Goal: Task Accomplishment & Management: Complete application form

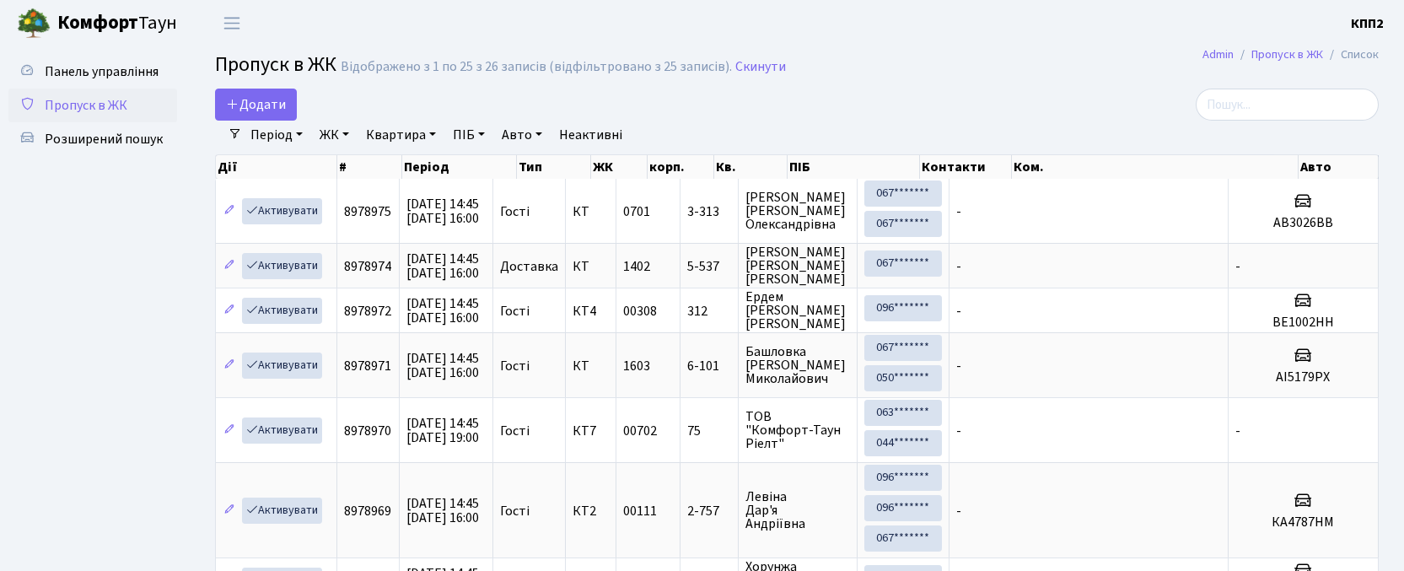
select select "25"
click at [234, 112] on span "Додати" at bounding box center [256, 104] width 60 height 19
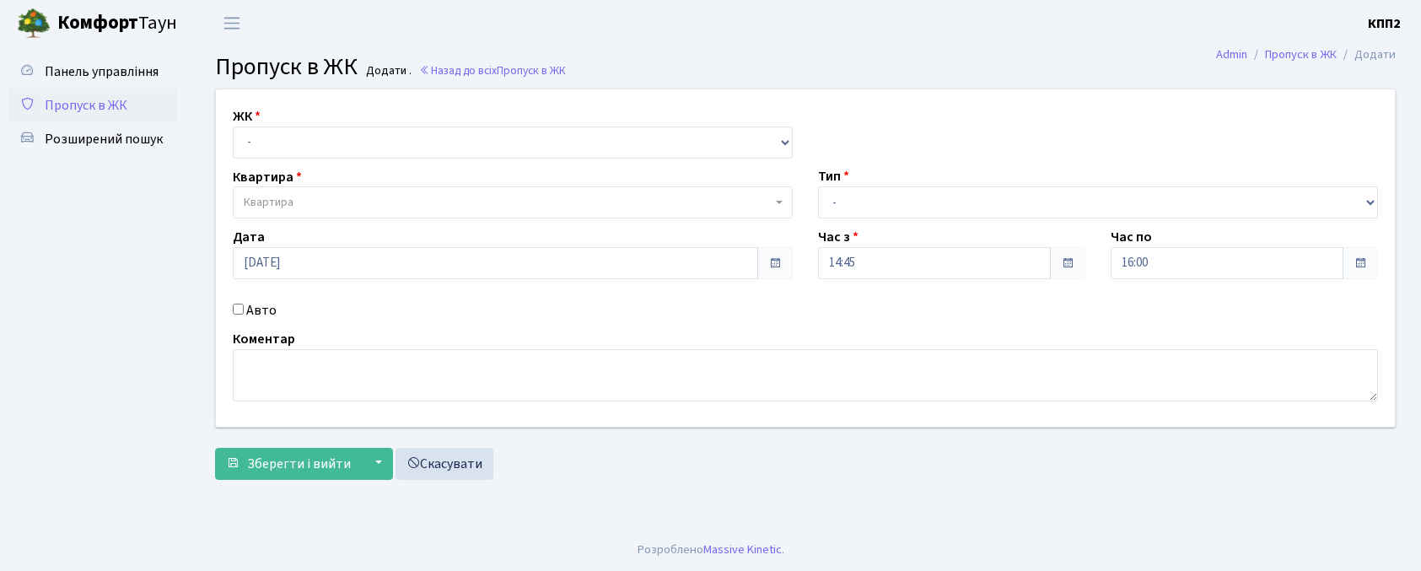
click at [285, 146] on select "- КТ, вул. Регенераторна, 4 КТ2, просп. Соборності, 17 КТ3, вул. Березнева, 16 …" at bounding box center [513, 143] width 560 height 32
select select "271"
click at [233, 127] on select "- КТ, вул. Регенераторна, 4 КТ2, просп. Соборності, 17 КТ3, вул. Березнева, 16 …" at bounding box center [513, 143] width 560 height 32
select select
click at [307, 206] on span "Квартира" at bounding box center [508, 202] width 528 height 17
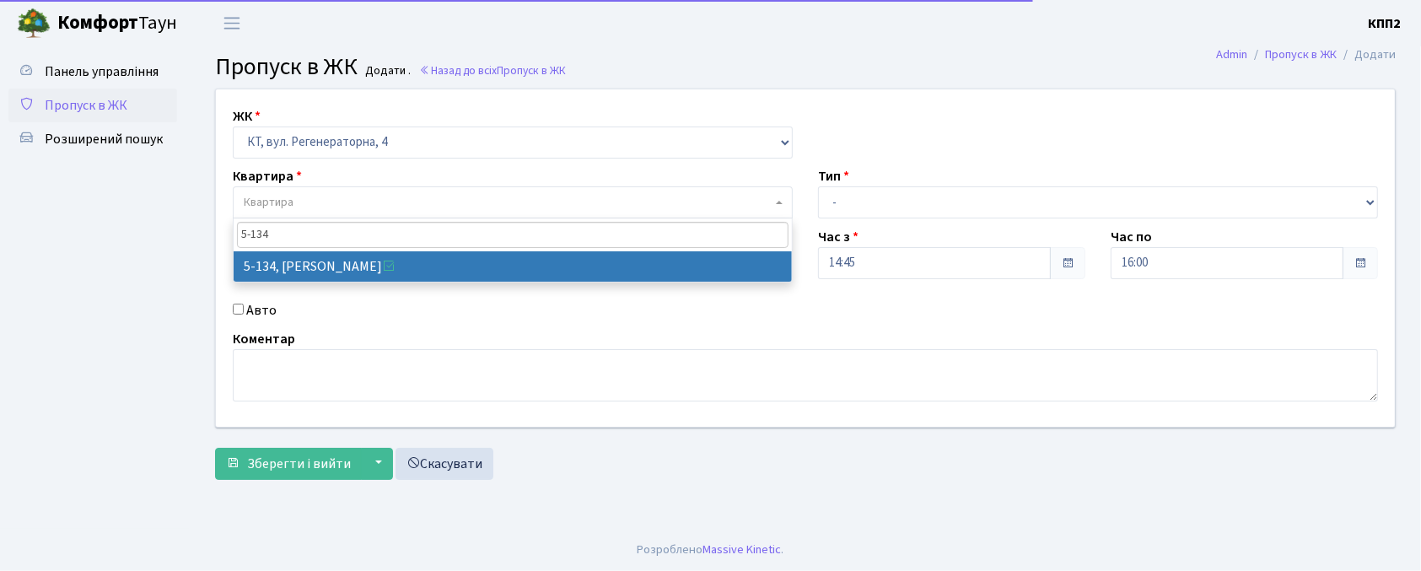
type input "5-134"
select select "2394"
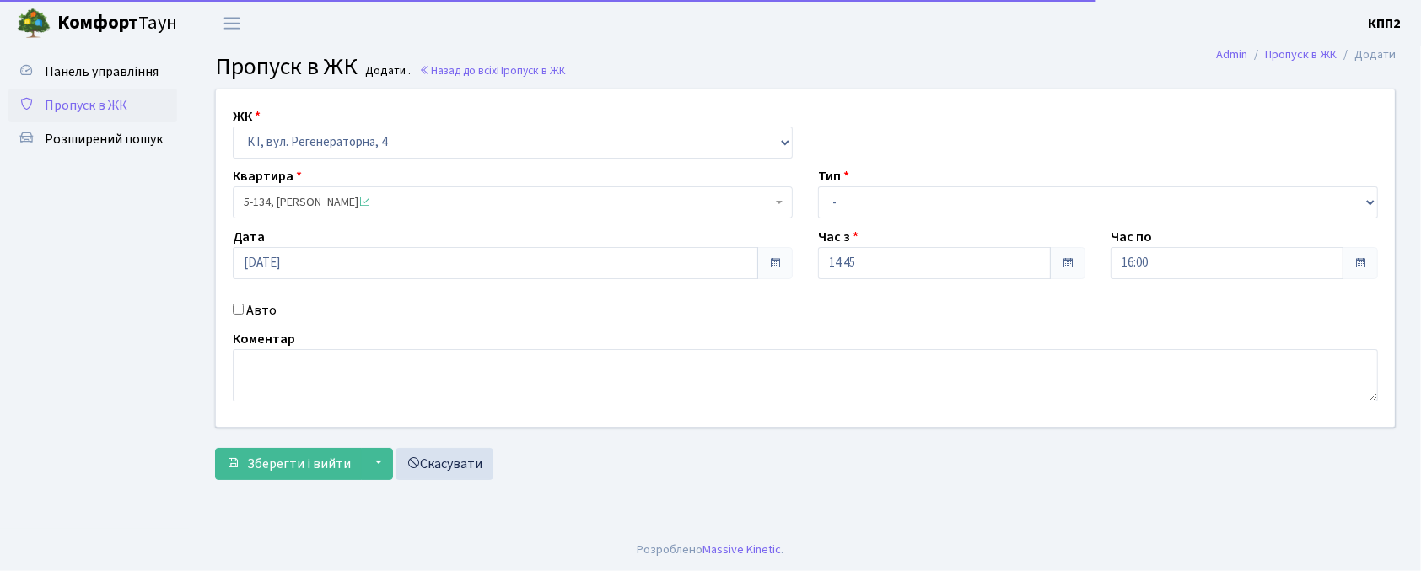
click at [254, 309] on label "Авто" at bounding box center [261, 310] width 30 height 20
click at [244, 309] on input "Авто" at bounding box center [238, 309] width 11 height 11
checkbox input "true"
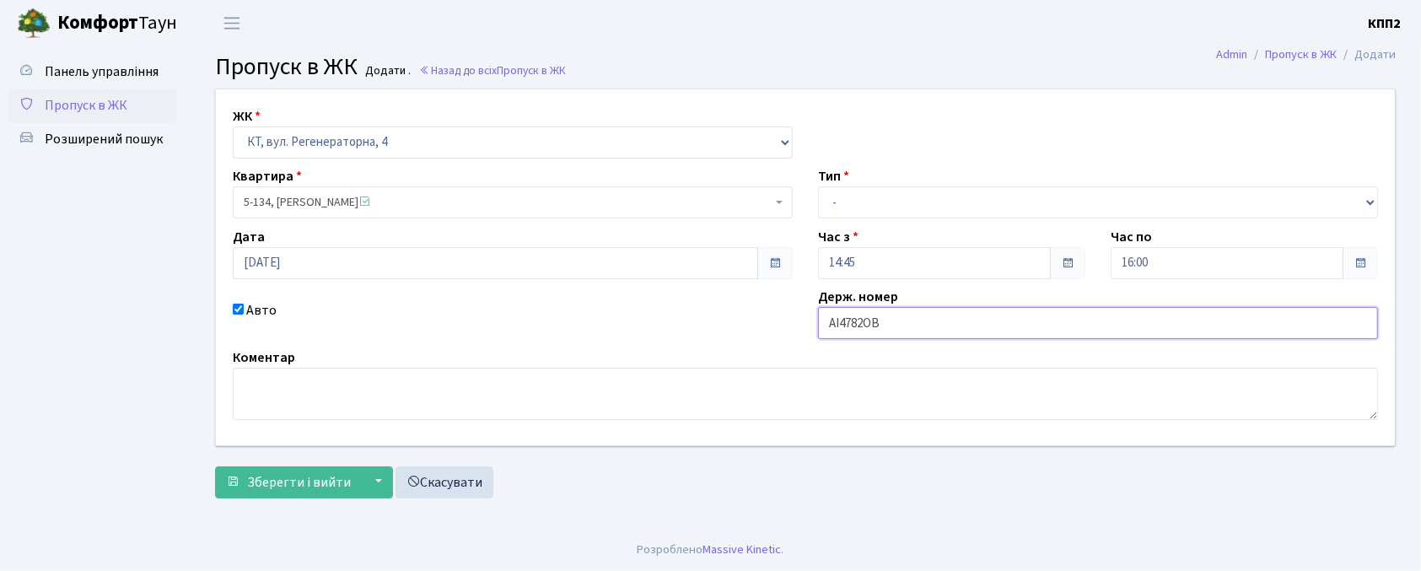
type input "АІ4782ОВ"
drag, startPoint x: 906, startPoint y: 194, endPoint x: 897, endPoint y: 210, distance: 18.1
click at [906, 194] on select "- Доставка Таксі Гості Сервіс" at bounding box center [1098, 202] width 560 height 32
select select "3"
click at [818, 186] on select "- Доставка Таксі Гості Сервіс" at bounding box center [1098, 202] width 560 height 32
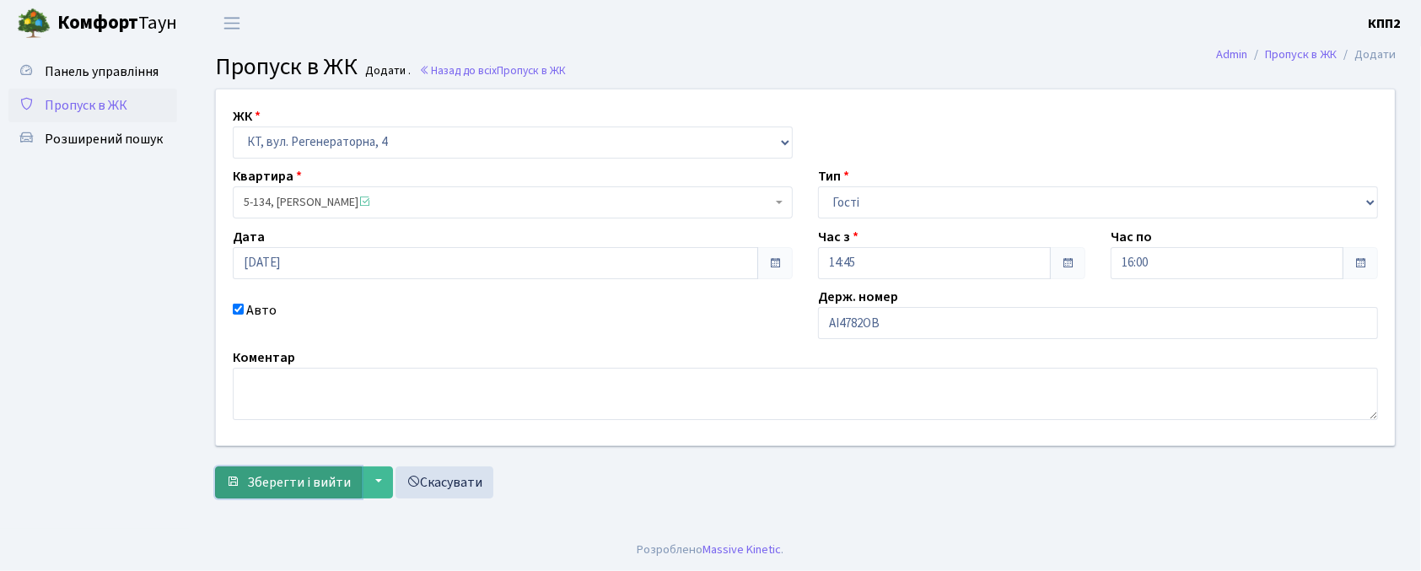
click at [280, 470] on button "Зберегти і вийти" at bounding box center [288, 482] width 147 height 32
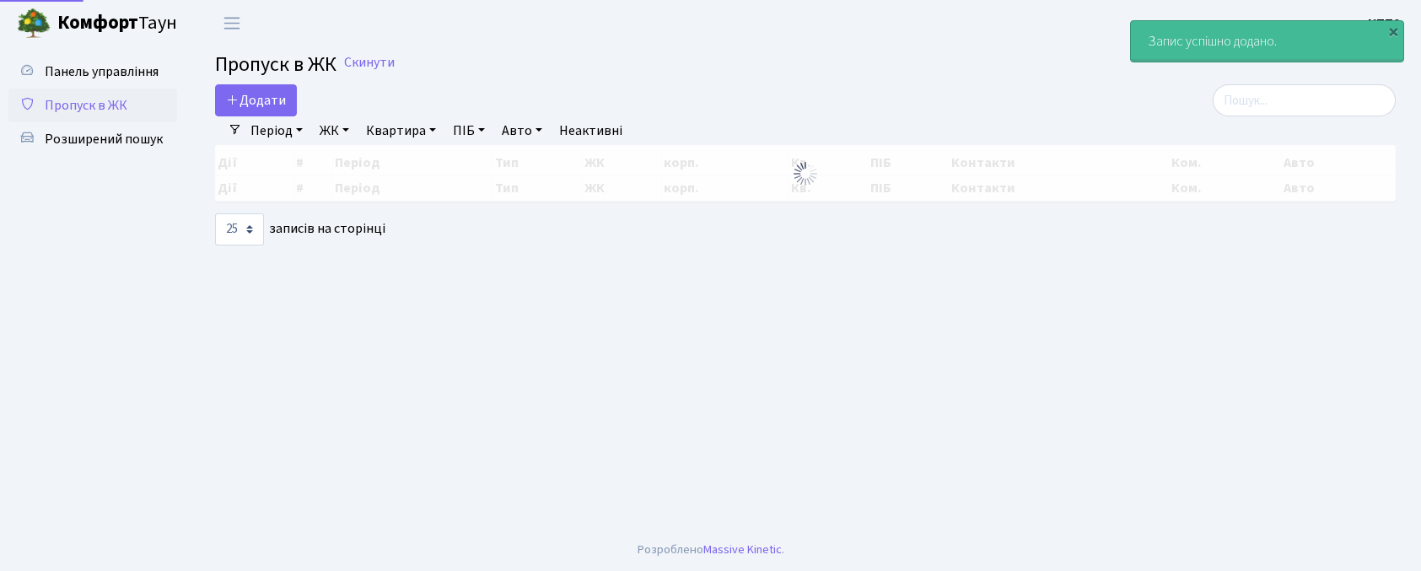
select select "25"
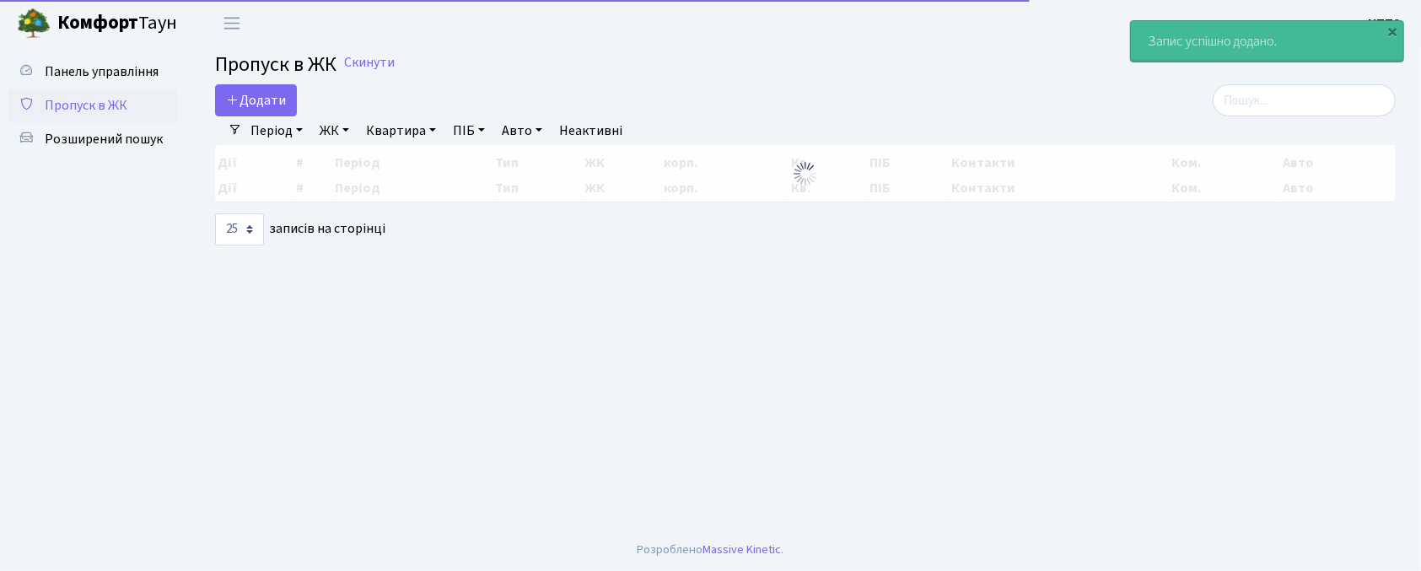
click at [1316, 88] on main "Admin Пропуск в ЖК Список Пропуск в ЖК Скинути Додати Фільтри Період 14.09.2025…" at bounding box center [805, 287] width 1231 height 482
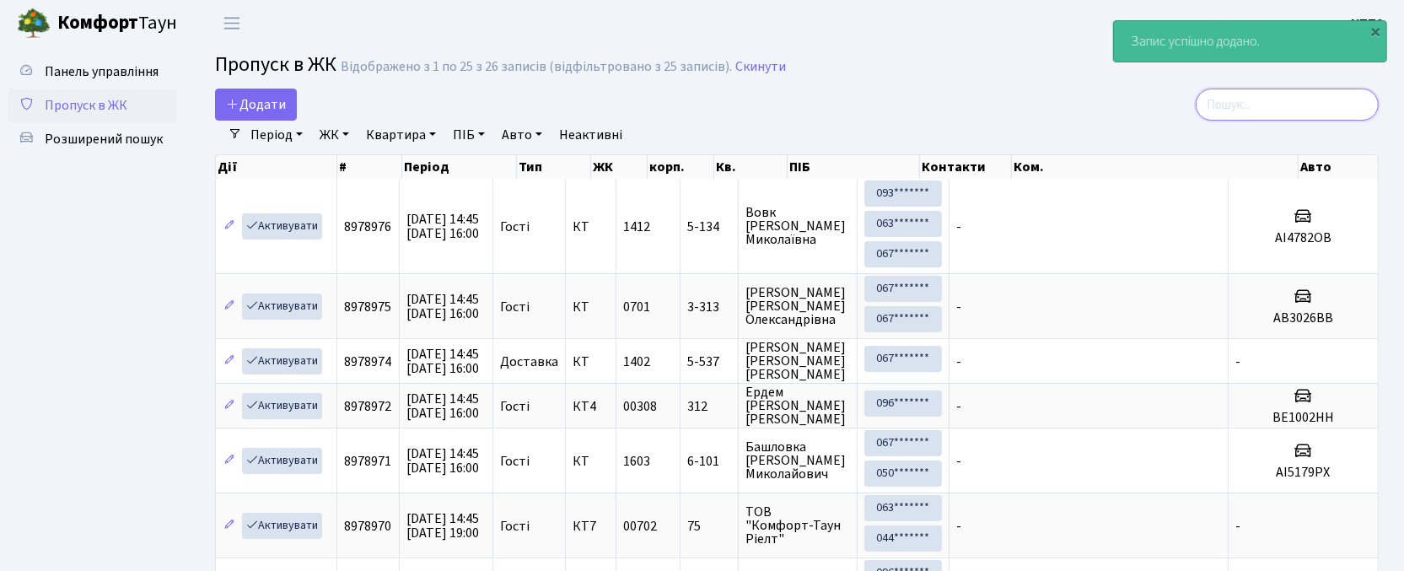
click at [1238, 103] on input "search" at bounding box center [1287, 105] width 183 height 32
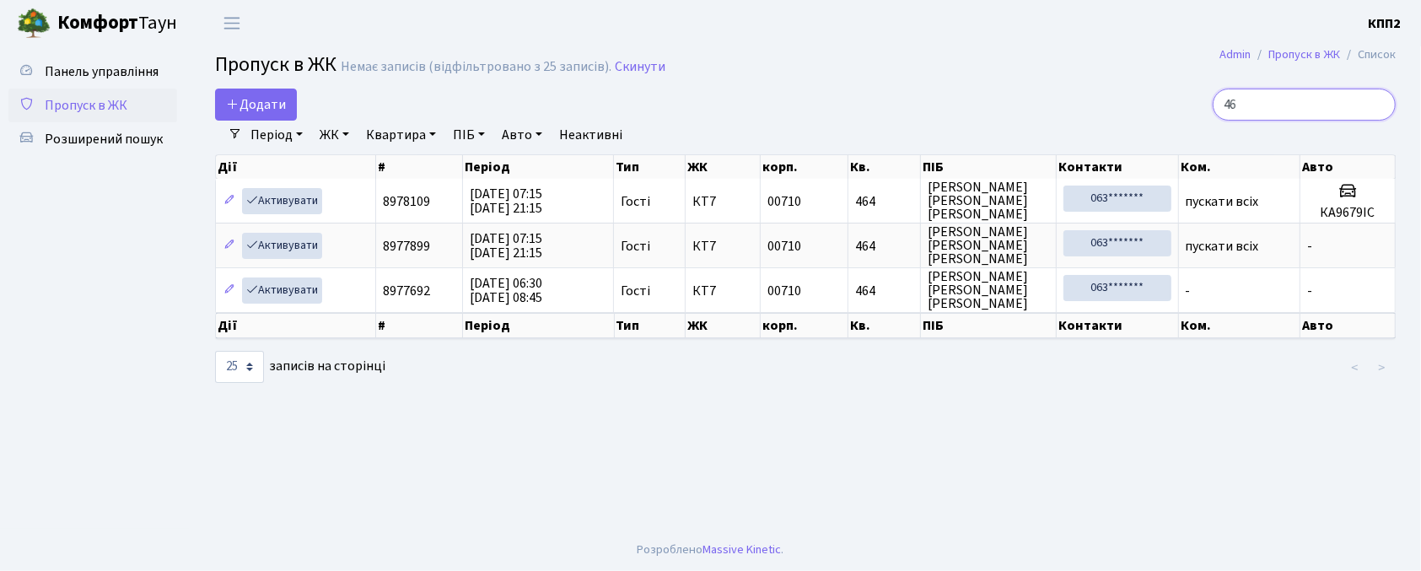
type input "4"
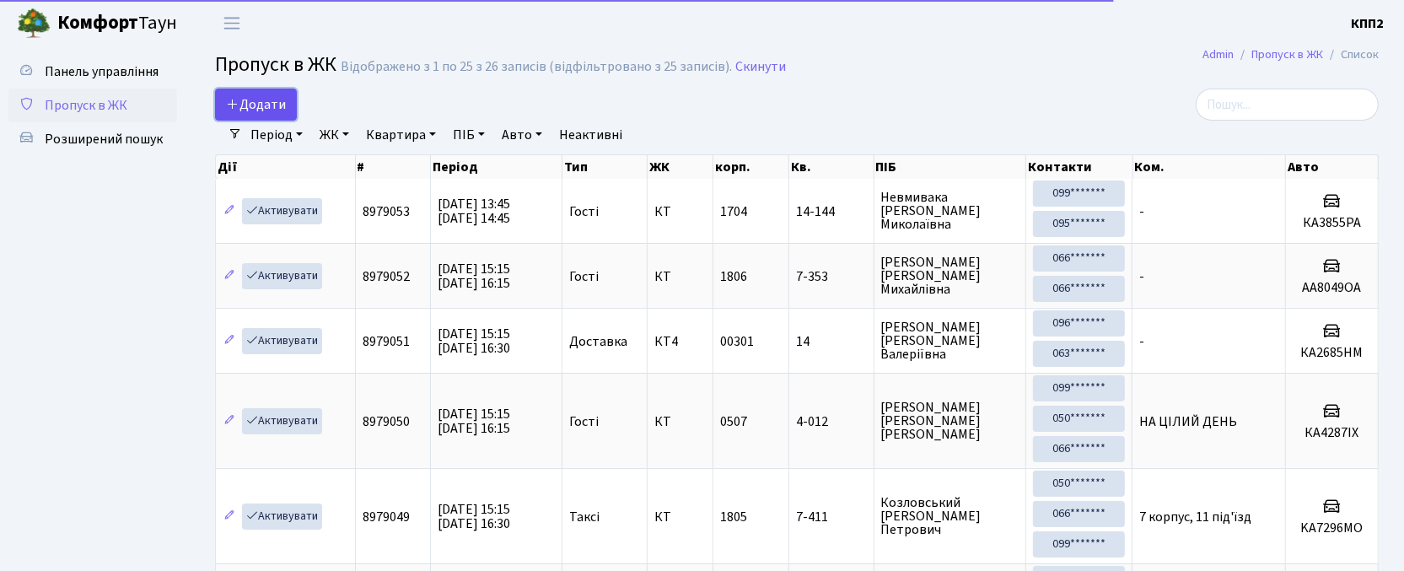
click at [251, 99] on span "Додати" at bounding box center [256, 104] width 60 height 19
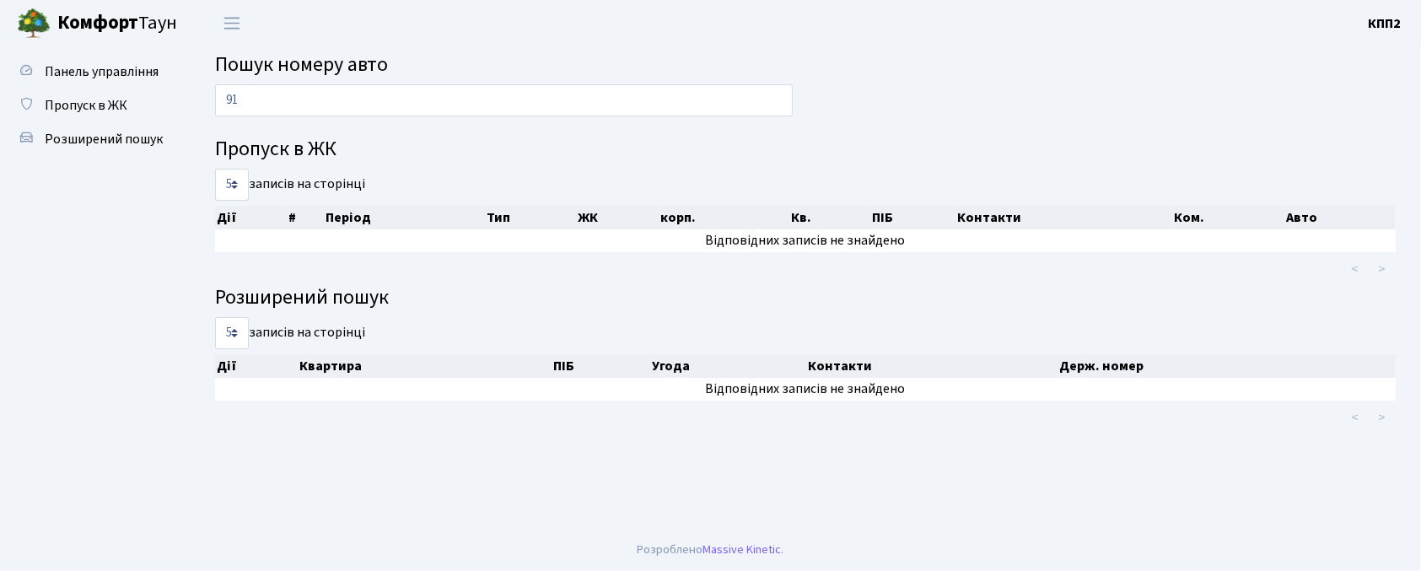
type input "9"
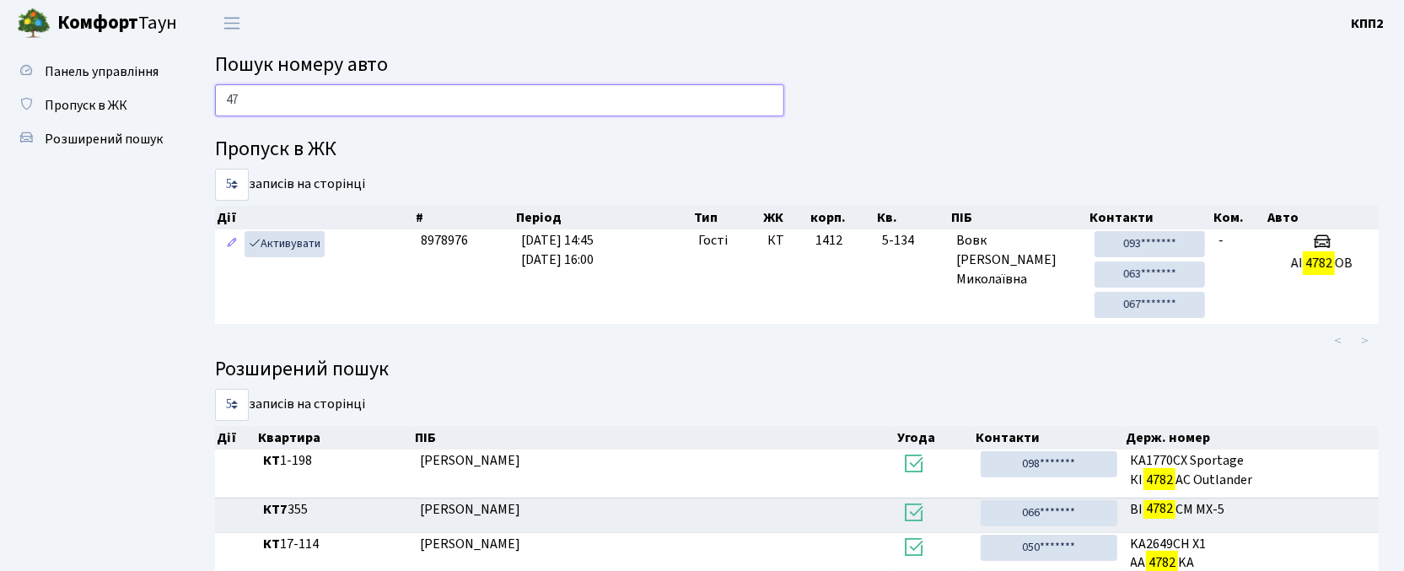
type input "4"
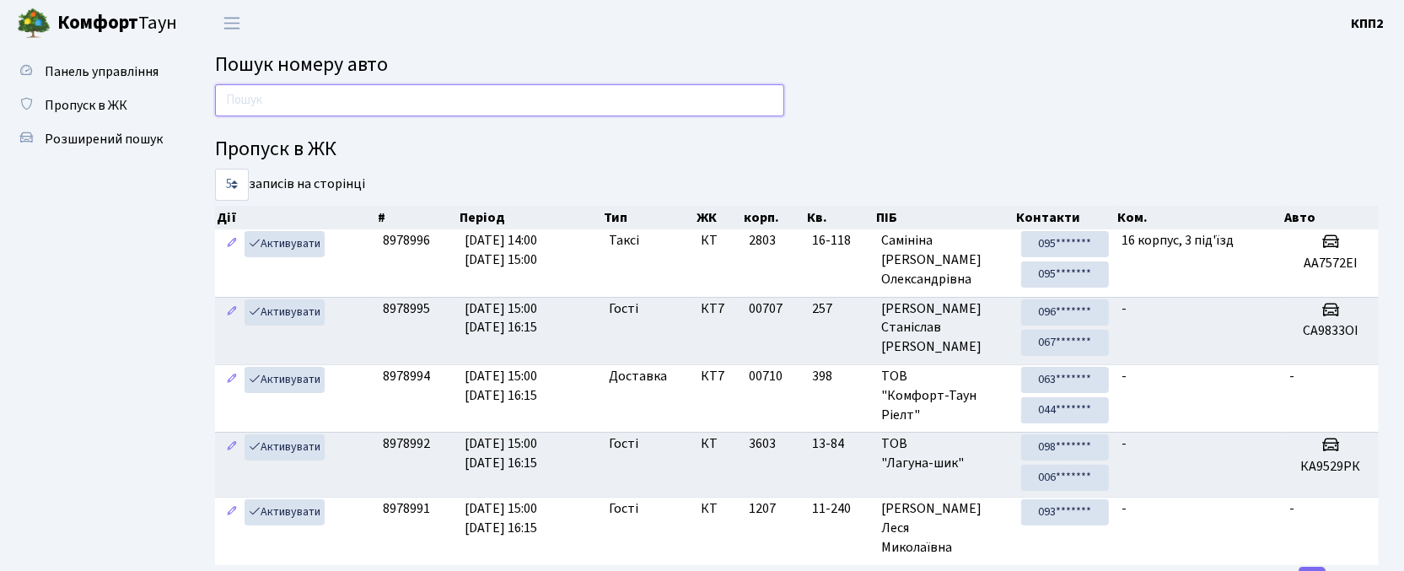
type input "7"
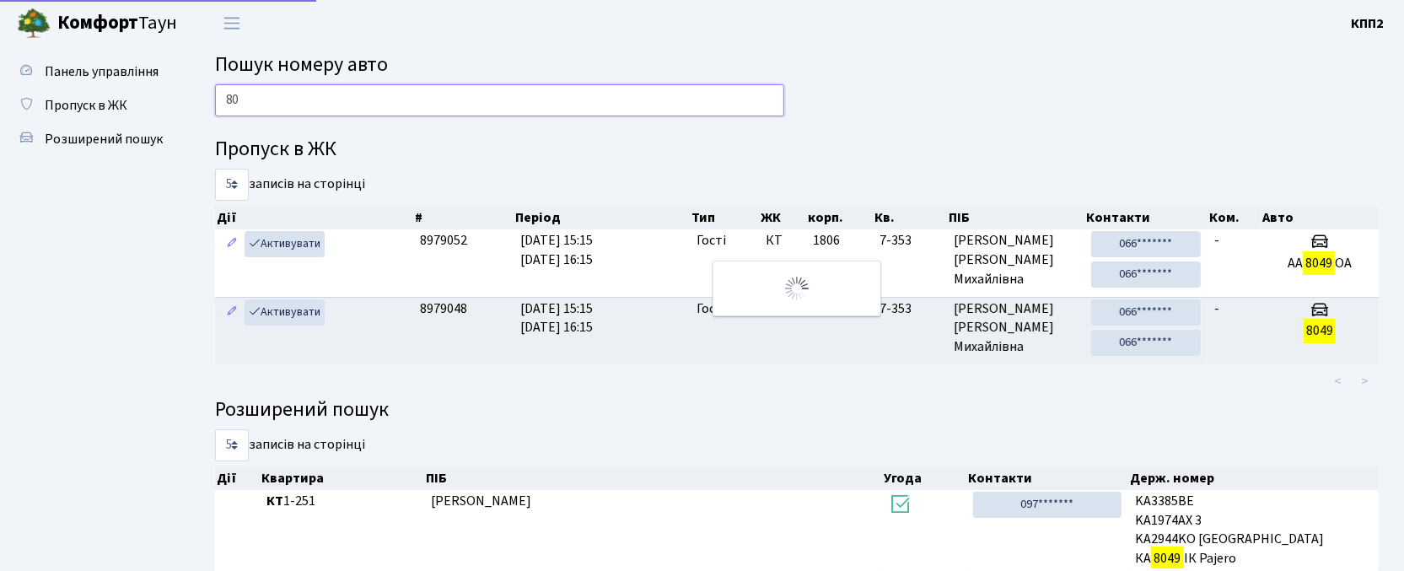
type input "8"
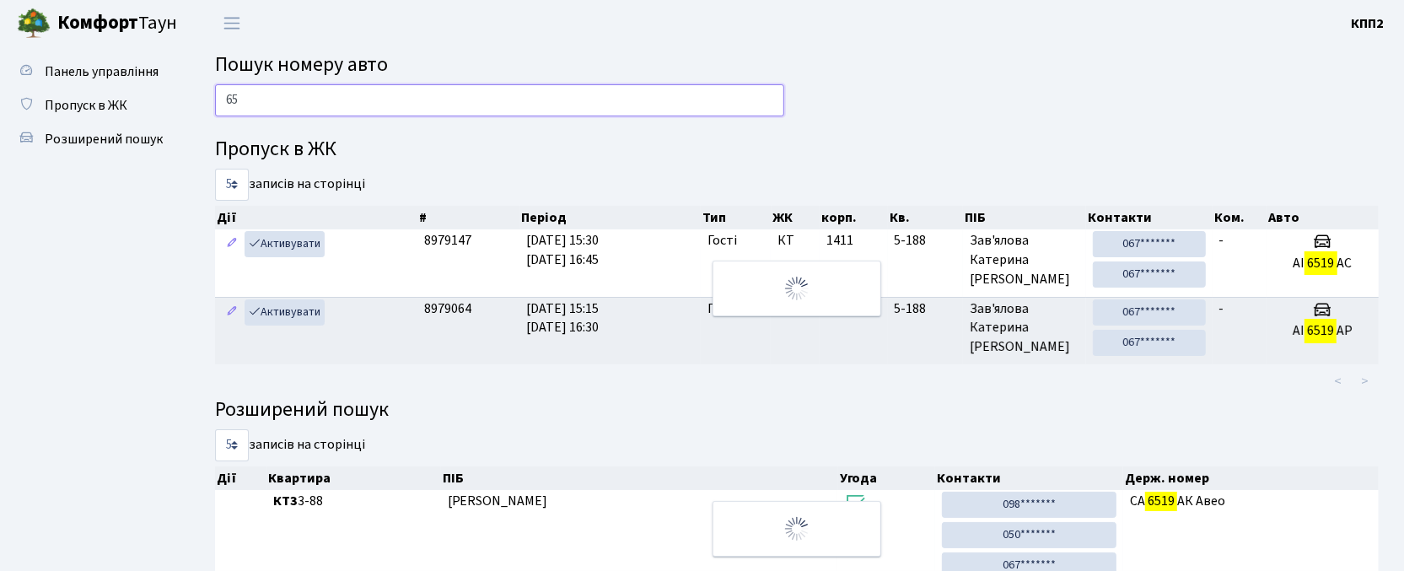
type input "6"
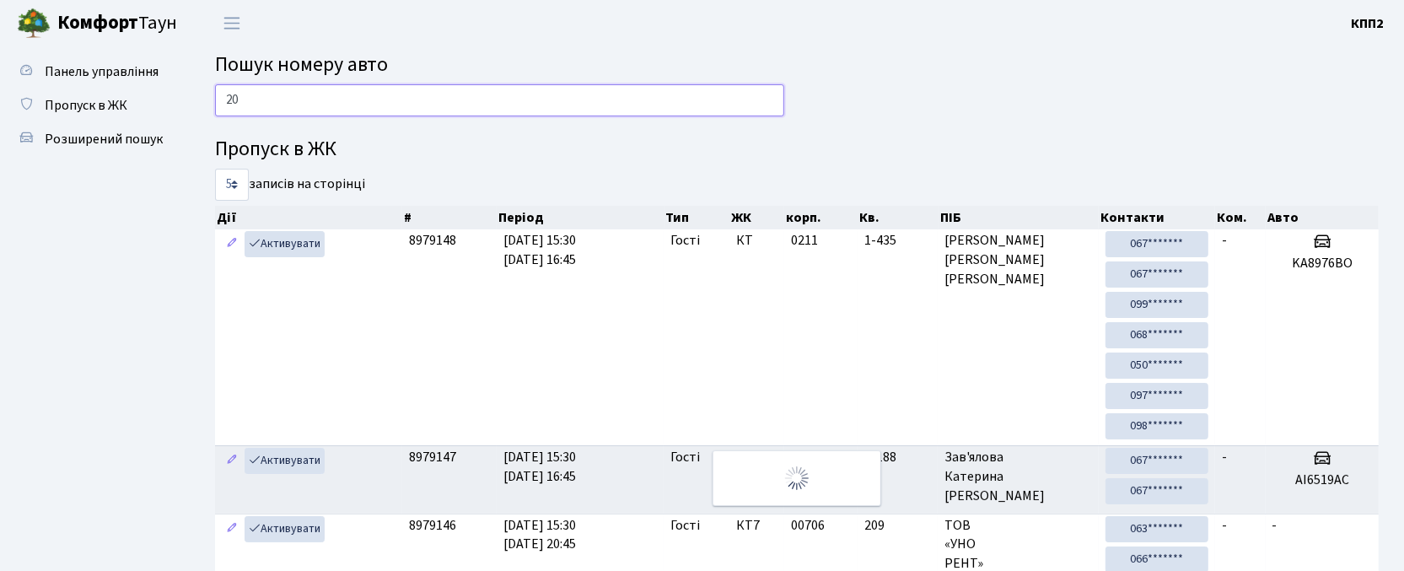
type input "2"
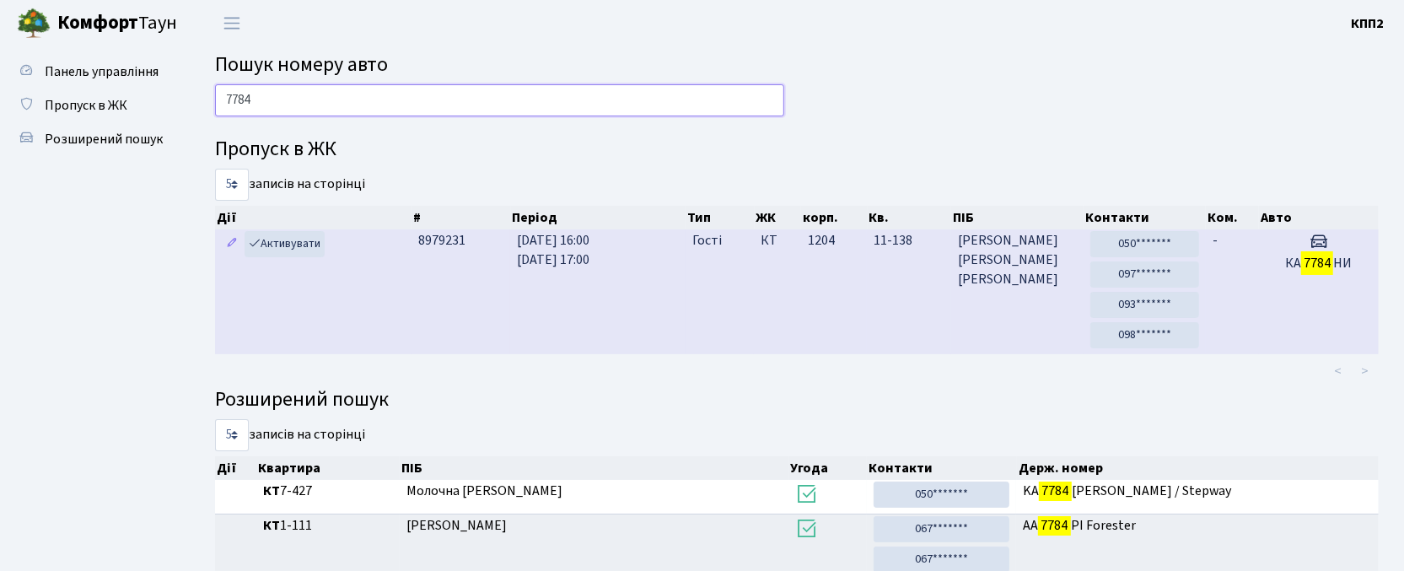
type input "7784"
click at [524, 321] on td "14.09.2025 16:00 14.09.2025 17:00" at bounding box center [597, 291] width 175 height 125
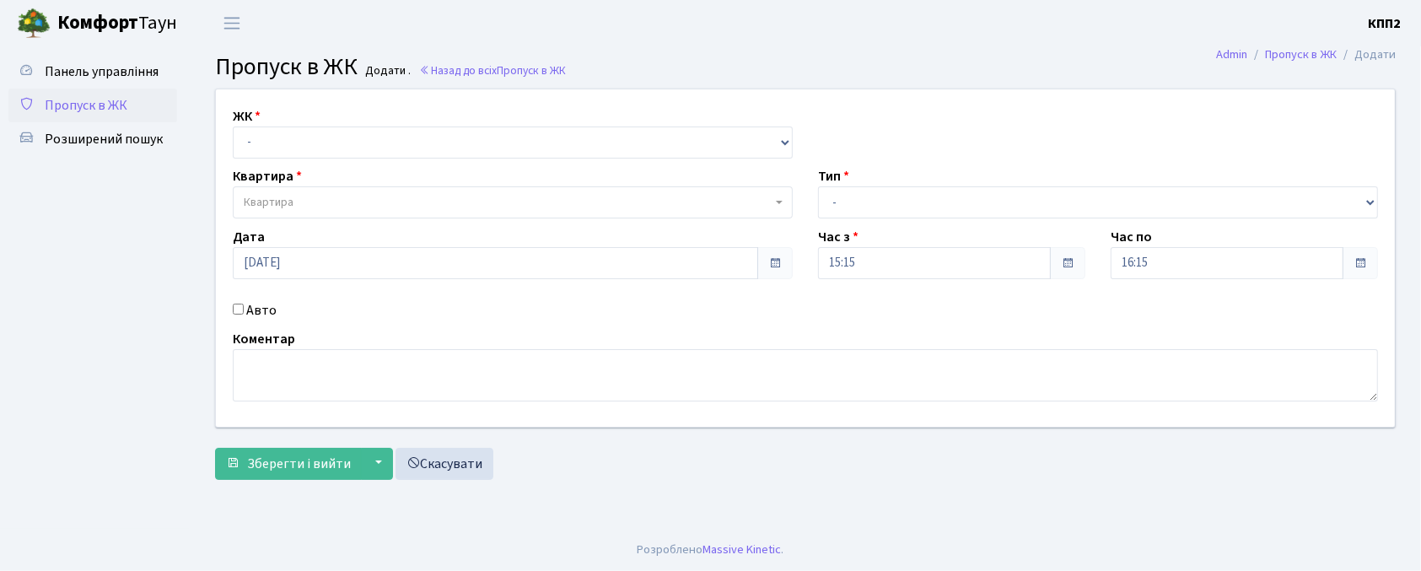
select select "271"
click at [233, 127] on select "- КТ, вул. Регенераторна, 4 КТ2, просп. Соборності, 17 КТ3, вул. Березнева, 16 …" at bounding box center [513, 143] width 560 height 32
select select
click at [261, 310] on label "Авто" at bounding box center [261, 310] width 30 height 20
click at [244, 310] on input "Авто" at bounding box center [238, 309] width 11 height 11
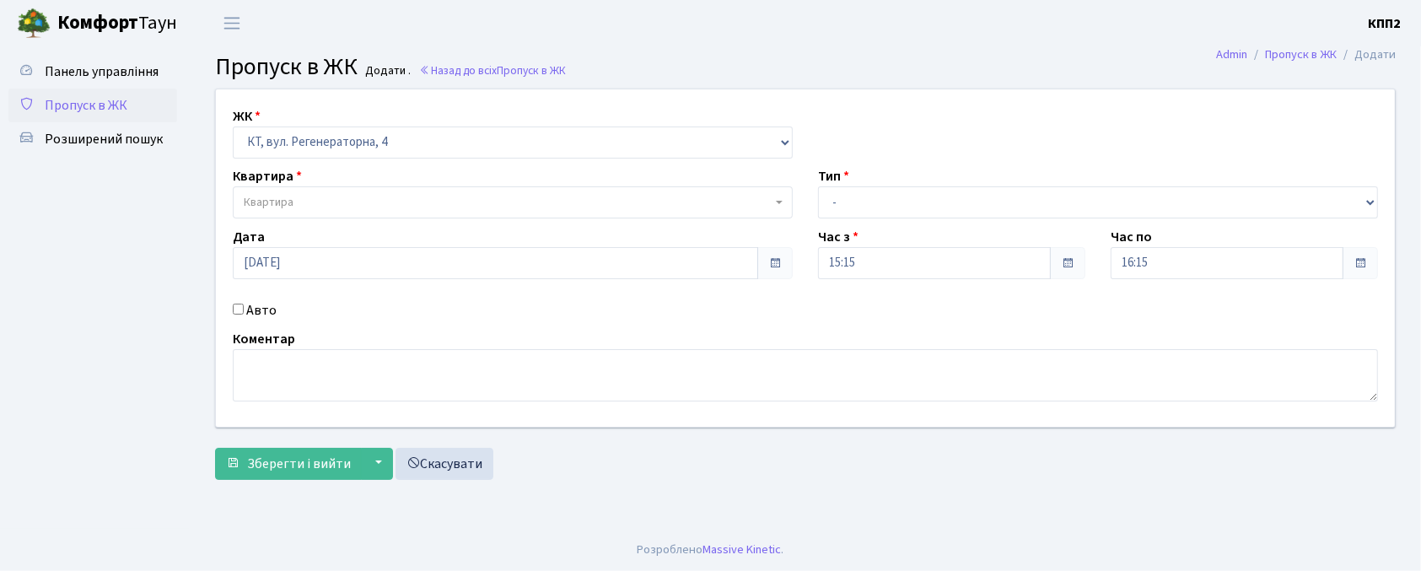
checkbox input "true"
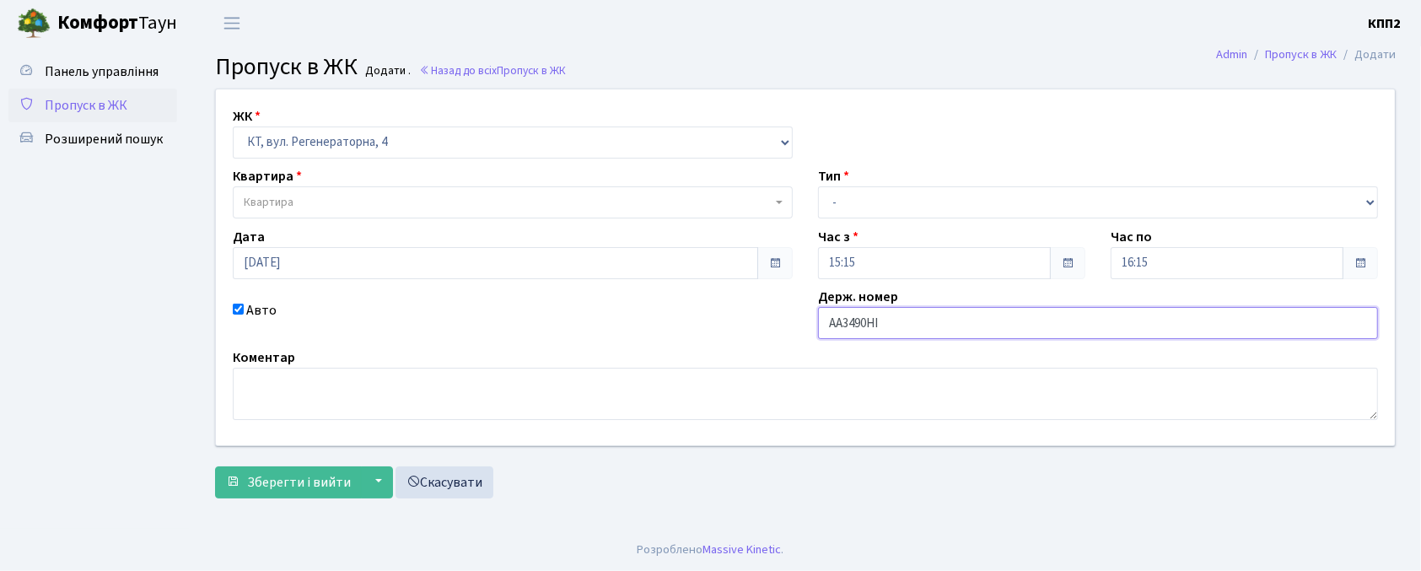
type input "АА3490НІ"
click at [568, 209] on span "Квартира" at bounding box center [508, 202] width 528 height 17
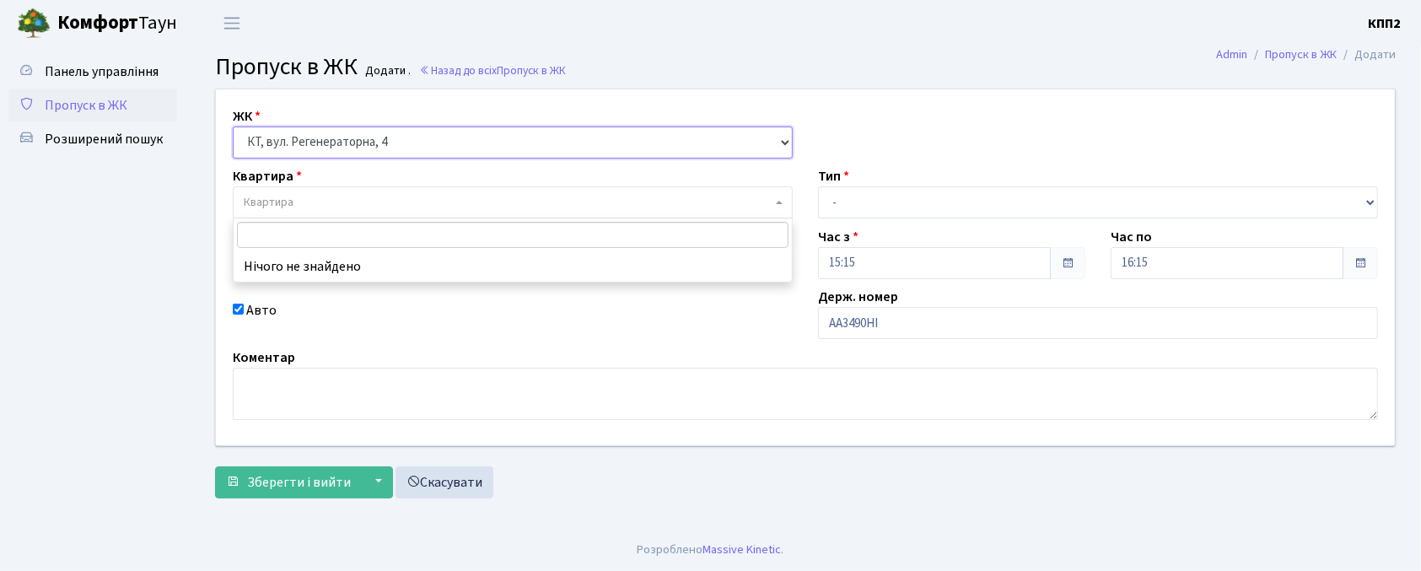
click at [534, 132] on select "- КТ, вул. Регенераторна, 4 КТ2, просп. [STREET_ADDRESS] [STREET_ADDRESS] [PERS…" at bounding box center [513, 143] width 560 height 32
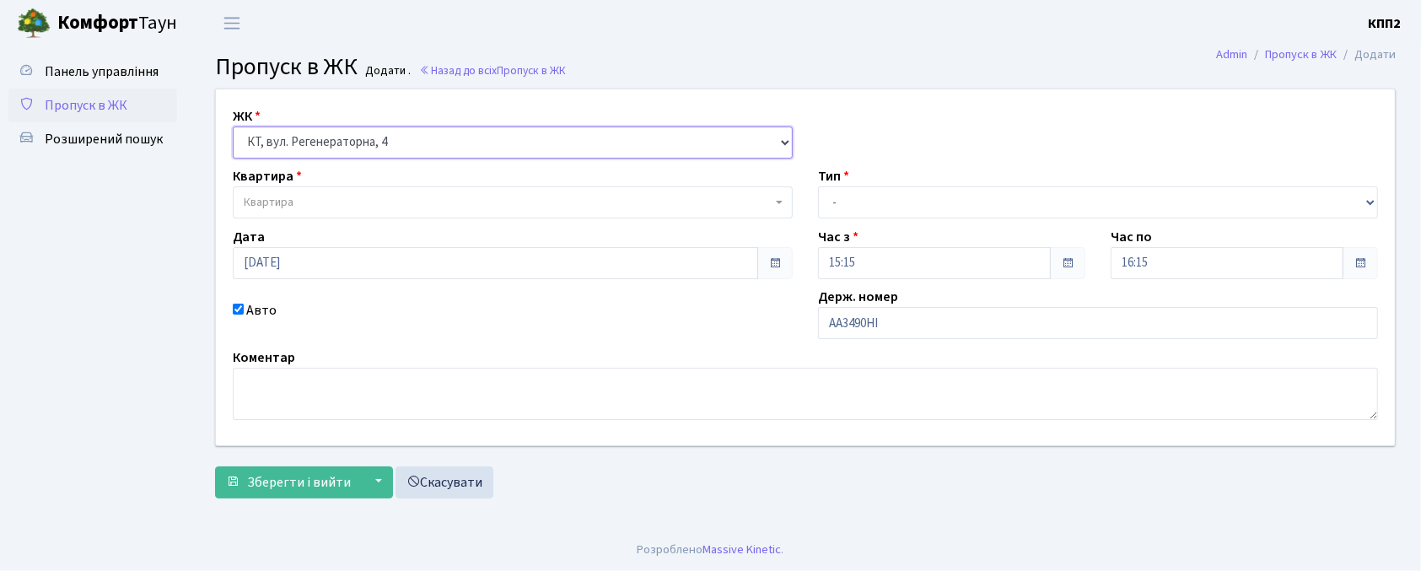
select select "302"
click at [233, 127] on select "- КТ, вул. Регенераторна, 4 КТ2, просп. [STREET_ADDRESS] [STREET_ADDRESS] [PERS…" at bounding box center [513, 143] width 560 height 32
select select
click at [494, 213] on span "Квартира" at bounding box center [513, 202] width 560 height 32
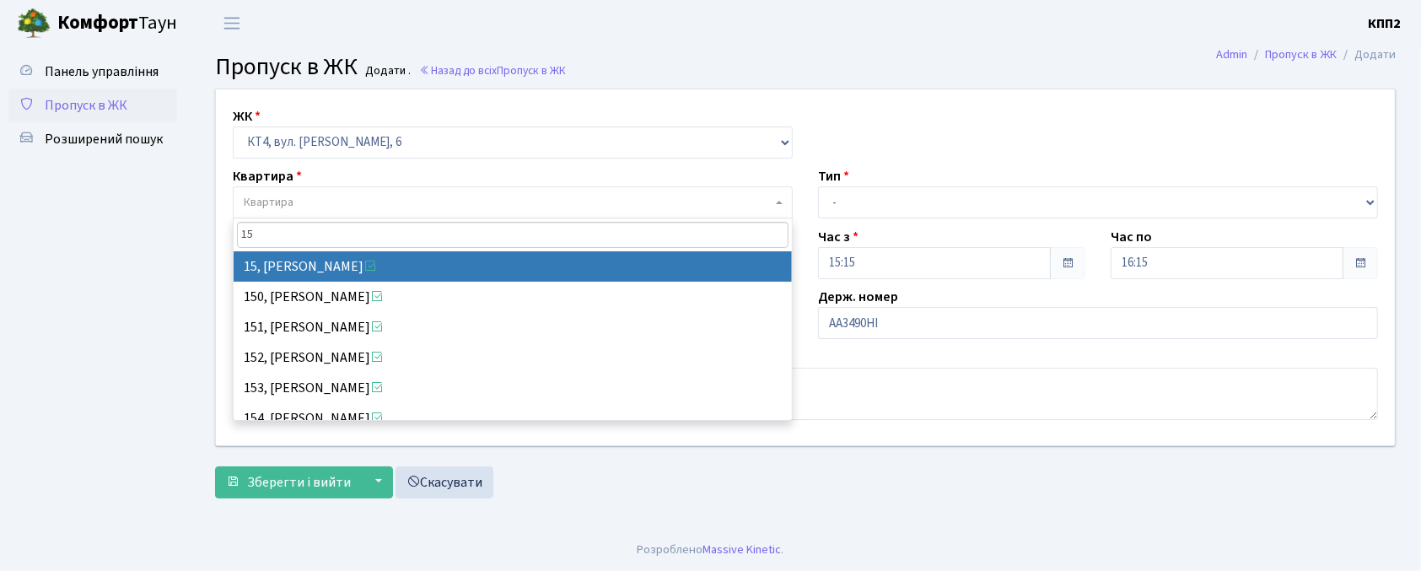
type input "15"
select select "16745"
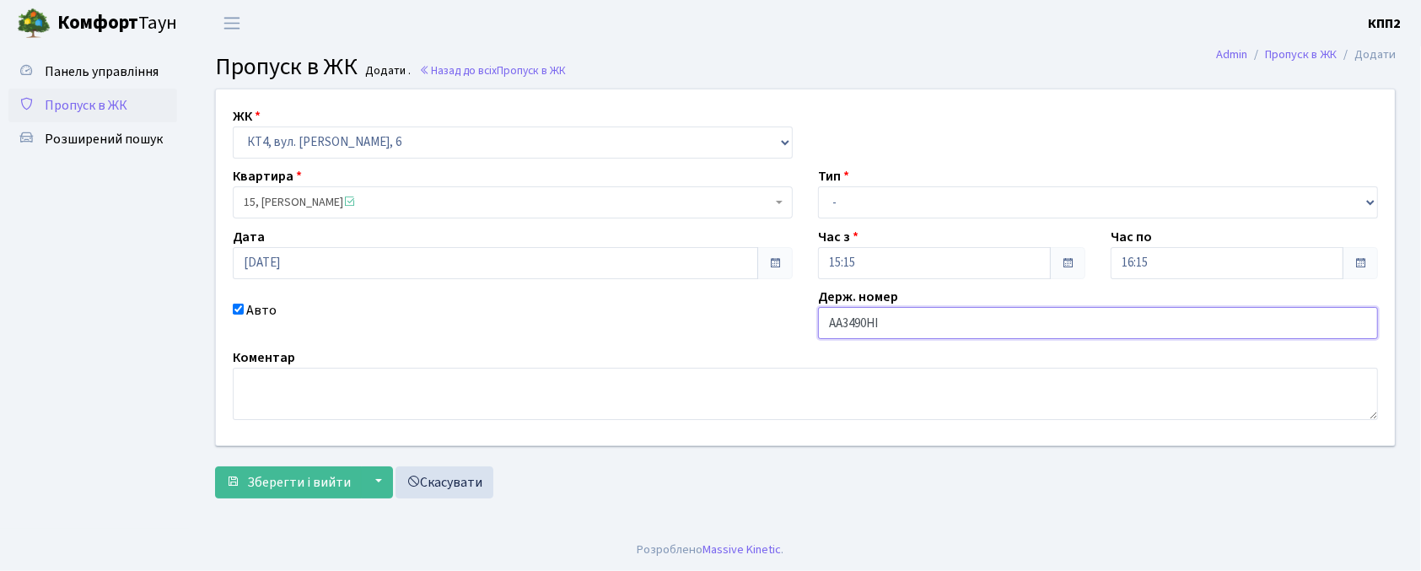
click at [925, 332] on input "АА3490НІ" at bounding box center [1098, 323] width 560 height 32
type input "АА3490НА"
click at [924, 200] on select "- Доставка Таксі Гості Сервіс" at bounding box center [1098, 202] width 560 height 32
select select "2"
click at [818, 186] on select "- Доставка Таксі Гості Сервіс" at bounding box center [1098, 202] width 560 height 32
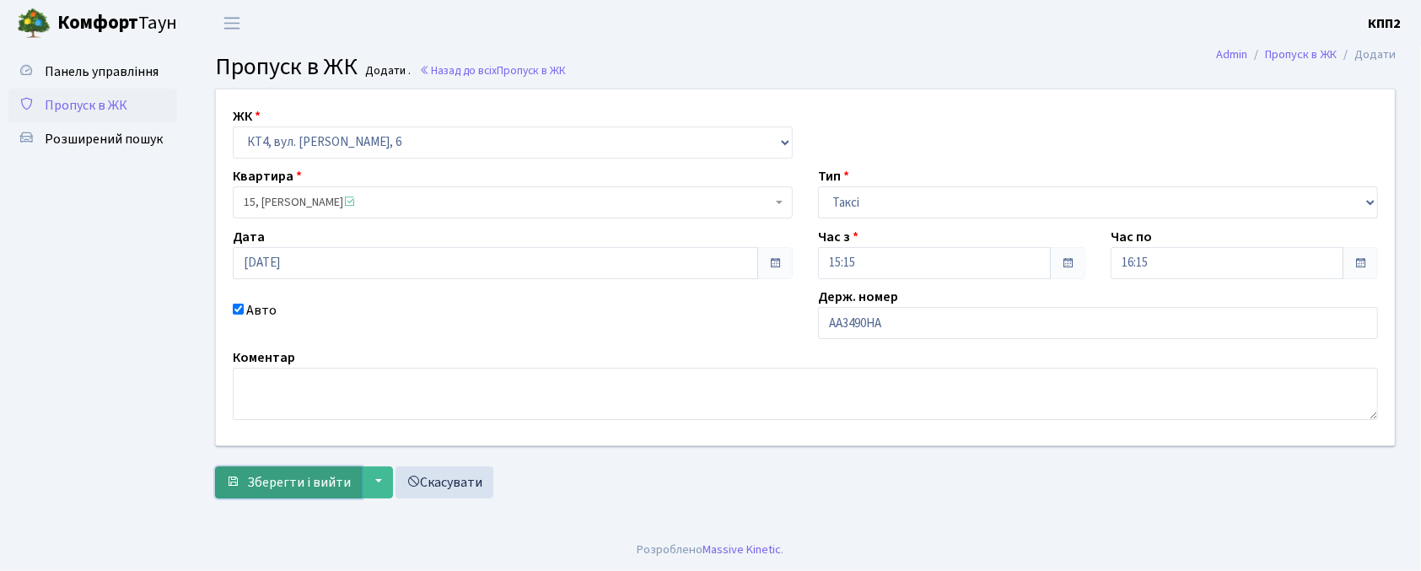
click at [328, 482] on span "Зберегти і вийти" at bounding box center [299, 482] width 104 height 19
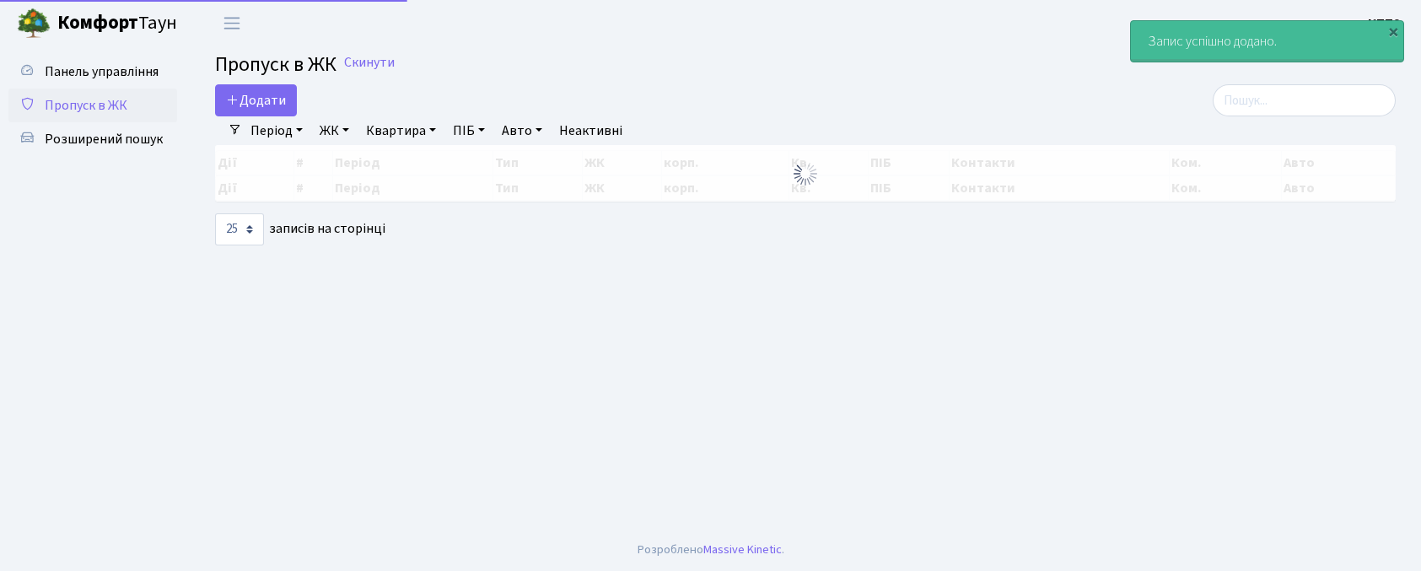
select select "25"
click at [1297, 105] on input "search" at bounding box center [1304, 100] width 183 height 32
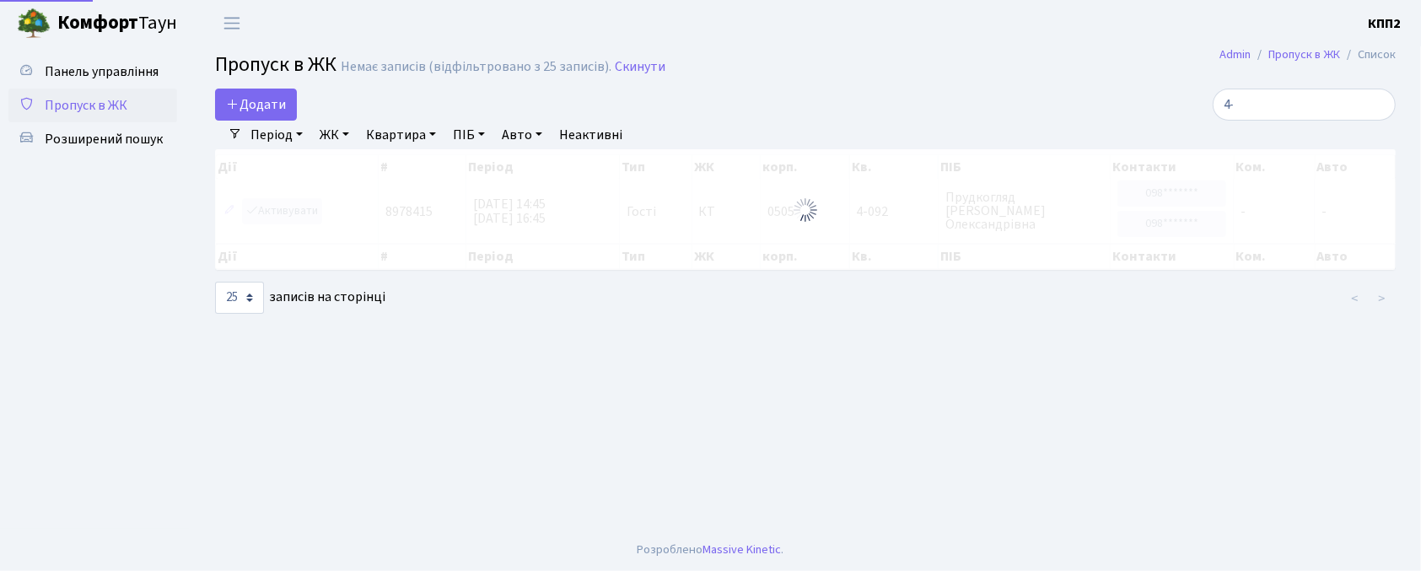
type input "4"
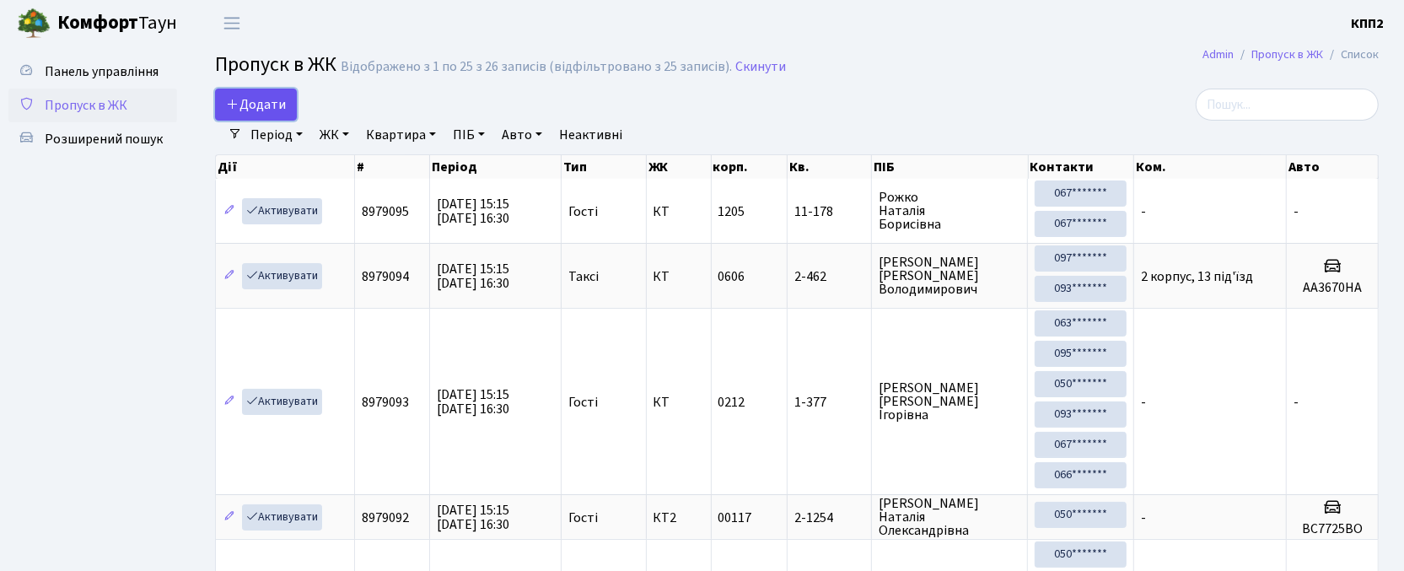
click at [230, 116] on link "Додати" at bounding box center [256, 105] width 82 height 32
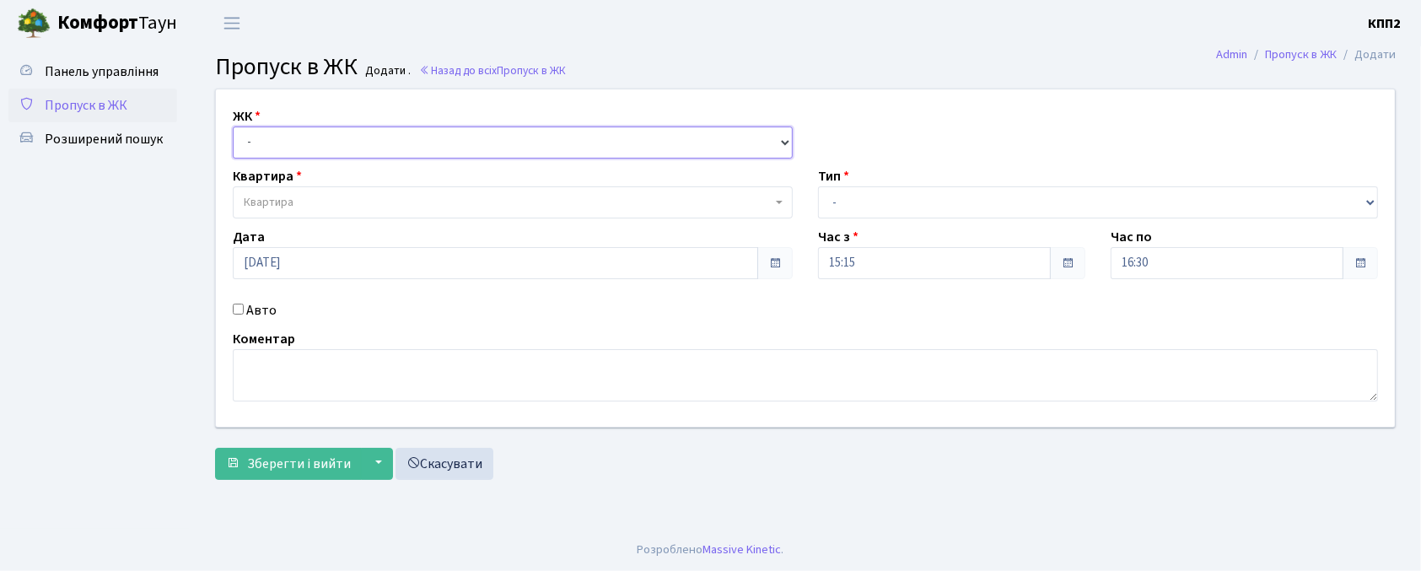
click at [233, 143] on select "- КТ, вул. Регенераторна, 4 КТ2, просп. [STREET_ADDRESS] [STREET_ADDRESS] [PERS…" at bounding box center [513, 143] width 560 height 32
select select "271"
click at [233, 127] on select "- КТ, вул. Регенераторна, 4 КТ2, просп. [STREET_ADDRESS] [STREET_ADDRESS] [PERS…" at bounding box center [513, 143] width 560 height 32
select select
click at [272, 308] on label "Авто" at bounding box center [261, 310] width 30 height 20
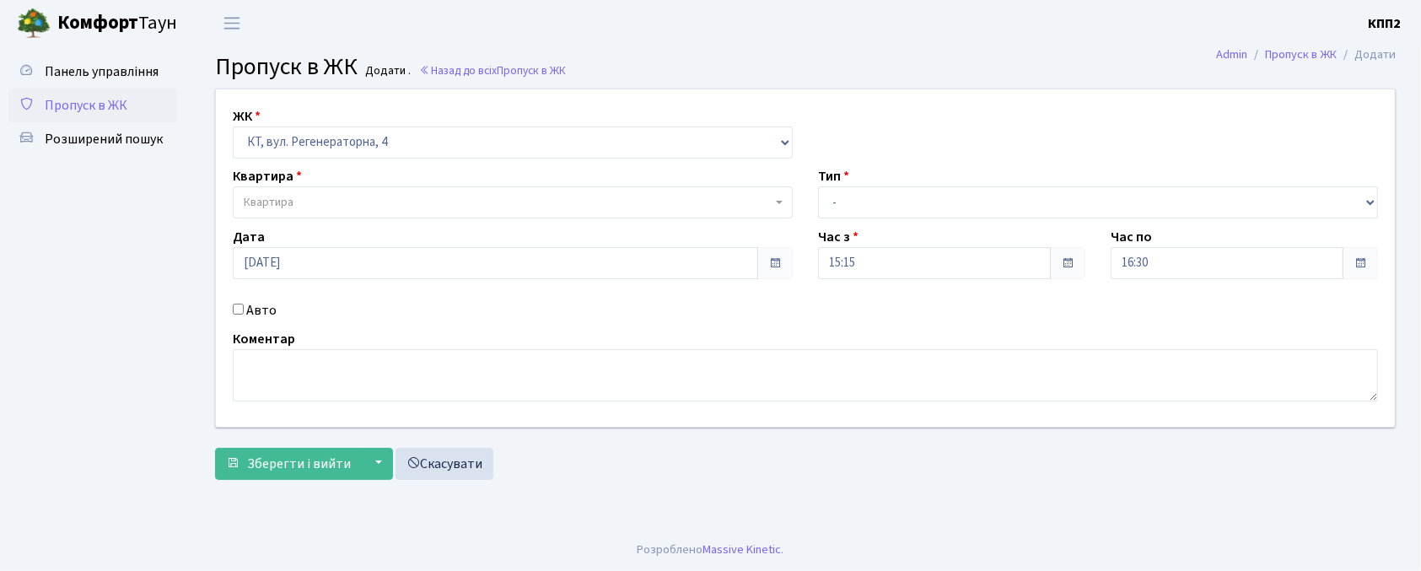
click at [244, 308] on input "Авто" at bounding box center [238, 309] width 11 height 11
checkbox input "true"
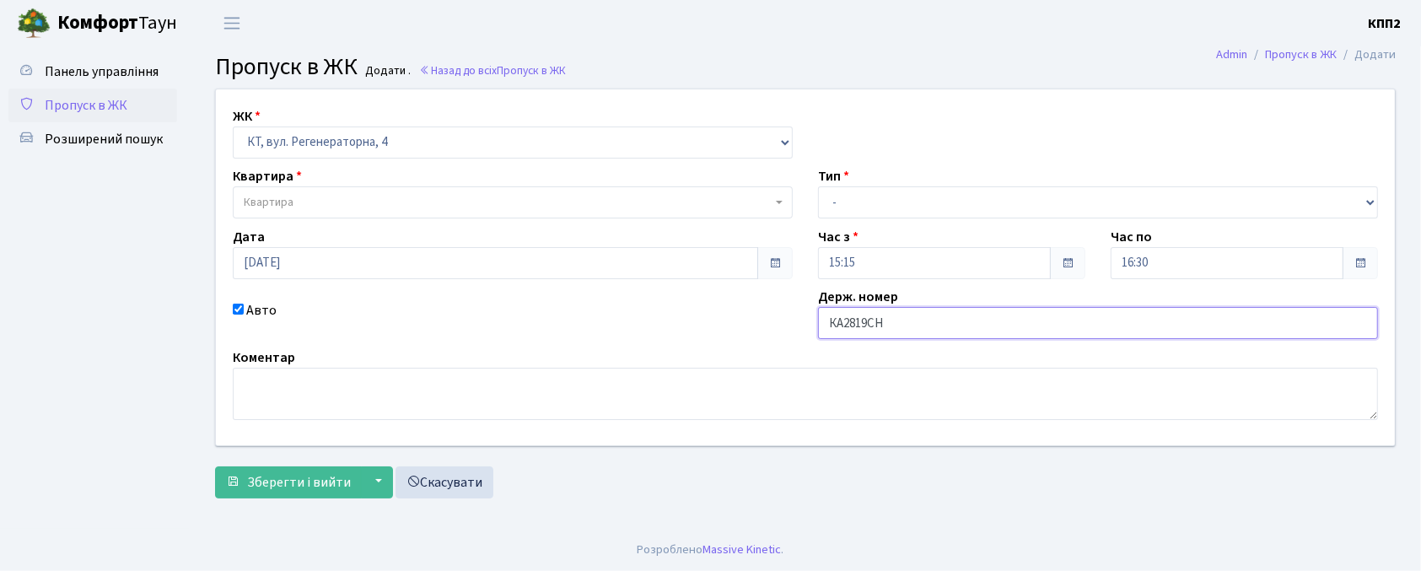
type input "КА2819СН"
click at [564, 196] on span "Квартира" at bounding box center [508, 202] width 528 height 17
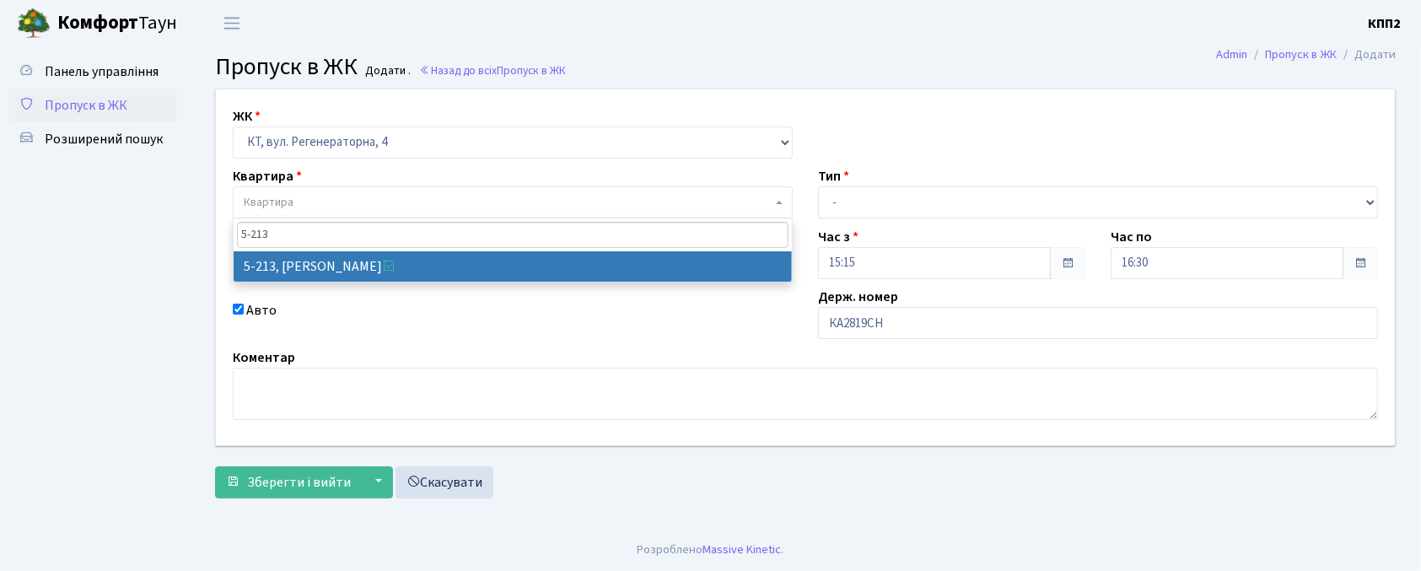
type input "5-213"
select select "2371"
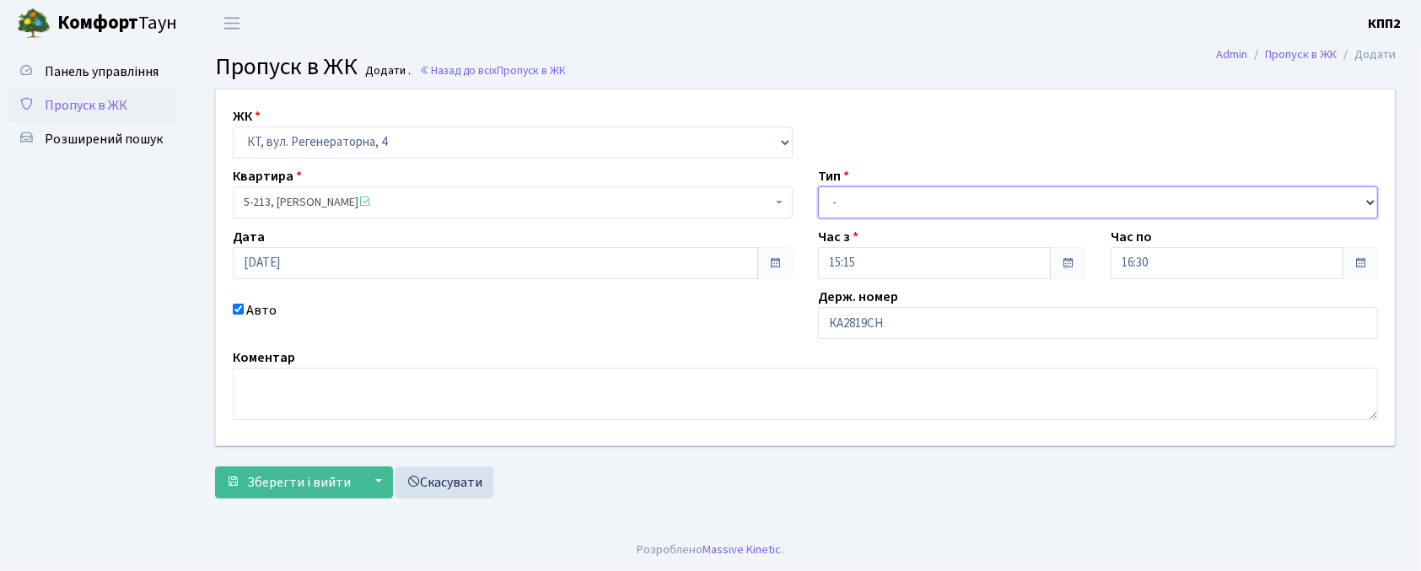
click at [848, 192] on select "- Доставка Таксі Гості Сервіс" at bounding box center [1098, 202] width 560 height 32
select select "2"
click at [818, 186] on select "- Доставка Таксі Гості Сервіс" at bounding box center [1098, 202] width 560 height 32
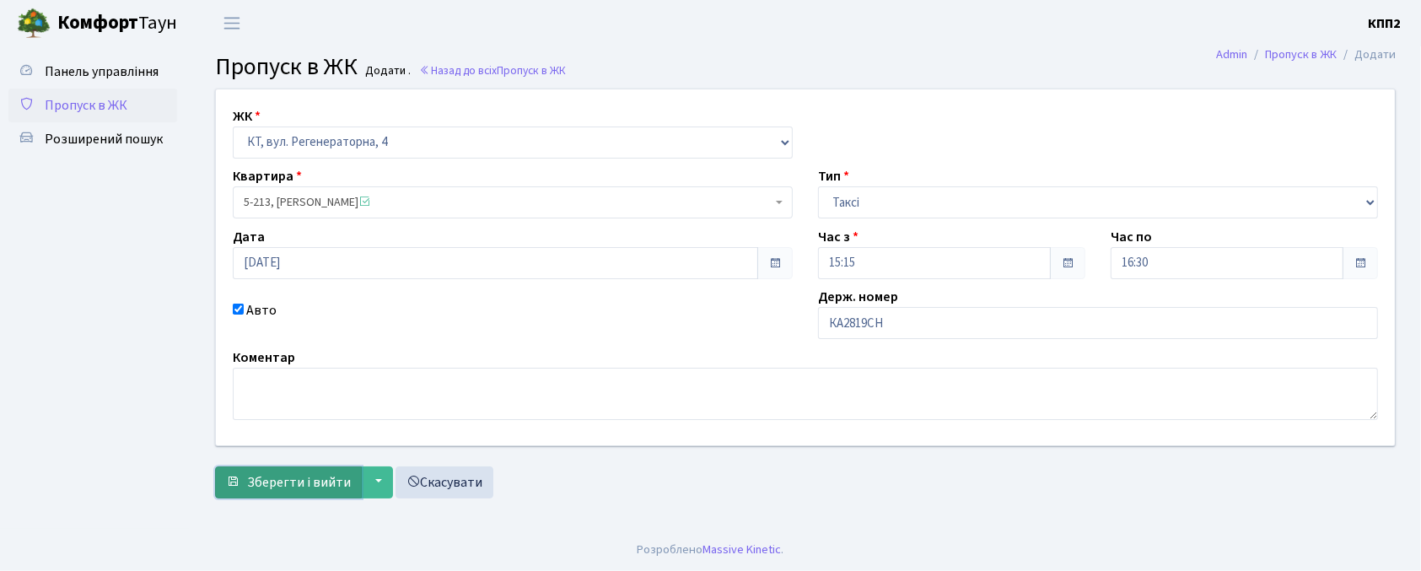
click at [314, 470] on button "Зберегти і вийти" at bounding box center [288, 482] width 147 height 32
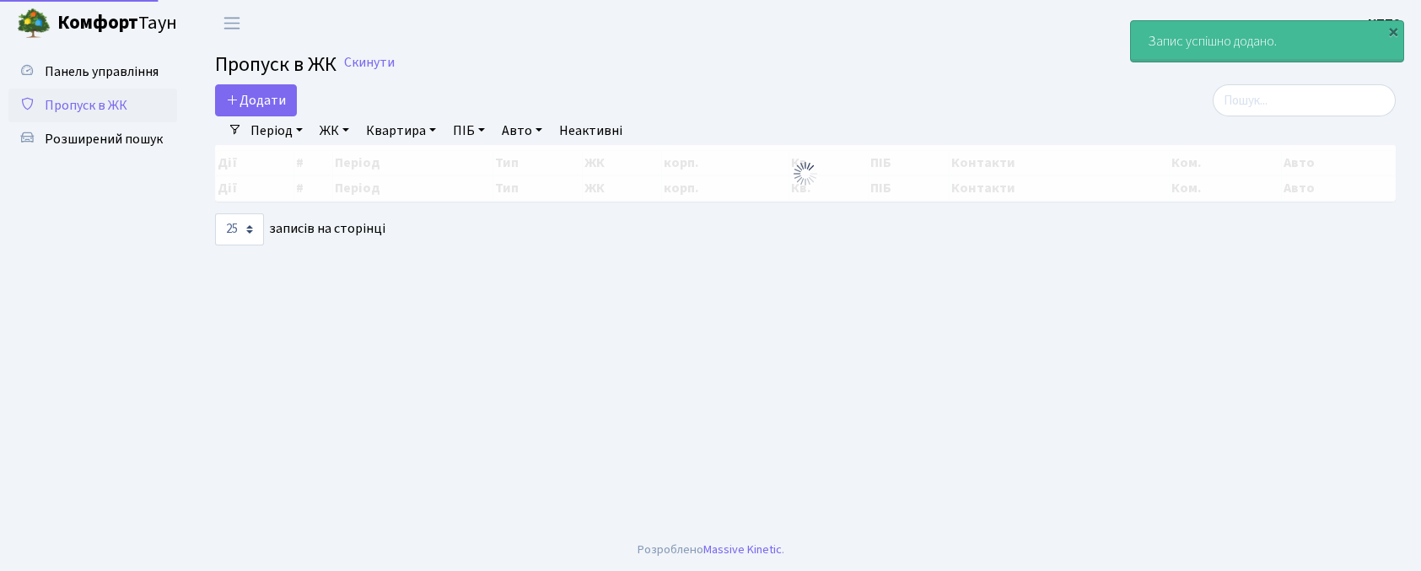
select select "25"
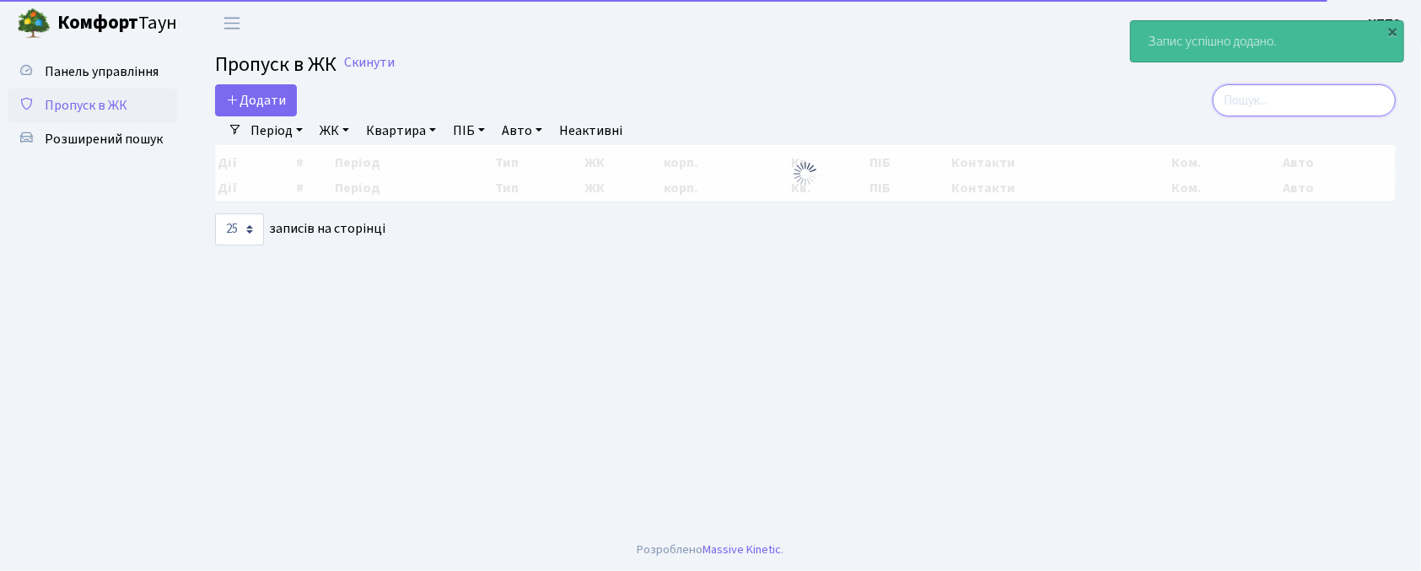
click at [1289, 89] on input "search" at bounding box center [1304, 100] width 183 height 32
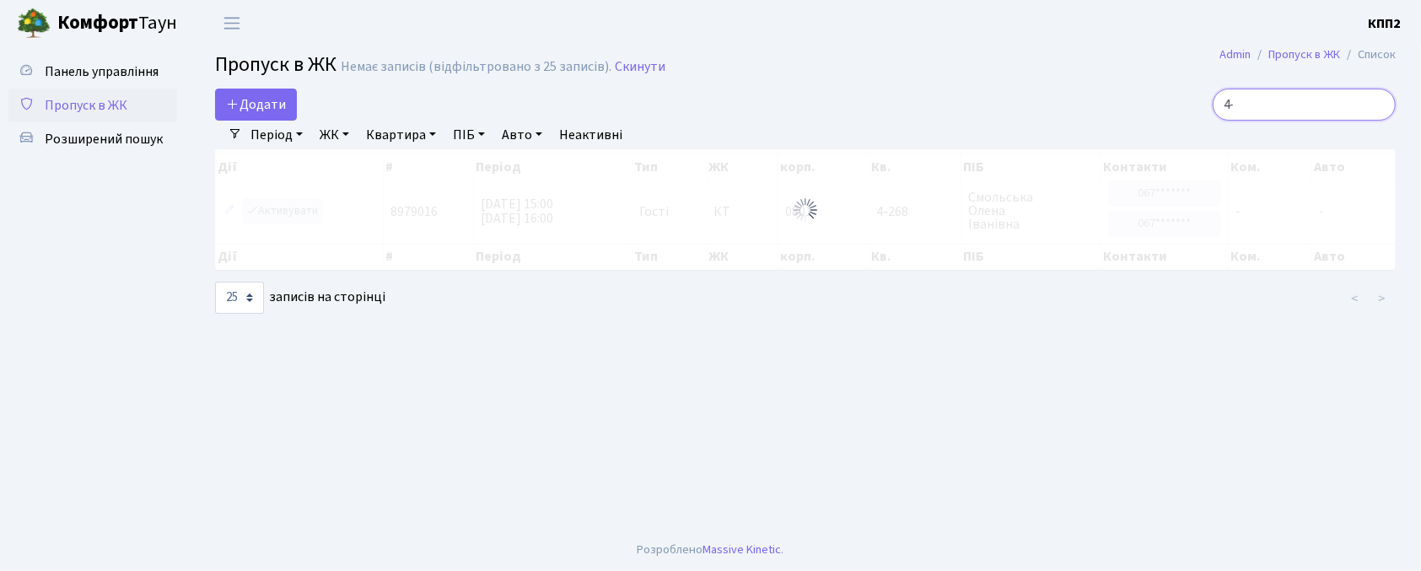
type input "4"
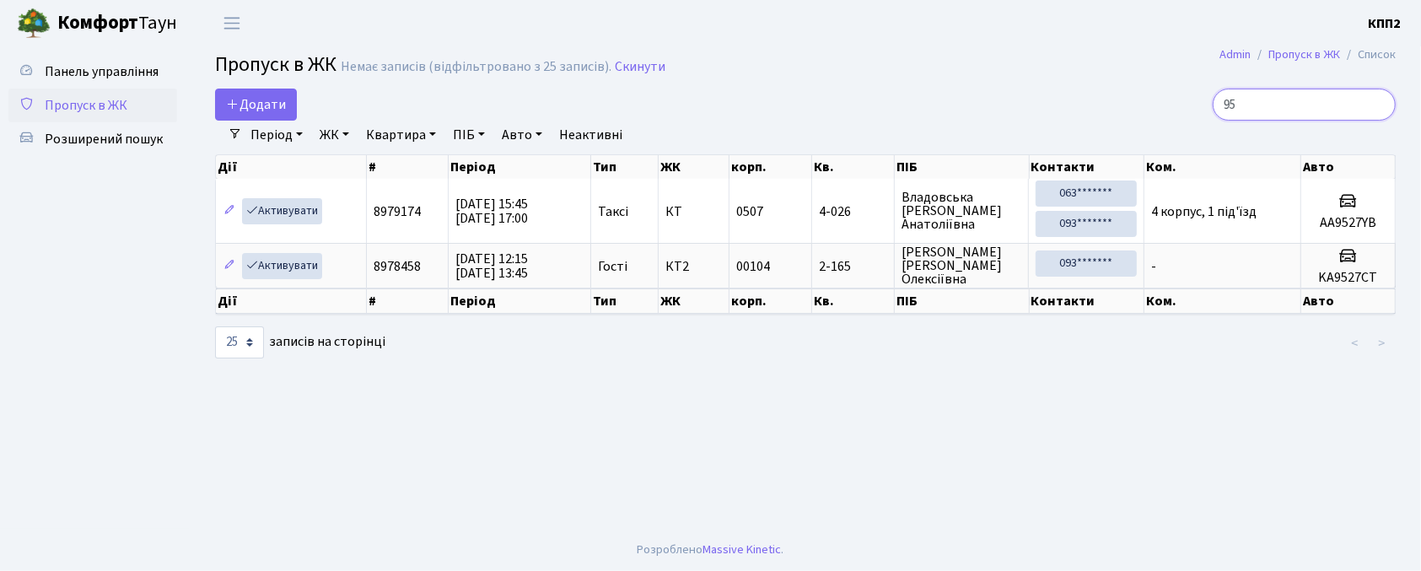
type input "9"
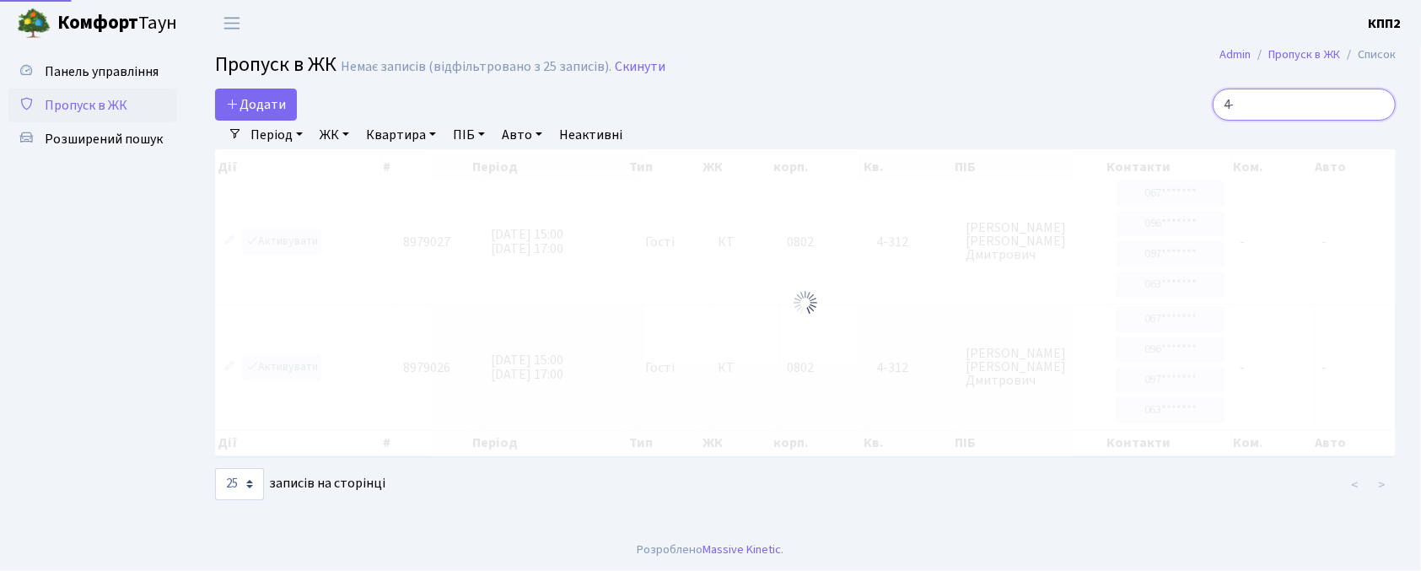
type input "4"
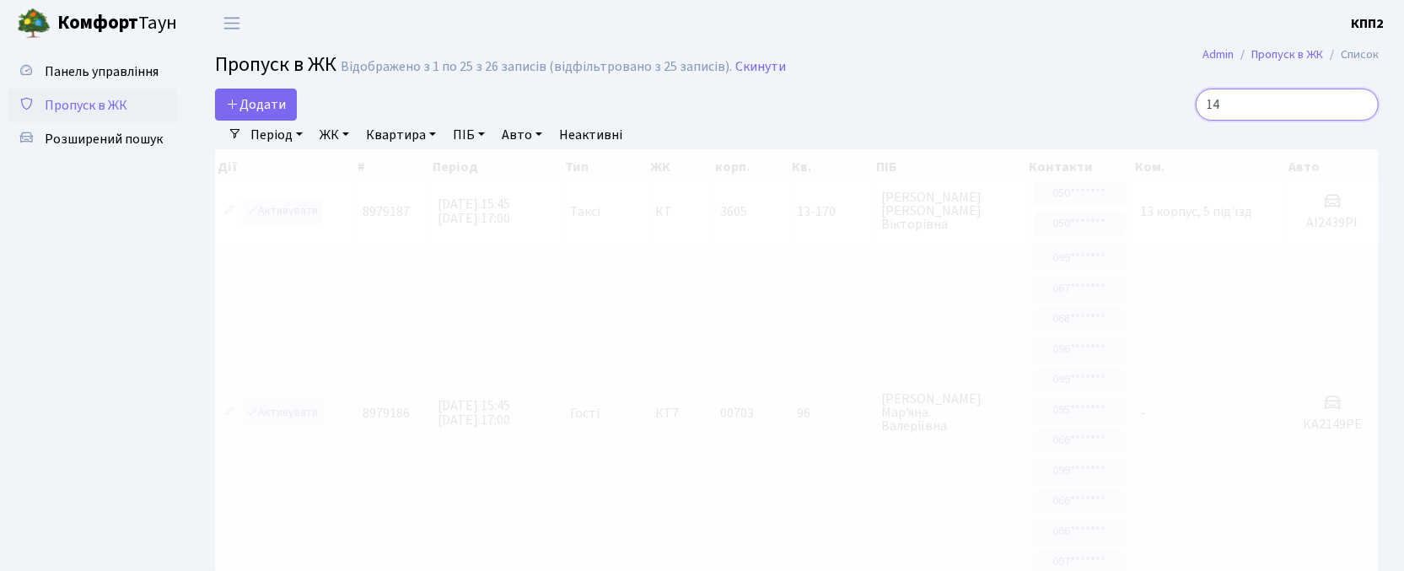
type input "1"
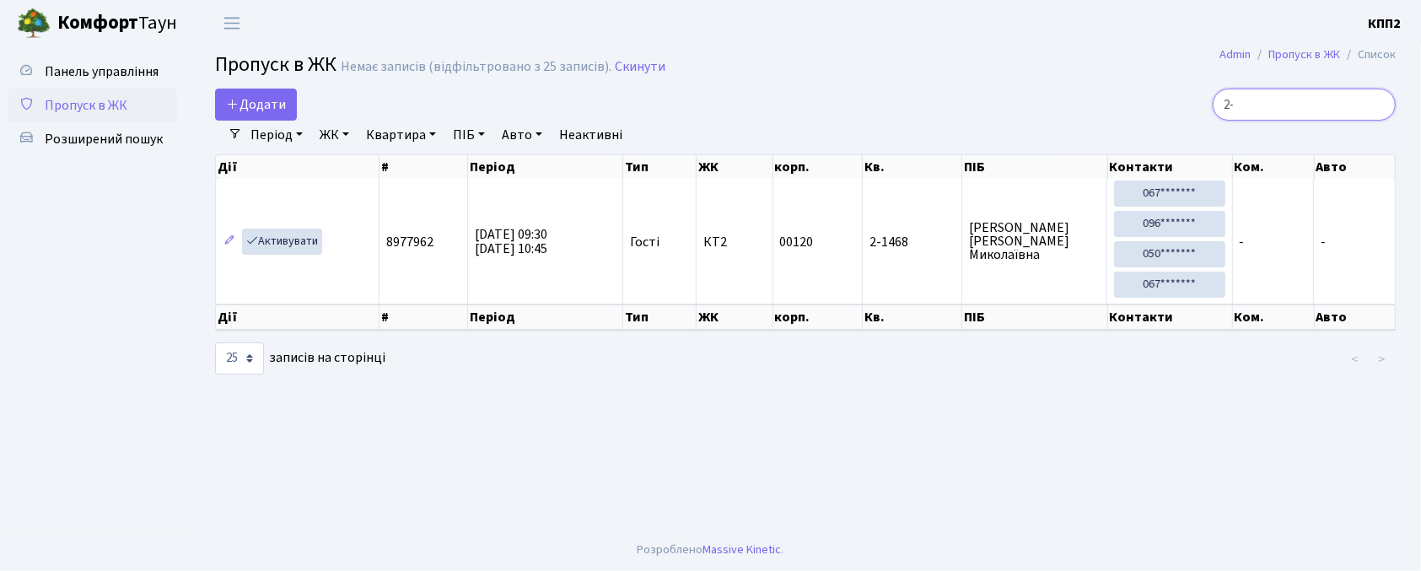
type input "2"
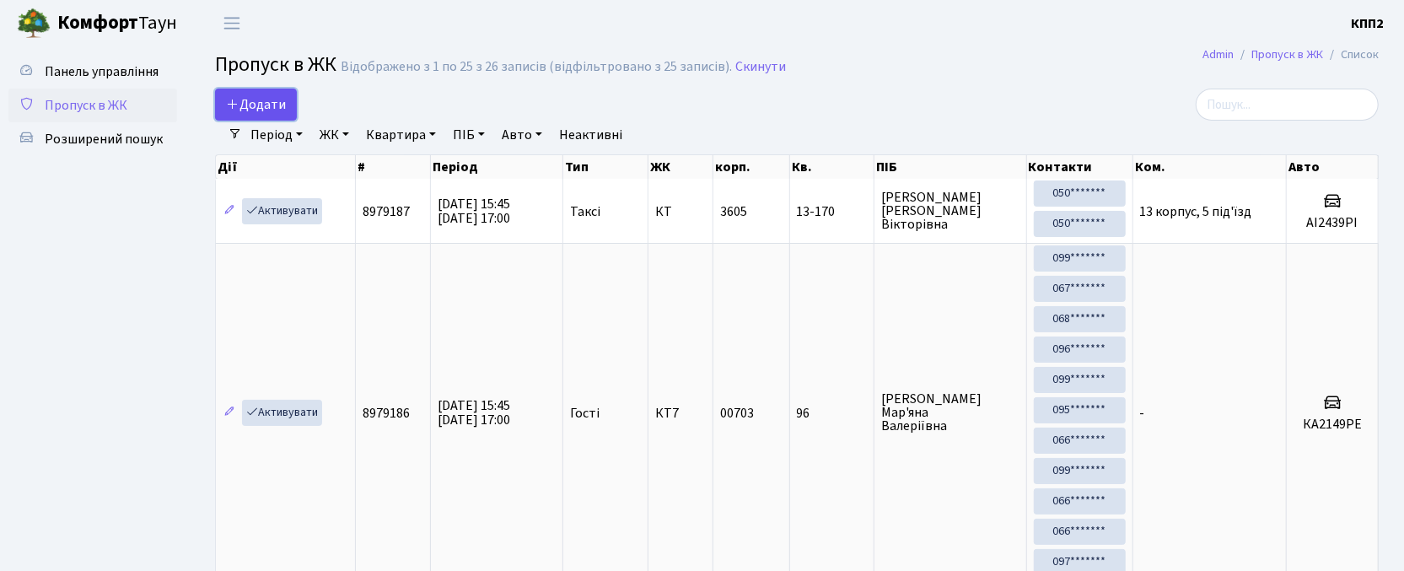
click at [281, 112] on span "Додати" at bounding box center [256, 104] width 60 height 19
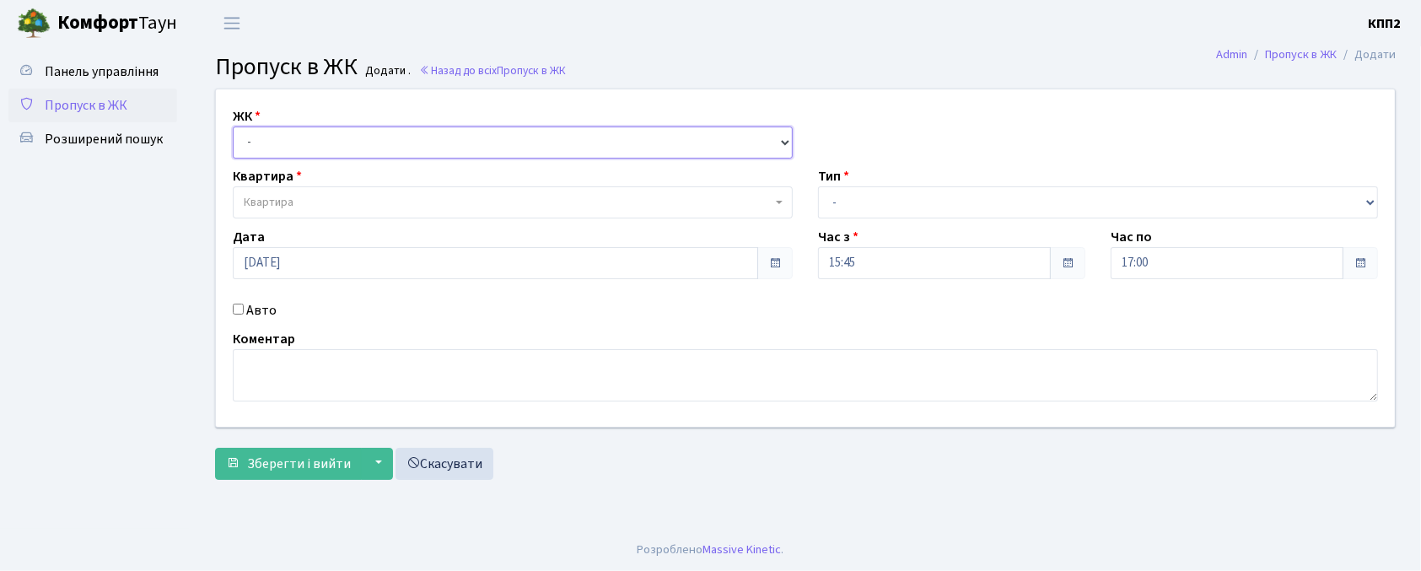
click at [257, 129] on select "- КТ, вул. Регенераторна, 4 КТ2, просп. [STREET_ADDRESS] [STREET_ADDRESS] [PERS…" at bounding box center [513, 143] width 560 height 32
select select "302"
click at [233, 127] on select "- КТ, вул. Регенераторна, 4 КТ2, просп. [STREET_ADDRESS] [STREET_ADDRESS] [PERS…" at bounding box center [513, 143] width 560 height 32
select select
click at [287, 214] on span "Квартира" at bounding box center [513, 202] width 560 height 32
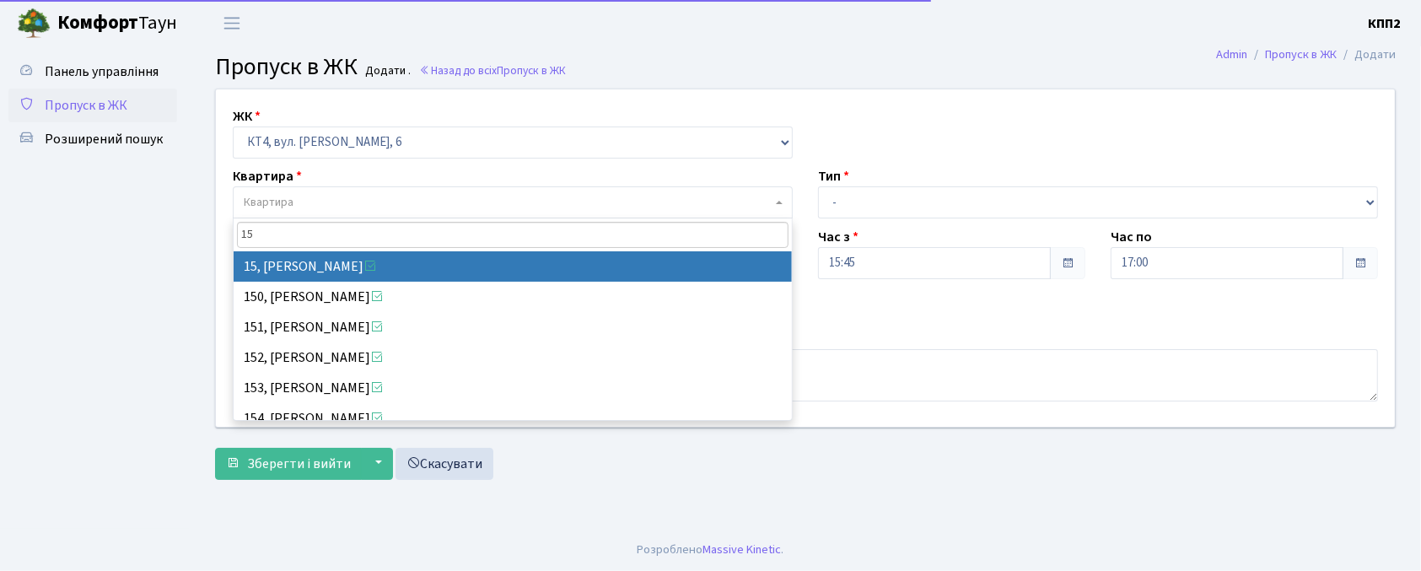
type input "15"
select select "16745"
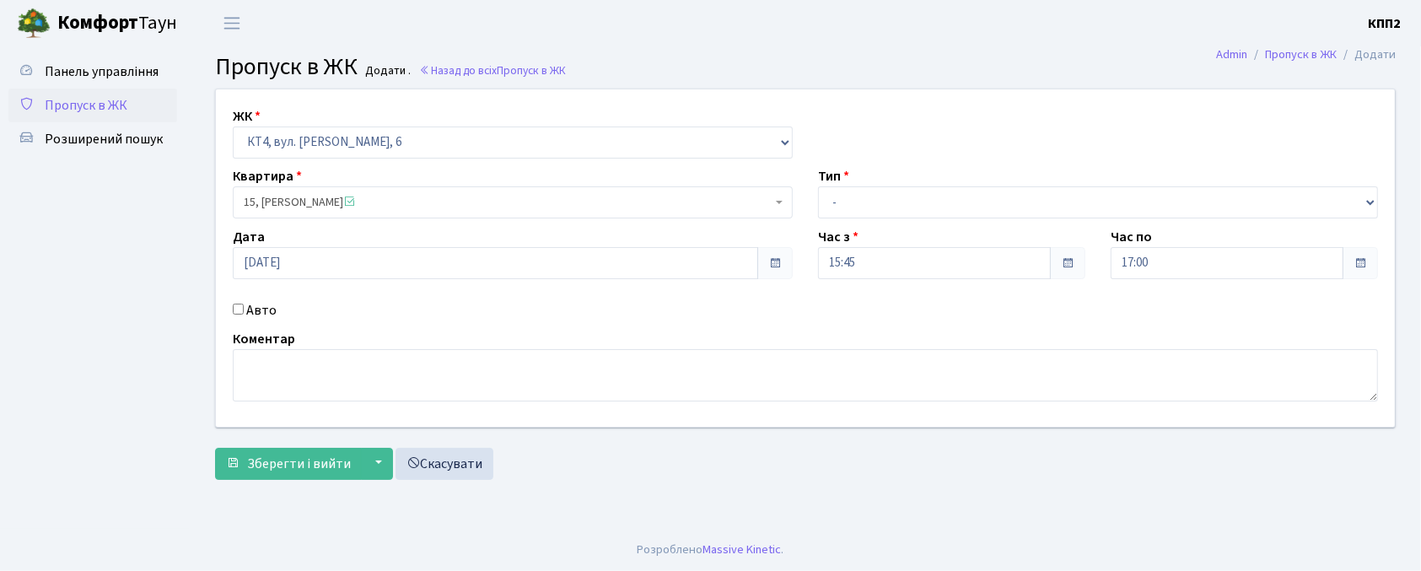
click at [260, 314] on label "Авто" at bounding box center [261, 310] width 30 height 20
click at [244, 314] on input "Авто" at bounding box center [238, 309] width 11 height 11
checkbox input "true"
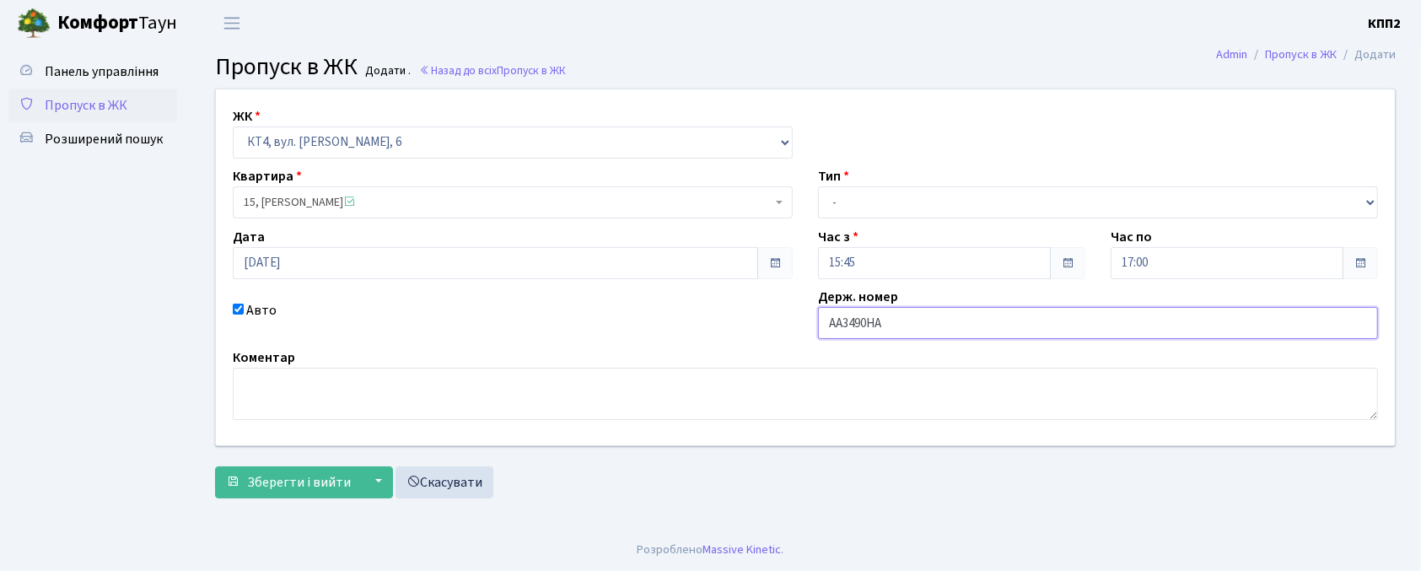
type input "АА3490НА"
click at [928, 207] on select "- Доставка Таксі Гості Сервіс" at bounding box center [1098, 202] width 560 height 32
select select "3"
click at [818, 186] on select "- Доставка Таксі Гості Сервіс" at bounding box center [1098, 202] width 560 height 32
click at [268, 480] on span "Зберегти і вийти" at bounding box center [299, 482] width 104 height 19
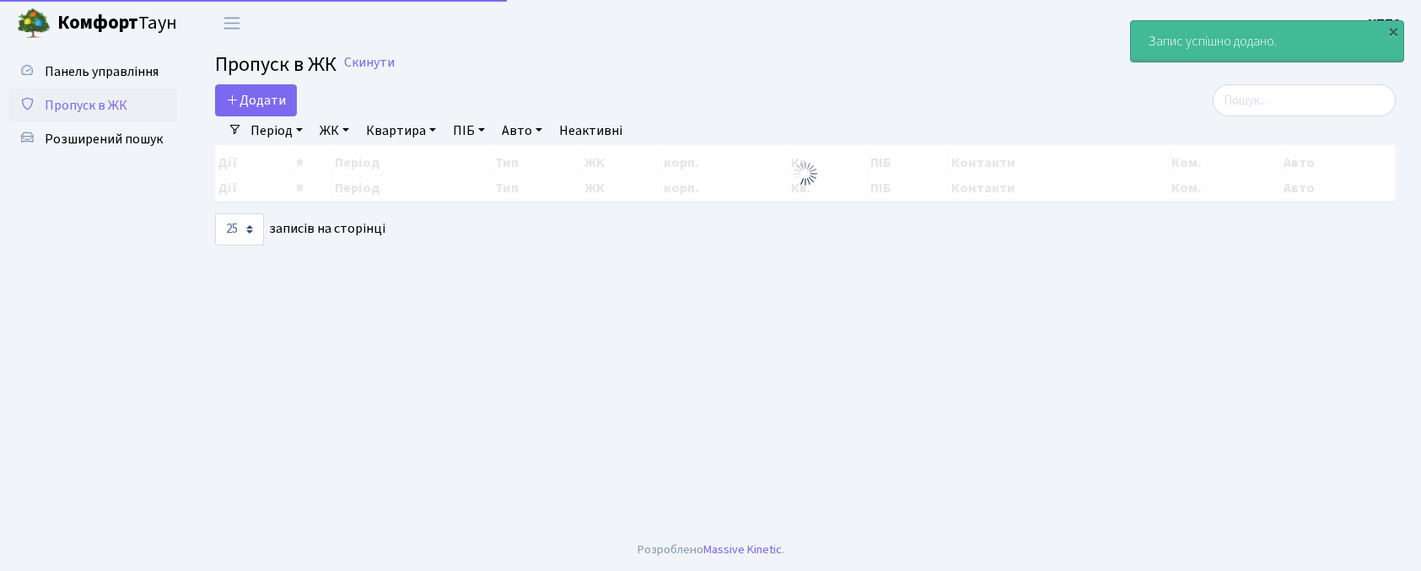
select select "25"
click at [1247, 105] on input "search" at bounding box center [1304, 100] width 183 height 32
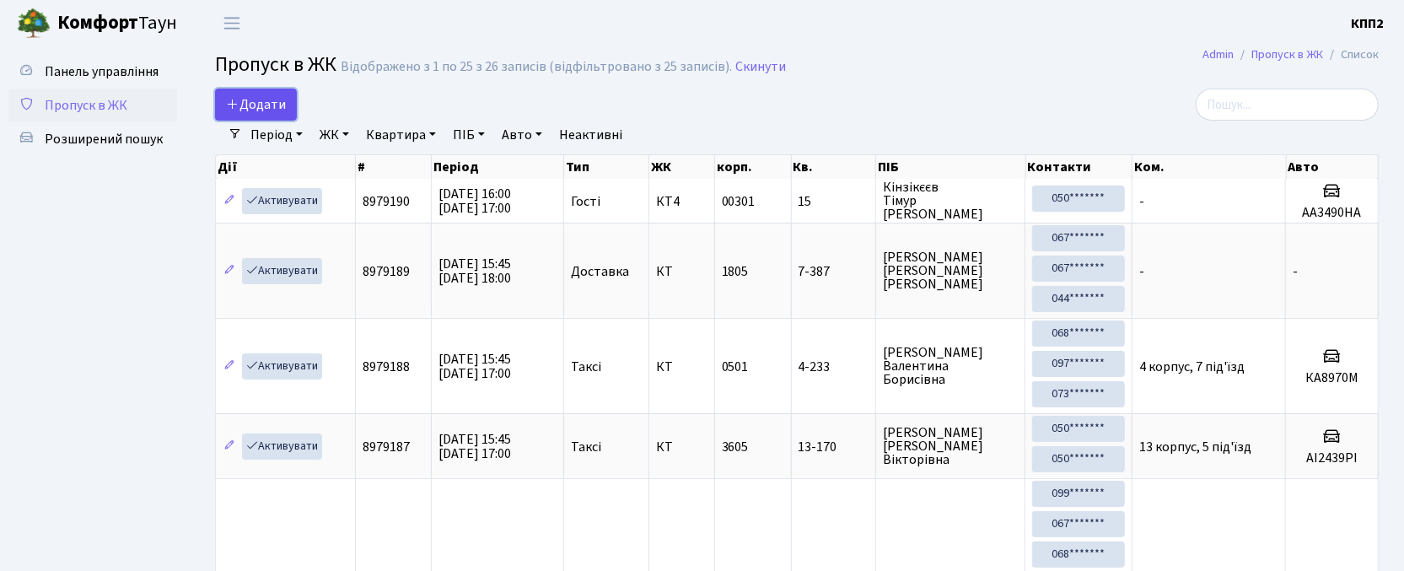
click at [251, 91] on link "Додати" at bounding box center [256, 105] width 82 height 32
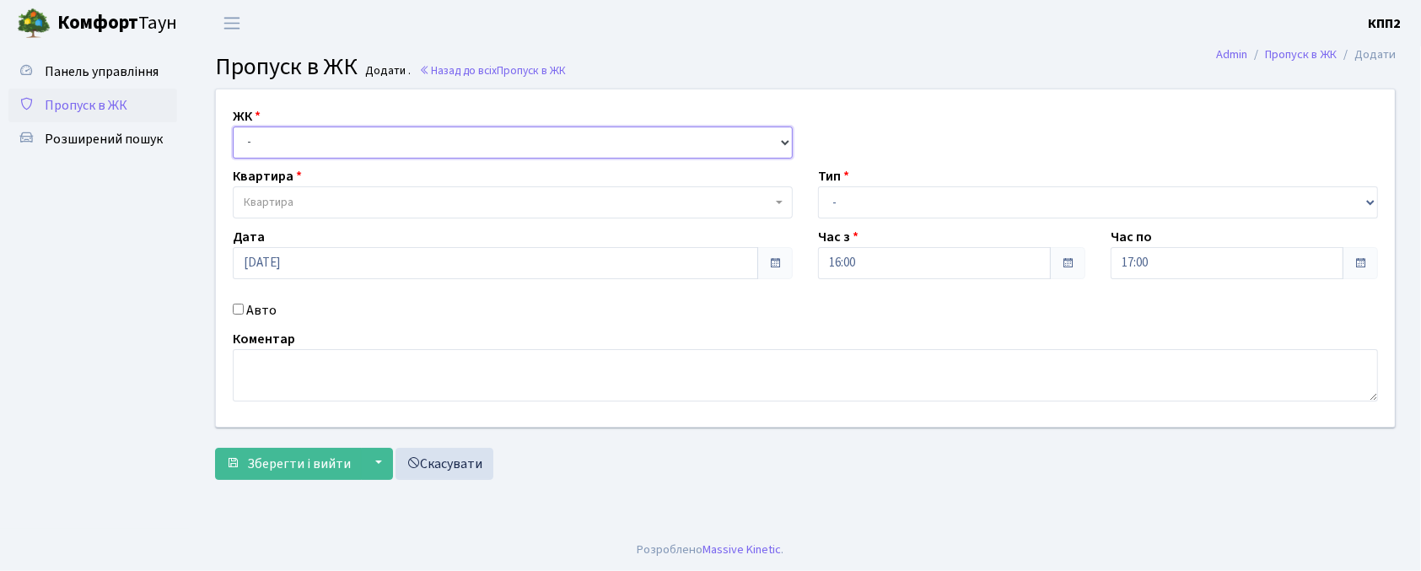
drag, startPoint x: 0, startPoint y: 0, endPoint x: 331, endPoint y: 133, distance: 357.3
click at [331, 133] on select "- КТ, вул. Регенераторна, 4 КТ2, просп. [STREET_ADDRESS] [STREET_ADDRESS] [PERS…" at bounding box center [513, 143] width 560 height 32
select select "271"
click at [233, 127] on select "- КТ, вул. Регенераторна, 4 КТ2, просп. [STREET_ADDRESS] [STREET_ADDRESS] [PERS…" at bounding box center [513, 143] width 560 height 32
select select
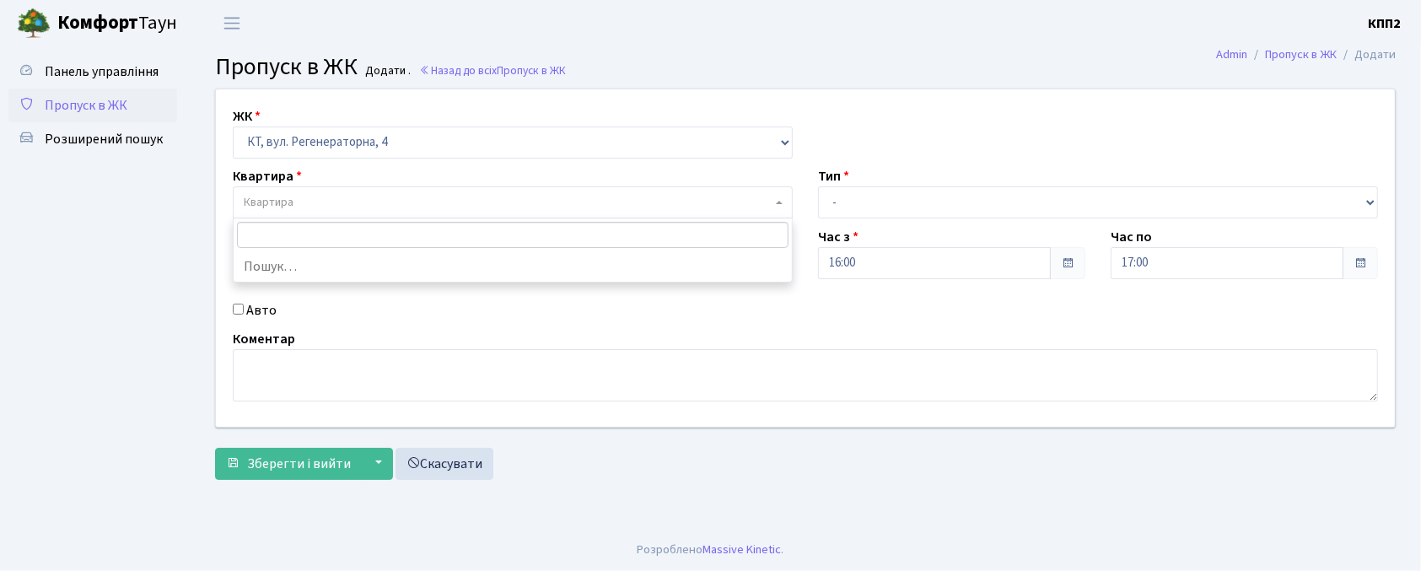
click at [261, 203] on span "Квартира" at bounding box center [269, 202] width 50 height 17
click at [253, 307] on label "Авто" at bounding box center [261, 310] width 30 height 20
click at [244, 307] on input "Авто" at bounding box center [238, 309] width 11 height 11
checkbox input "true"
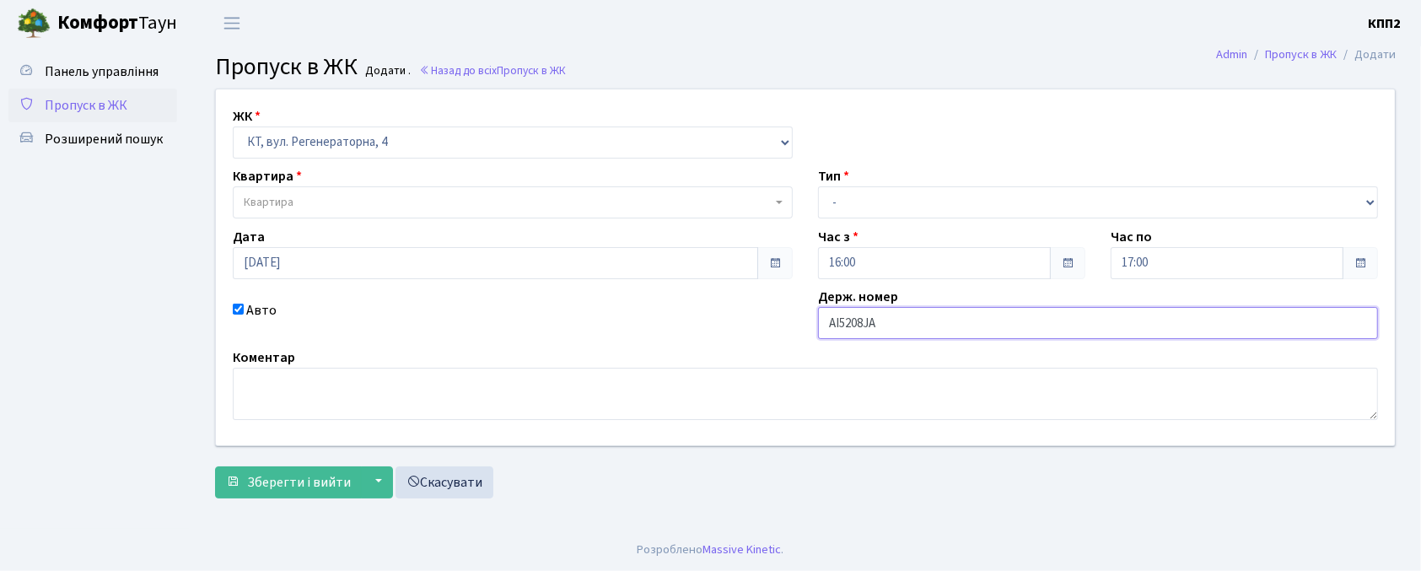
type input "АІ5208JA"
click at [351, 202] on span "Квартира" at bounding box center [508, 202] width 528 height 17
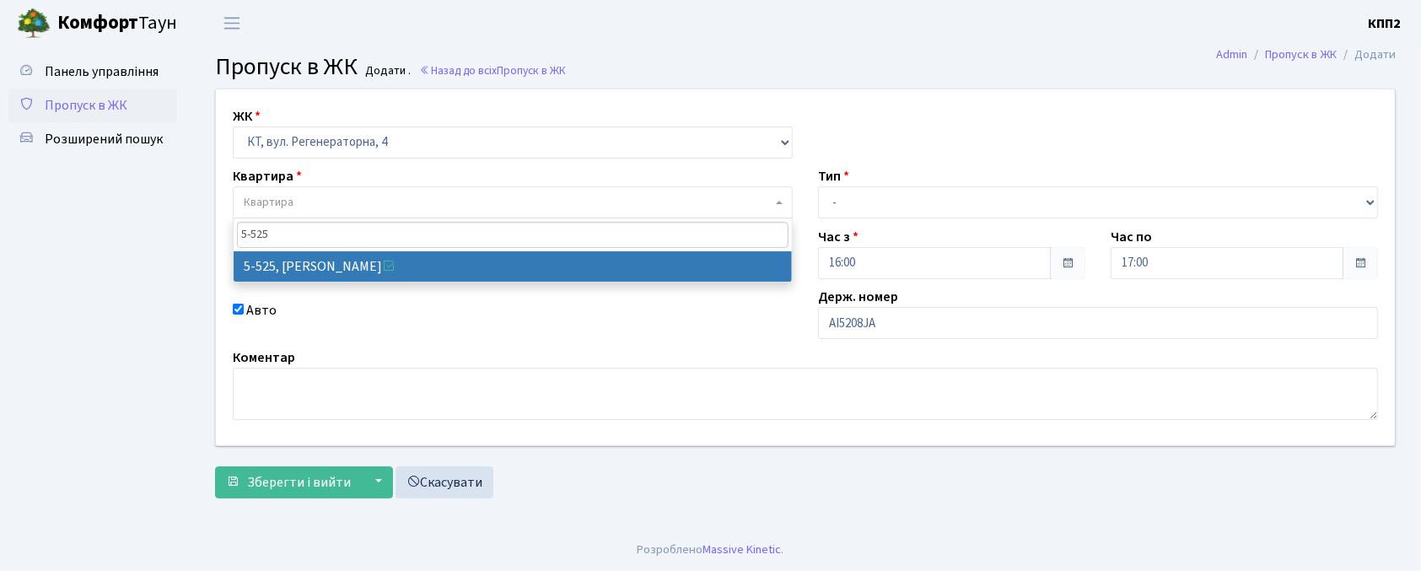
type input "5-525"
select select "1991"
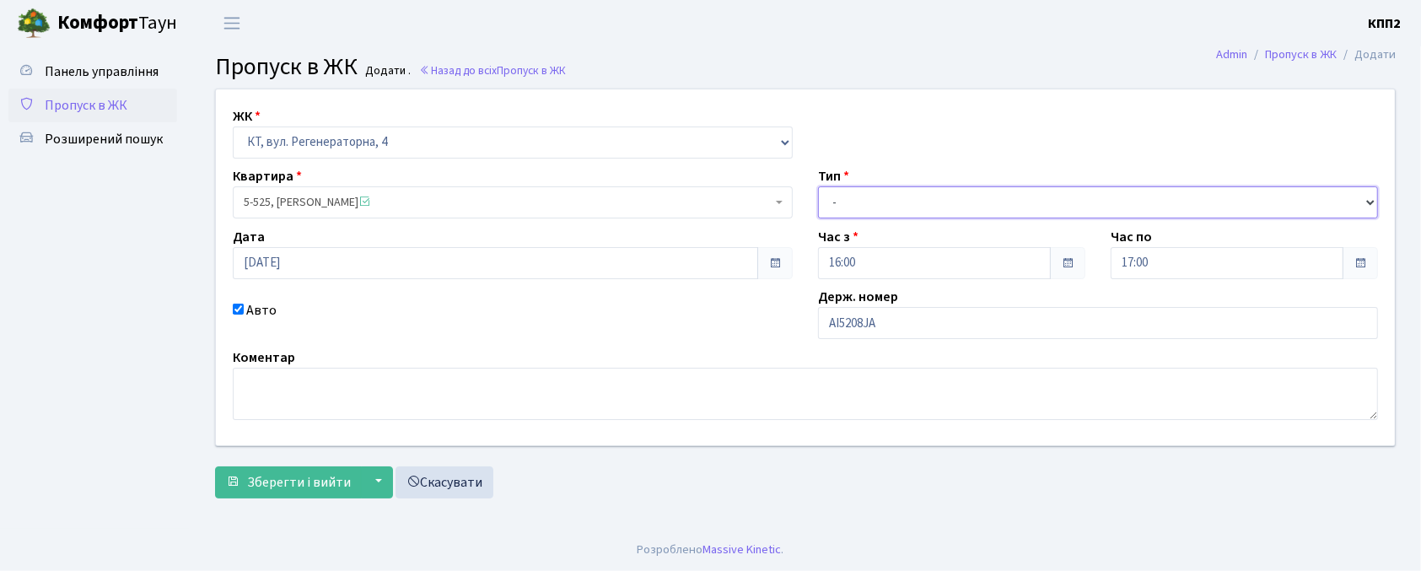
click at [895, 204] on select "- Доставка Таксі Гості Сервіс" at bounding box center [1098, 202] width 560 height 32
select select "3"
click at [818, 186] on select "- Доставка Таксі Гості Сервіс" at bounding box center [1098, 202] width 560 height 32
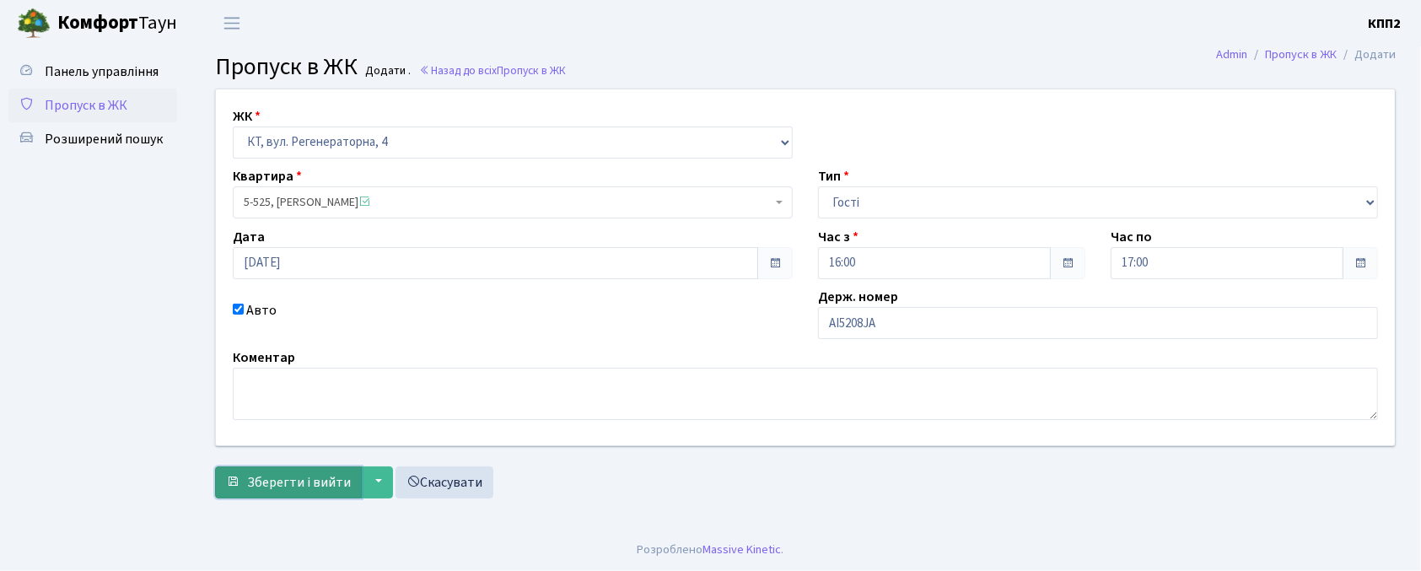
click at [250, 470] on button "Зберегти і вийти" at bounding box center [288, 482] width 147 height 32
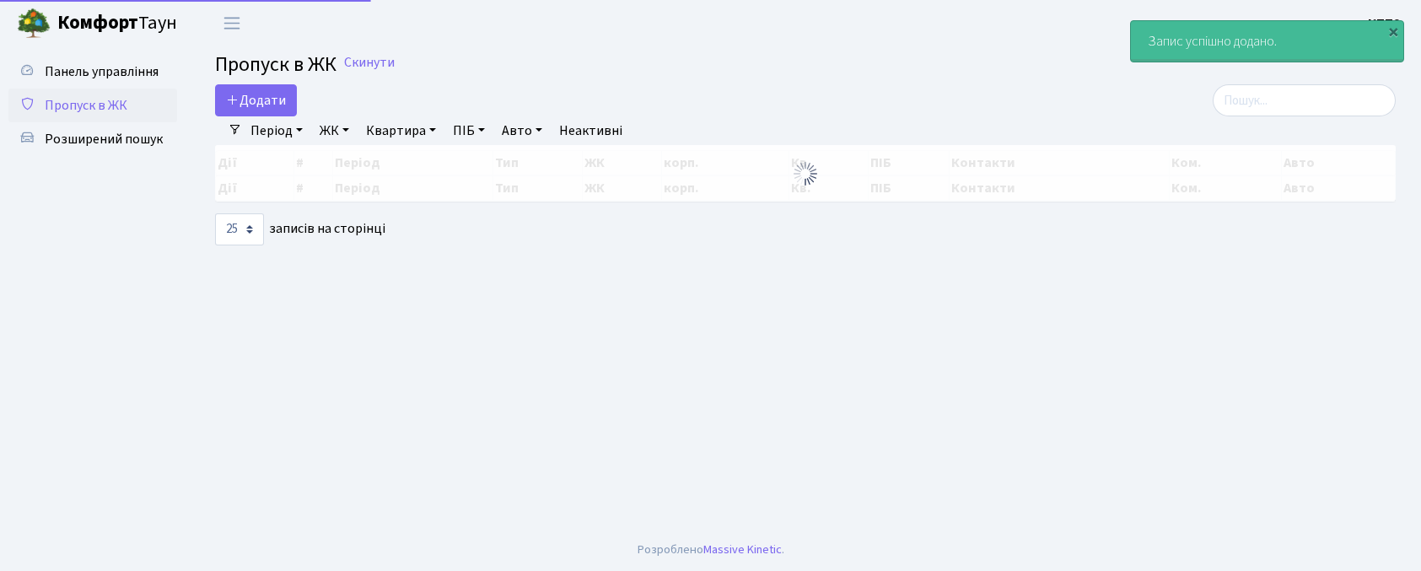
select select "25"
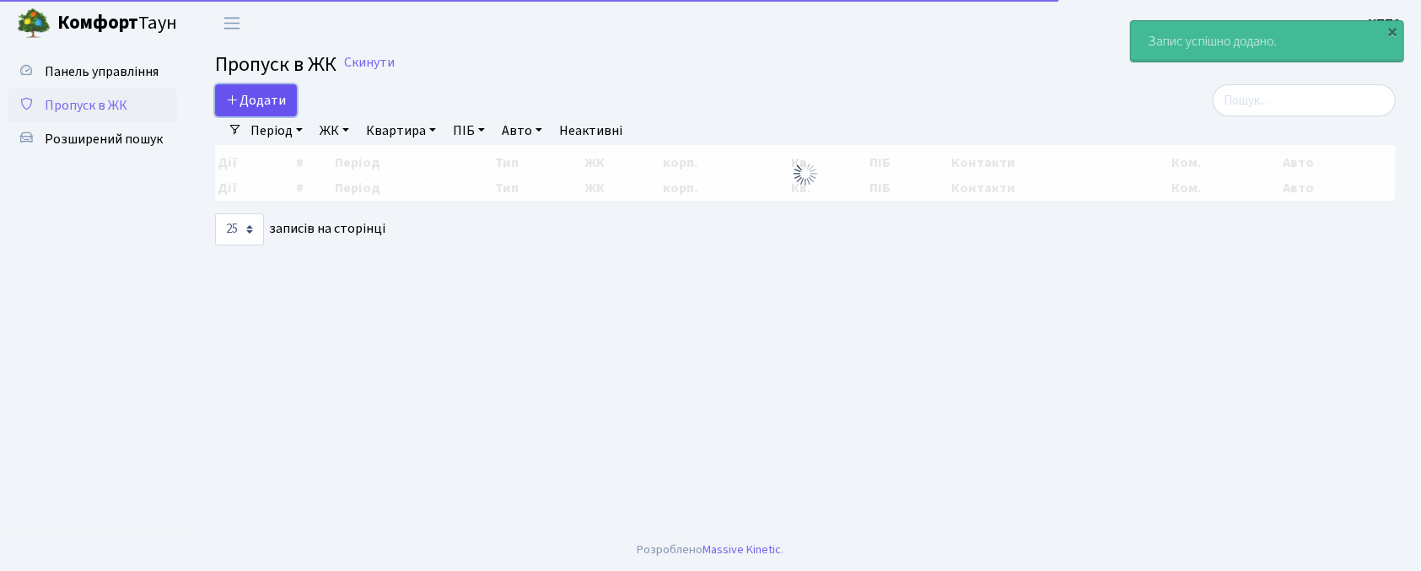
click at [254, 111] on link "Додати" at bounding box center [256, 100] width 82 height 32
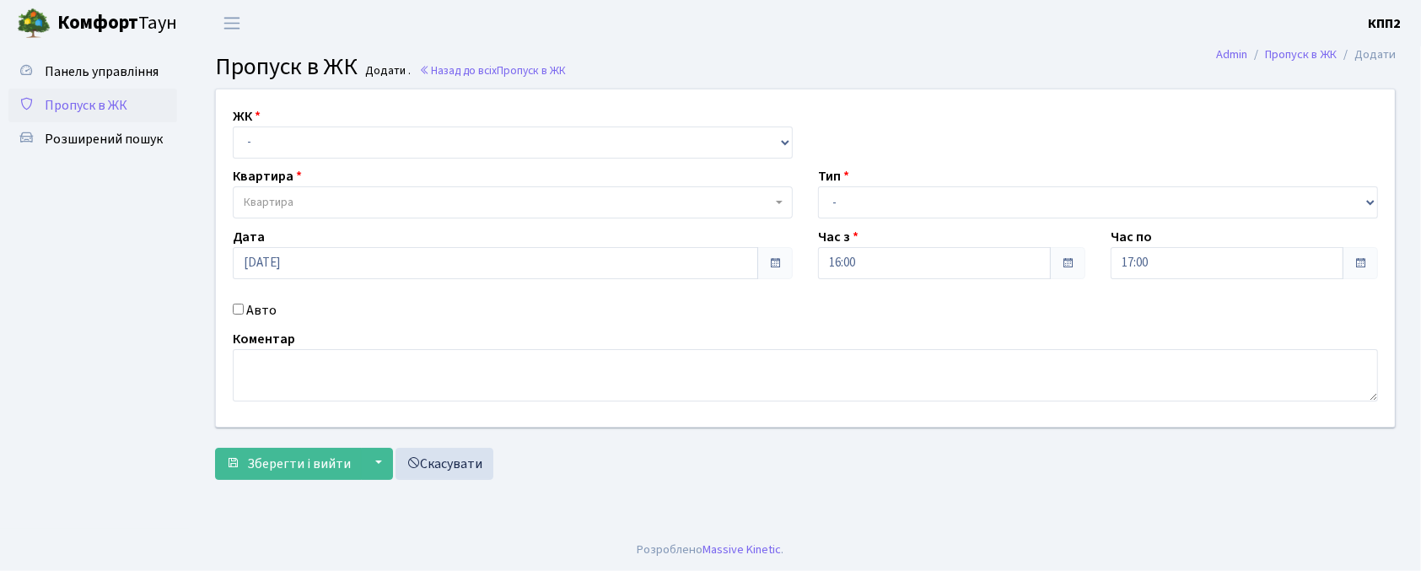
click at [267, 311] on label "Авто" at bounding box center [261, 310] width 30 height 20
click at [244, 311] on input "Авто" at bounding box center [238, 309] width 11 height 11
checkbox input "true"
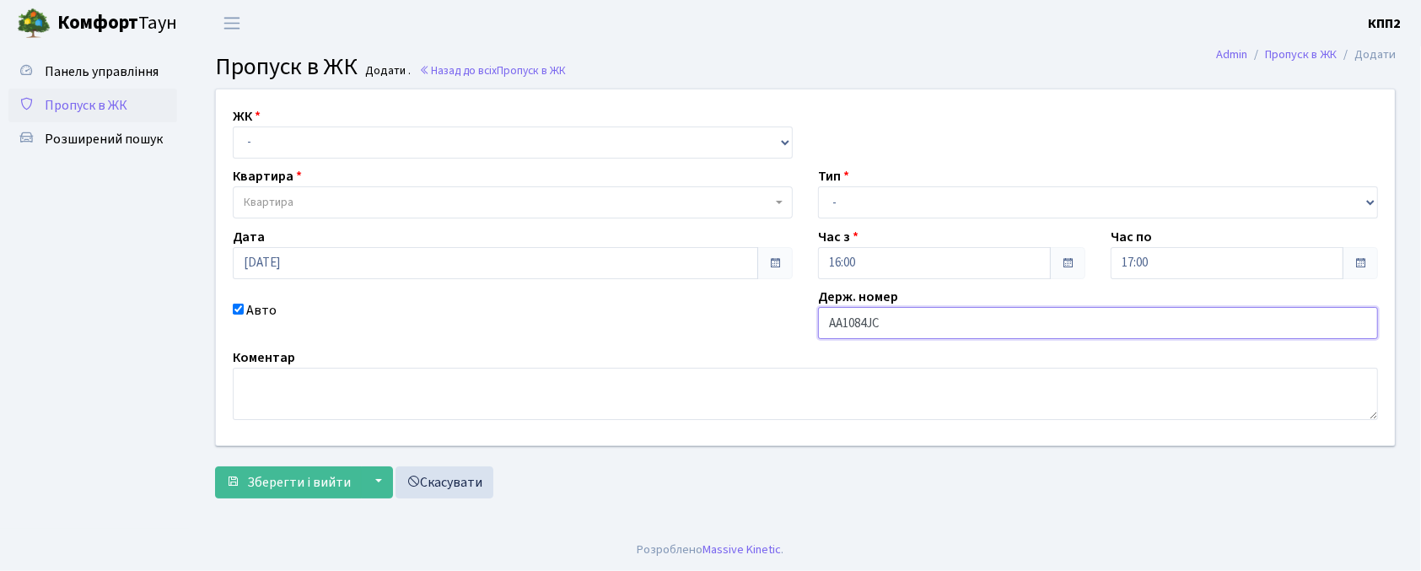
type input "АА1084JC"
drag, startPoint x: 321, startPoint y: 137, endPoint x: 315, endPoint y: 153, distance: 16.8
click at [321, 137] on select "- КТ, вул. Регенераторна, 4 КТ2, просп. [STREET_ADDRESS] [STREET_ADDRESS] [PERS…" at bounding box center [513, 143] width 560 height 32
select select "271"
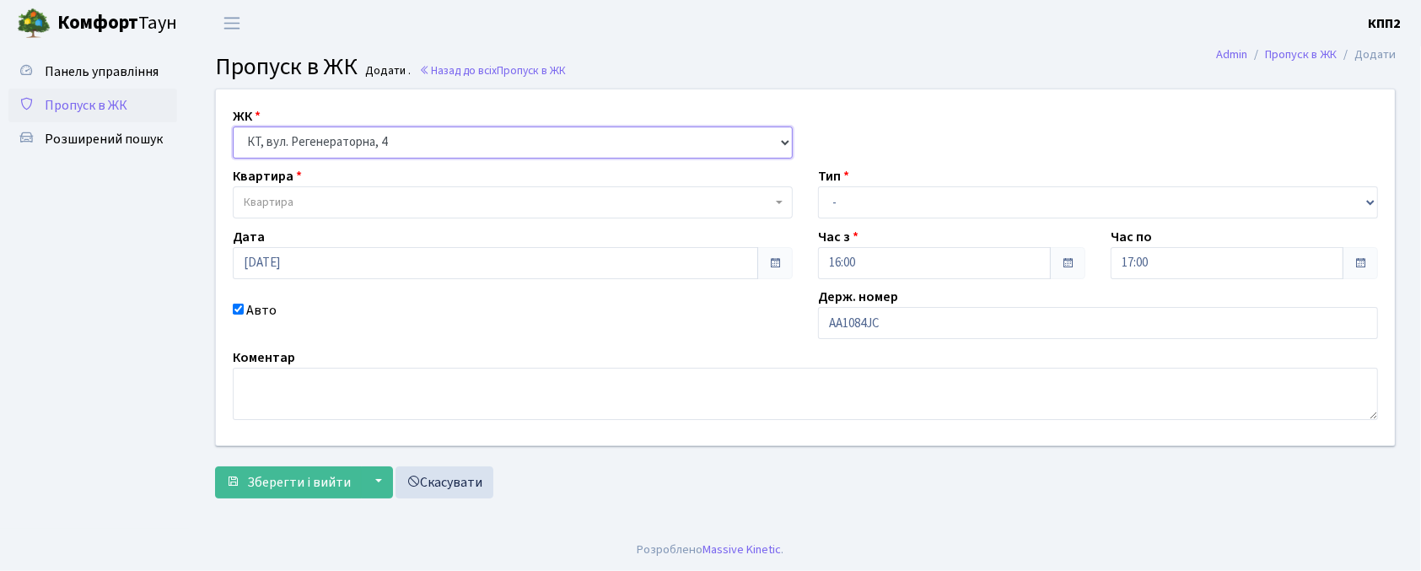
click at [233, 127] on select "- КТ, вул. Регенераторна, 4 КТ2, просп. [STREET_ADDRESS] [STREET_ADDRESS] [PERS…" at bounding box center [513, 143] width 560 height 32
select select
click at [321, 209] on span "Квартира" at bounding box center [508, 202] width 528 height 17
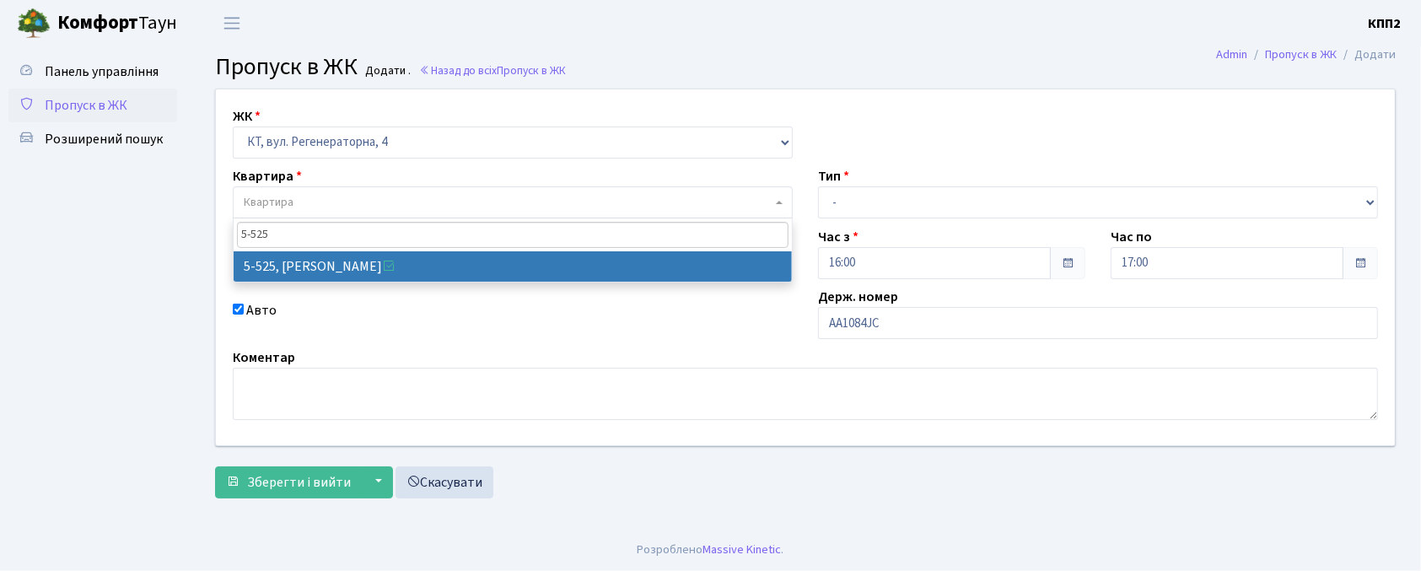
type input "5-525"
select select "1991"
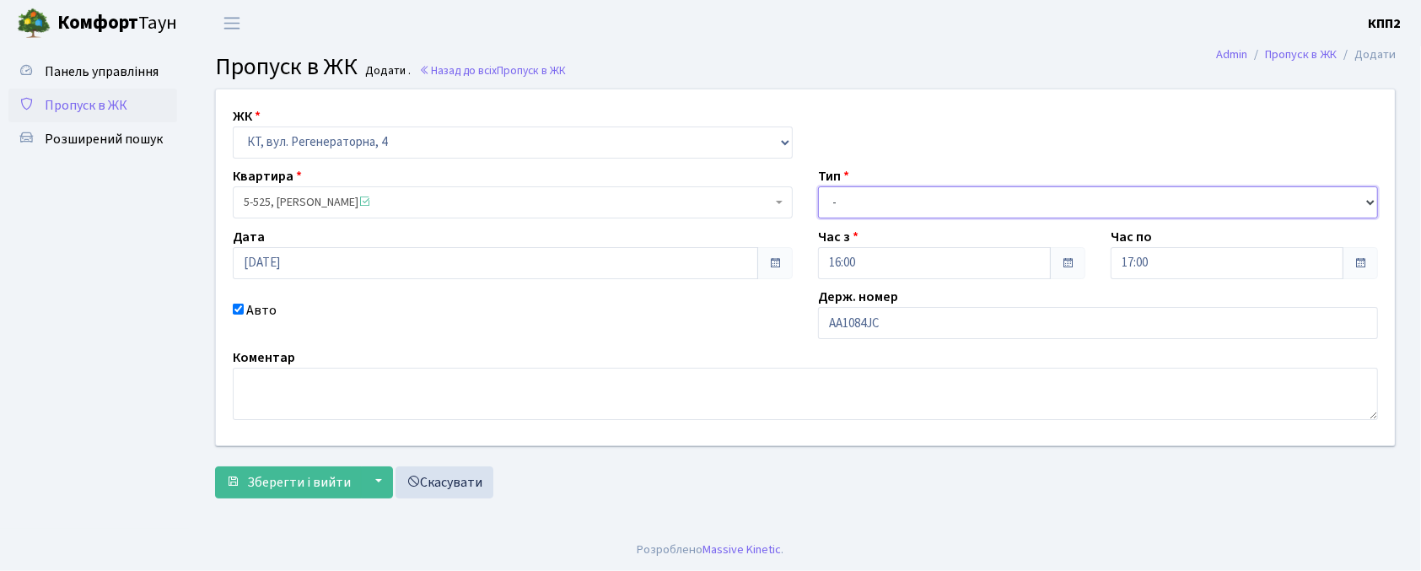
click at [835, 201] on select "- Доставка Таксі Гості Сервіс" at bounding box center [1098, 202] width 560 height 32
select select "3"
click at [818, 186] on select "- Доставка Таксі Гості Сервіс" at bounding box center [1098, 202] width 560 height 32
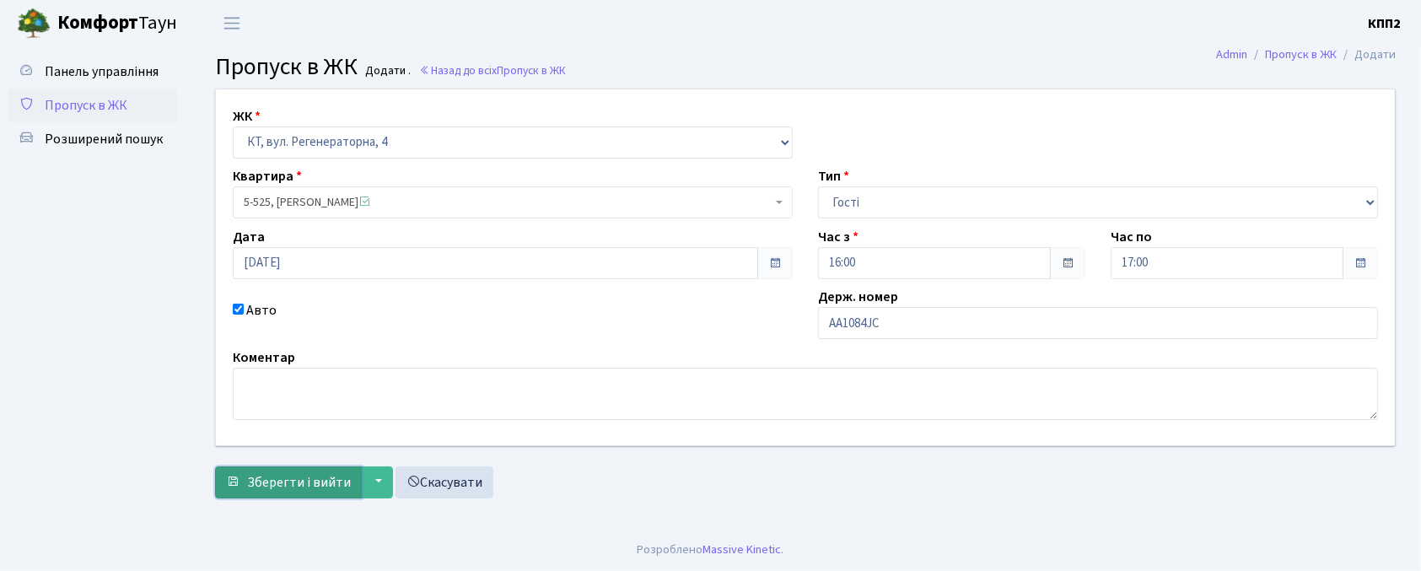
click at [322, 473] on span "Зберегти і вийти" at bounding box center [299, 482] width 104 height 19
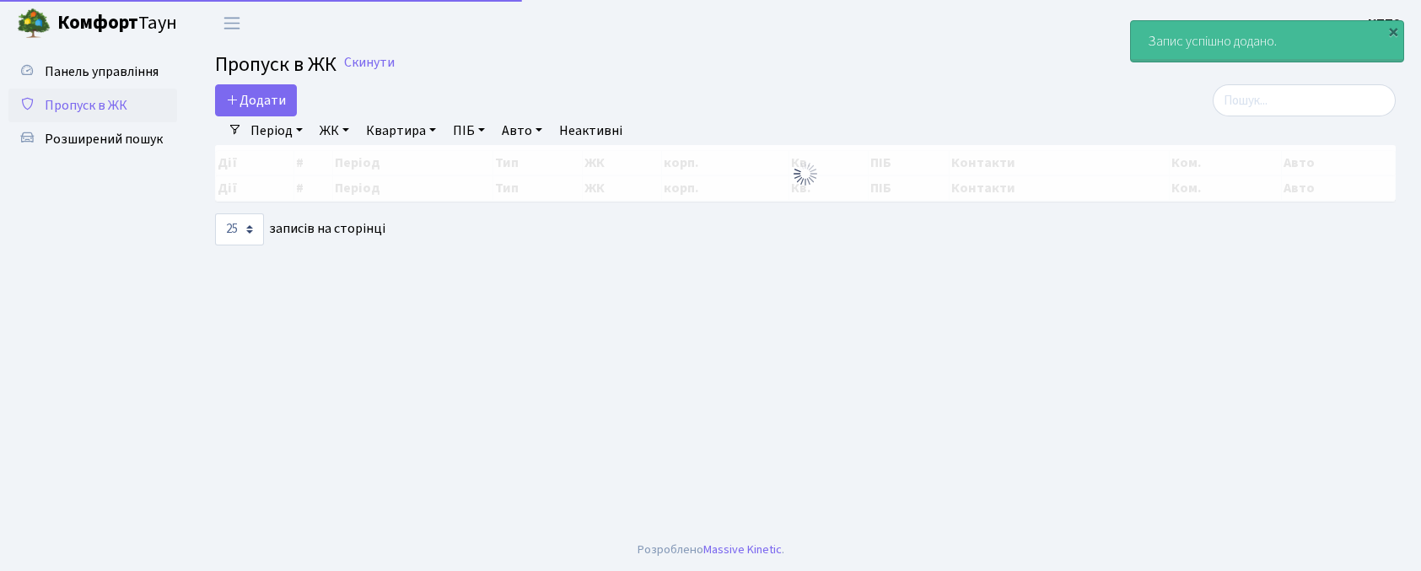
select select "25"
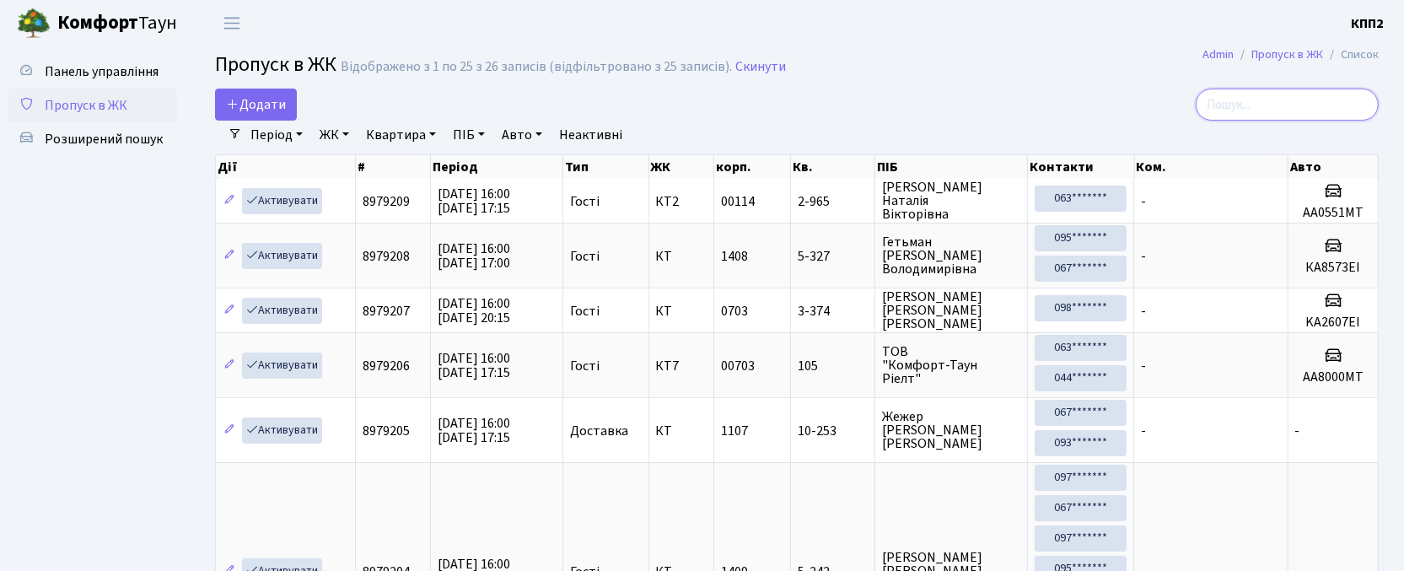
click at [1270, 105] on input "search" at bounding box center [1287, 105] width 183 height 32
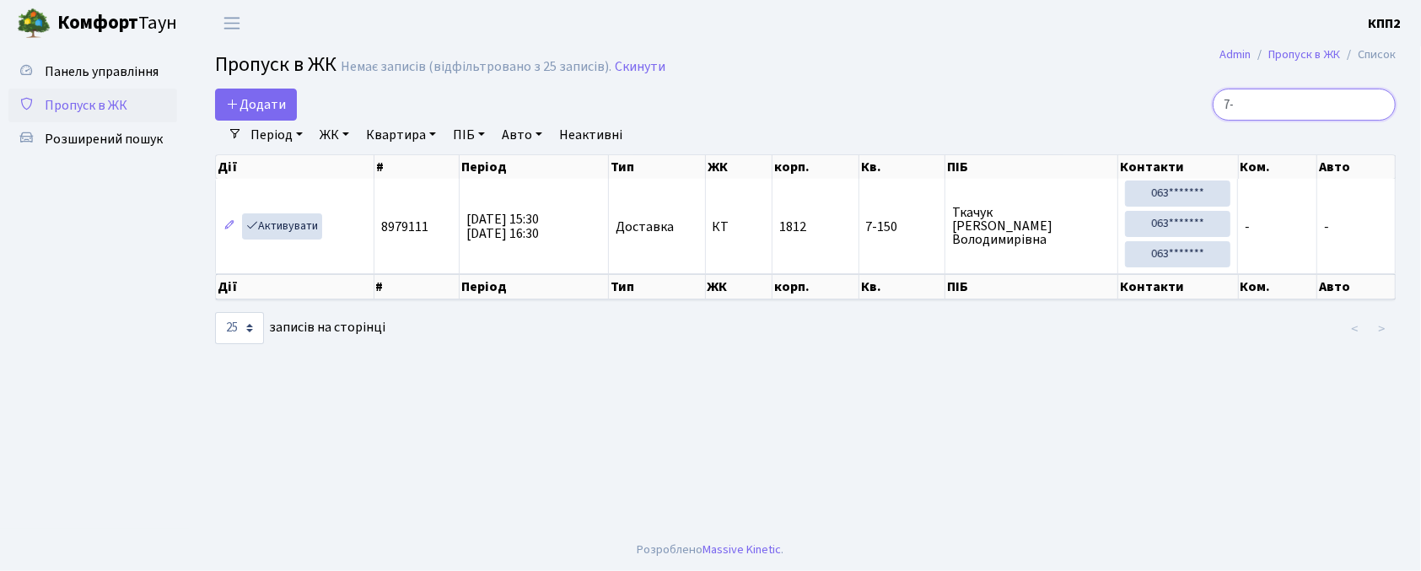
type input "7"
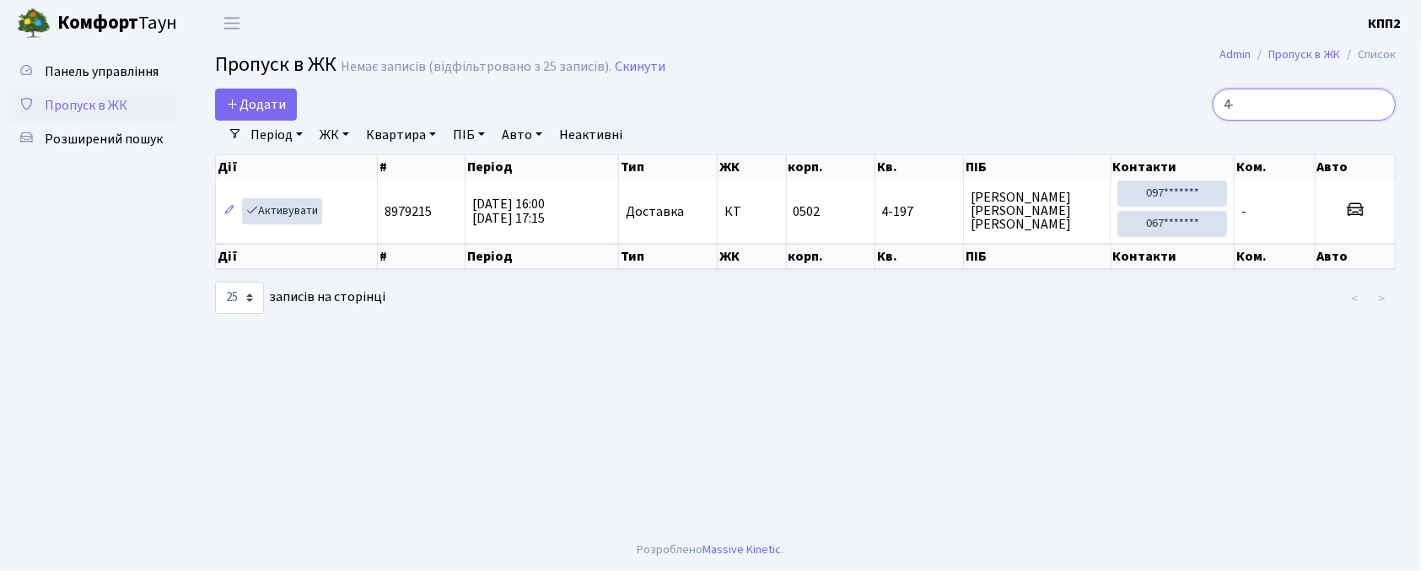
type input "4"
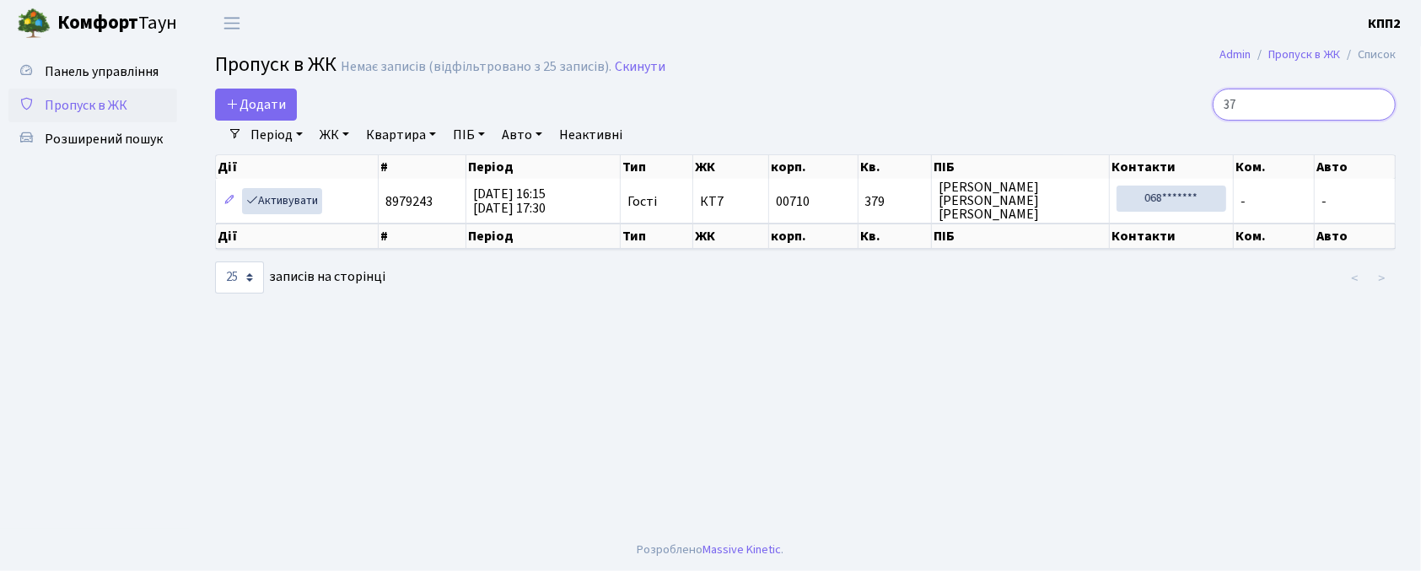
type input "3"
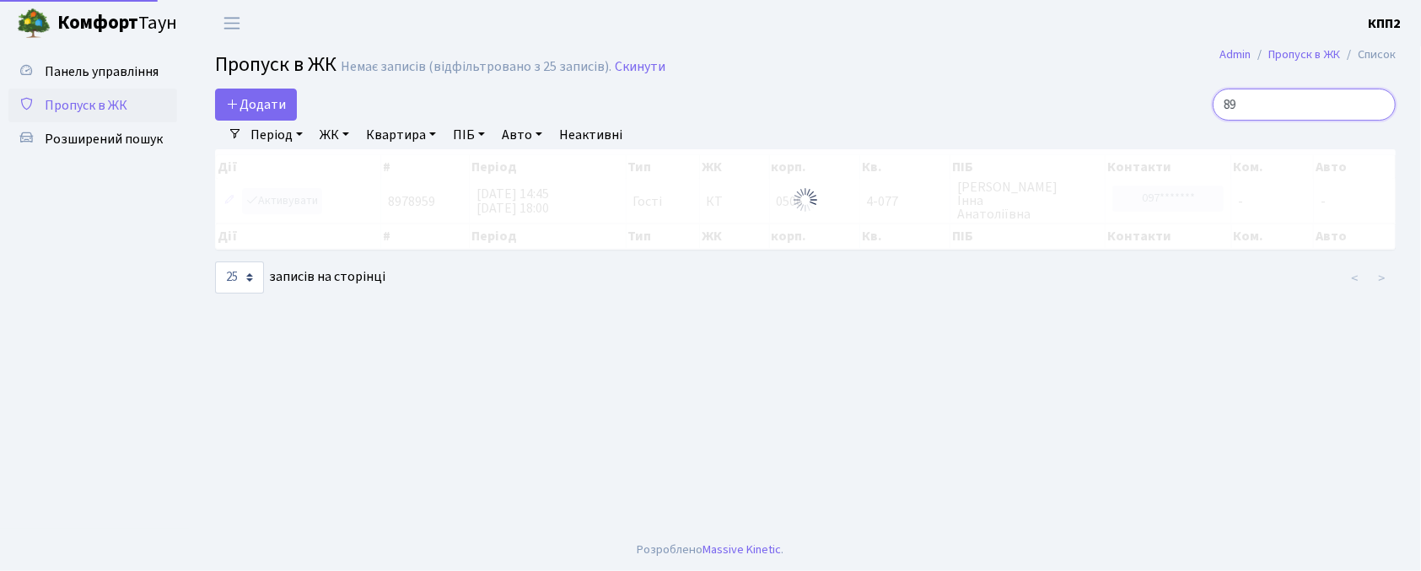
type input "8"
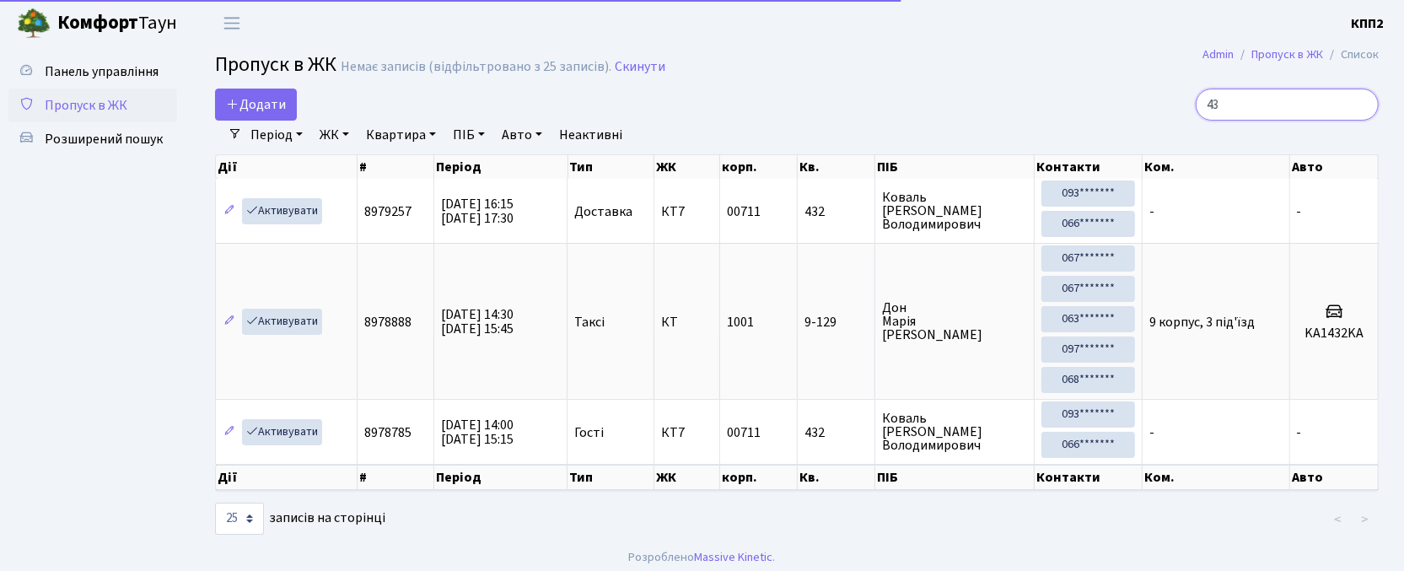
type input "4"
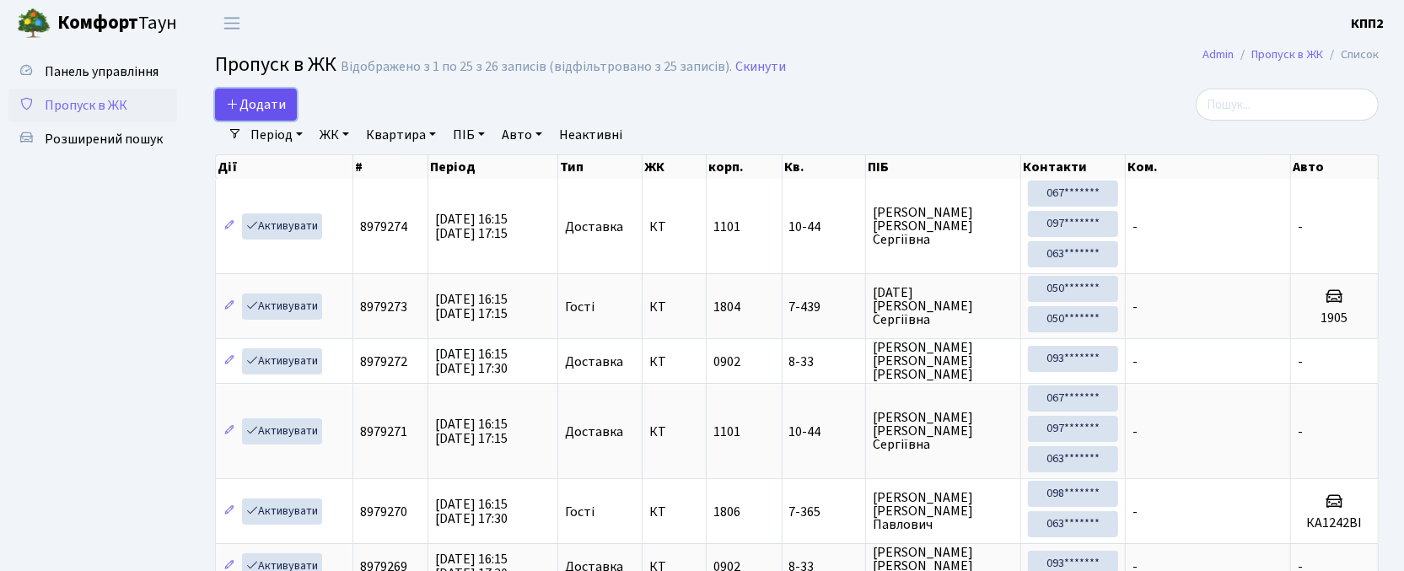
click at [280, 106] on span "Додати" at bounding box center [256, 104] width 60 height 19
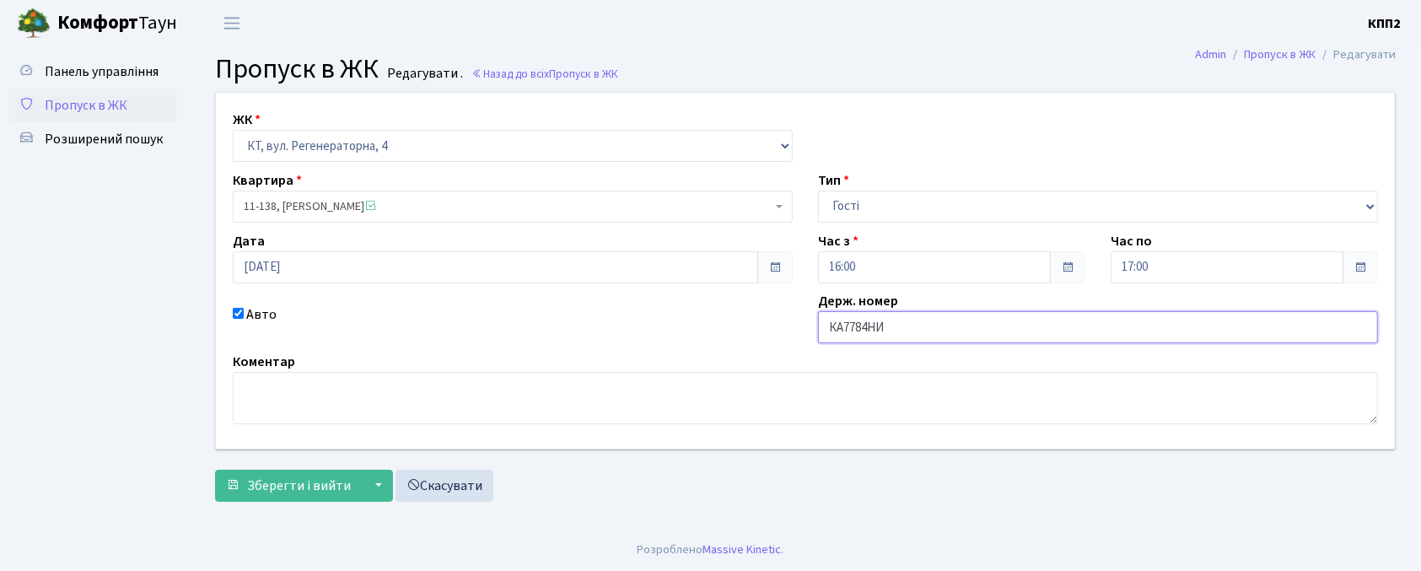
click at [892, 331] on input "КА7784НИ" at bounding box center [1098, 327] width 560 height 32
type input "КА7784НІ"
click at [273, 488] on span "Зберегти і вийти" at bounding box center [299, 486] width 104 height 19
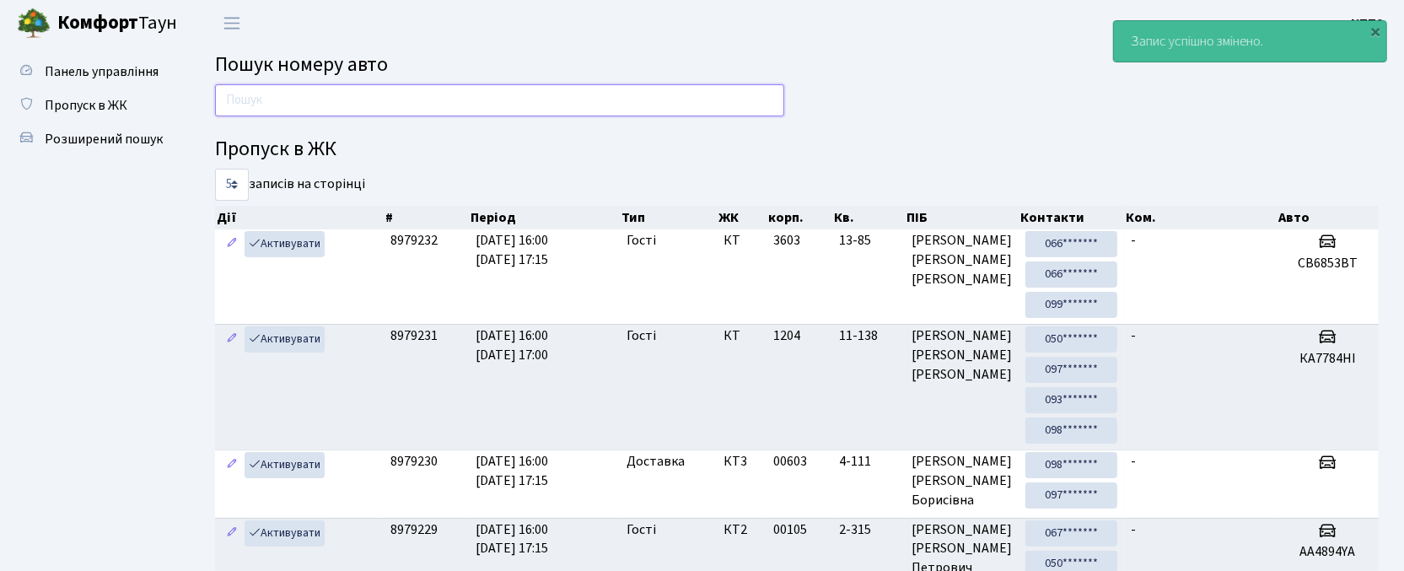
click at [587, 101] on input "text" at bounding box center [499, 100] width 569 height 32
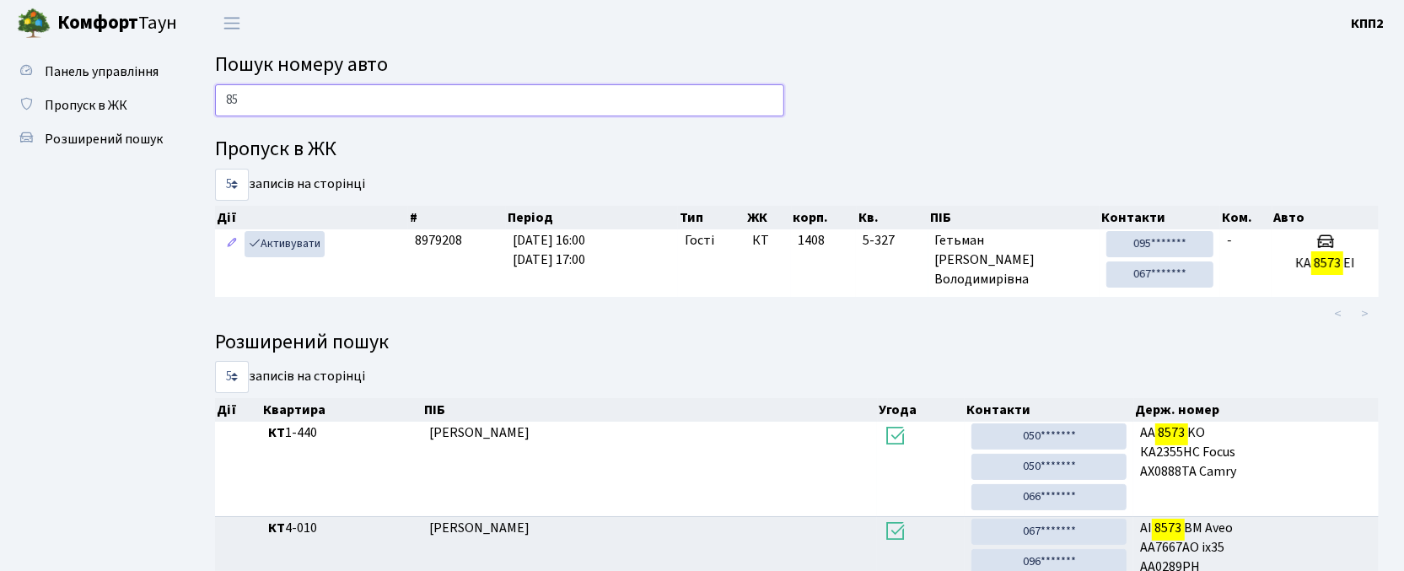
type input "8"
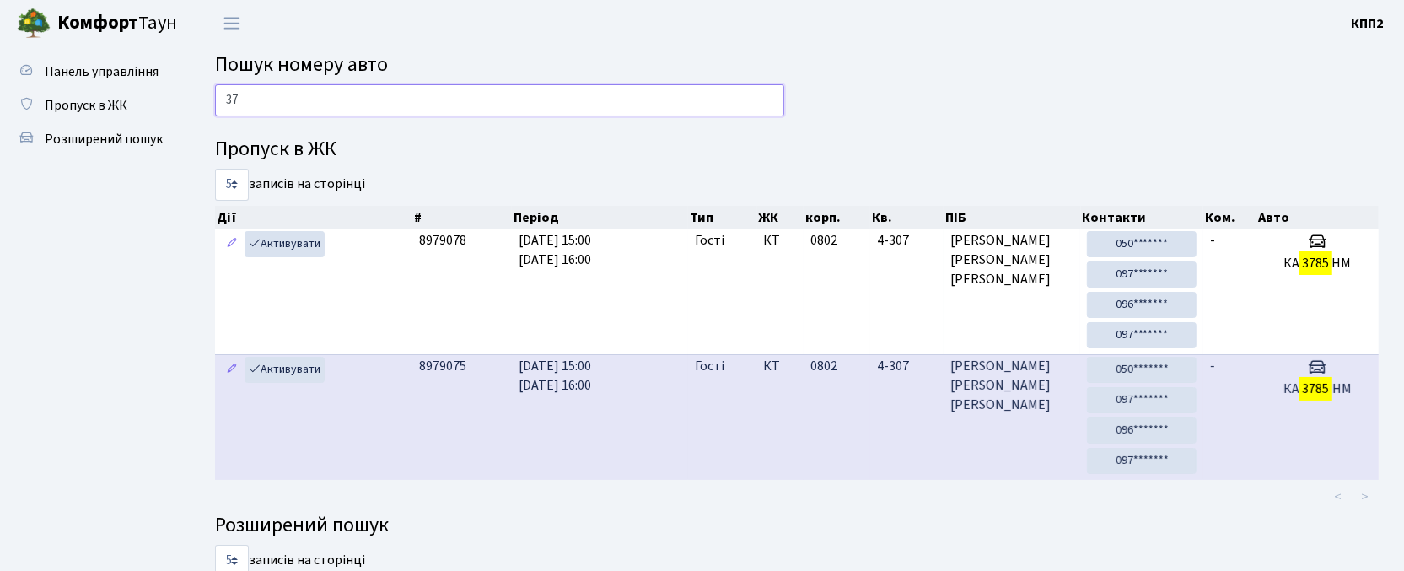
type input "3"
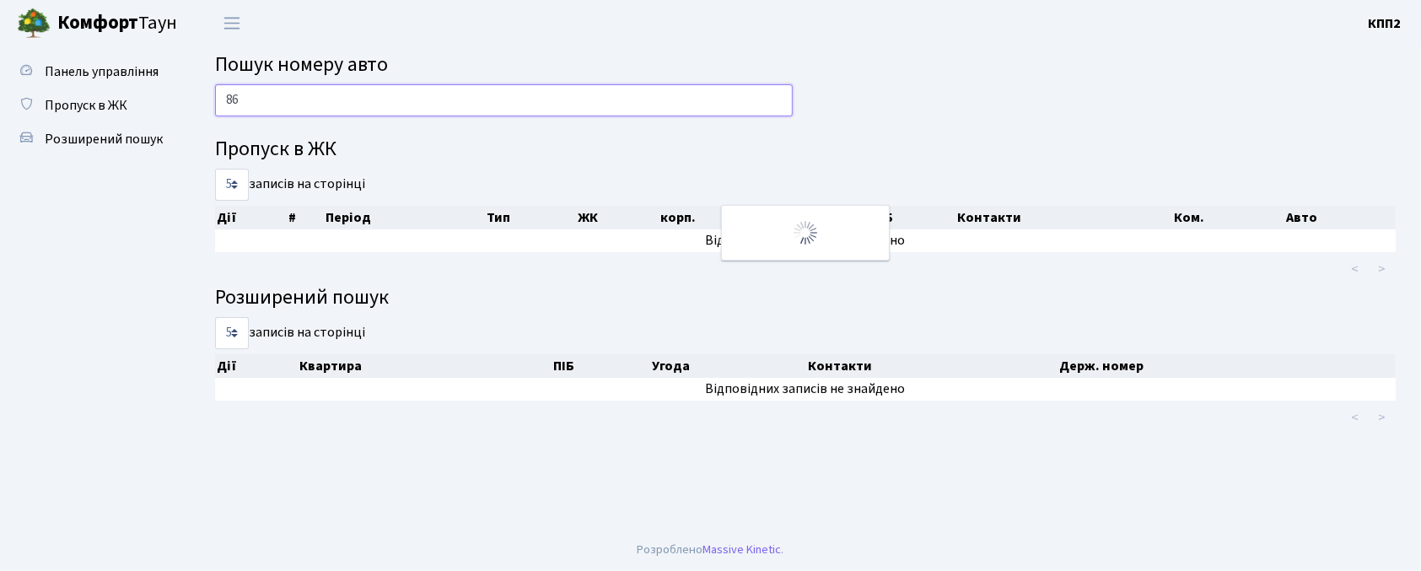
type input "8"
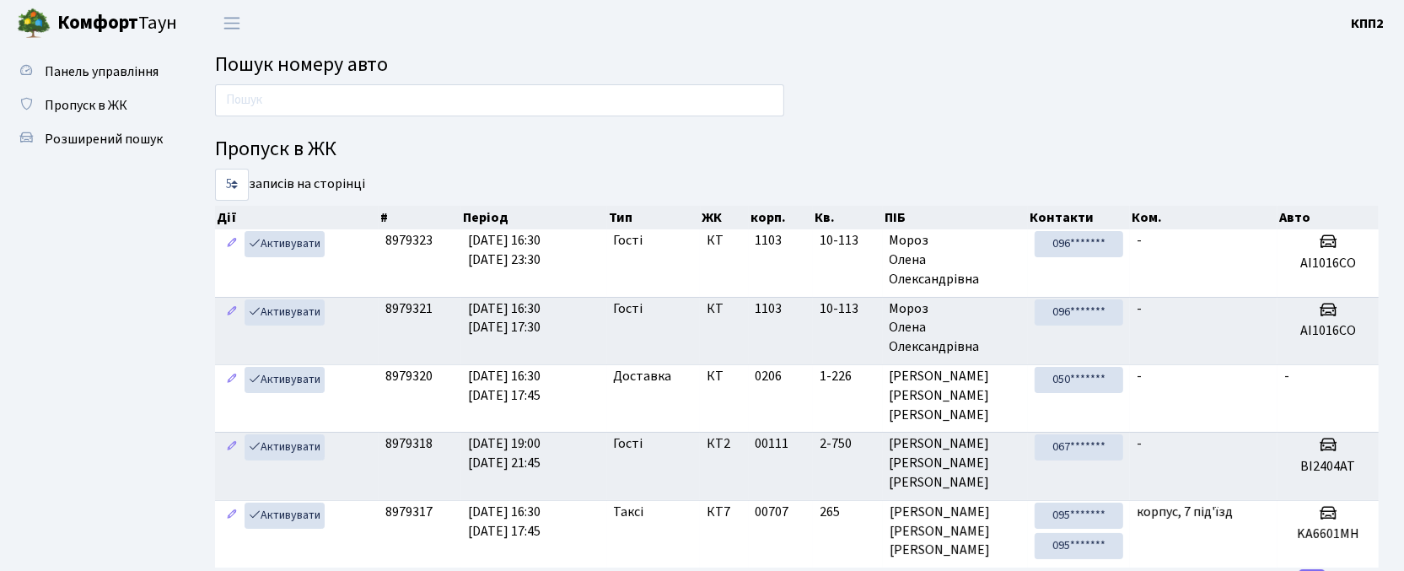
drag, startPoint x: 62, startPoint y: 105, endPoint x: 581, endPoint y: 103, distance: 519.6
click at [64, 105] on span "Пропуск в ЖК" at bounding box center [86, 105] width 83 height 19
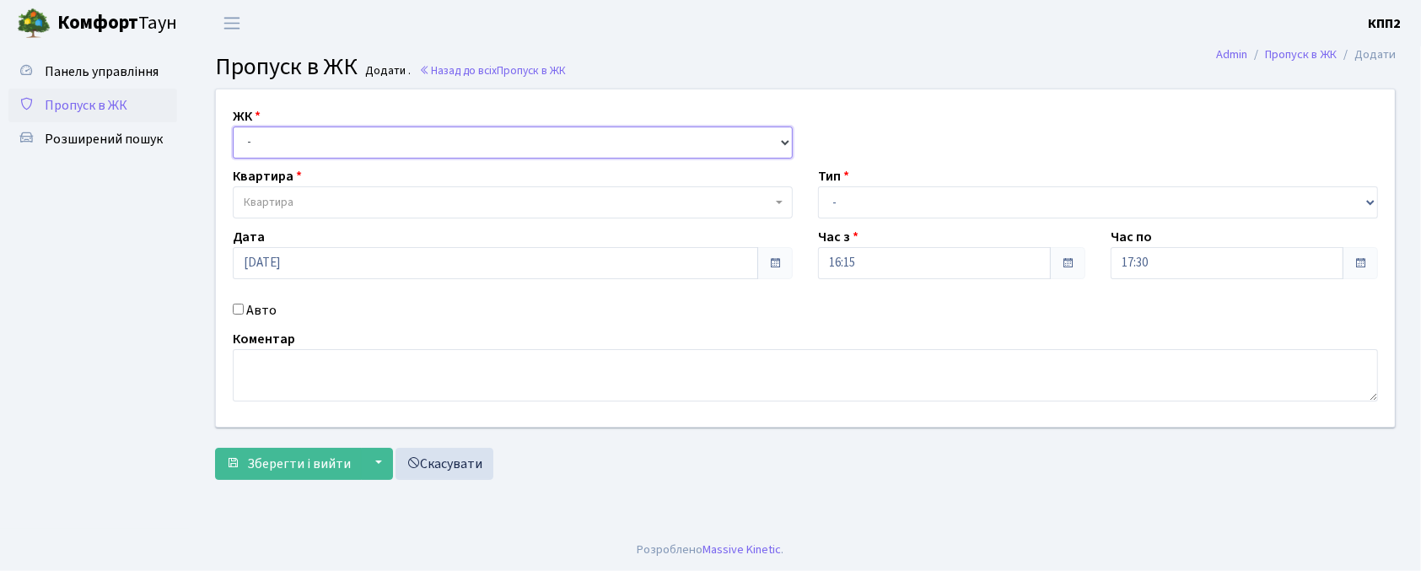
click at [375, 146] on select "- КТ, вул. Регенераторна, 4 КТ2, просп. Соборності, 17 КТ3, вул. Березнева, 16 …" at bounding box center [513, 143] width 560 height 32
select select "302"
click at [233, 127] on select "- КТ, вул. Регенераторна, 4 КТ2, просп. Соборності, 17 КТ3, вул. Березнева, 16 …" at bounding box center [513, 143] width 560 height 32
select select
click at [267, 309] on label "Авто" at bounding box center [261, 310] width 30 height 20
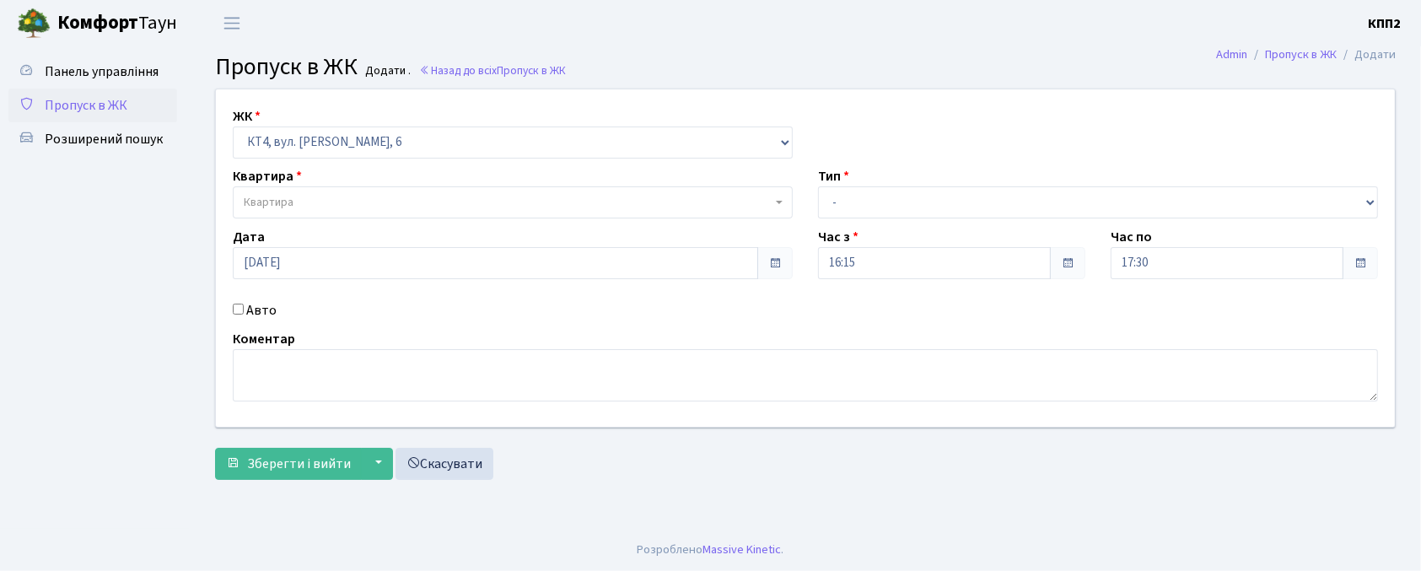
click at [244, 309] on input "Авто" at bounding box center [238, 309] width 11 height 11
checkbox input "true"
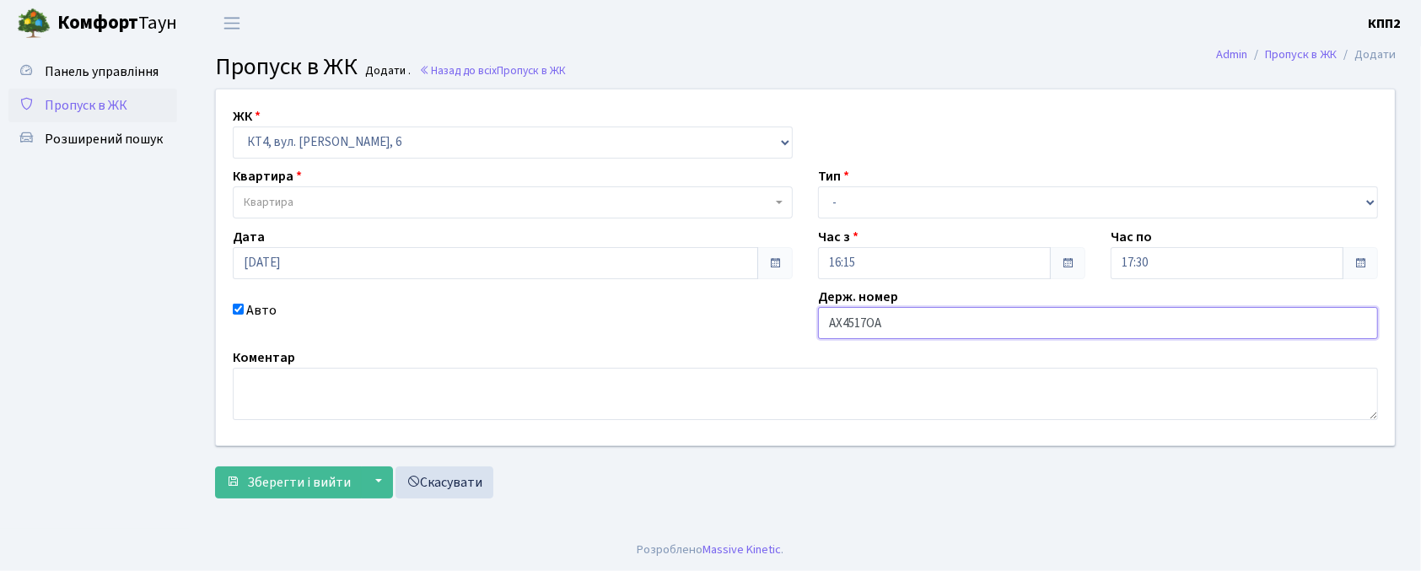
type input "АХ4517ОА"
click at [287, 197] on span "Квартира" at bounding box center [269, 202] width 50 height 17
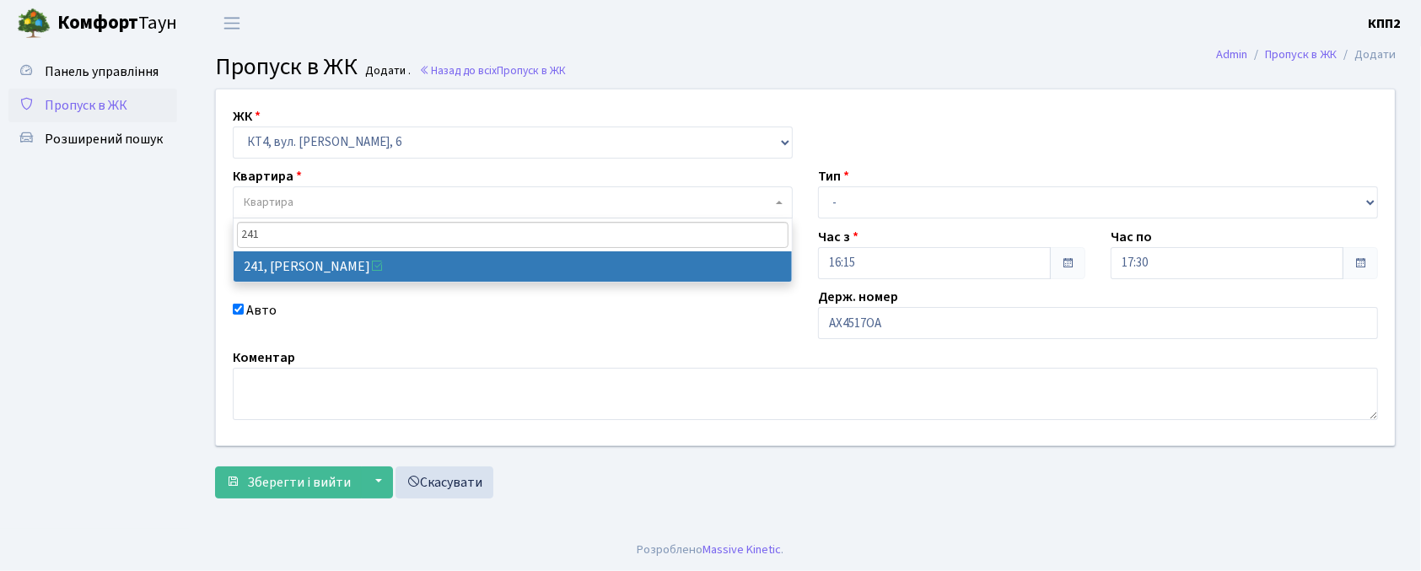
type input "241"
select select "16958"
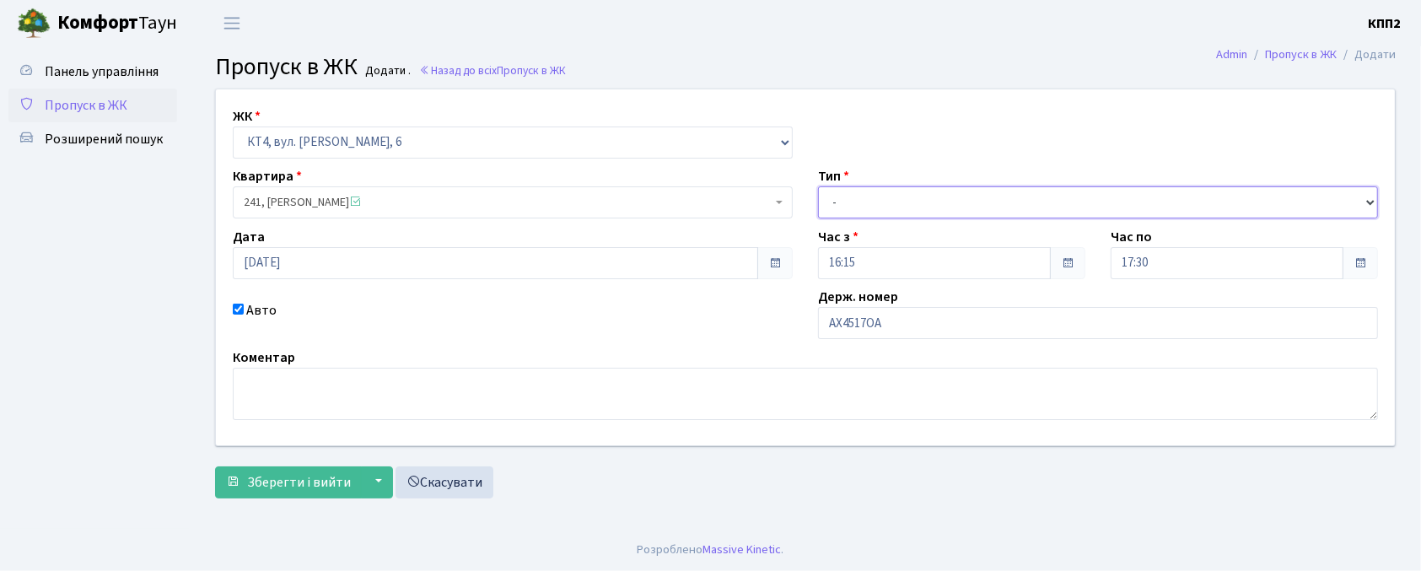
drag, startPoint x: 1020, startPoint y: 202, endPoint x: 1017, endPoint y: 216, distance: 13.7
click at [1020, 202] on select "- Доставка Таксі Гості Сервіс" at bounding box center [1098, 202] width 560 height 32
select select "2"
click at [818, 186] on select "- Доставка Таксі Гості Сервіс" at bounding box center [1098, 202] width 560 height 32
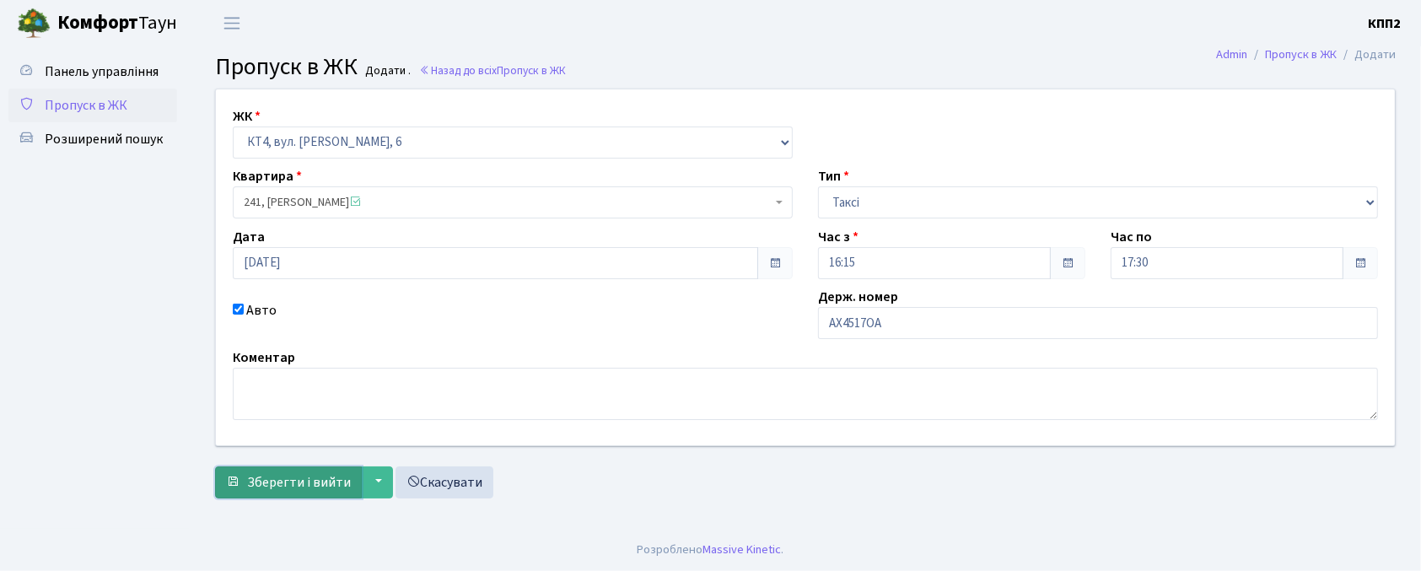
click at [319, 481] on span "Зберегти і вийти" at bounding box center [299, 482] width 104 height 19
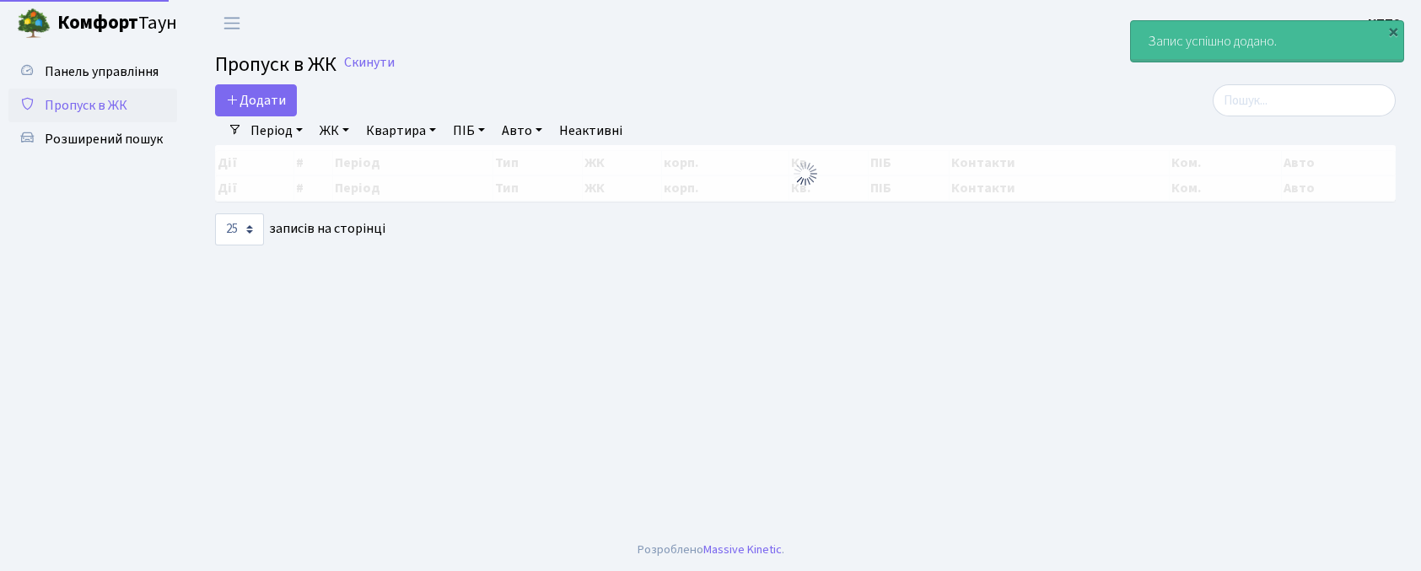
select select "25"
click at [1337, 85] on input "search" at bounding box center [1304, 100] width 183 height 32
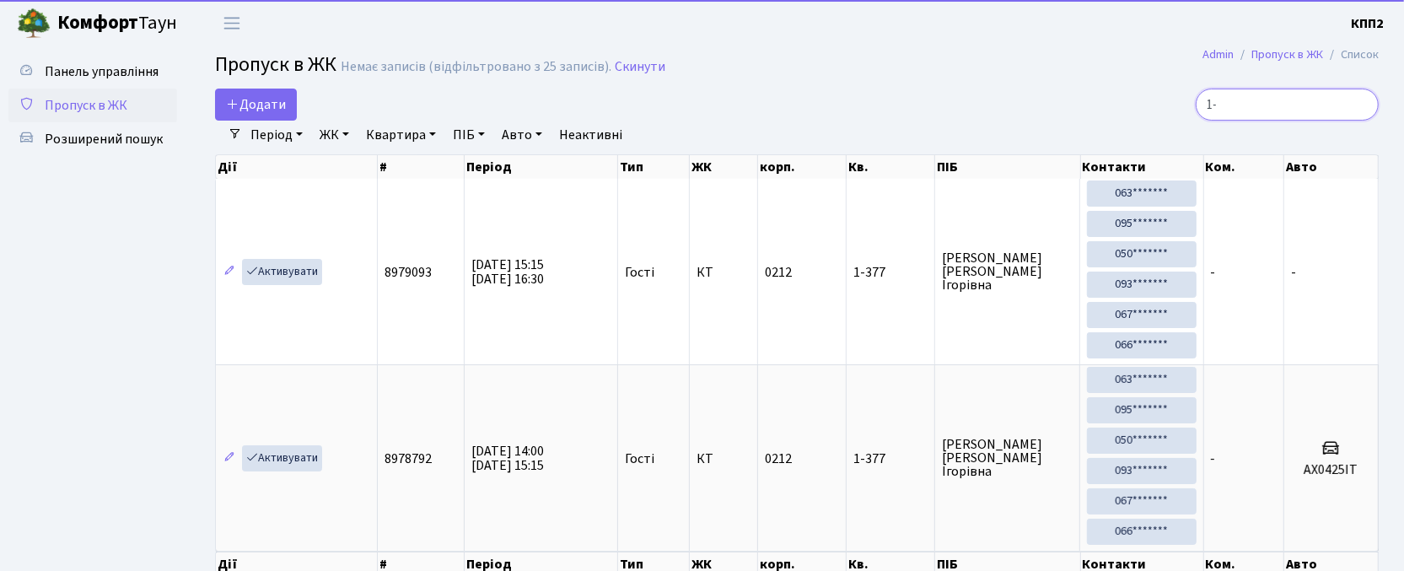
type input "1"
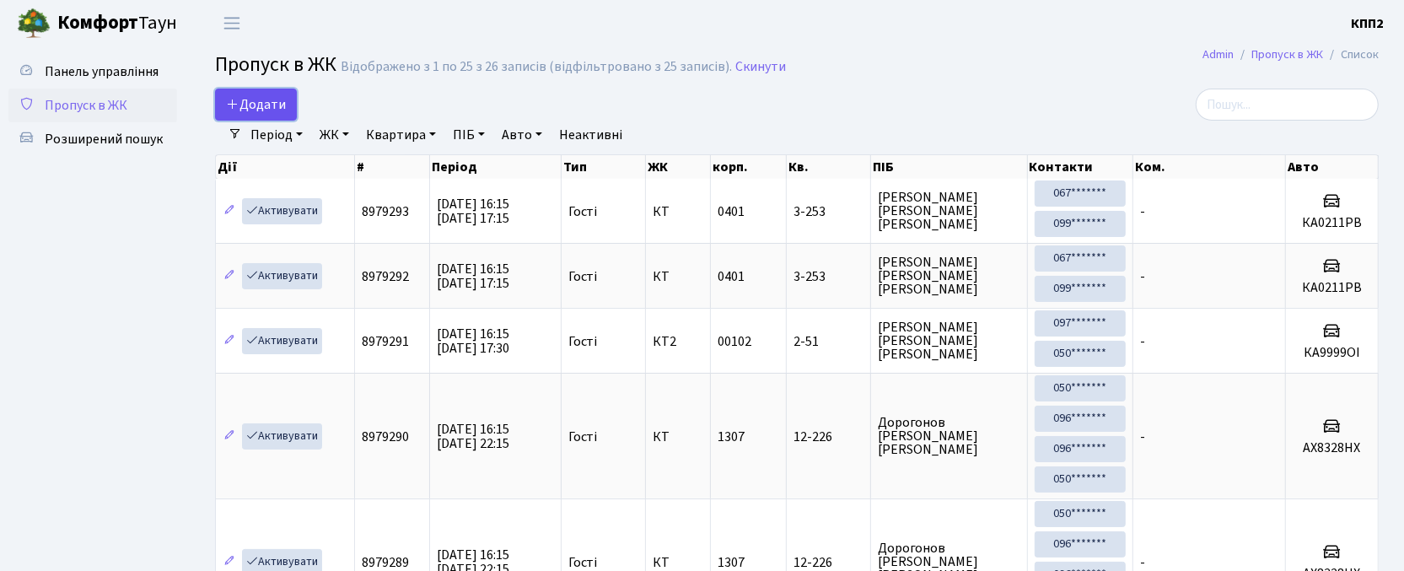
click at [234, 100] on icon at bounding box center [232, 103] width 13 height 13
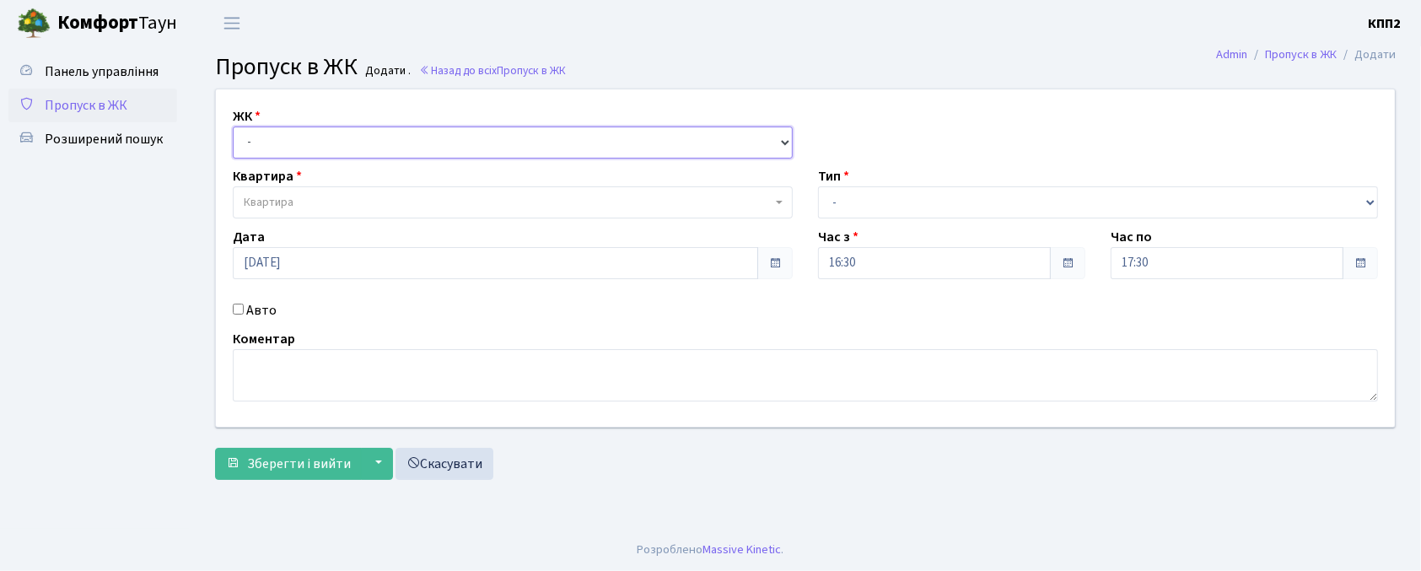
drag, startPoint x: 0, startPoint y: 0, endPoint x: 318, endPoint y: 142, distance: 348.1
click at [321, 137] on select "- КТ, вул. Регенераторна, 4 КТ2, просп. [STREET_ADDRESS] [STREET_ADDRESS] [PERS…" at bounding box center [513, 143] width 560 height 32
select select "271"
click at [233, 127] on select "- КТ, вул. Регенераторна, 4 КТ2, просп. [STREET_ADDRESS] [STREET_ADDRESS] [PERS…" at bounding box center [513, 143] width 560 height 32
select select
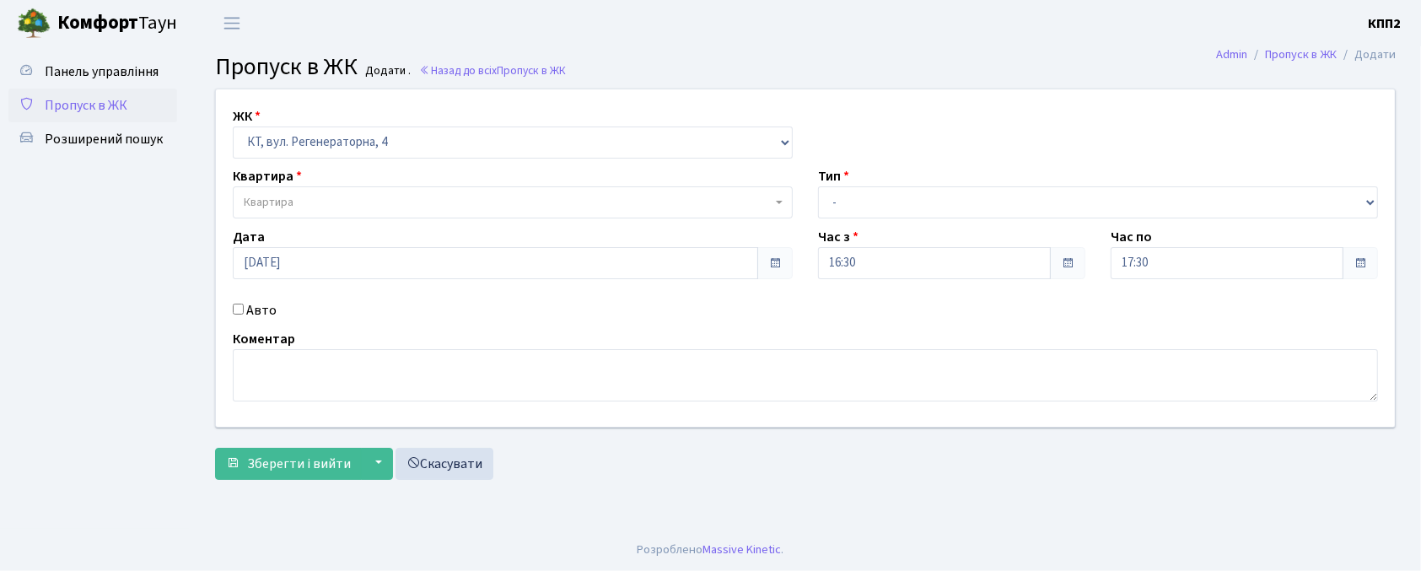
click at [328, 200] on span "Квартира" at bounding box center [508, 202] width 528 height 17
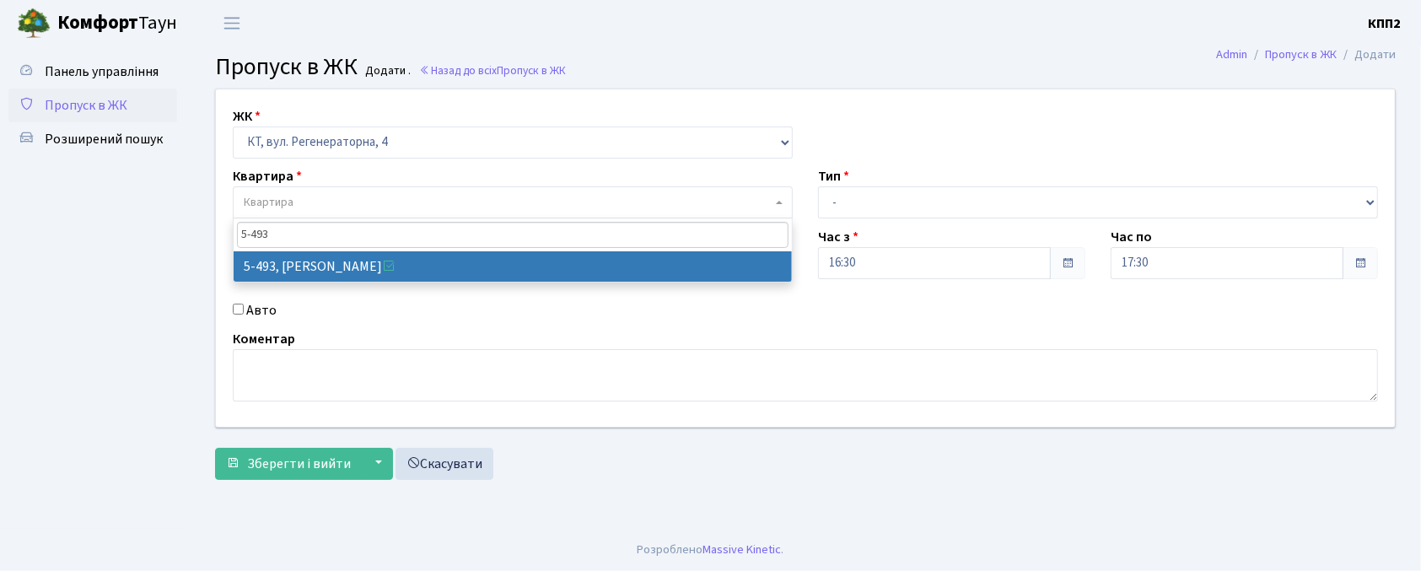
type input "5-493"
select select "2021"
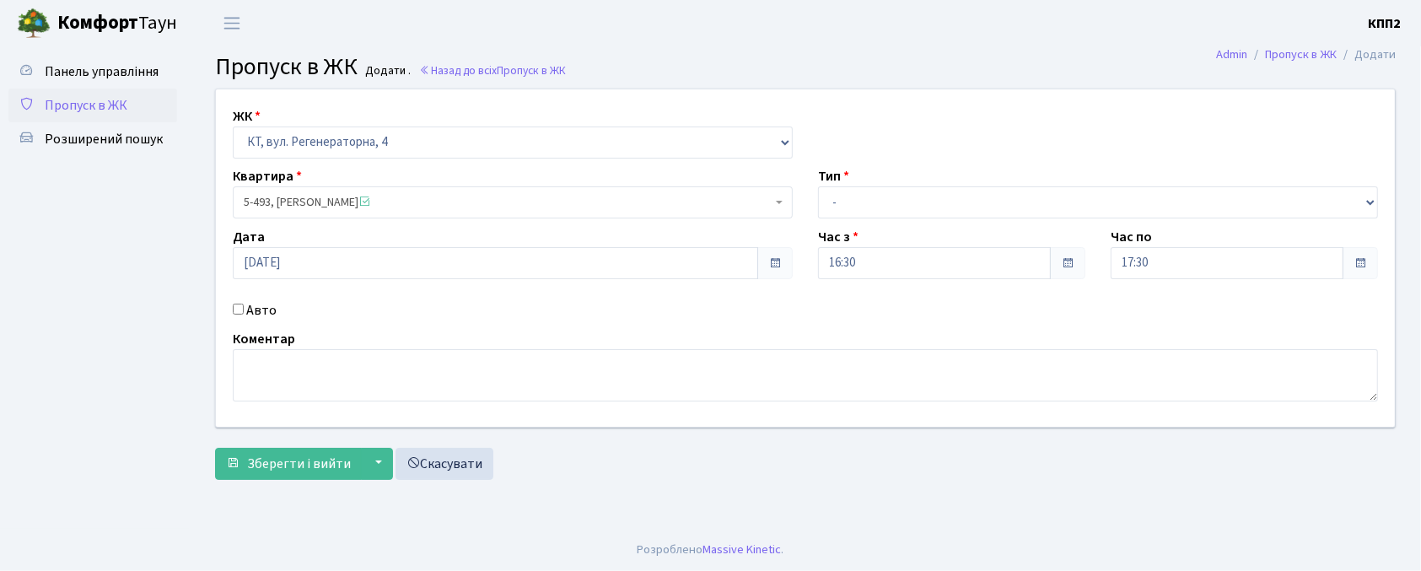
click at [260, 315] on label "Авто" at bounding box center [261, 310] width 30 height 20
click at [244, 315] on input "Авто" at bounding box center [238, 309] width 11 height 11
checkbox input "true"
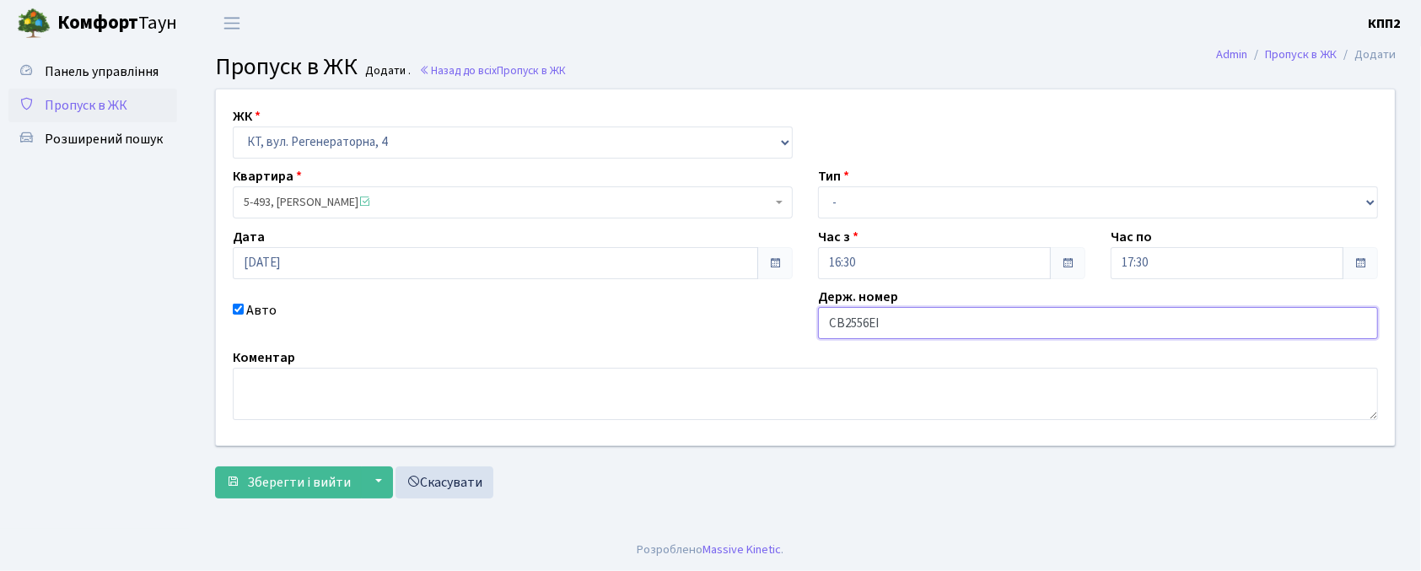
type input "СВ2556ЕІ"
click at [824, 201] on select "- Доставка Таксі Гості Сервіс" at bounding box center [1098, 202] width 560 height 32
select select "2"
click at [818, 186] on select "- Доставка Таксі Гості Сервіс" at bounding box center [1098, 202] width 560 height 32
click at [325, 494] on button "Зберегти і вийти" at bounding box center [288, 482] width 147 height 32
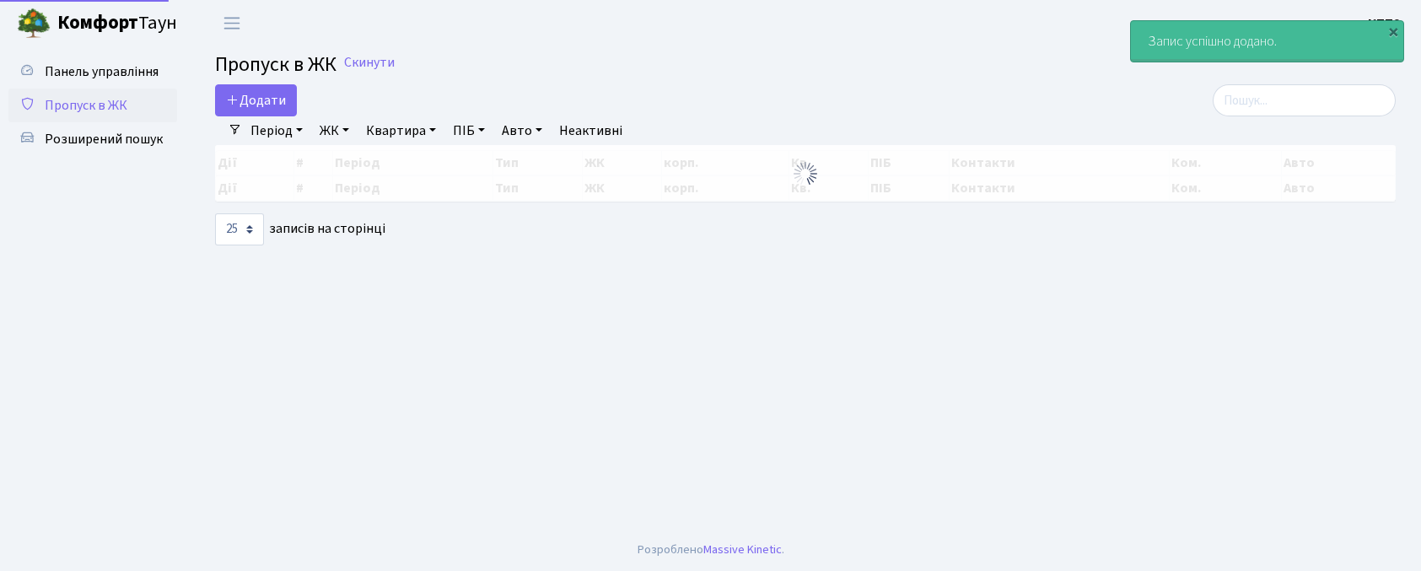
select select "25"
click at [1343, 88] on input "search" at bounding box center [1304, 100] width 183 height 32
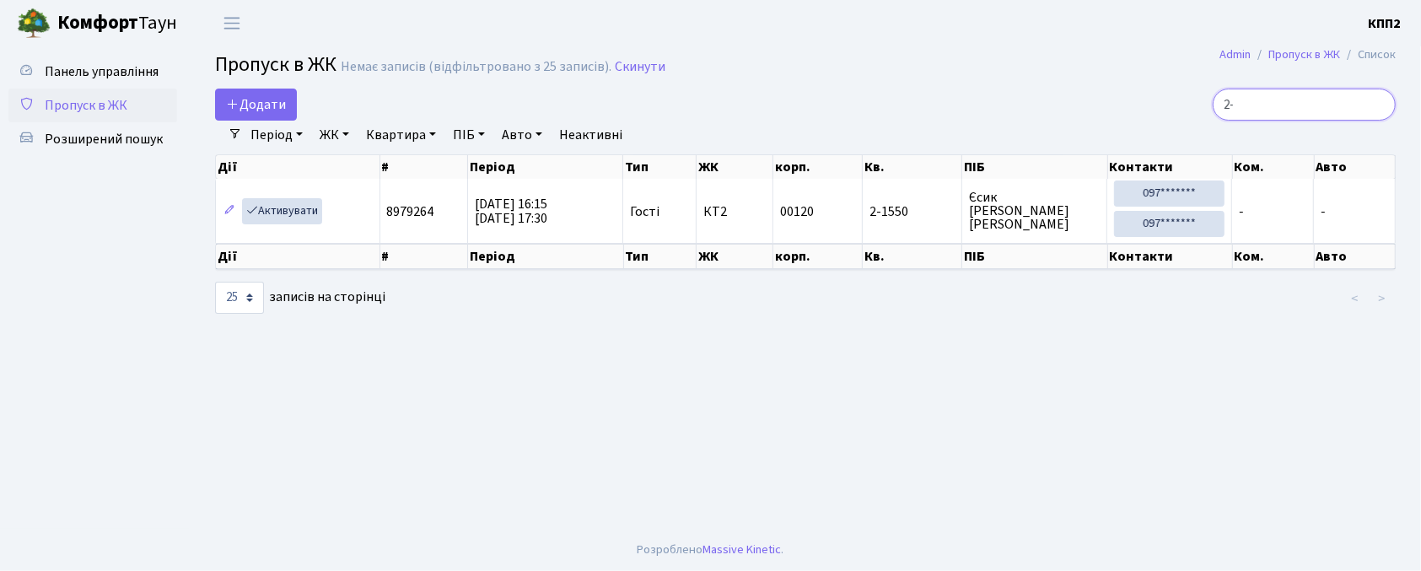
type input "2"
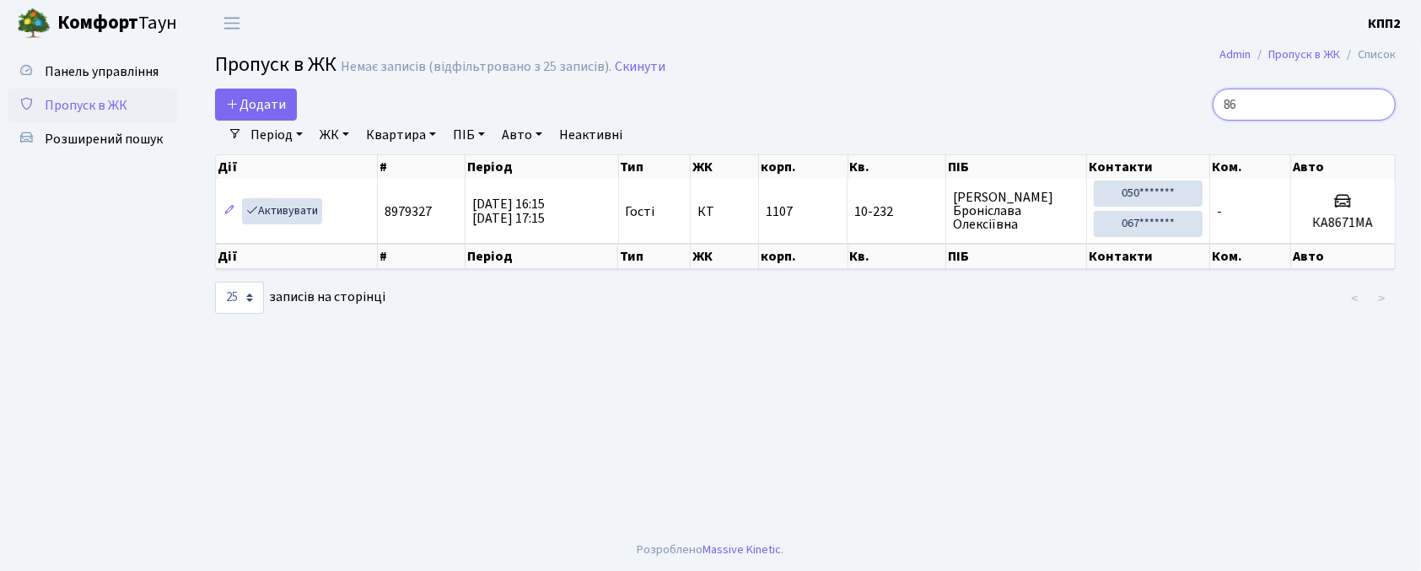
type input "8"
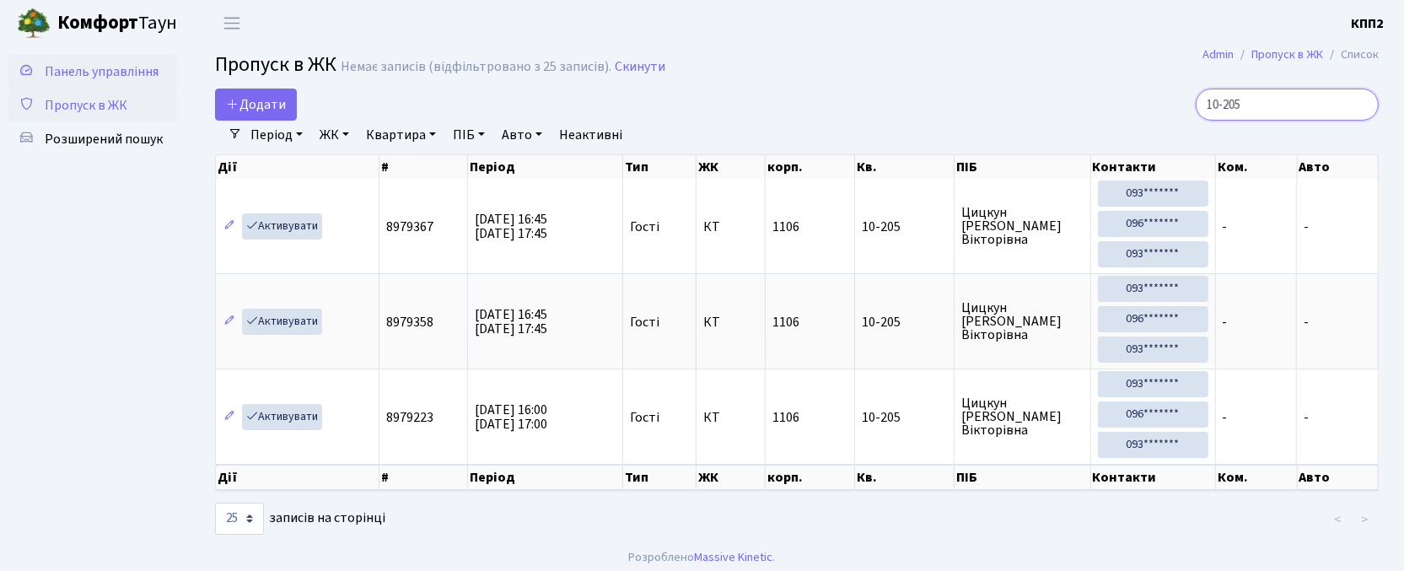
type input "10-205"
click at [123, 73] on span "Панель управління" at bounding box center [102, 71] width 114 height 19
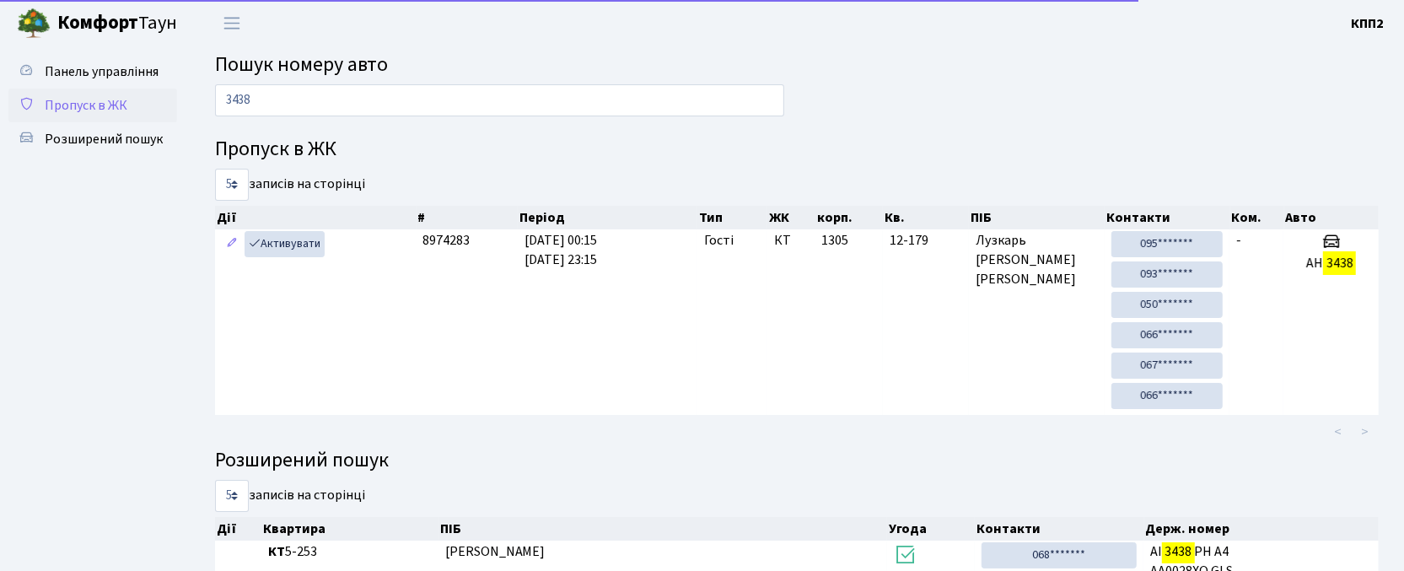
click at [39, 116] on link "Пропуск в ЖК" at bounding box center [92, 106] width 169 height 34
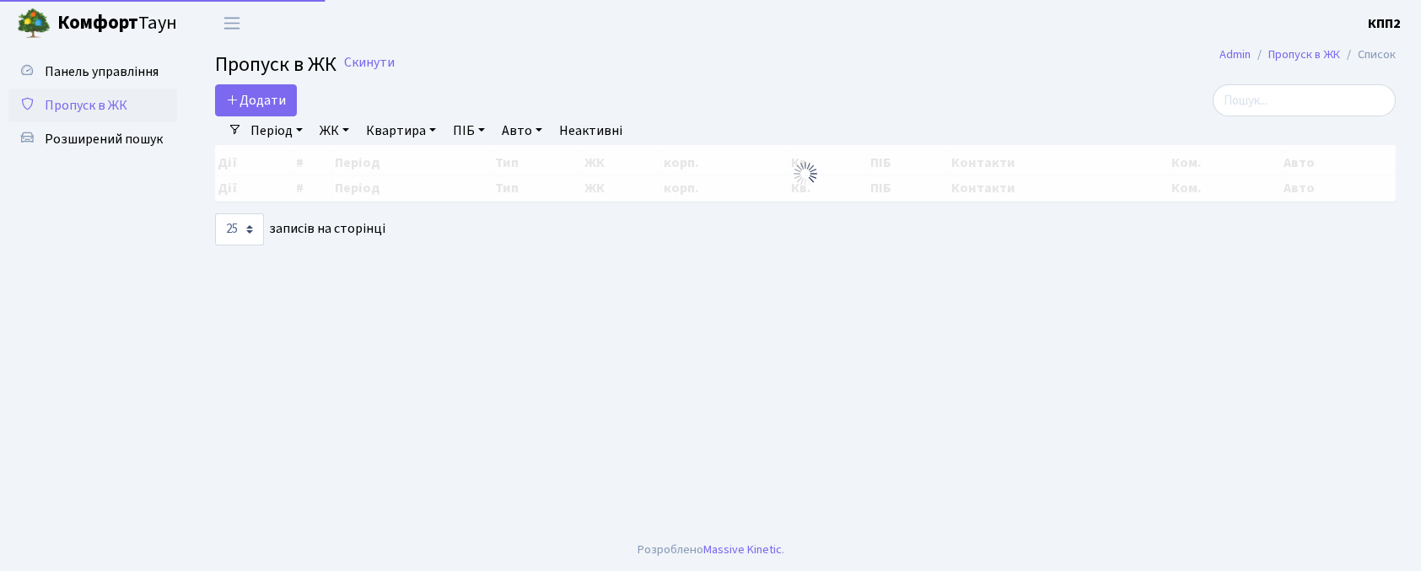
select select "25"
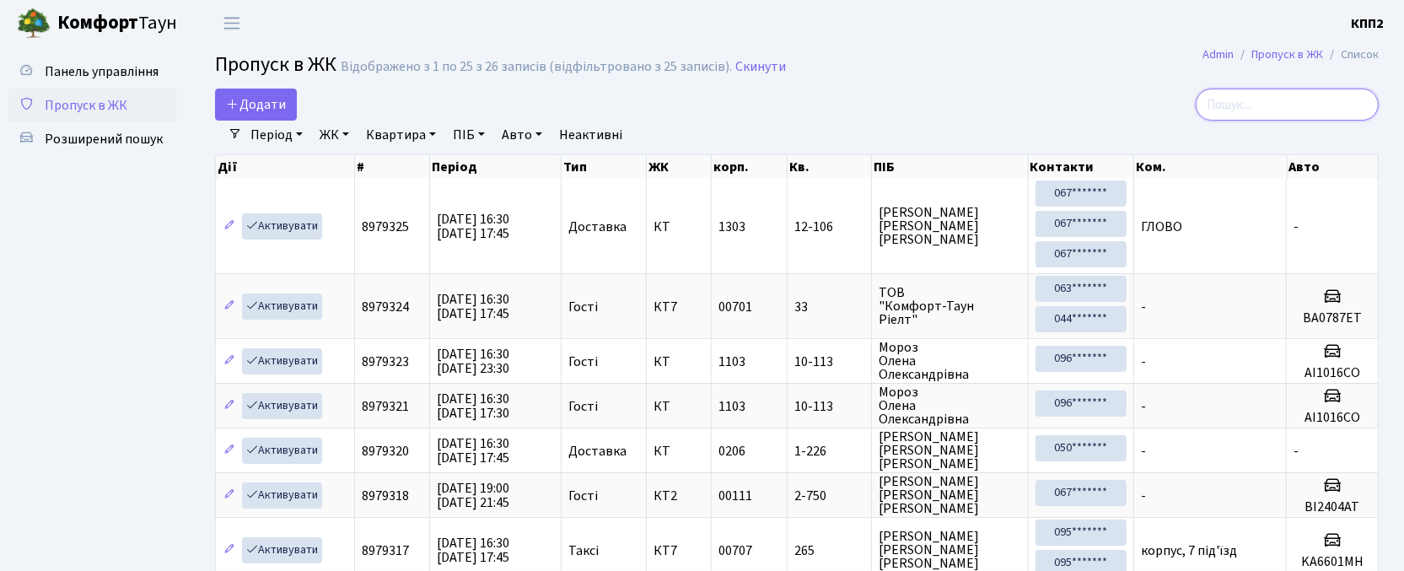
click at [1243, 106] on input "search" at bounding box center [1287, 105] width 183 height 32
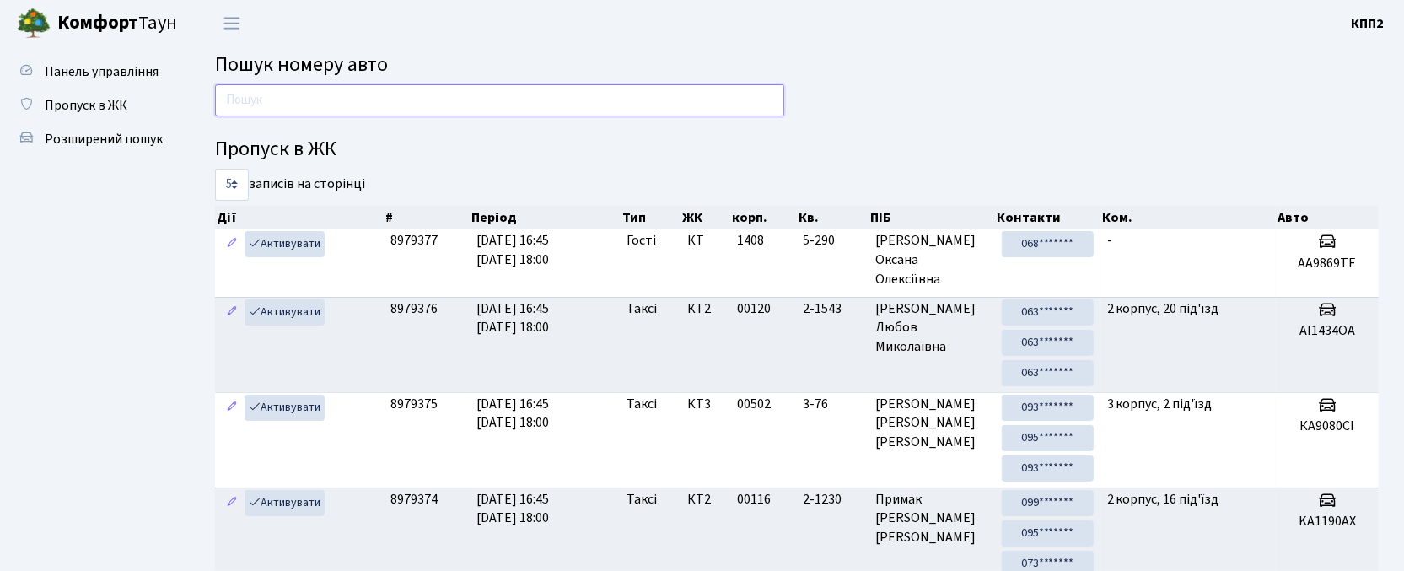
click at [459, 101] on input "text" at bounding box center [499, 100] width 569 height 32
click at [88, 113] on span "Пропуск в ЖК" at bounding box center [86, 105] width 83 height 19
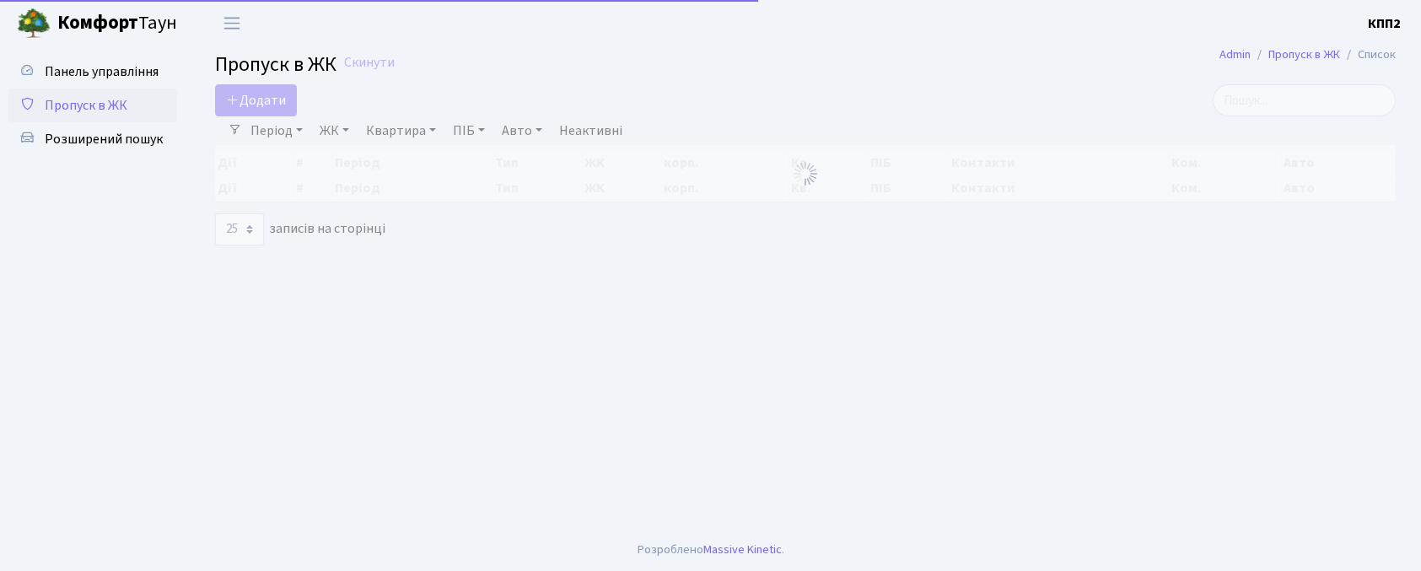
select select "25"
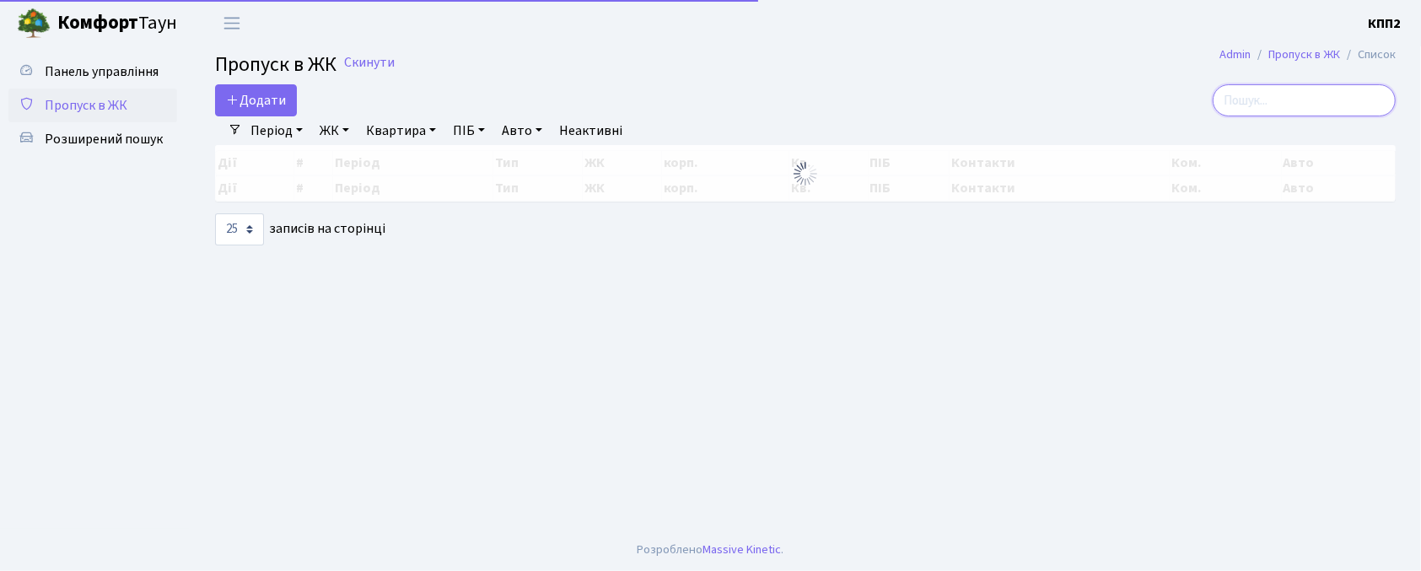
click at [1292, 96] on input "search" at bounding box center [1304, 100] width 183 height 32
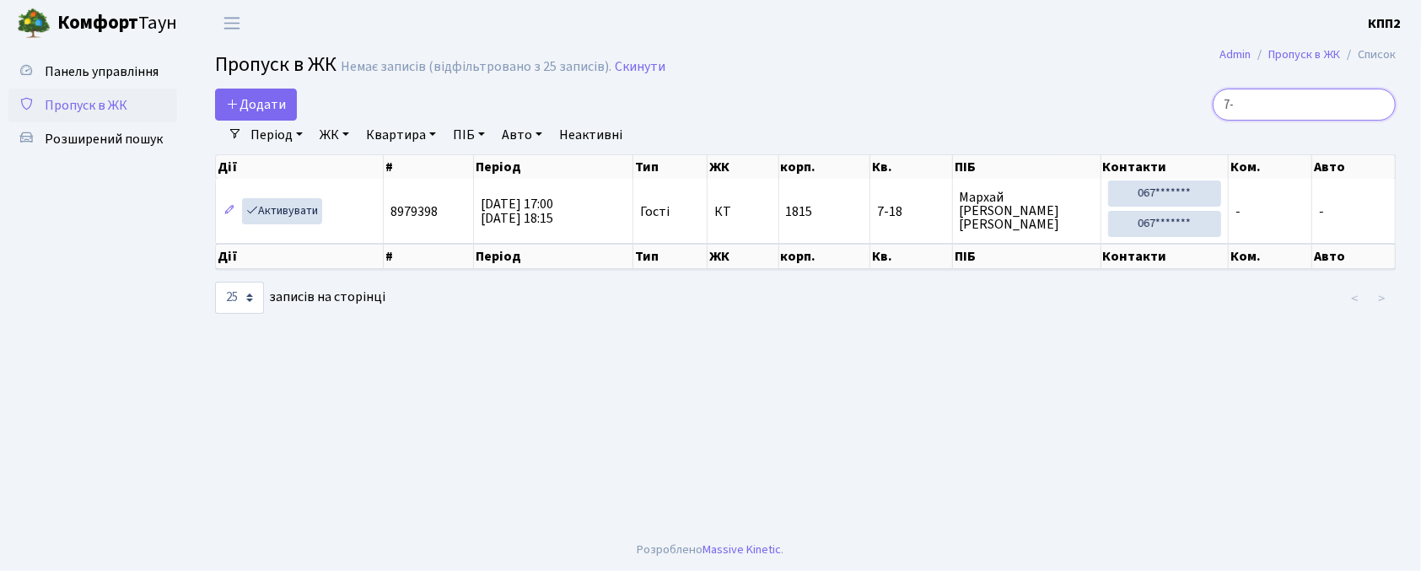
type input "7"
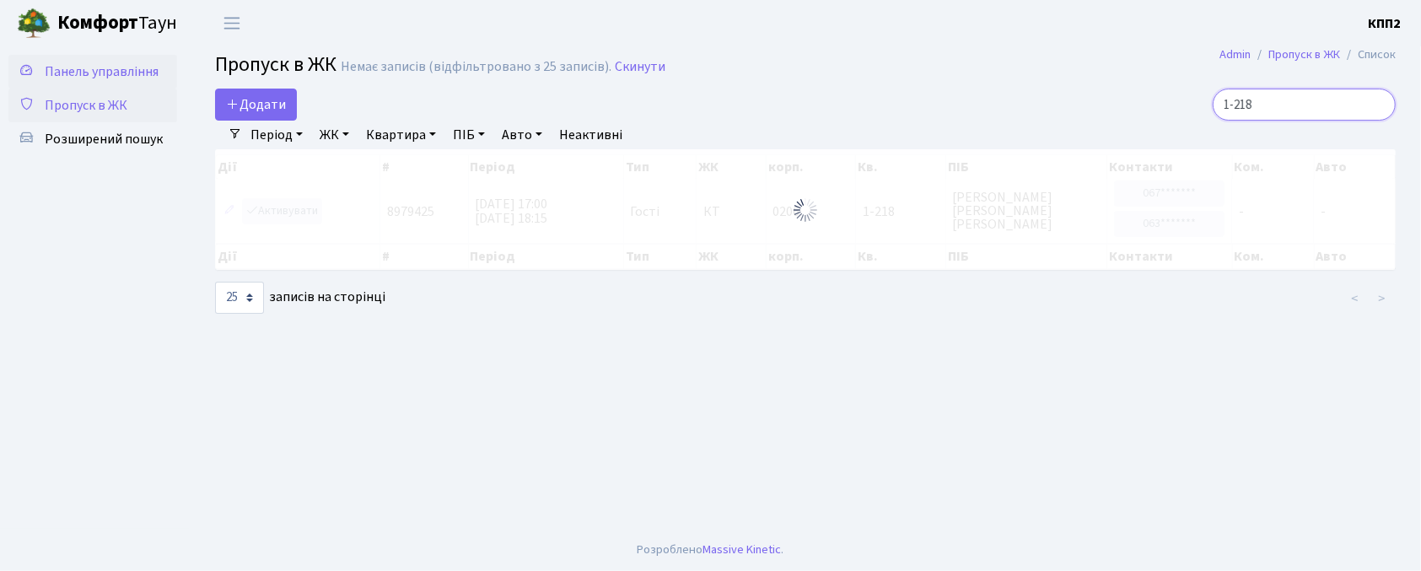
type input "1-218"
click at [129, 75] on span "Панель управління" at bounding box center [102, 71] width 114 height 19
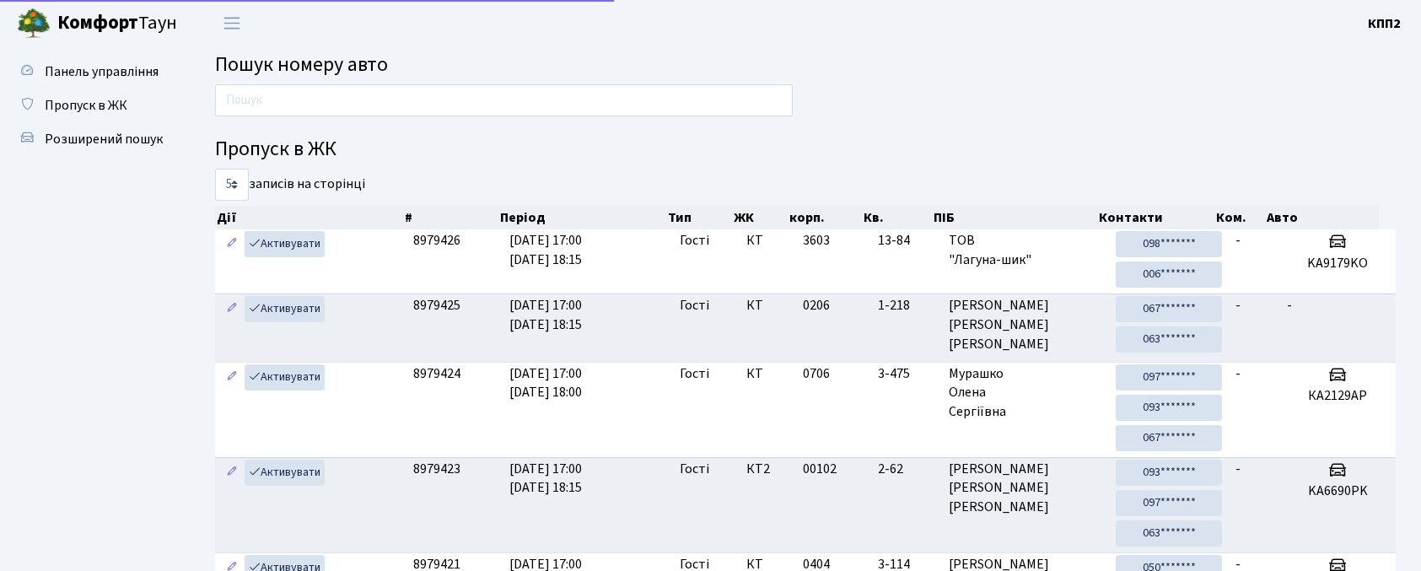
click at [308, 113] on input "text" at bounding box center [504, 100] width 578 height 32
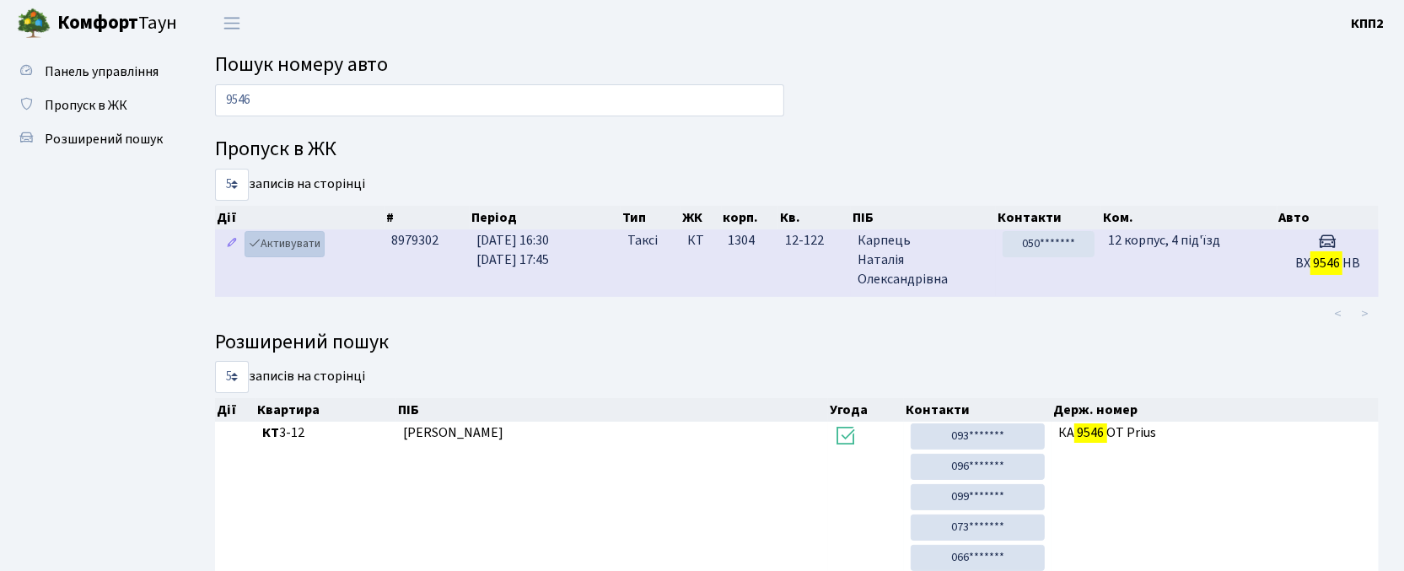
type input "9546"
click at [307, 240] on link "Активувати" at bounding box center [285, 244] width 80 height 26
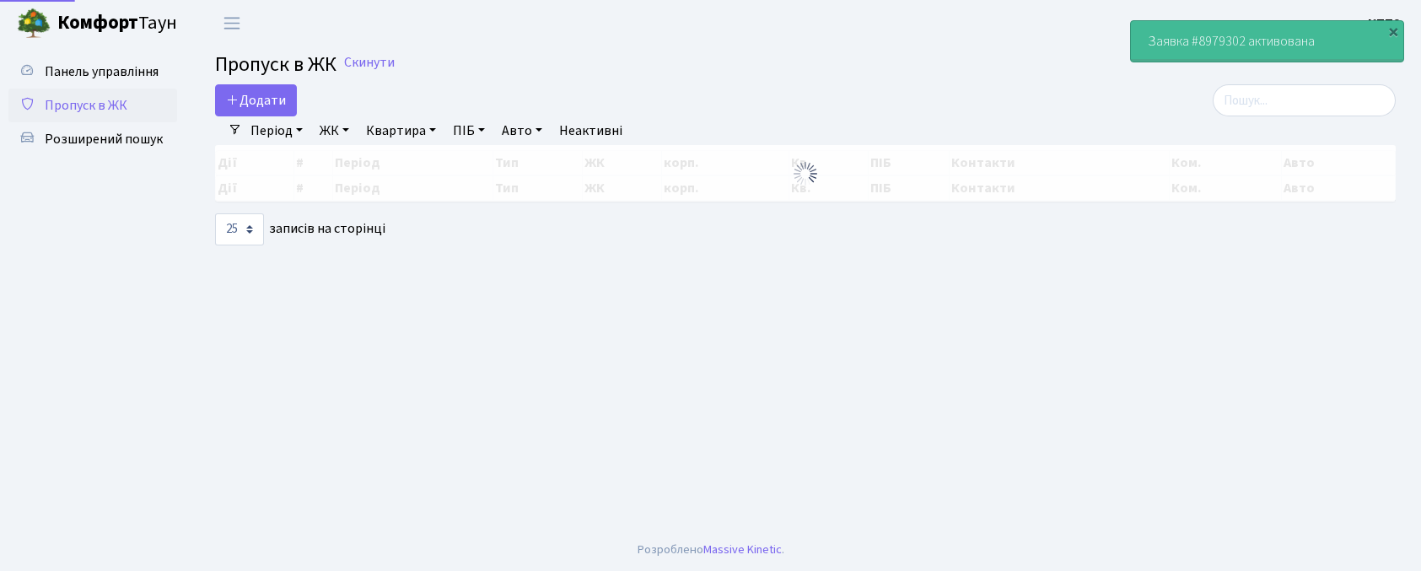
select select "25"
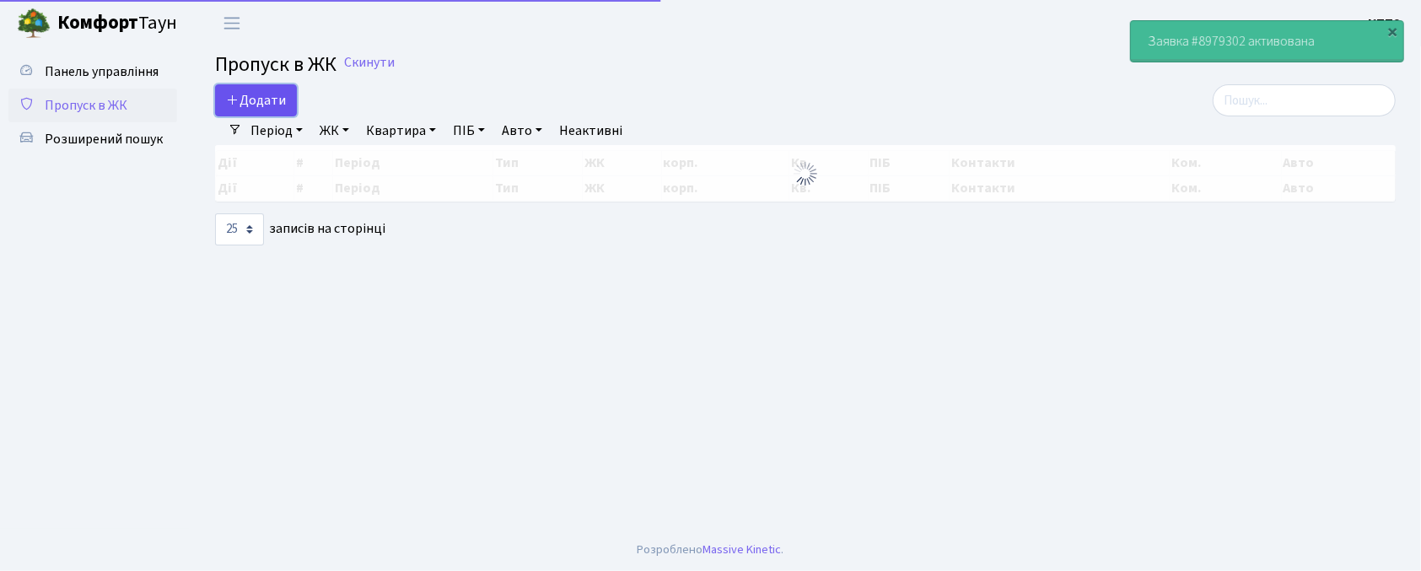
click at [288, 99] on link "Додати" at bounding box center [256, 100] width 82 height 32
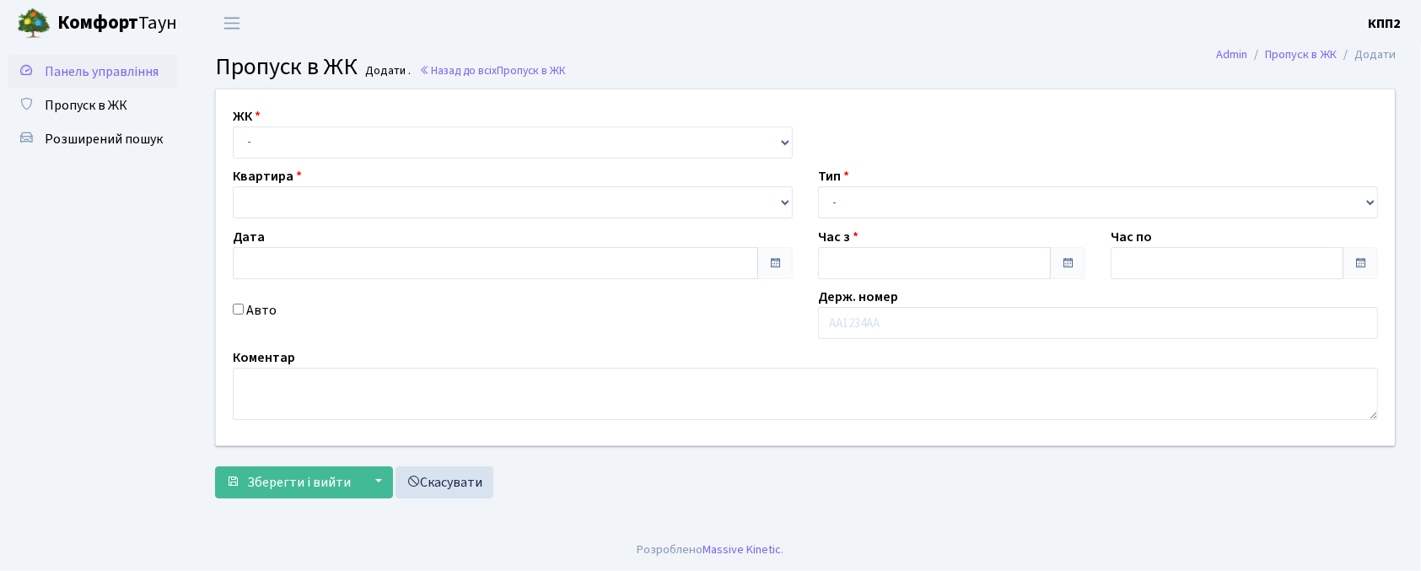
drag, startPoint x: 0, startPoint y: 0, endPoint x: 73, endPoint y: 66, distance: 97.9
click at [73, 66] on span "Панель управління" at bounding box center [102, 71] width 114 height 19
type input "14.09.2025"
type input "17:15"
type input "18:15"
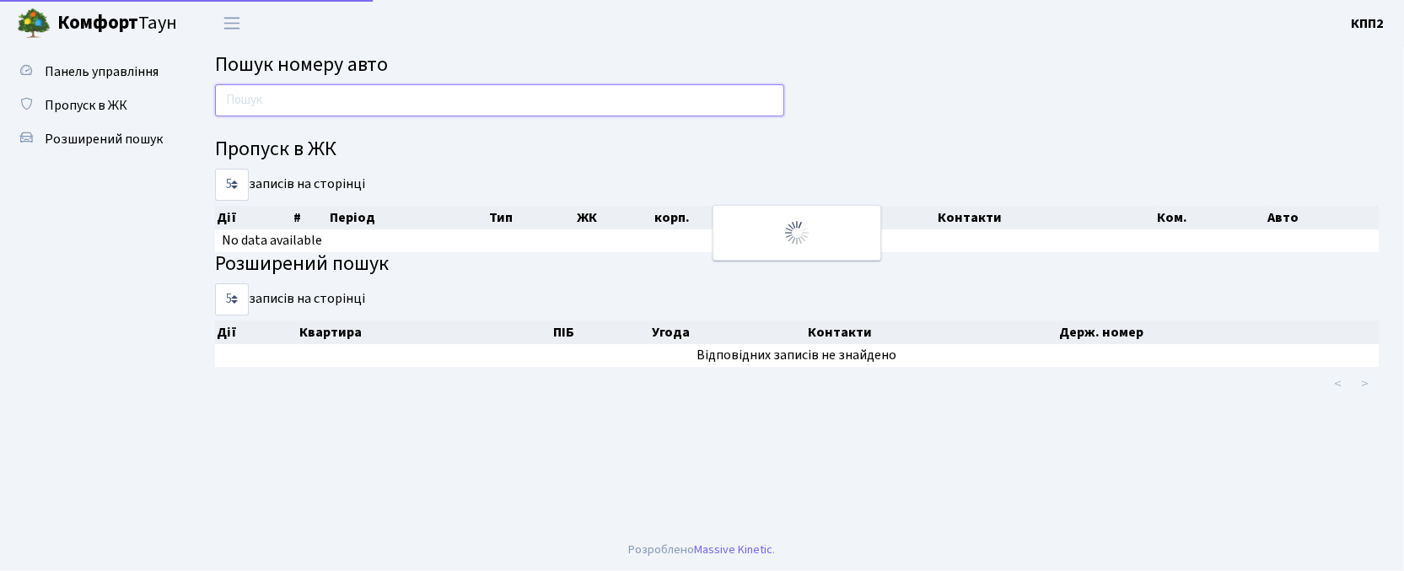
drag, startPoint x: 0, startPoint y: 0, endPoint x: 325, endPoint y: 105, distance: 341.1
click at [325, 105] on input "text" at bounding box center [499, 100] width 569 height 32
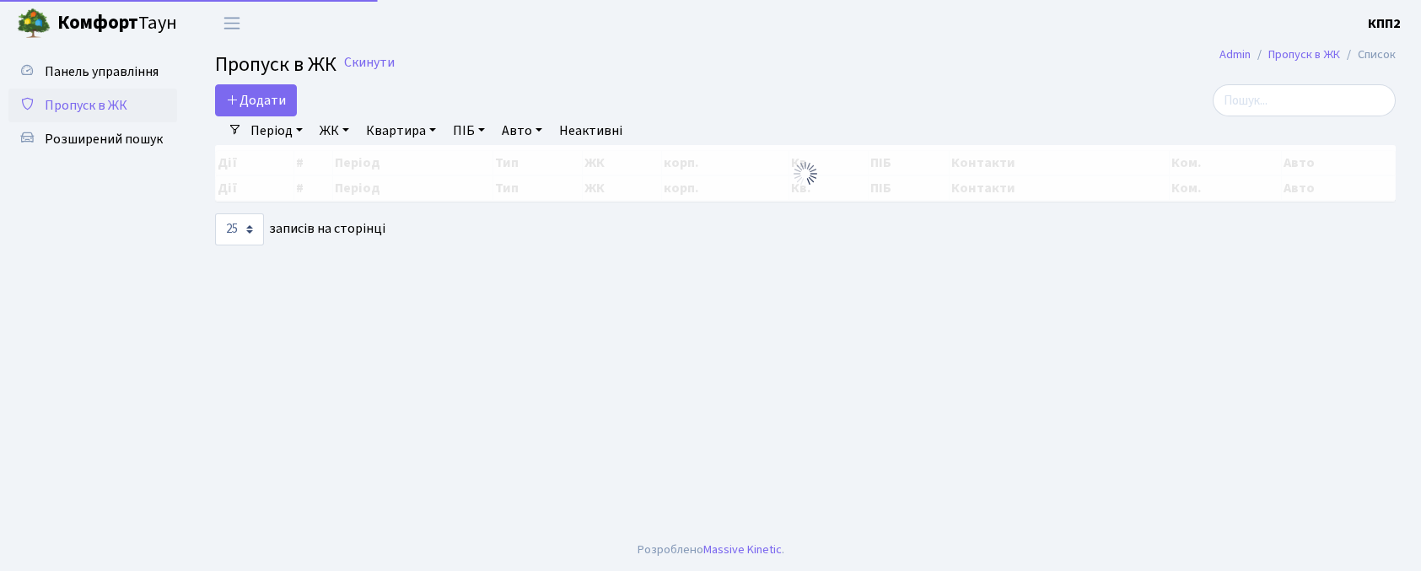
select select "25"
click at [1282, 108] on input "search" at bounding box center [1304, 100] width 183 height 32
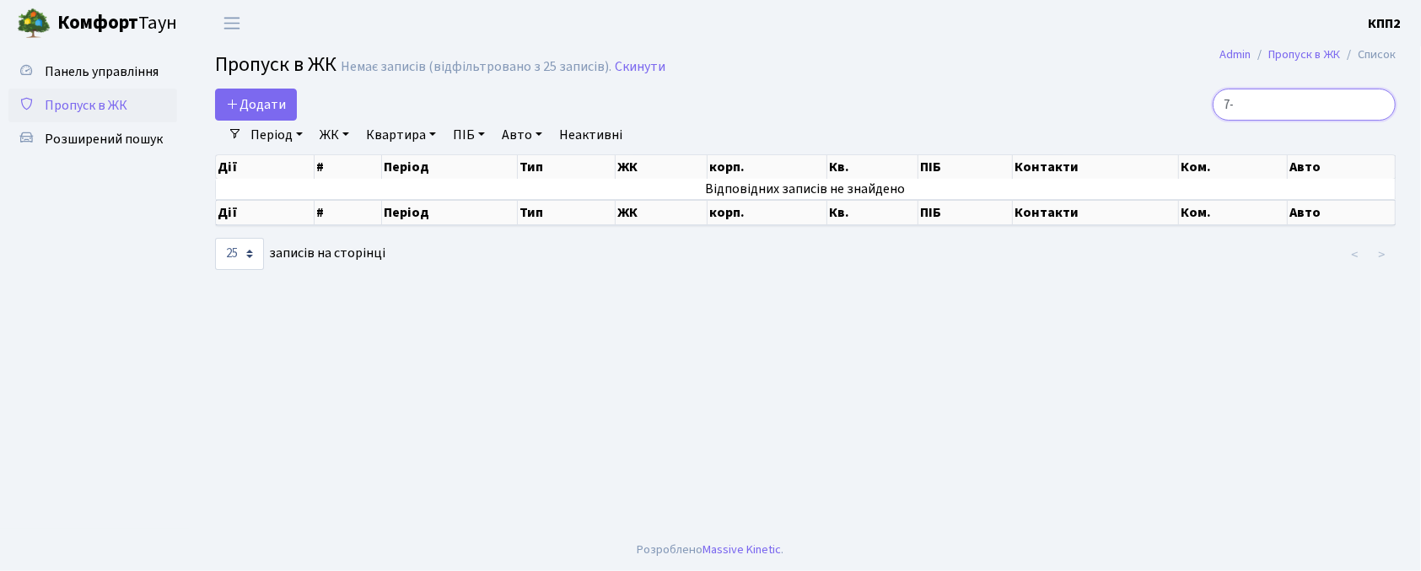
type input "7"
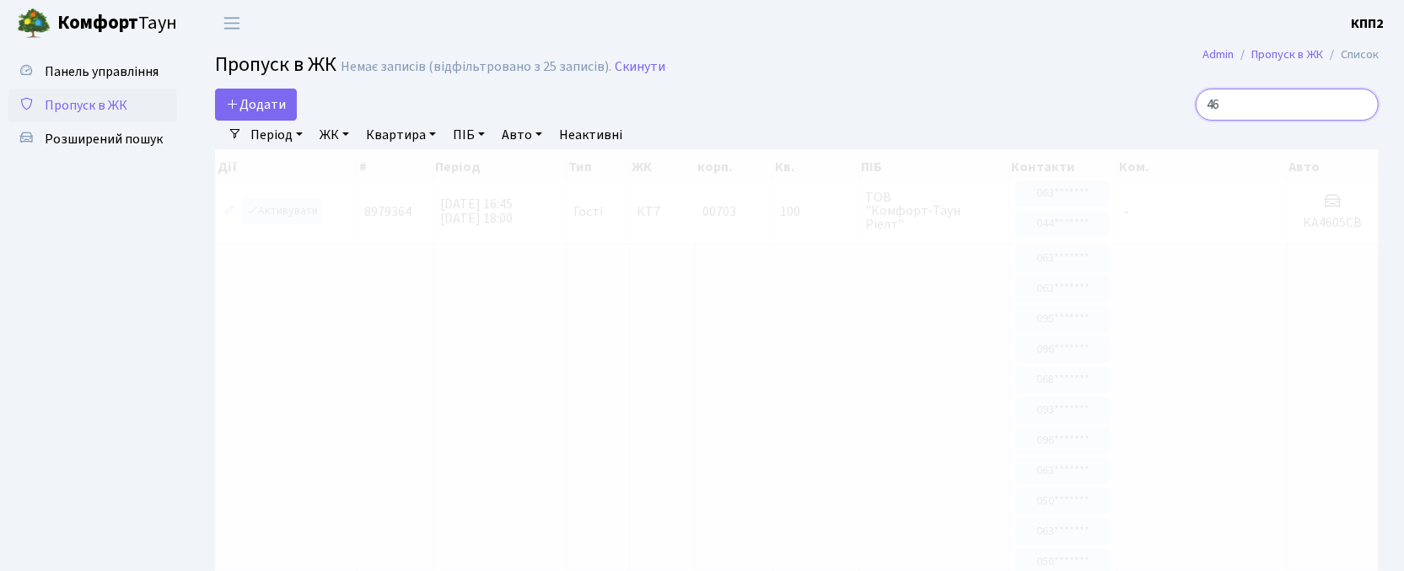
type input "4"
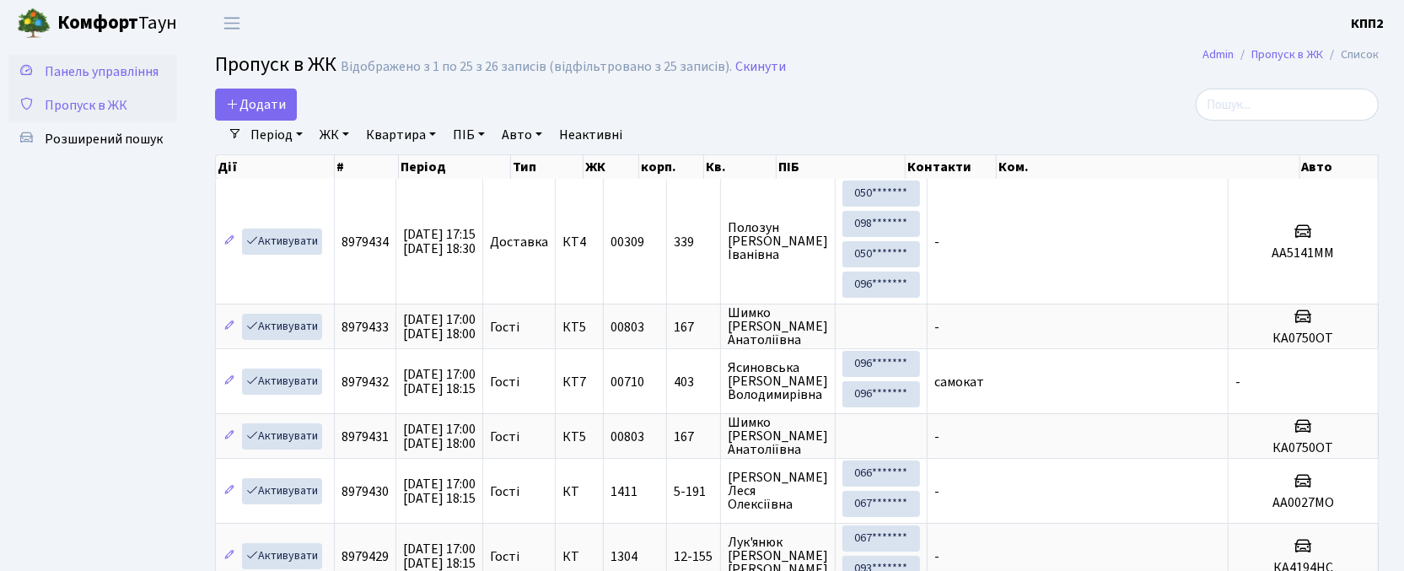
click at [153, 82] on link "Панель управління" at bounding box center [92, 72] width 169 height 34
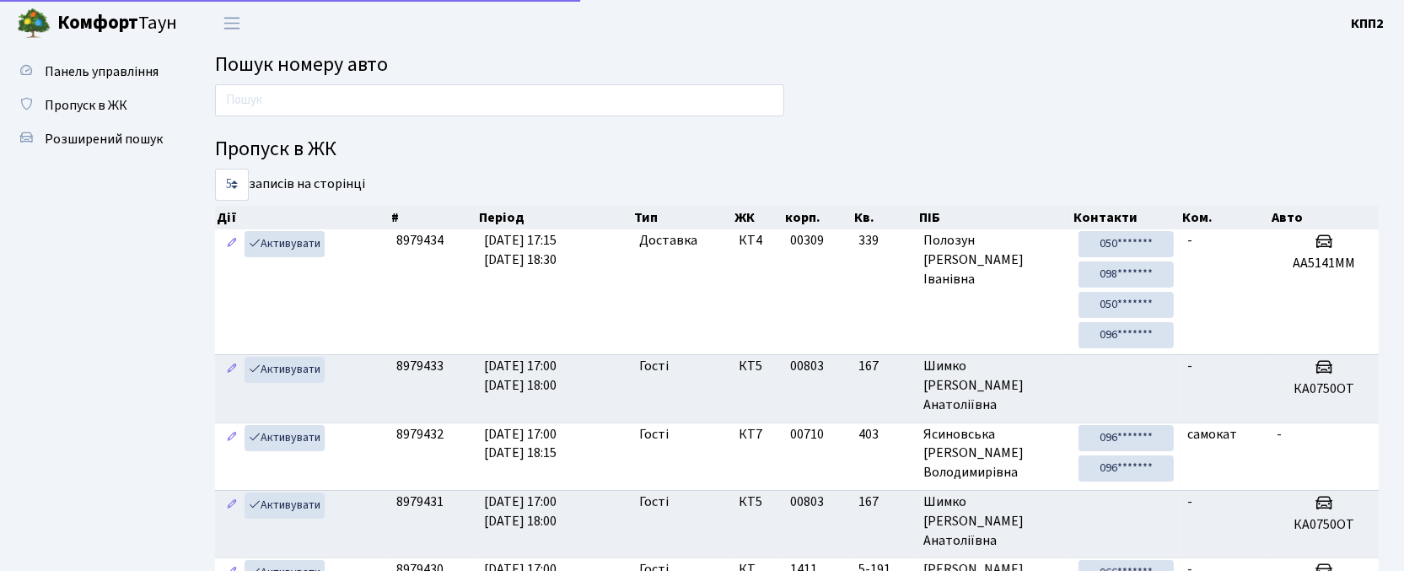
click at [301, 103] on input "text" at bounding box center [499, 100] width 569 height 32
type input "6717"
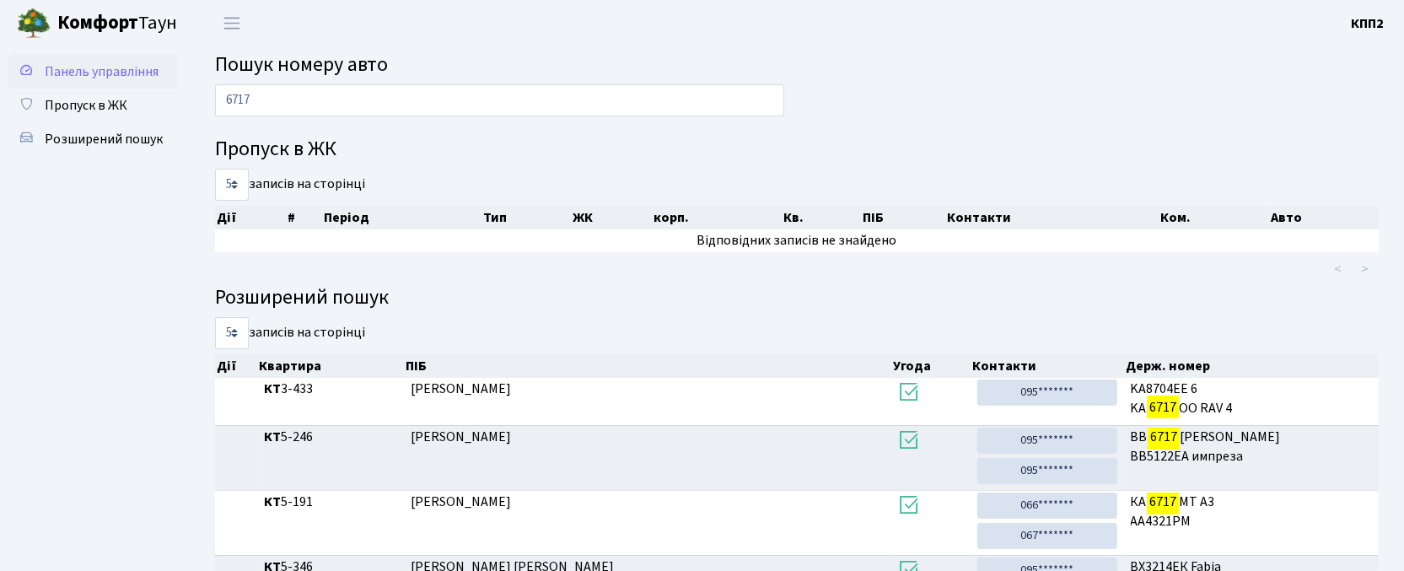
click at [136, 66] on span "Панель управління" at bounding box center [102, 71] width 114 height 19
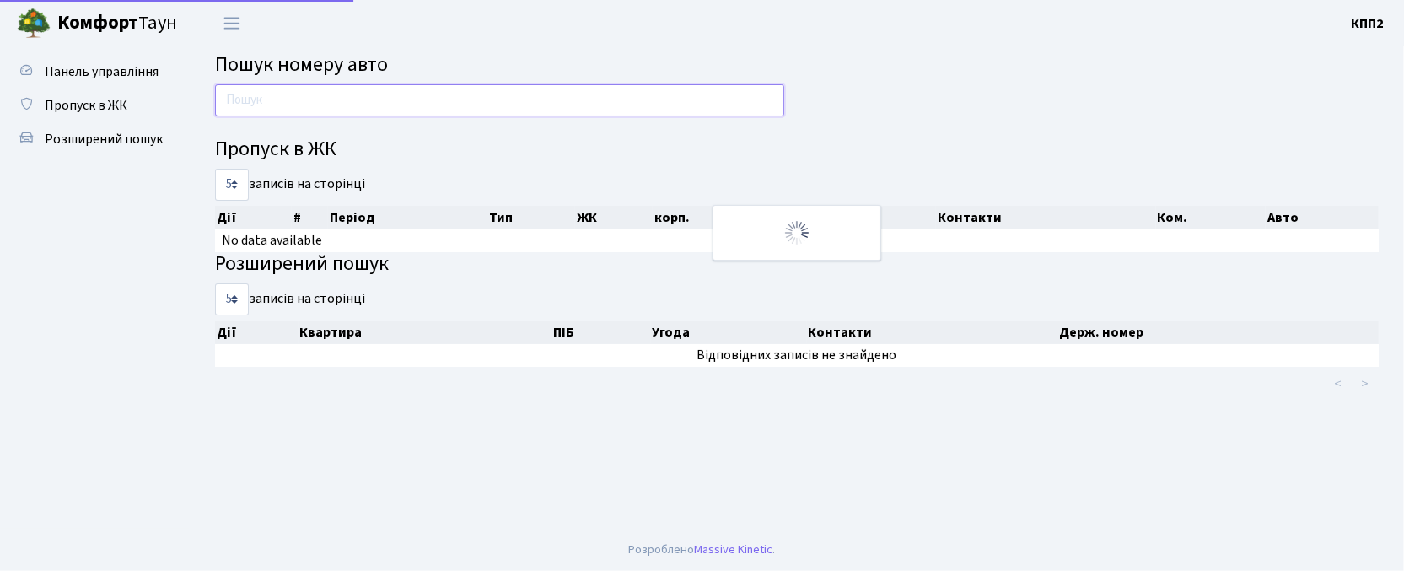
drag, startPoint x: 0, startPoint y: 0, endPoint x: 290, endPoint y: 92, distance: 304.4
click at [290, 92] on input "text" at bounding box center [499, 100] width 569 height 32
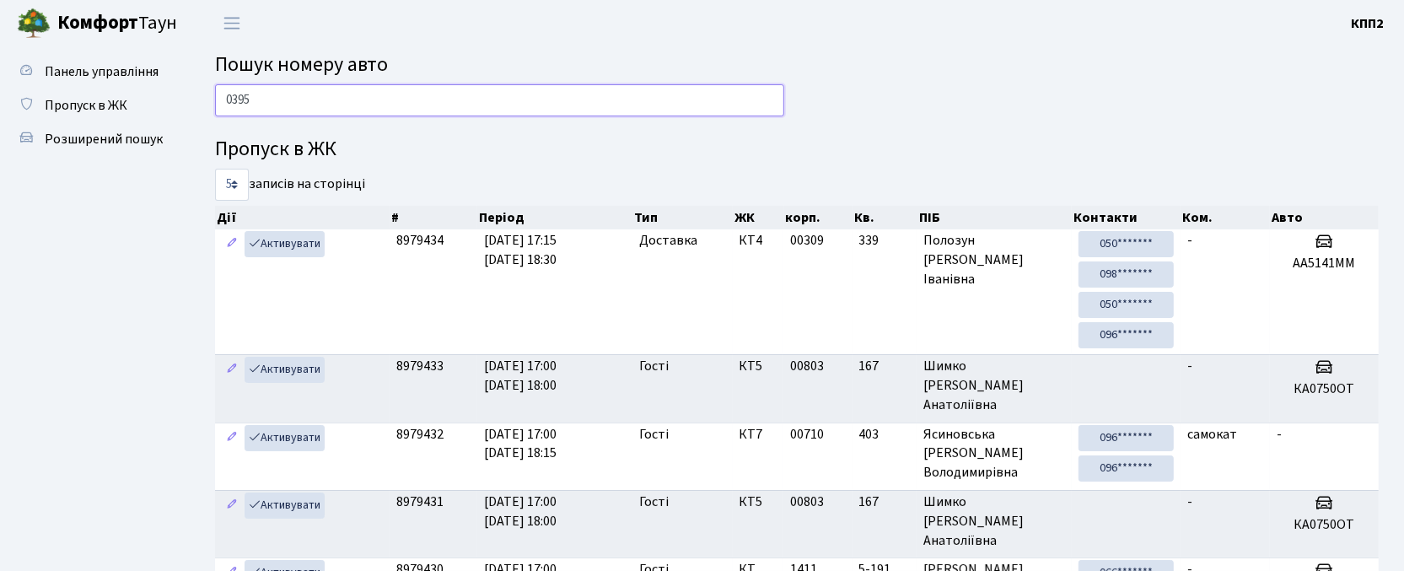
type input "0395"
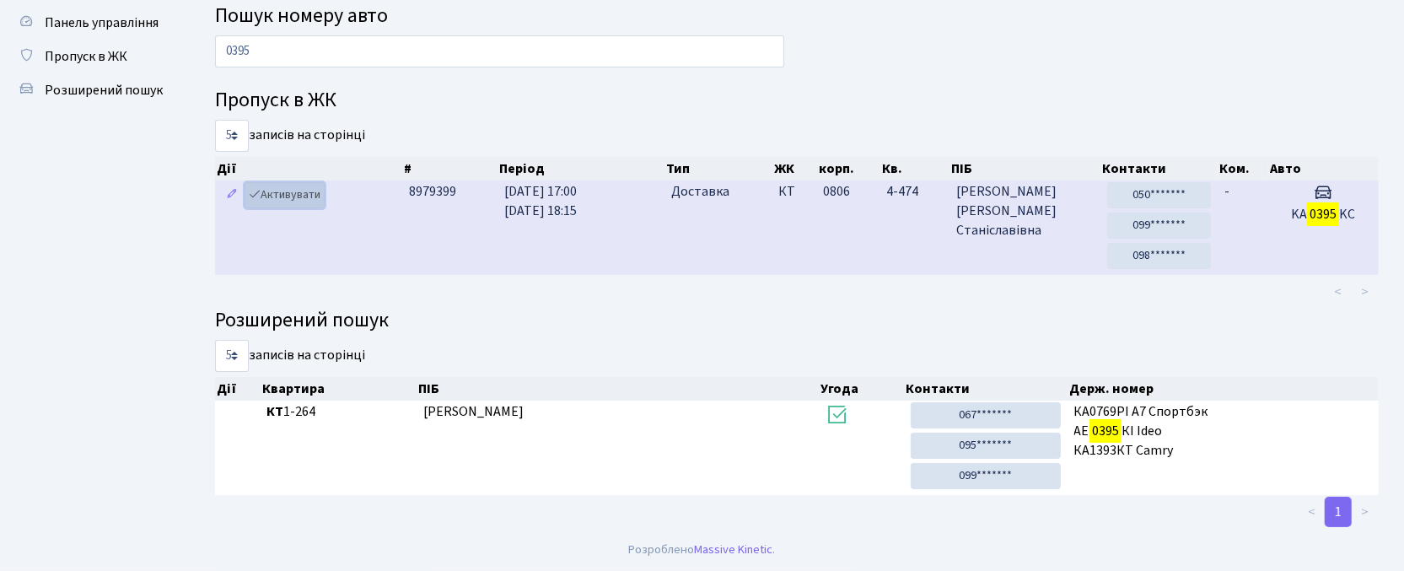
click at [291, 193] on link "Активувати" at bounding box center [285, 195] width 80 height 26
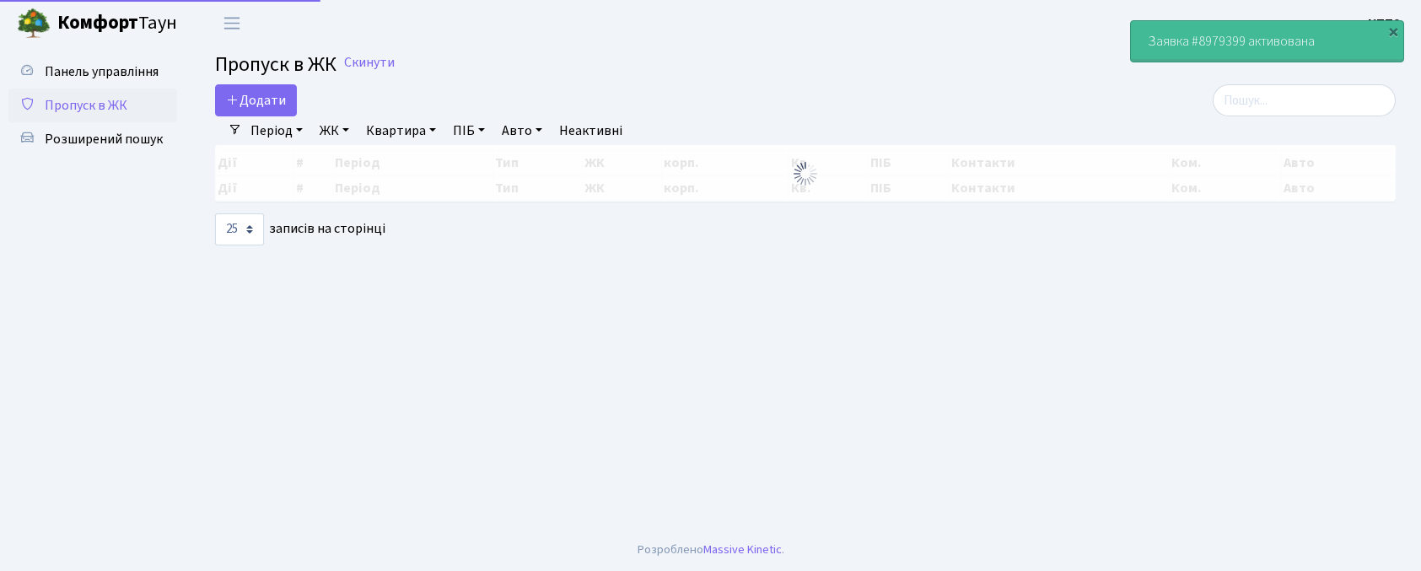
select select "25"
click at [108, 30] on b "Комфорт" at bounding box center [97, 22] width 81 height 27
select select "25"
click at [96, 106] on span "Пропуск в ЖК" at bounding box center [86, 105] width 83 height 19
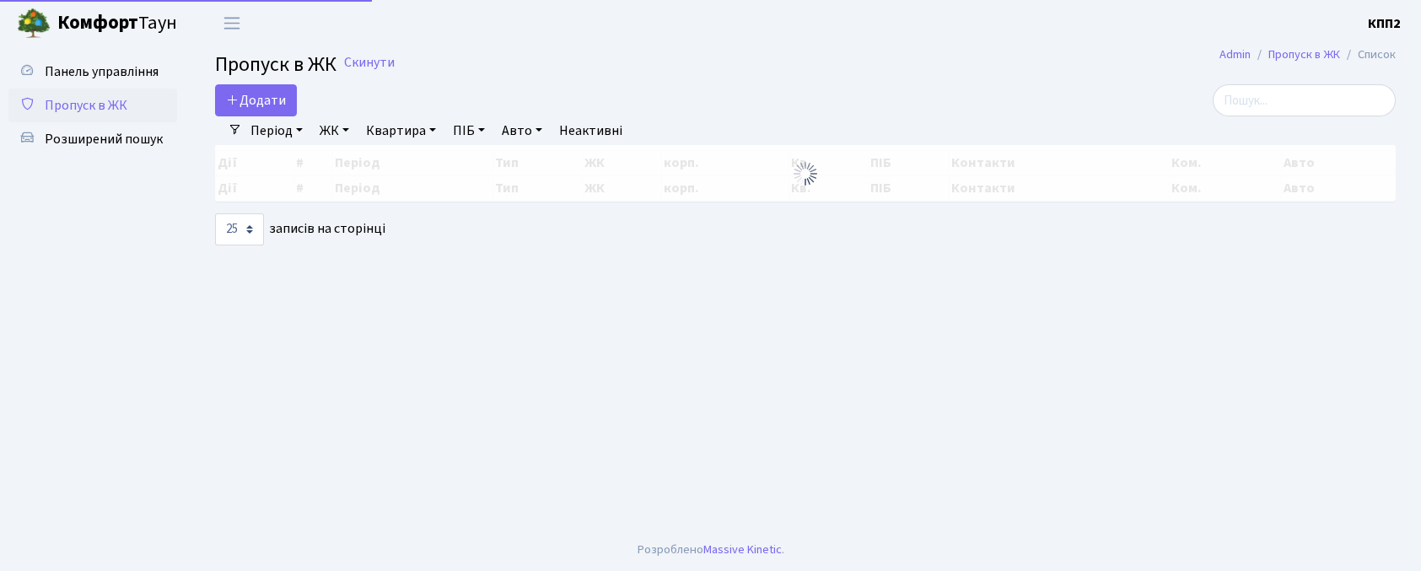
select select "25"
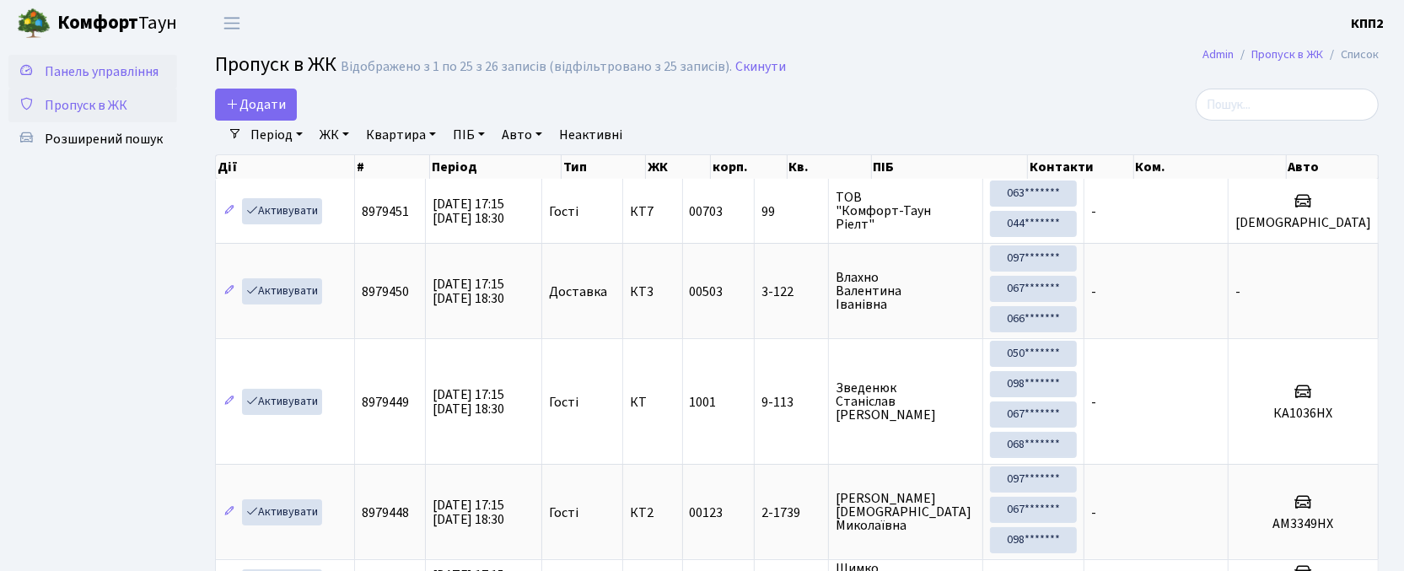
click at [102, 55] on link "Панель управління" at bounding box center [92, 72] width 169 height 34
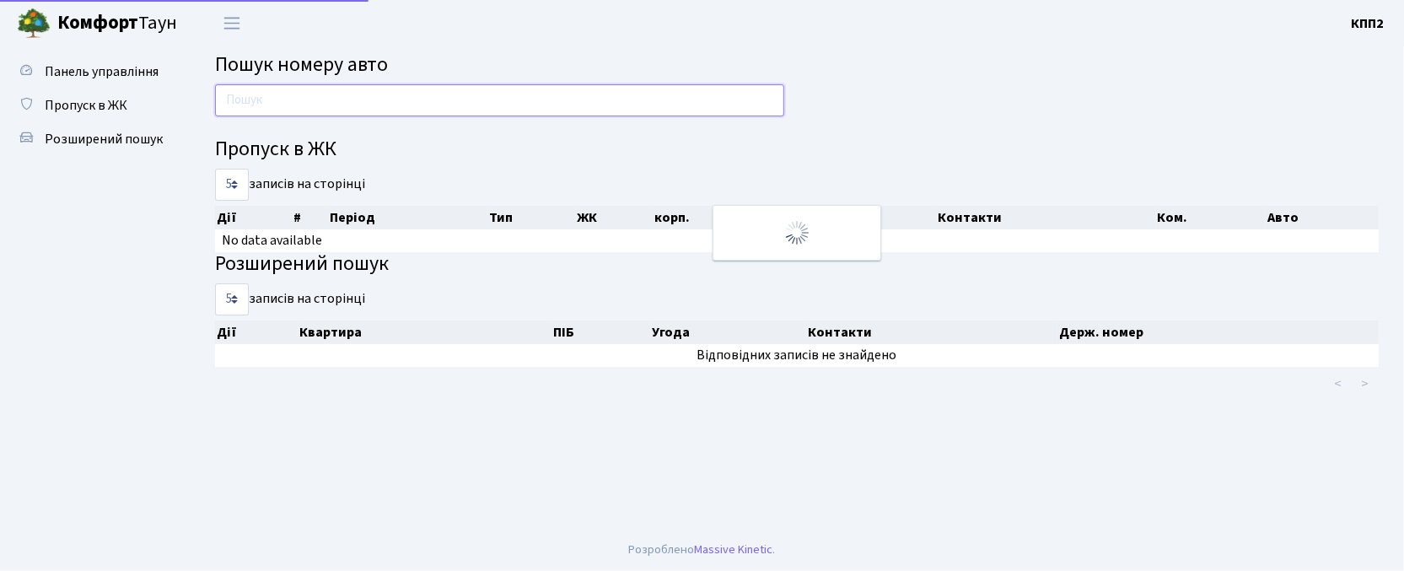
drag, startPoint x: 0, startPoint y: 0, endPoint x: 285, endPoint y: 98, distance: 301.4
click at [285, 98] on input "text" at bounding box center [499, 100] width 569 height 32
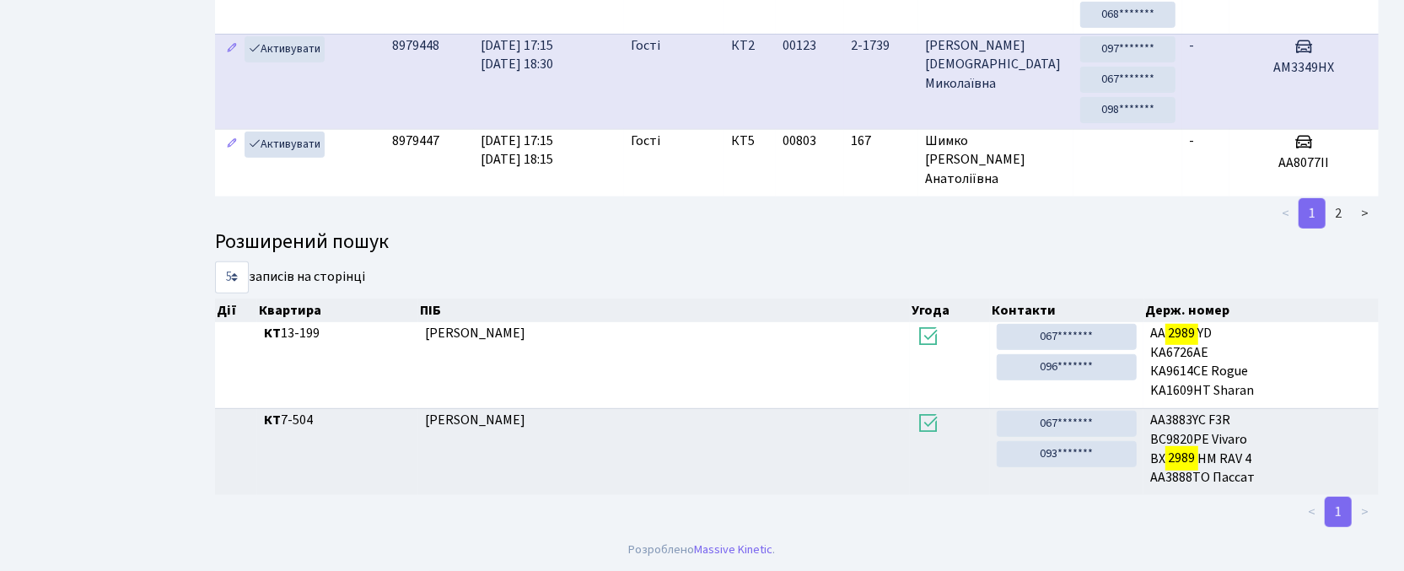
scroll to position [56, 0]
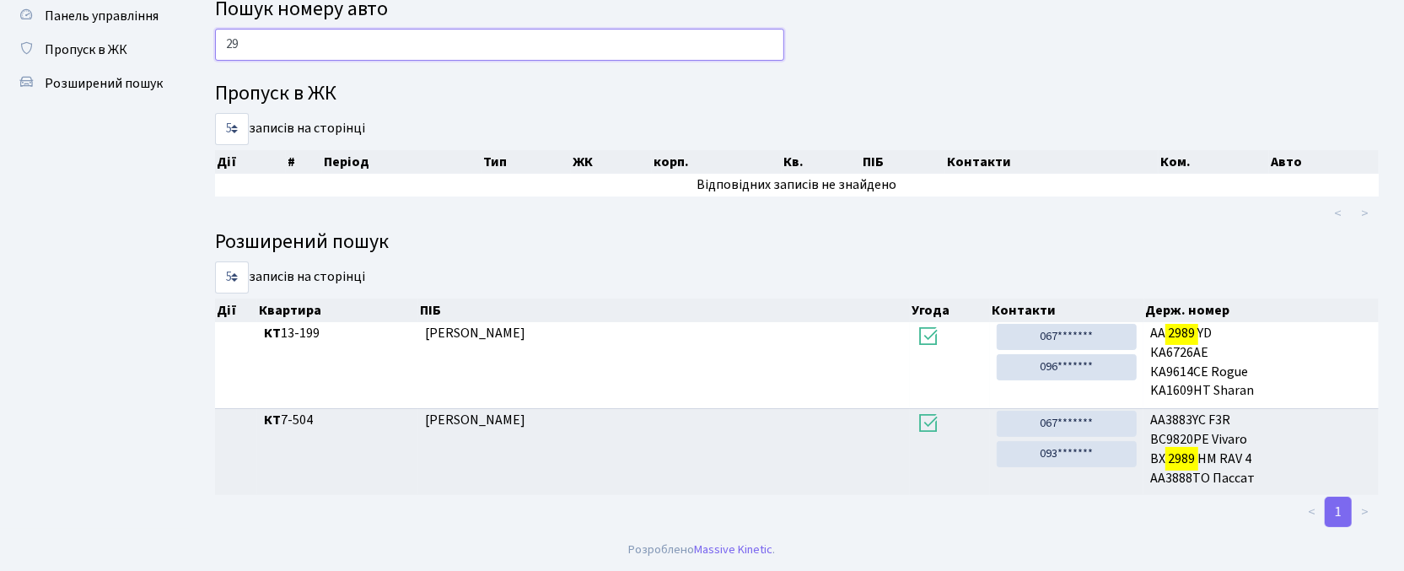
type input "2"
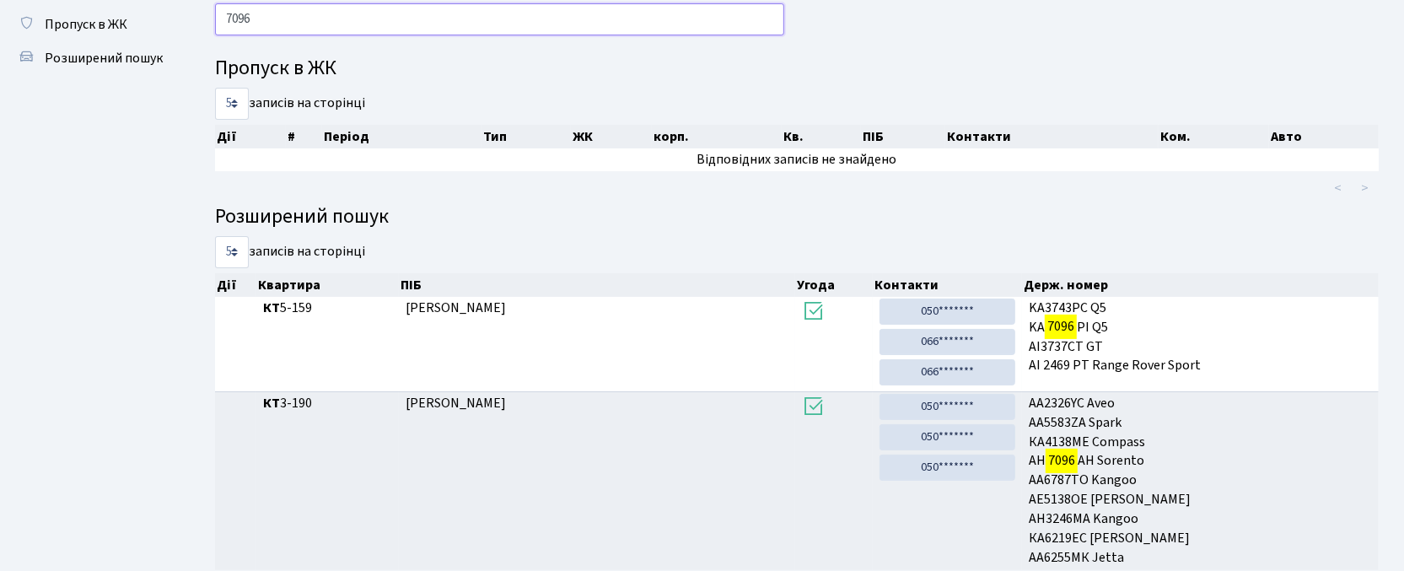
scroll to position [45, 0]
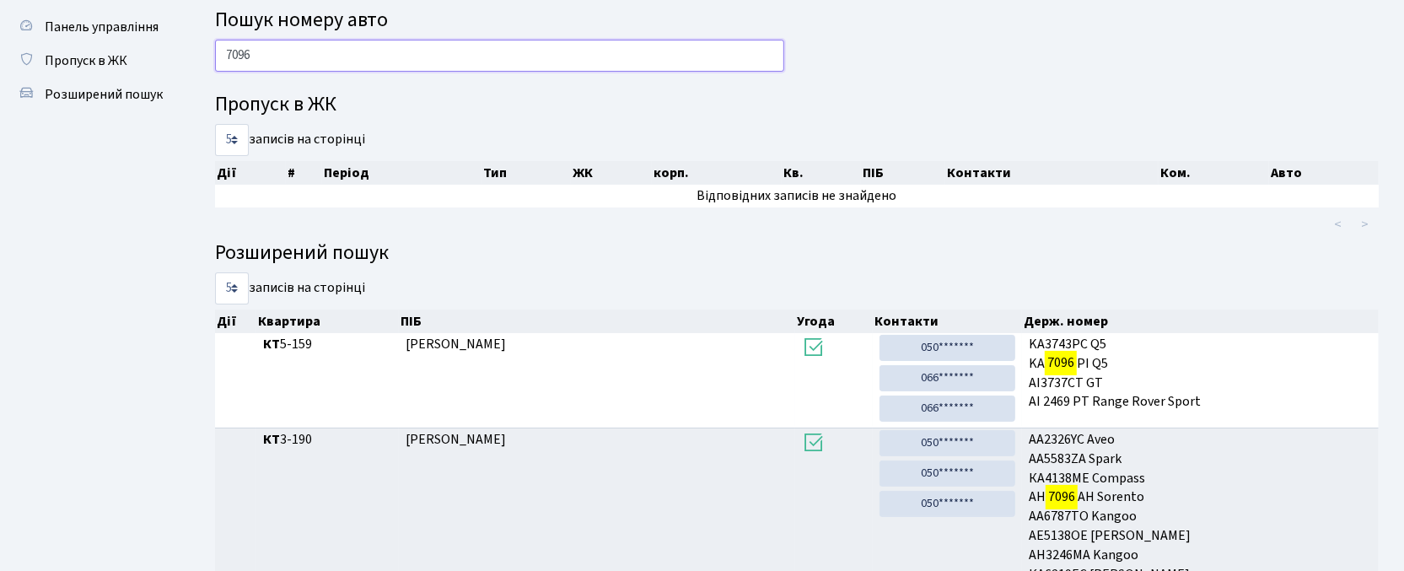
drag, startPoint x: 288, startPoint y: 47, endPoint x: 182, endPoint y: 47, distance: 106.3
click at [182, 47] on div "Панель управління Пропуск в ЖК Розширений пошук Пошук номеру авто 7096 Пропуск …" at bounding box center [702, 321] width 1404 height 638
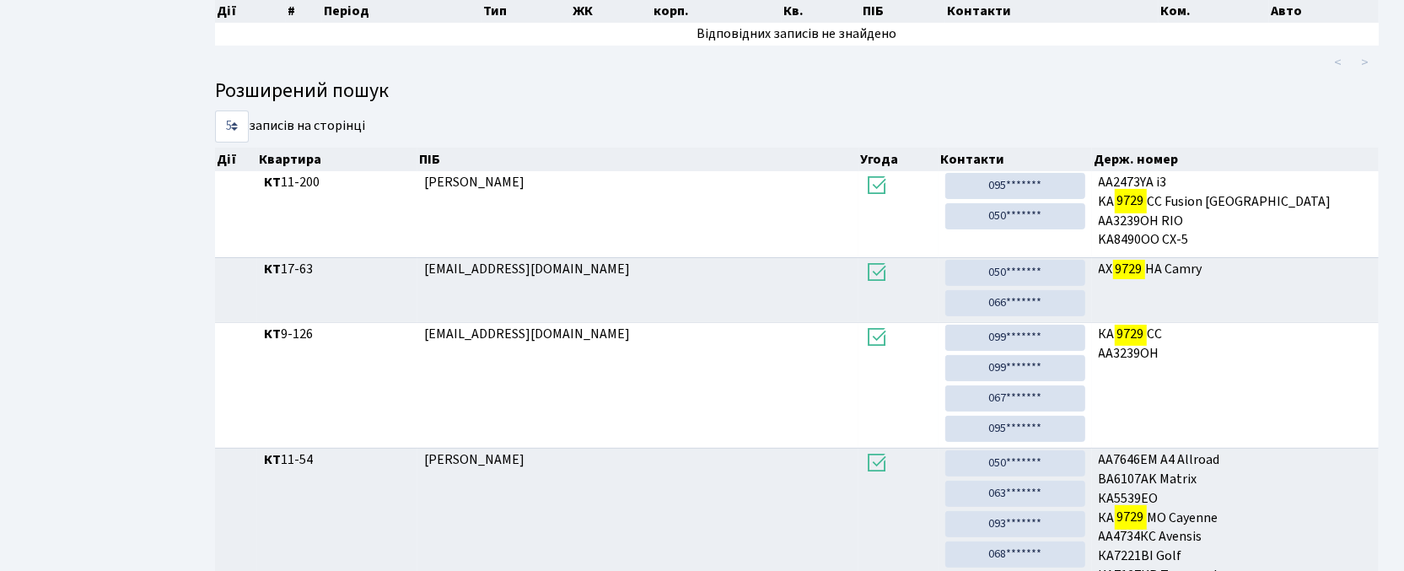
scroll to position [0, 0]
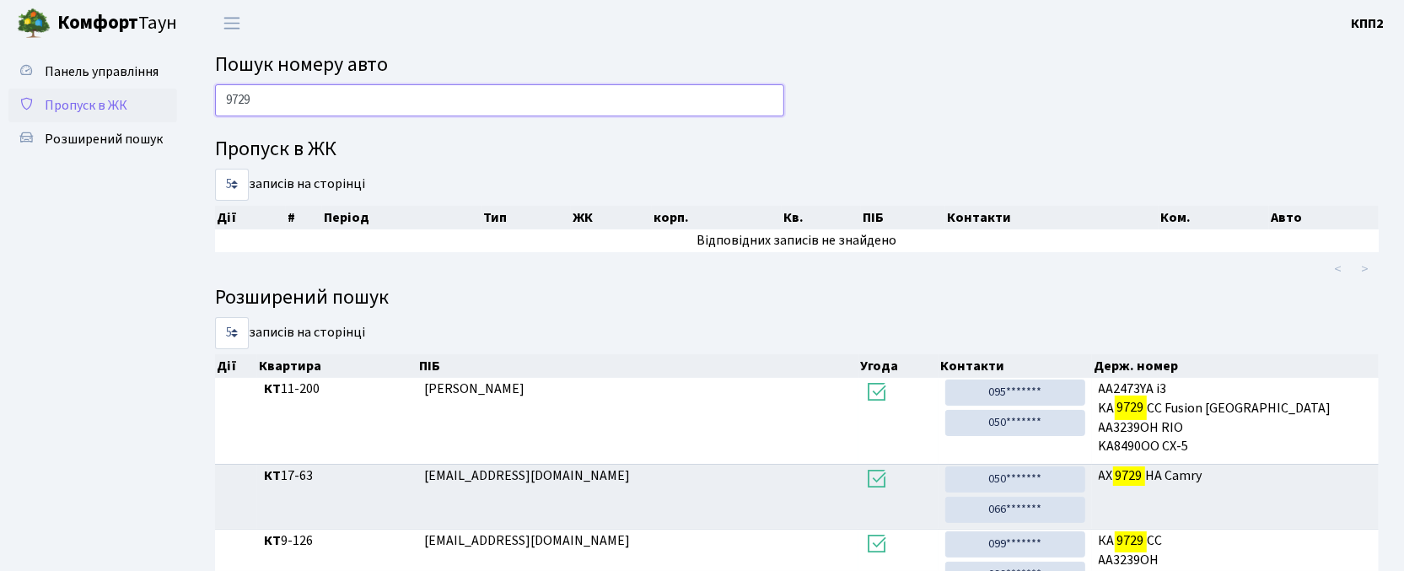
drag, startPoint x: 270, startPoint y: 99, endPoint x: 146, endPoint y: 100, distance: 124.0
click at [146, 100] on div "Панель управління Пропуск в ЖК Розширений пошук Пошук номеру авто 9729 Пропуск …" at bounding box center [702, 538] width 1404 height 984
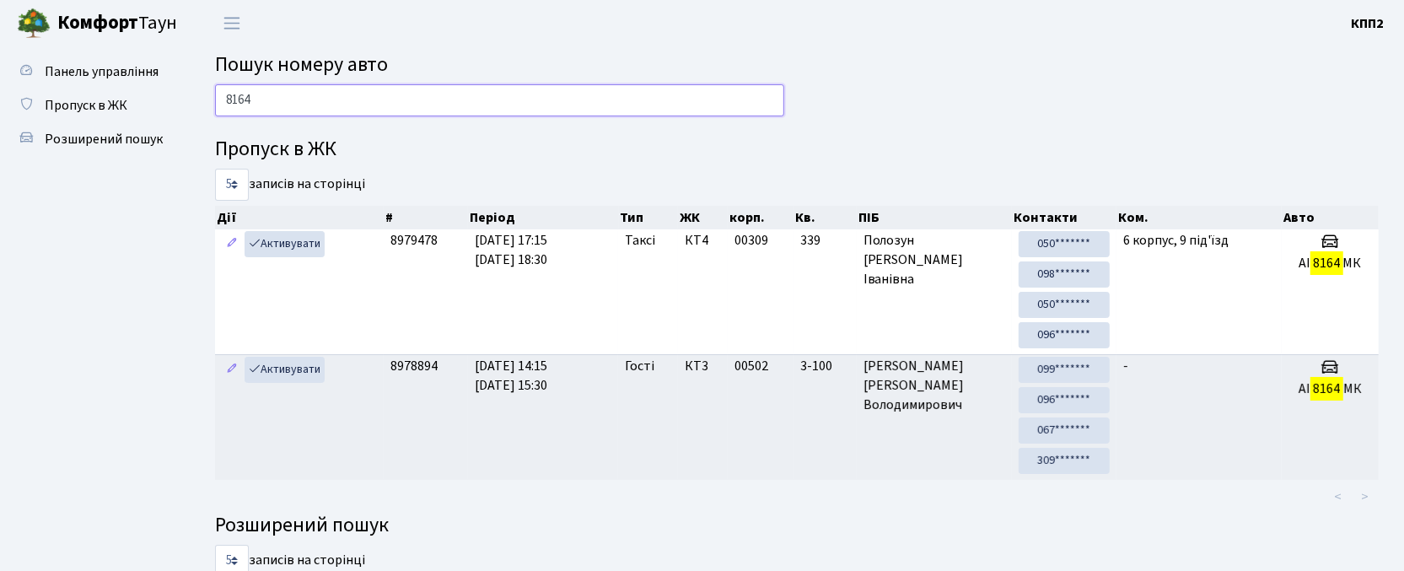
click at [310, 91] on input "8164" at bounding box center [499, 100] width 569 height 32
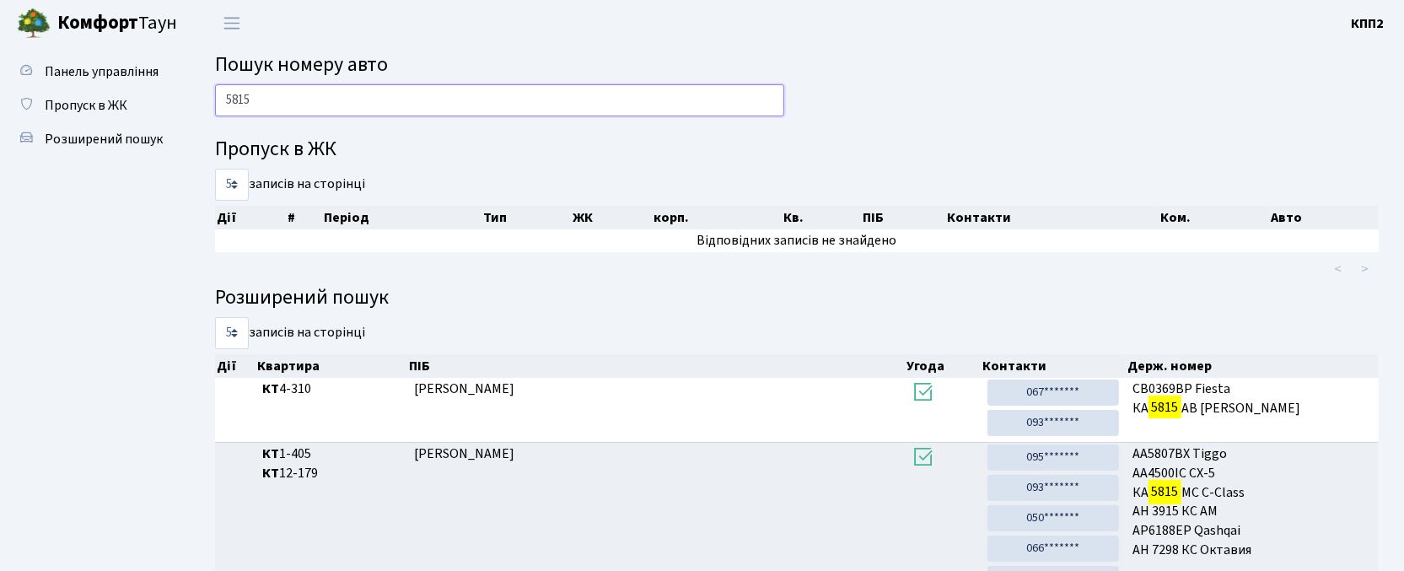
click at [308, 95] on input "5815" at bounding box center [499, 100] width 569 height 32
type input "7525"
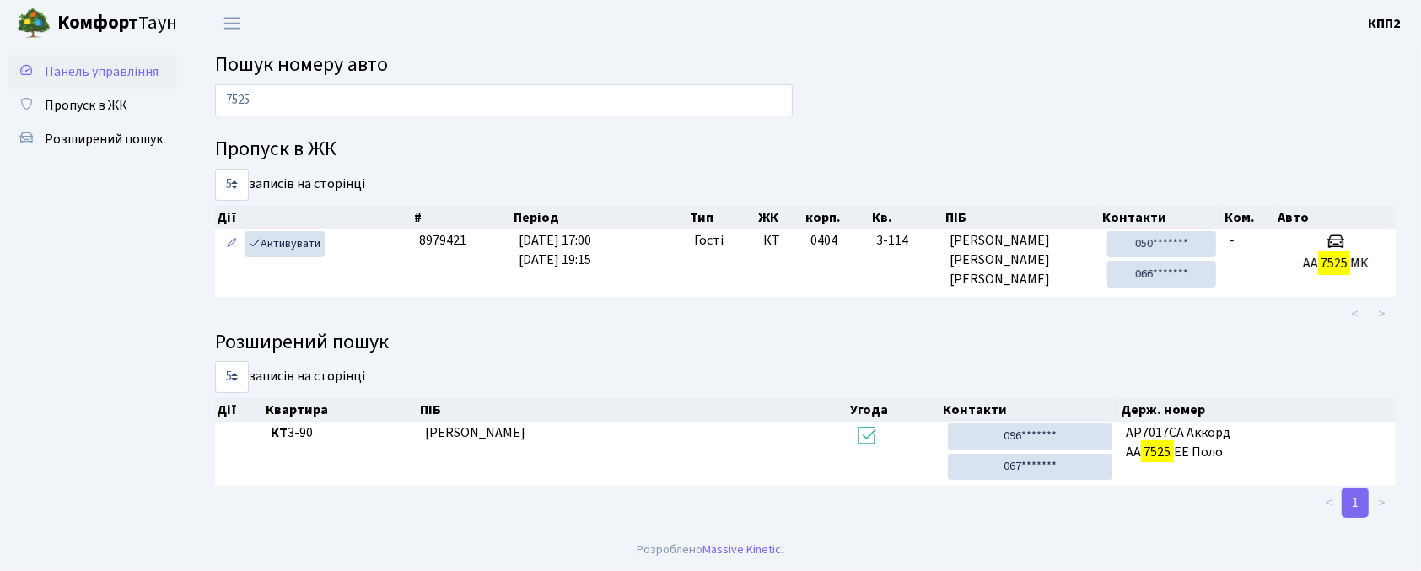
click at [93, 62] on span "Панель управління" at bounding box center [102, 71] width 114 height 19
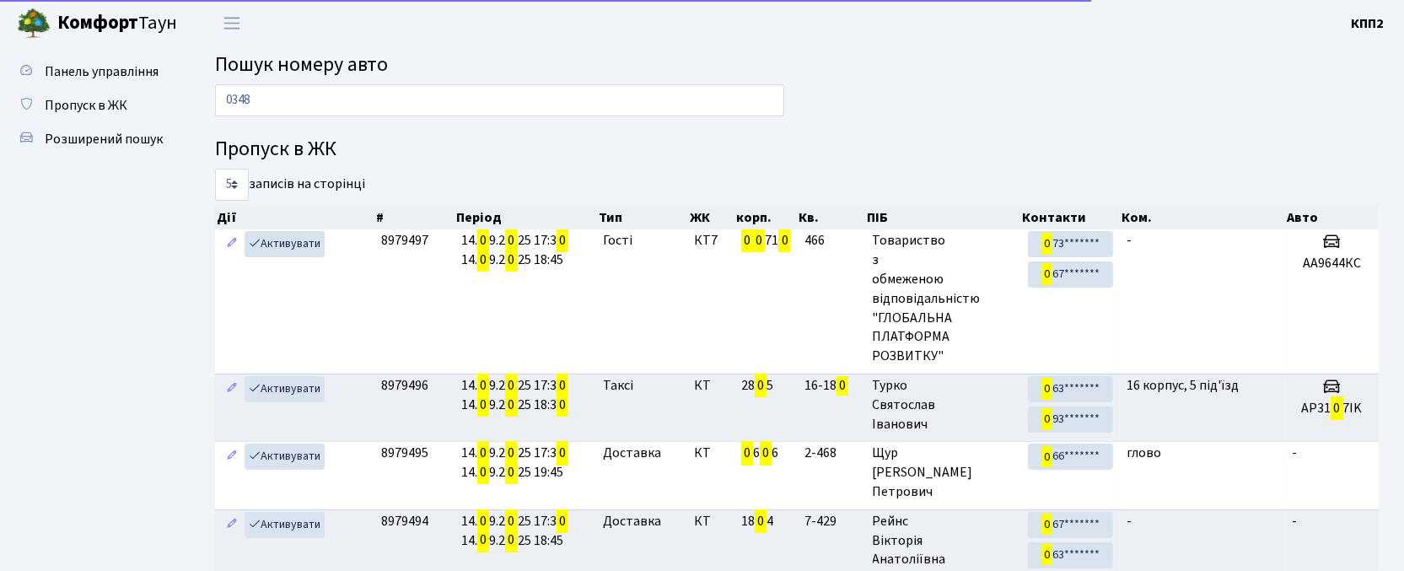
type input "0348"
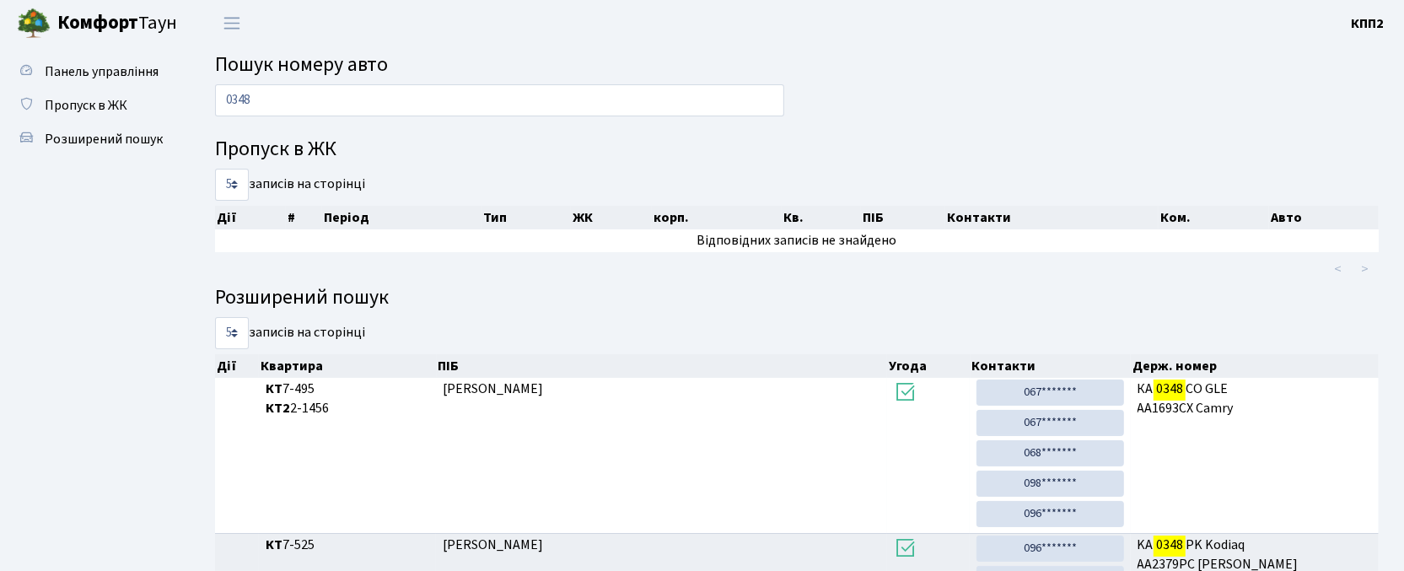
click at [379, 109] on input "0348" at bounding box center [499, 100] width 569 height 32
drag, startPoint x: 383, startPoint y: 96, endPoint x: 169, endPoint y: 84, distance: 214.6
click at [169, 84] on div "Панель управління Пропуск в ЖК Розширений пошук Пошук номеру авто 0348 Пропуск …" at bounding box center [702, 416] width 1404 height 741
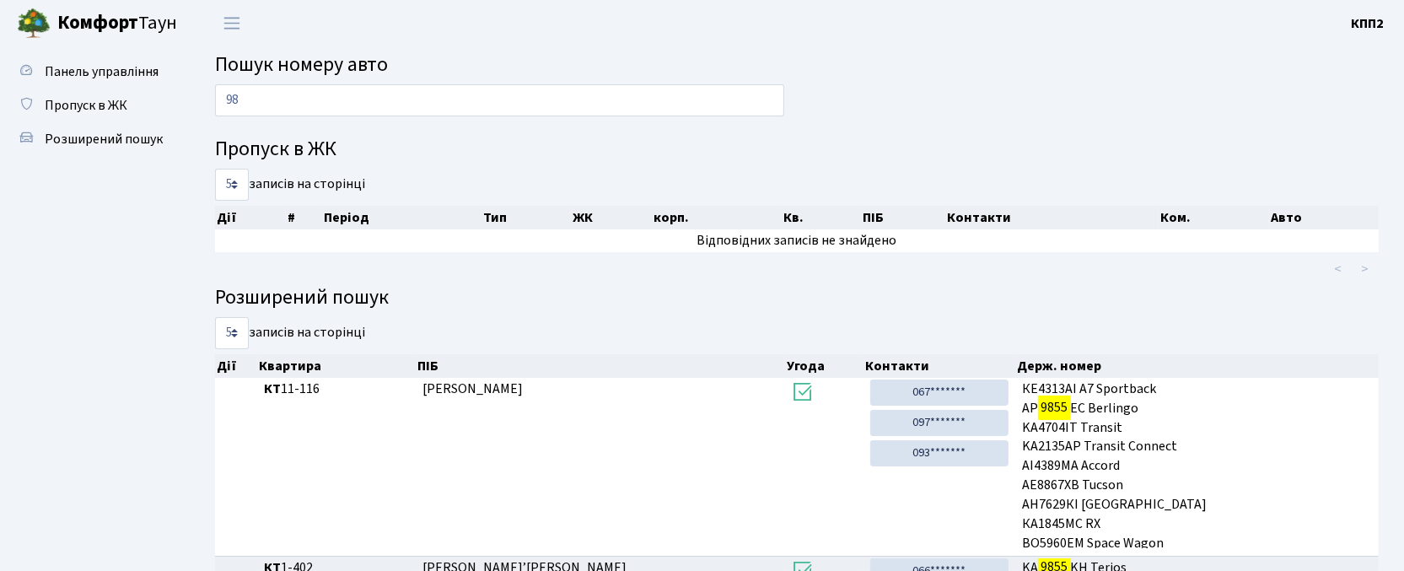
type input "9"
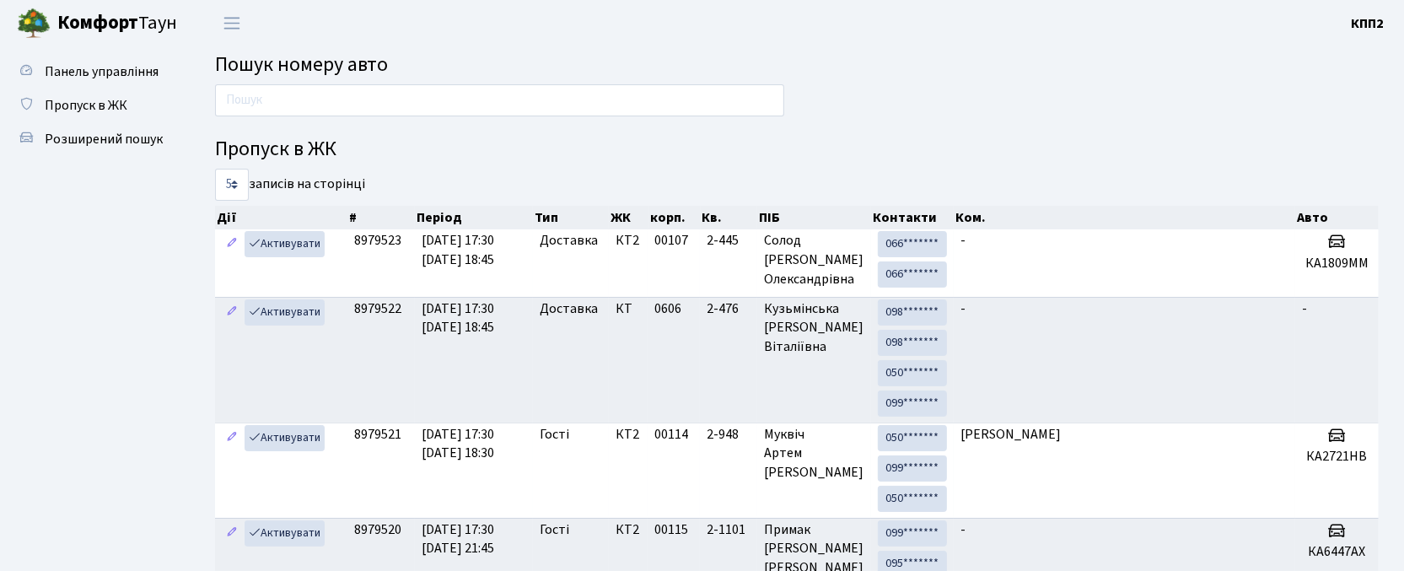
click at [393, 105] on input "text" at bounding box center [499, 100] width 569 height 32
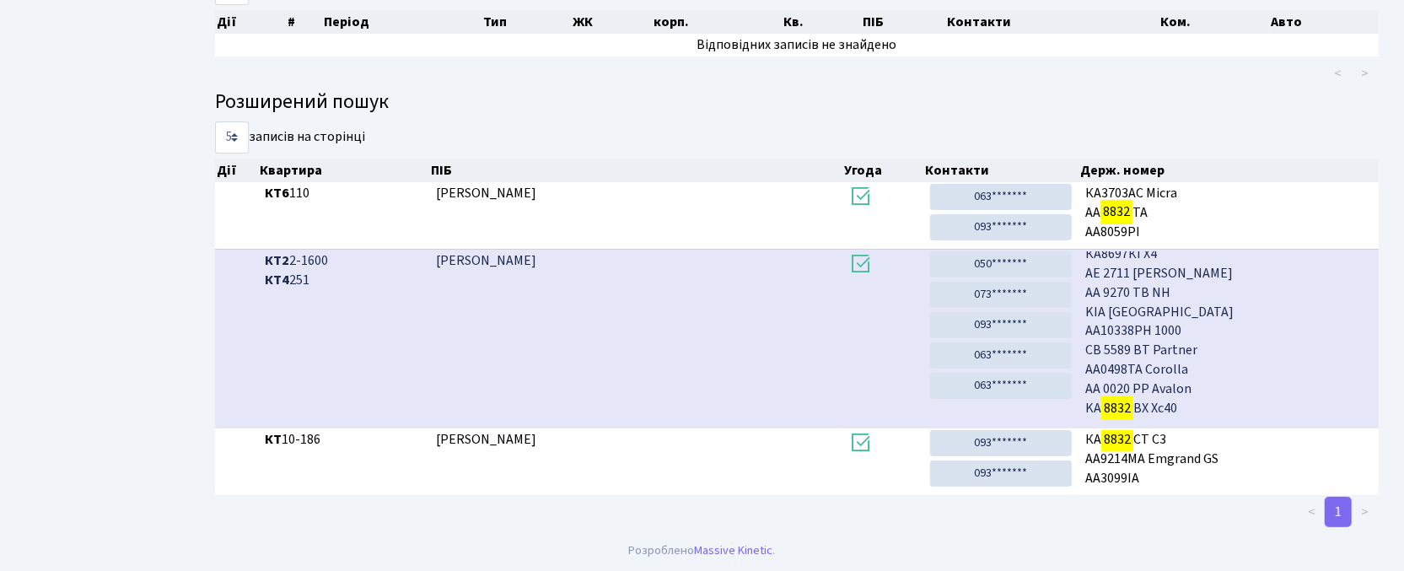
scroll to position [91, 0]
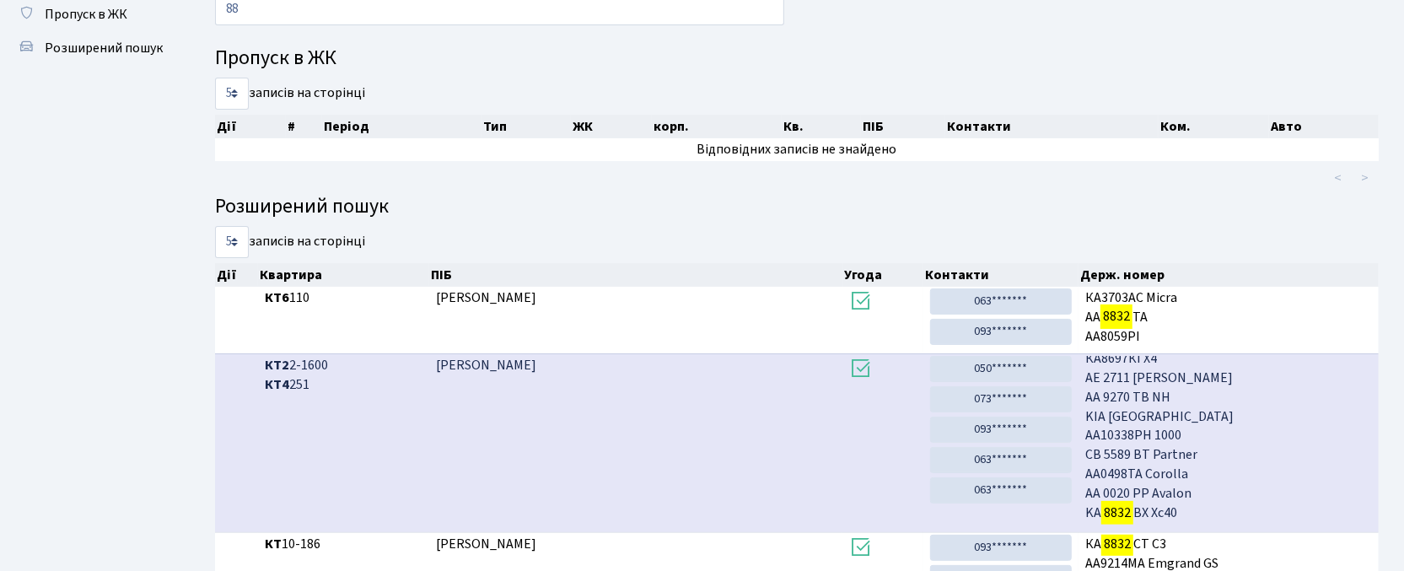
type input "8"
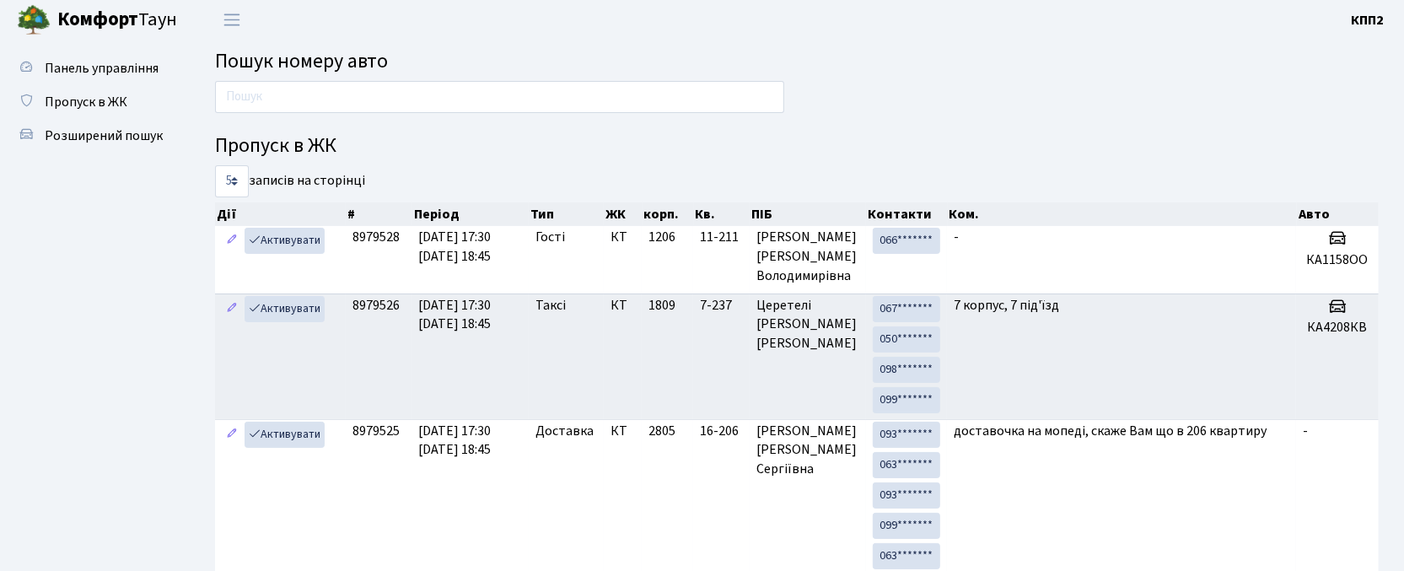
scroll to position [0, 0]
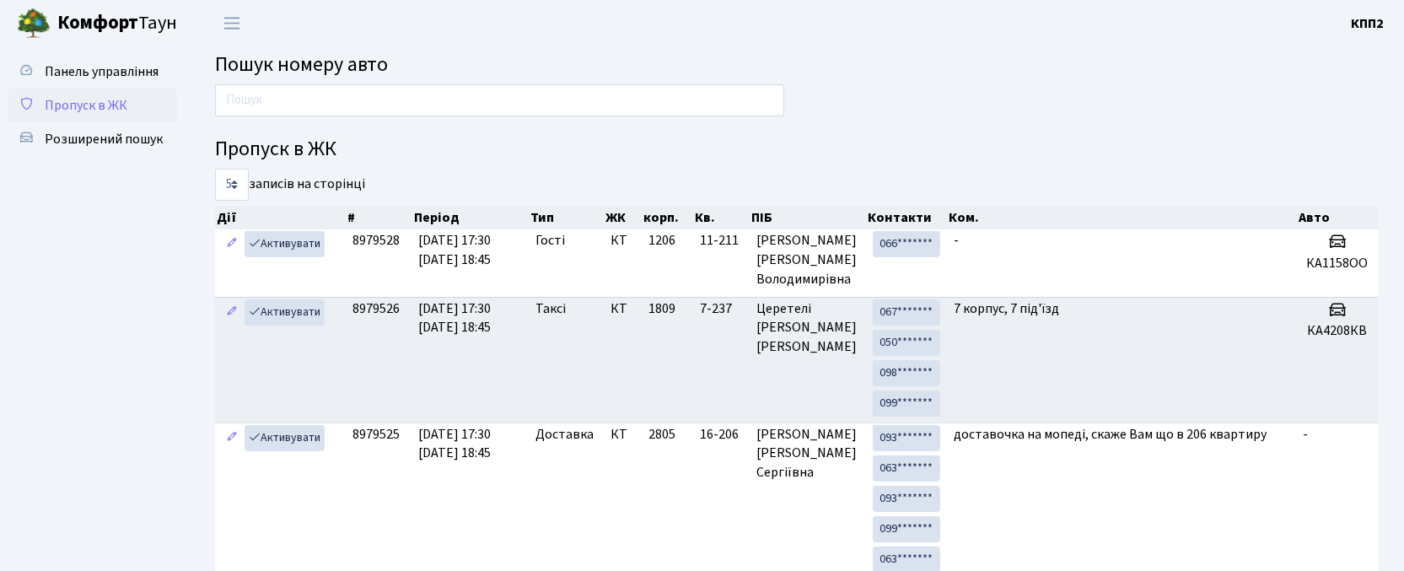
click at [105, 115] on link "Пропуск в ЖК" at bounding box center [92, 106] width 169 height 34
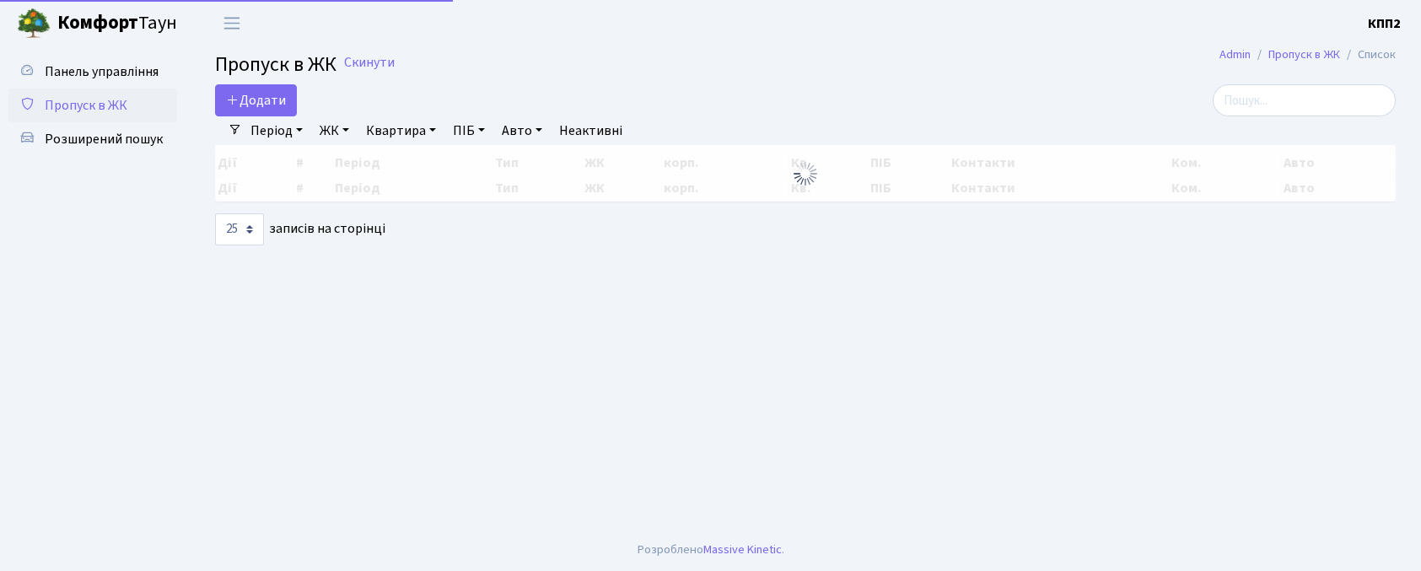
select select "25"
click at [240, 112] on link "Додати" at bounding box center [256, 100] width 82 height 32
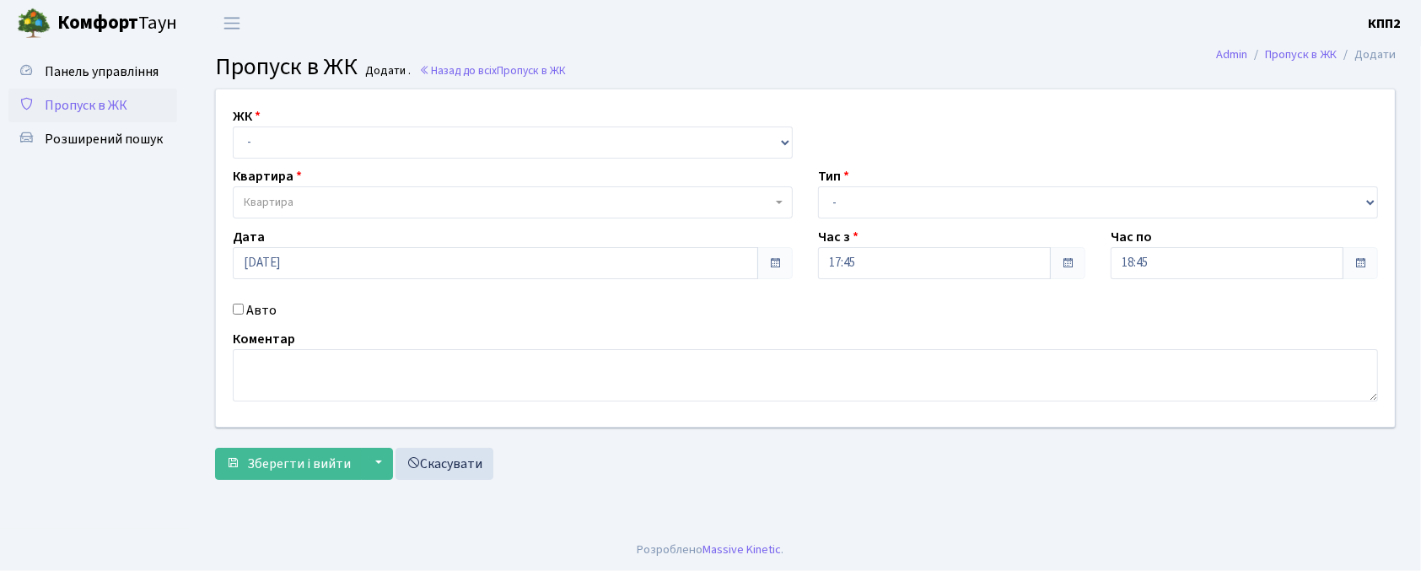
select select "271"
click at [233, 127] on select "- КТ, вул. Регенераторна, 4 КТ2, просп. [STREET_ADDRESS] [STREET_ADDRESS] [PERS…" at bounding box center [513, 143] width 560 height 32
select select
click at [347, 202] on span "Квартира" at bounding box center [508, 202] width 528 height 17
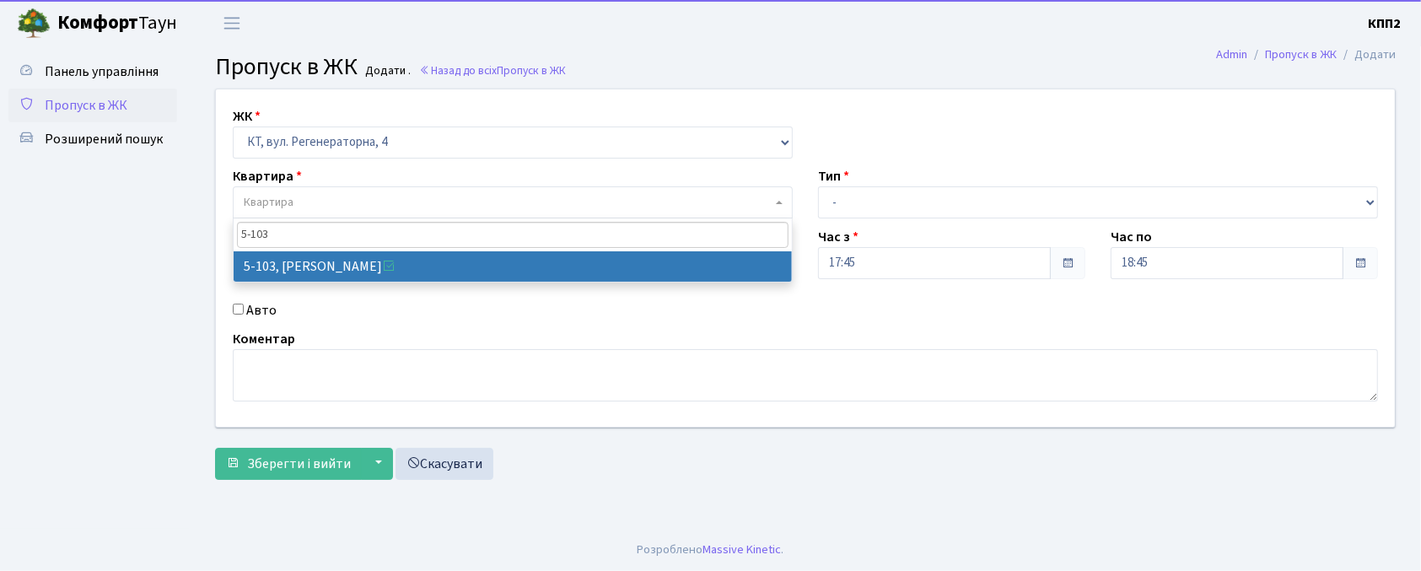
type input "5-103"
select select "2425"
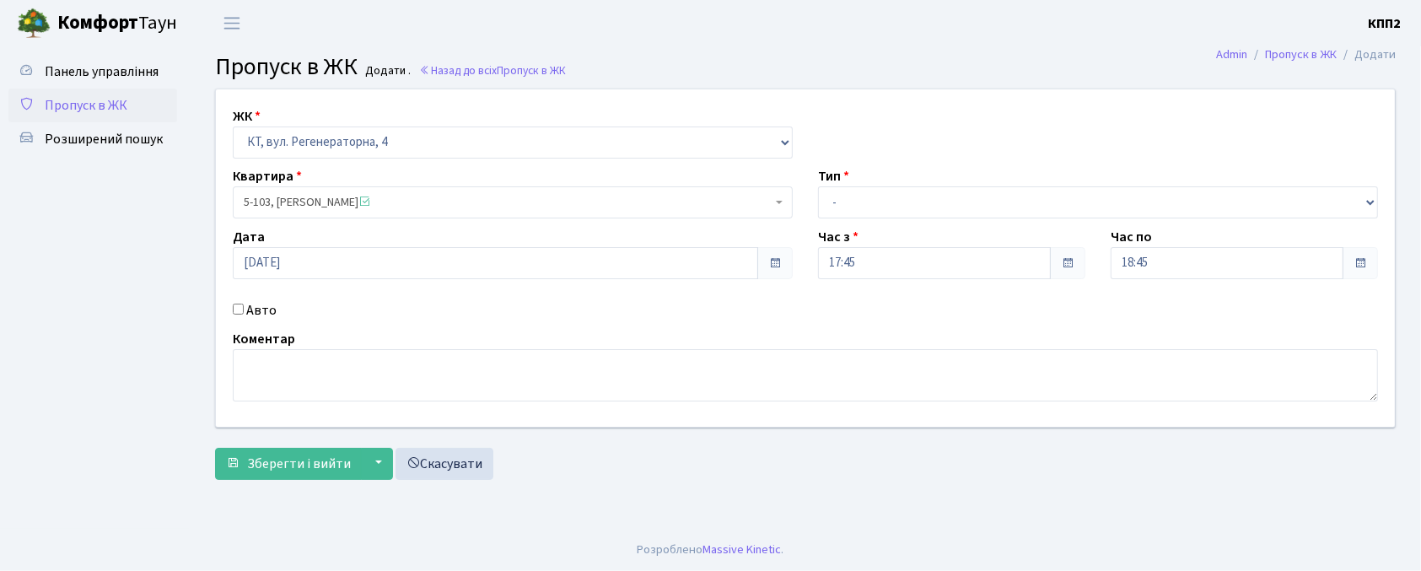
click at [261, 315] on label "Авто" at bounding box center [261, 310] width 30 height 20
click at [244, 315] on input "Авто" at bounding box center [238, 309] width 11 height 11
checkbox input "true"
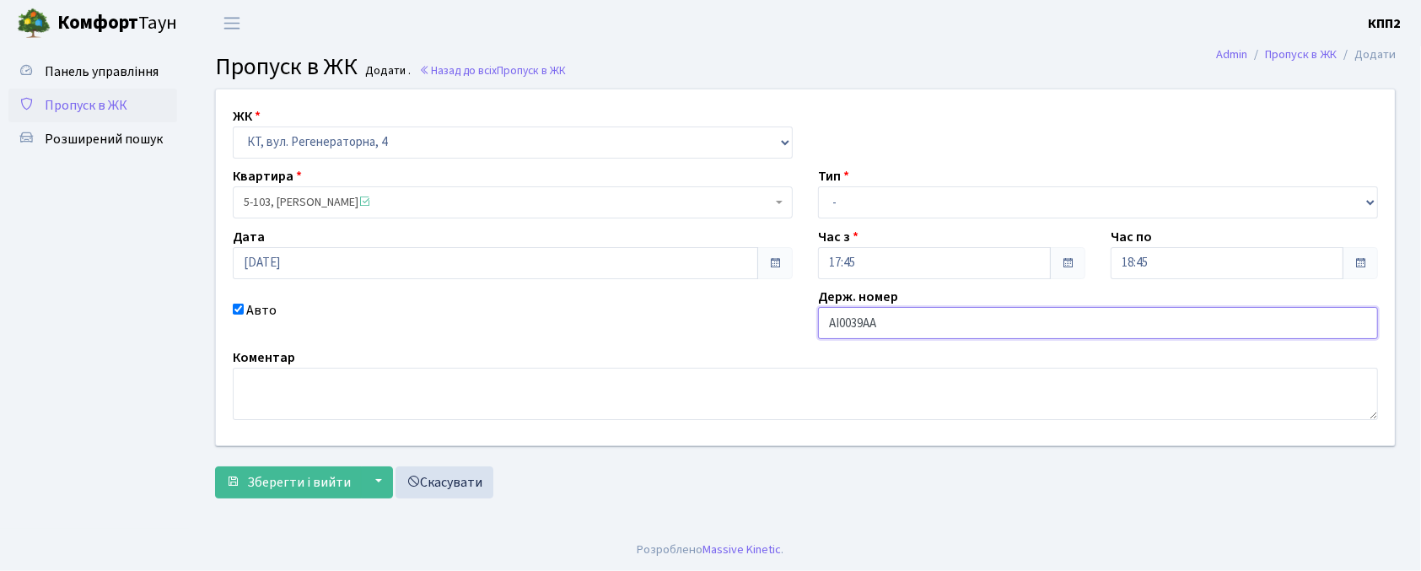
type input "АІ0039АА"
click at [885, 209] on select "- Доставка Таксі Гості Сервіс" at bounding box center [1098, 202] width 560 height 32
select select "2"
click at [818, 186] on select "- Доставка Таксі Гості Сервіс" at bounding box center [1098, 202] width 560 height 32
click at [295, 487] on span "Зберегти і вийти" at bounding box center [299, 482] width 104 height 19
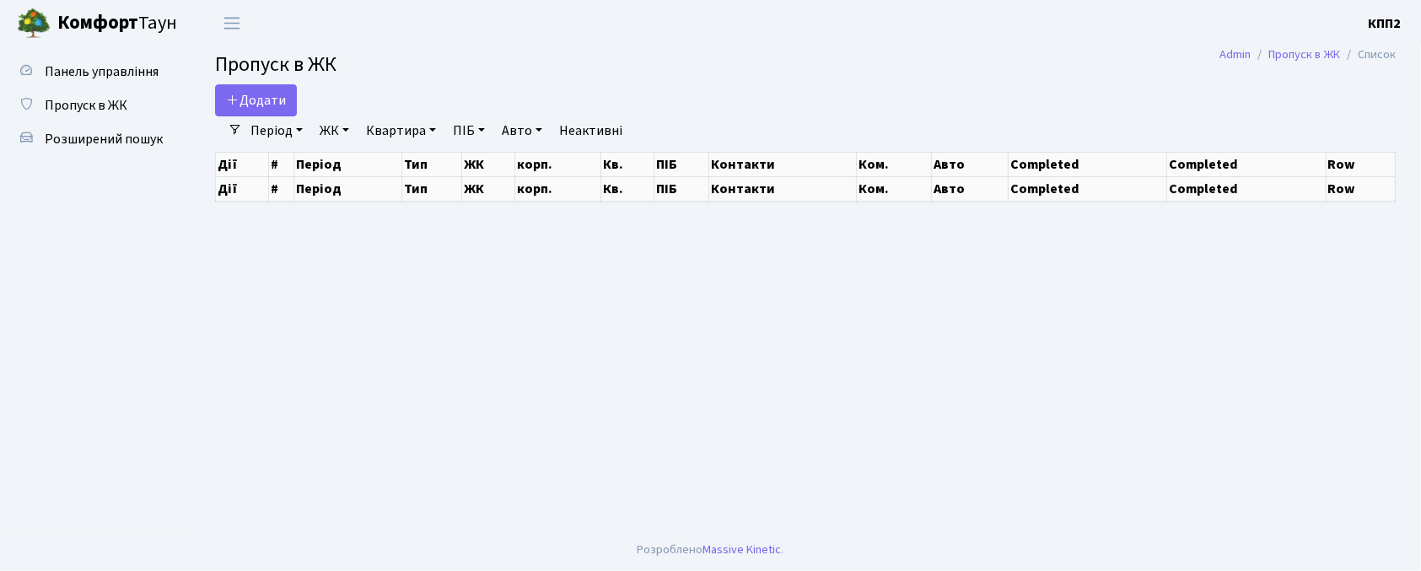
select select "25"
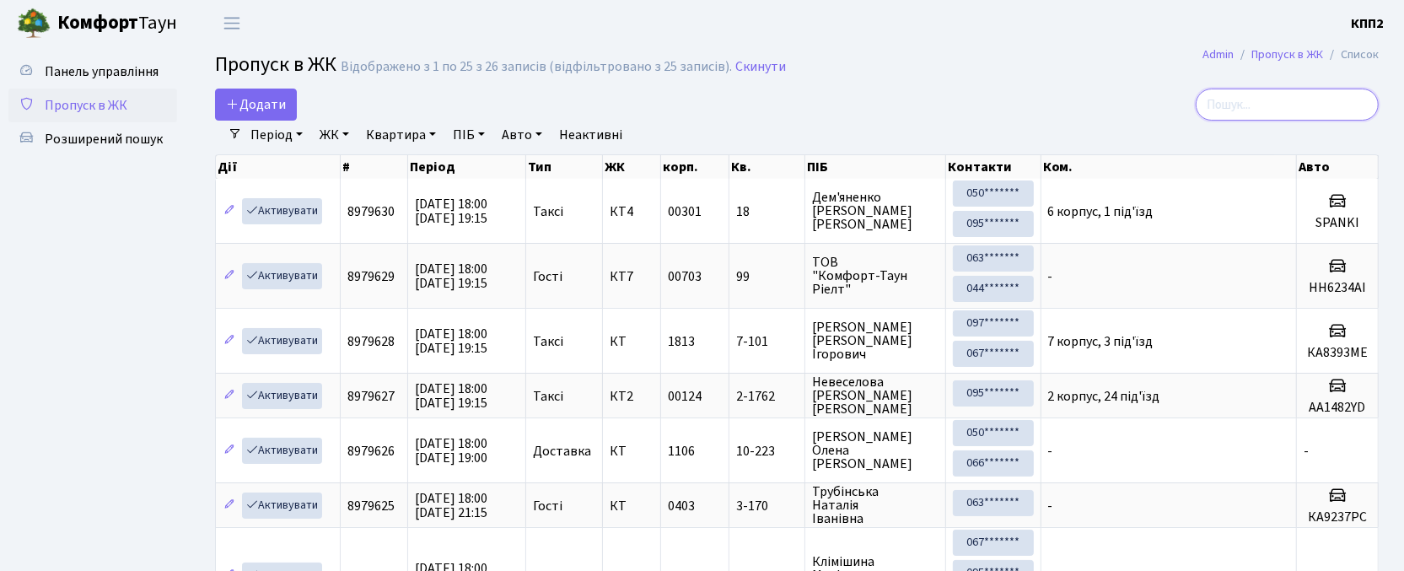
click at [1239, 99] on input "search" at bounding box center [1287, 105] width 183 height 32
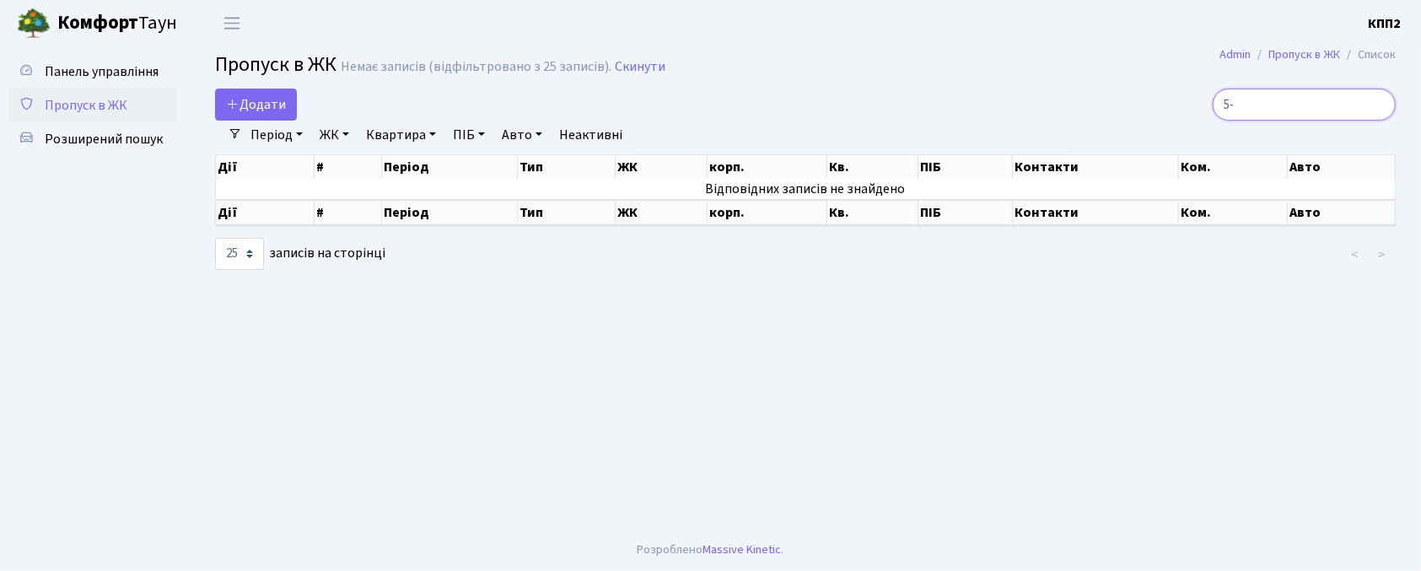
type input "5"
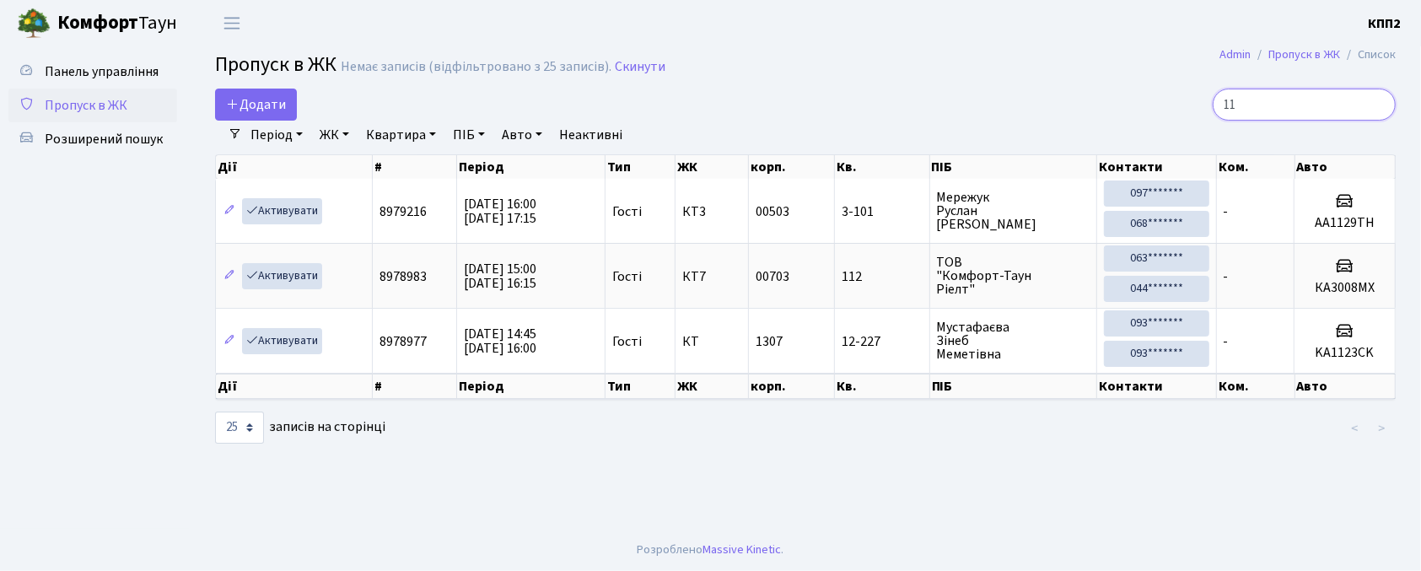
type input "1"
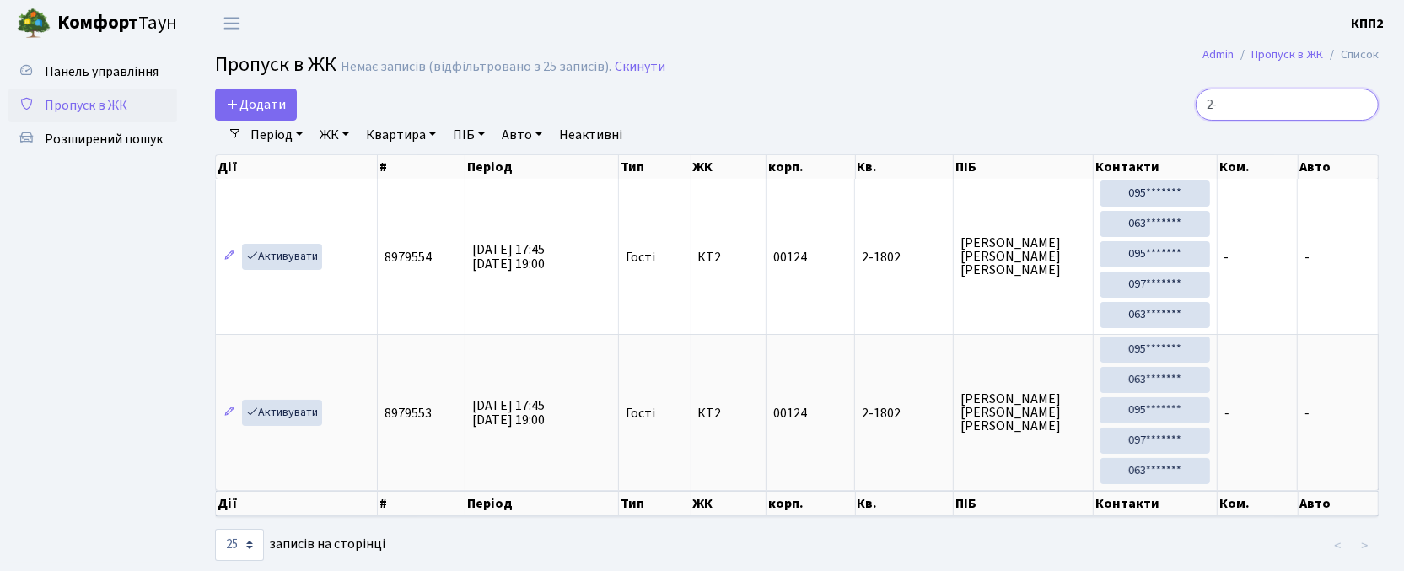
type input "2"
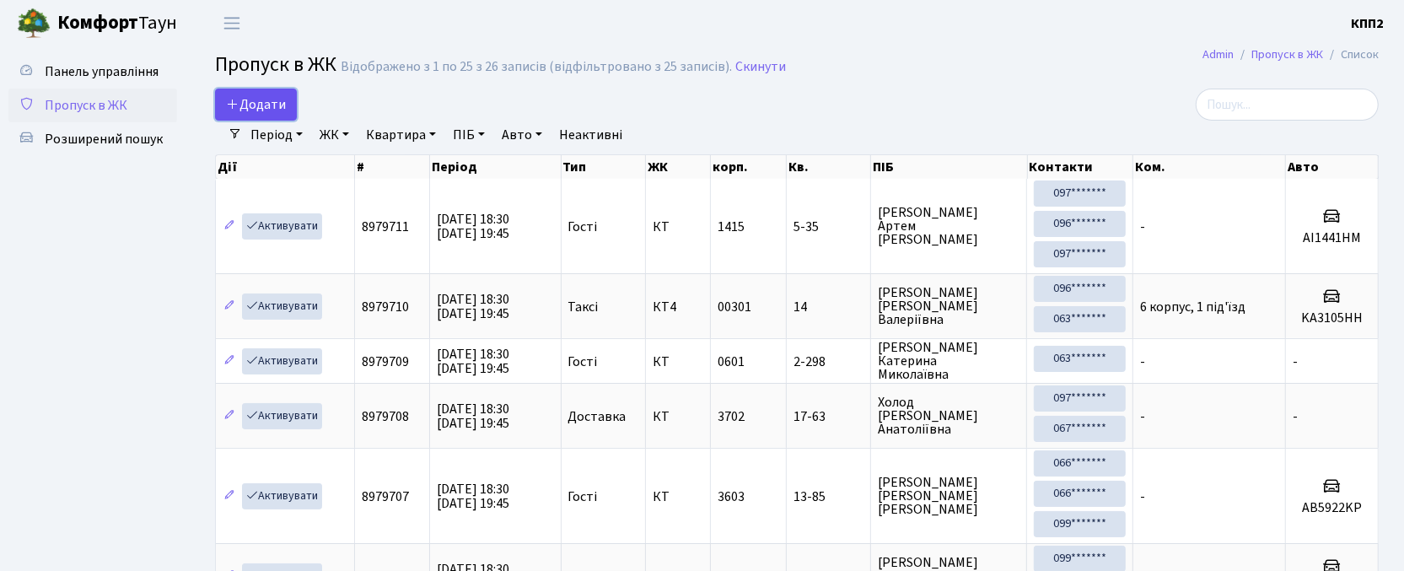
click at [260, 113] on span "Додати" at bounding box center [256, 104] width 60 height 19
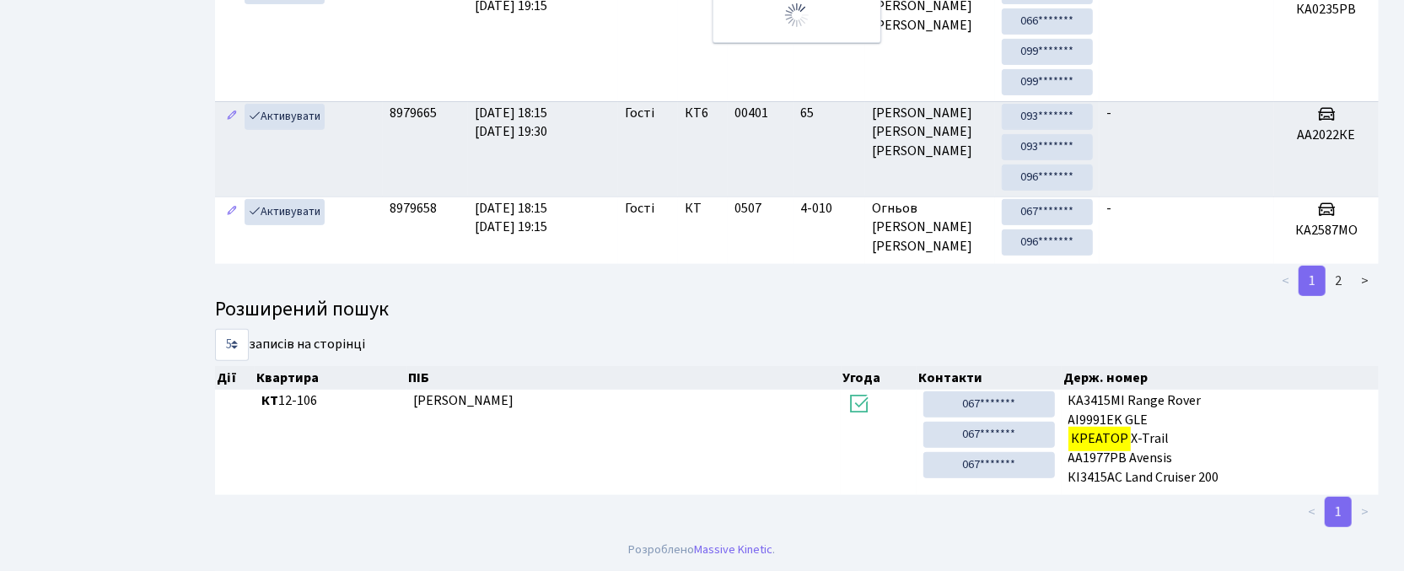
scroll to position [91, 0]
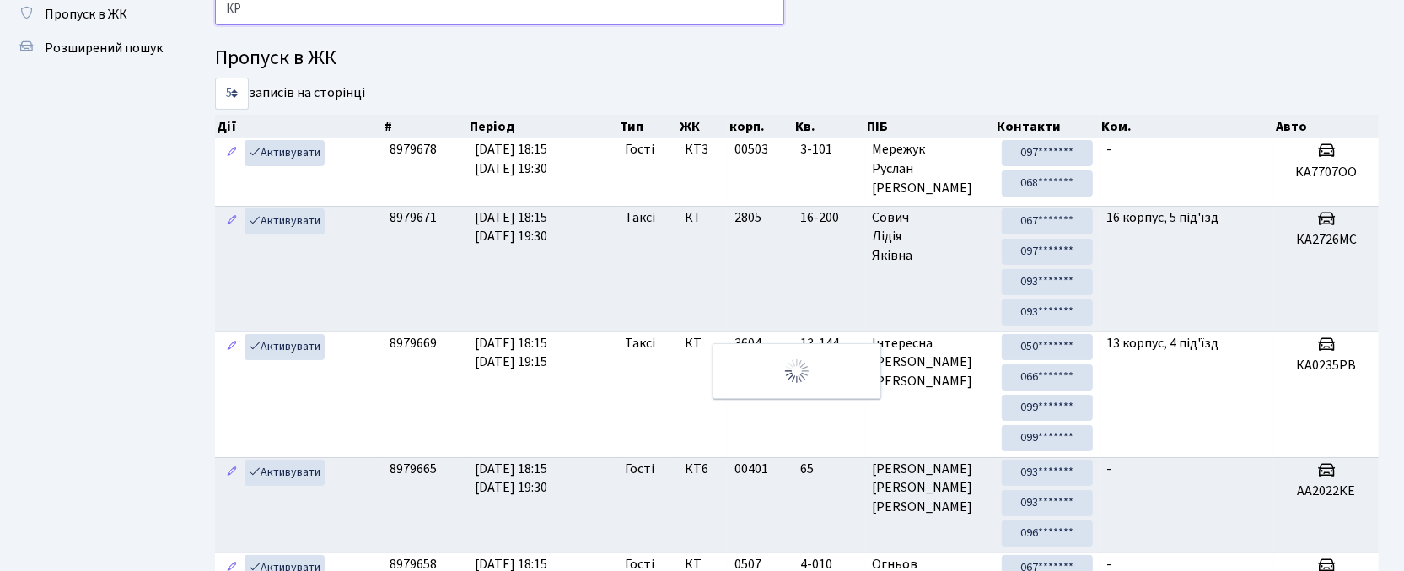
type input "[PERSON_NAME]"
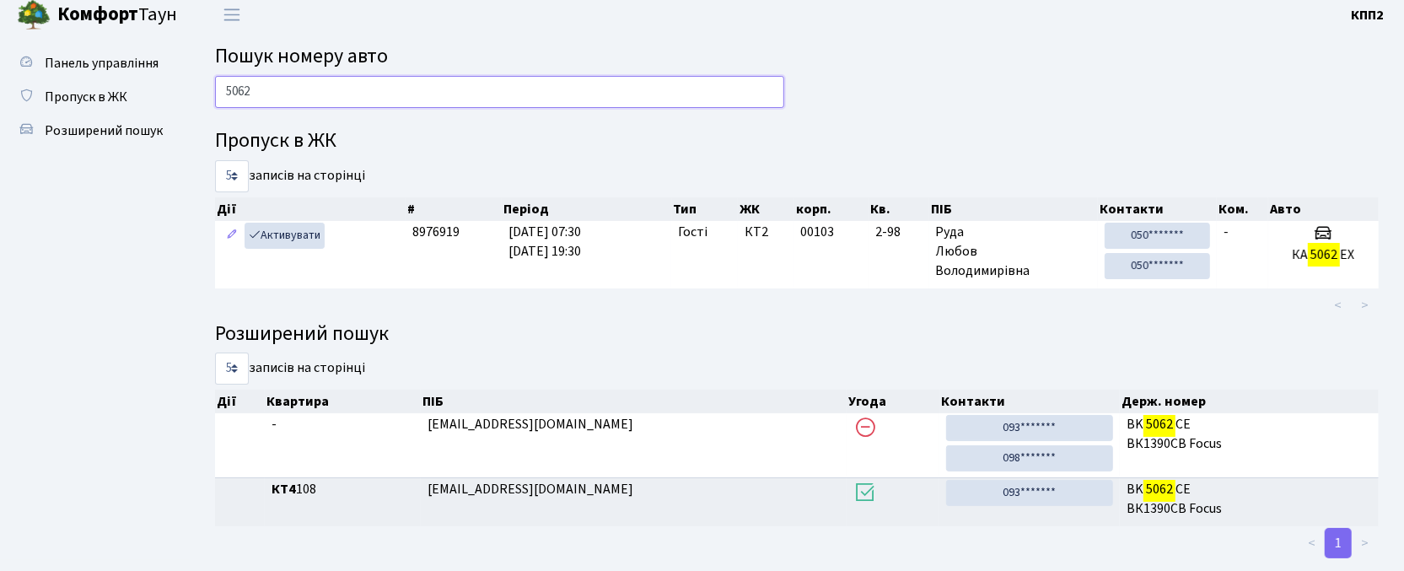
scroll to position [0, 0]
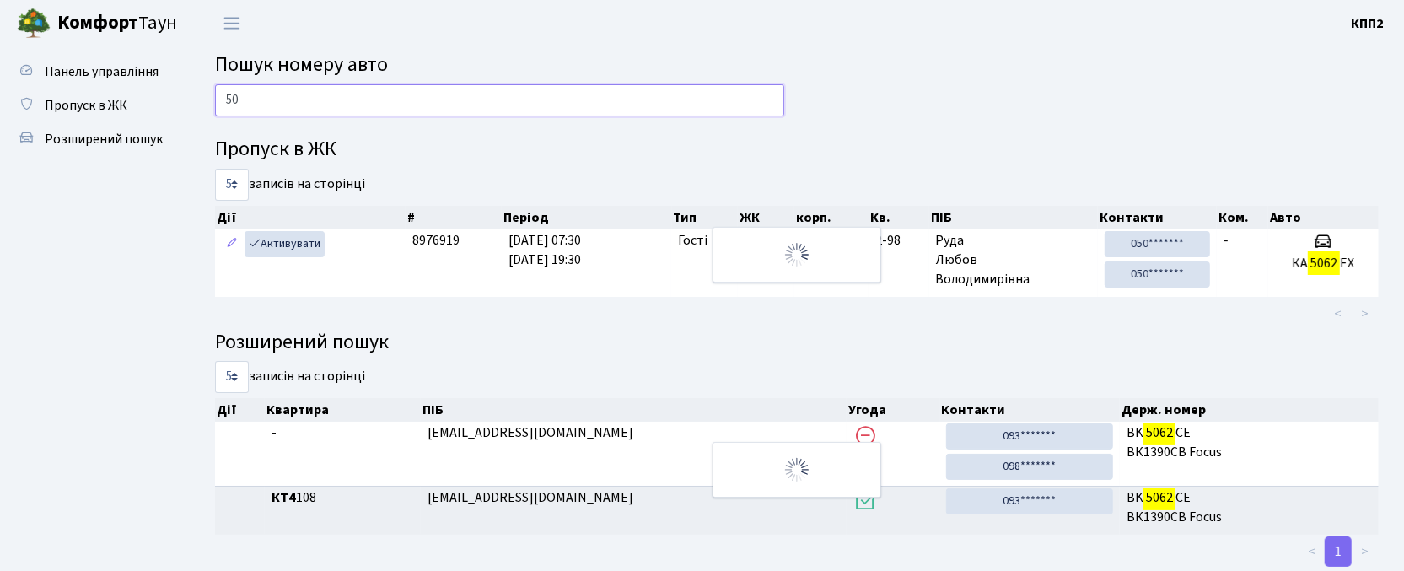
type input "5"
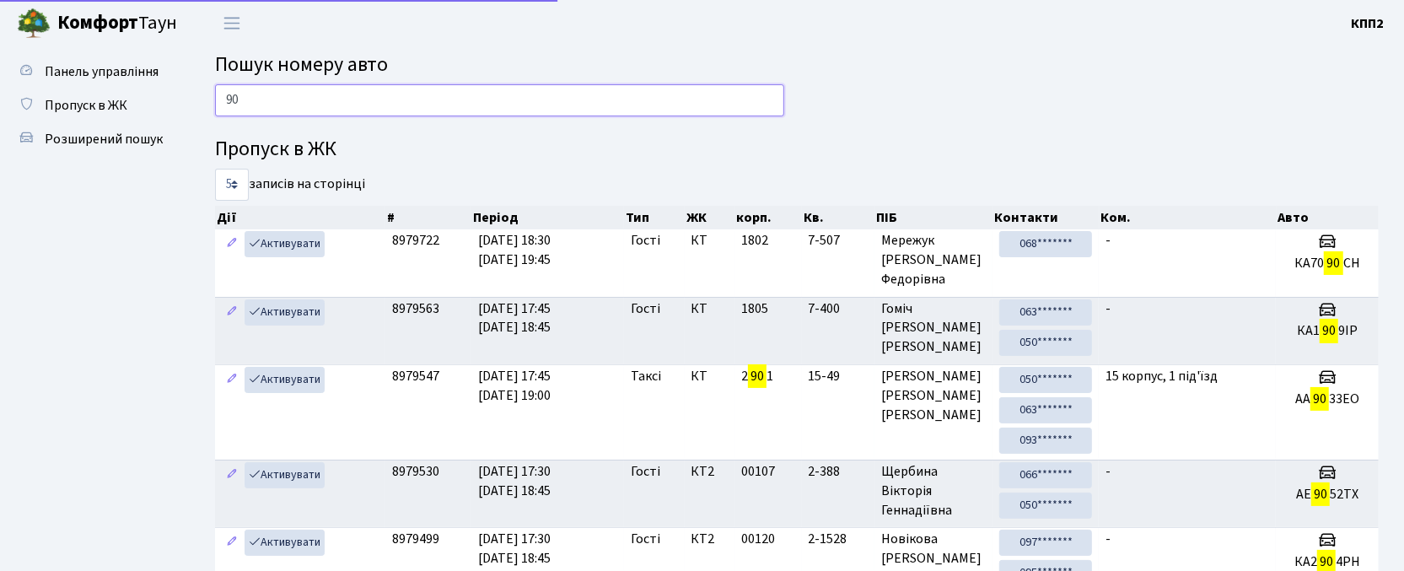
type input "9"
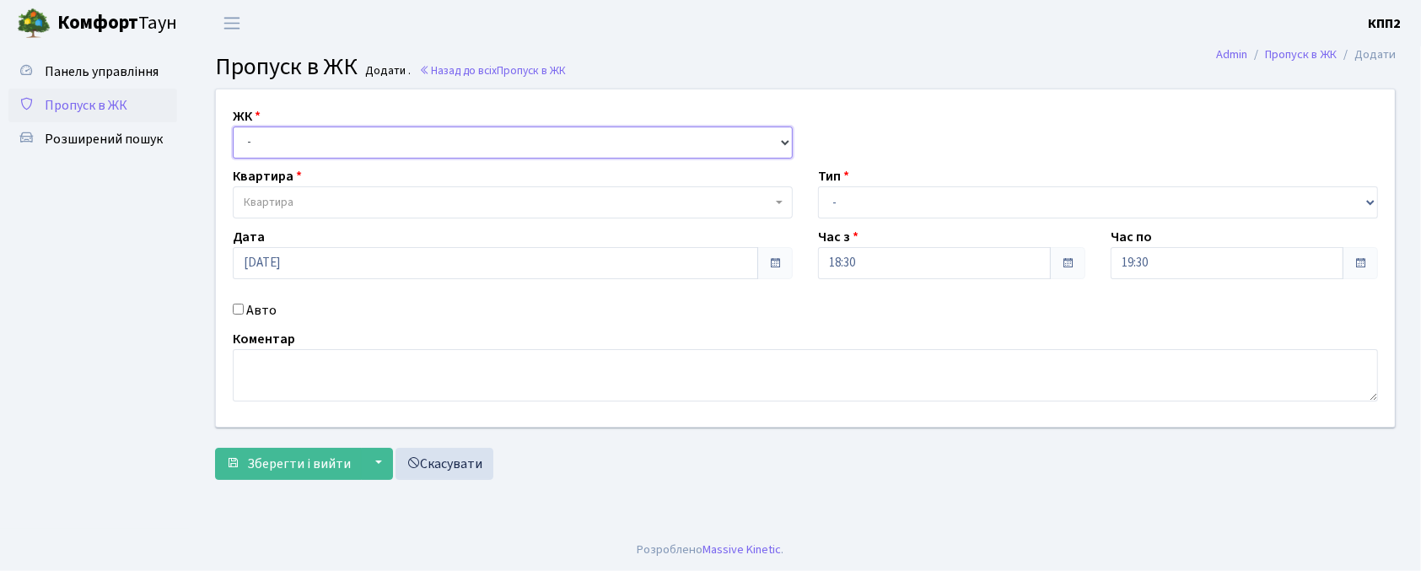
click at [275, 157] on select "- КТ, вул. Регенераторна, 4 КТ2, просп. [STREET_ADDRESS] [STREET_ADDRESS] [PERS…" at bounding box center [513, 143] width 560 height 32
select select "271"
click at [233, 127] on select "- КТ, вул. Регенераторна, 4 КТ2, просп. [STREET_ADDRESS] [STREET_ADDRESS] [PERS…" at bounding box center [513, 143] width 560 height 32
select select
click at [258, 321] on label "Авто" at bounding box center [261, 310] width 30 height 20
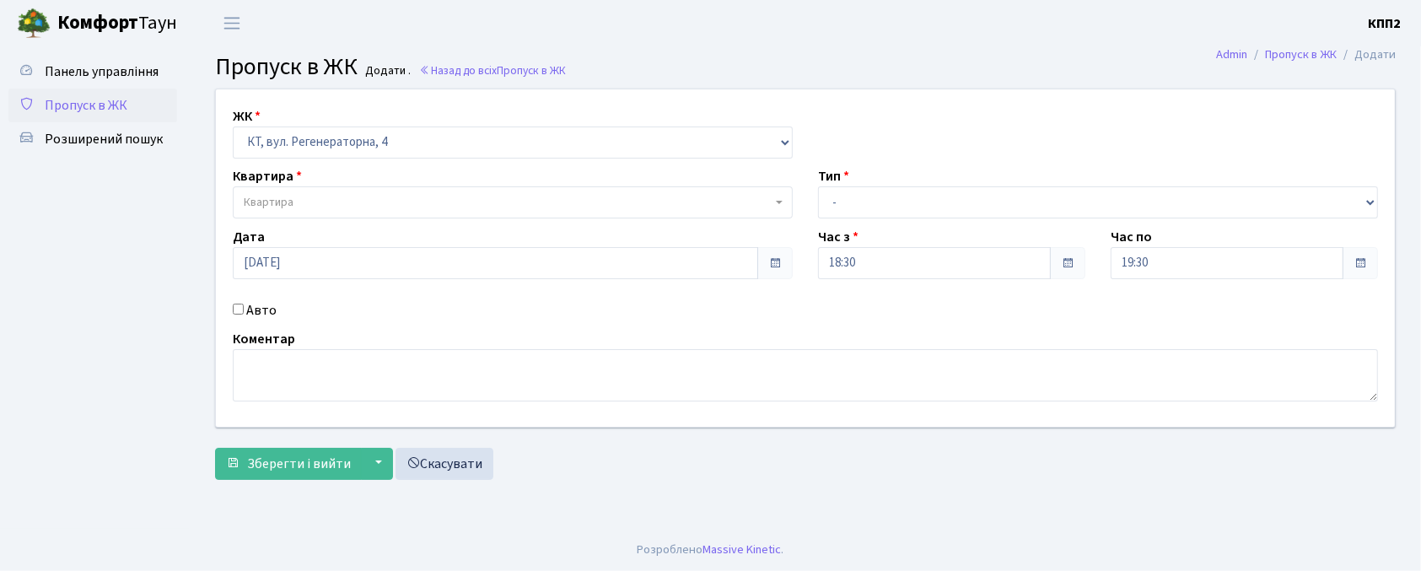
click at [244, 315] on input "Авто" at bounding box center [238, 309] width 11 height 11
checkbox input "true"
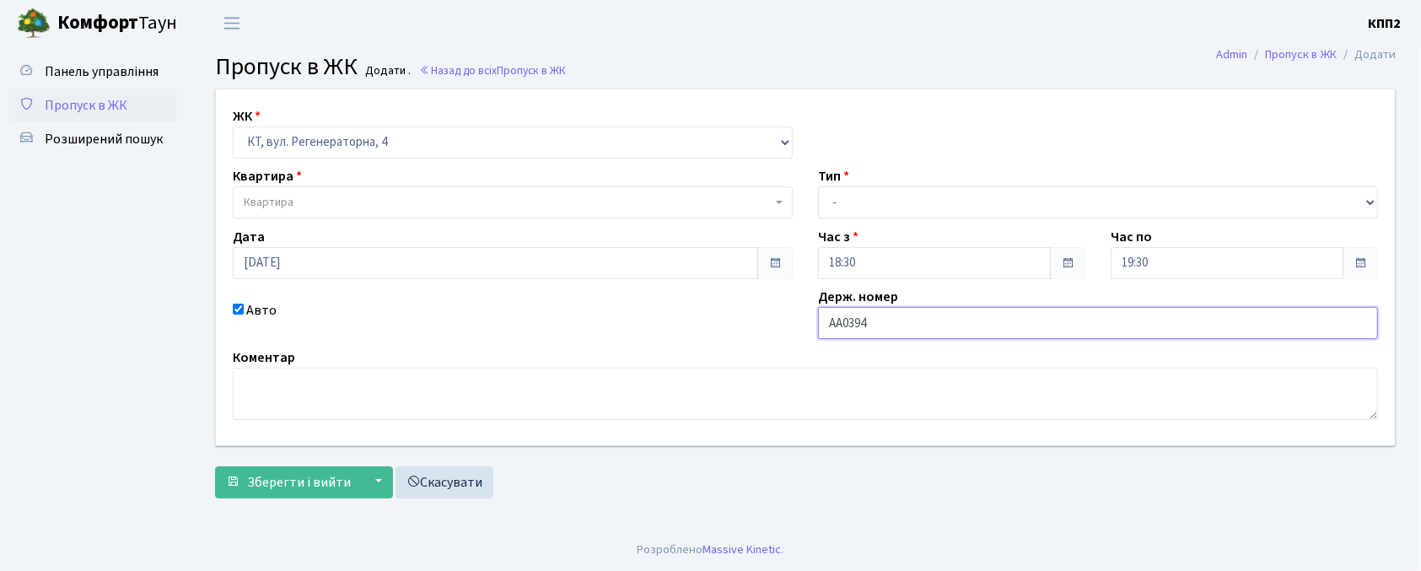
type input "АА0394РК"
click at [499, 196] on span "Квартира" at bounding box center [508, 202] width 528 height 17
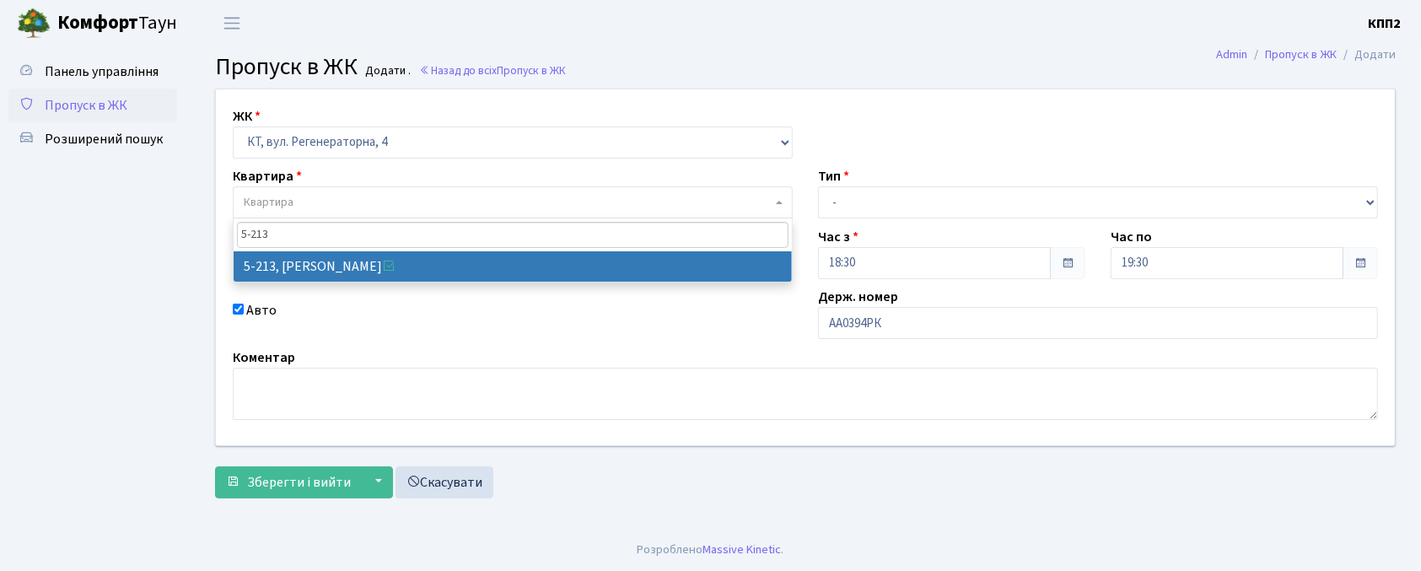
type input "5-213"
select select "2371"
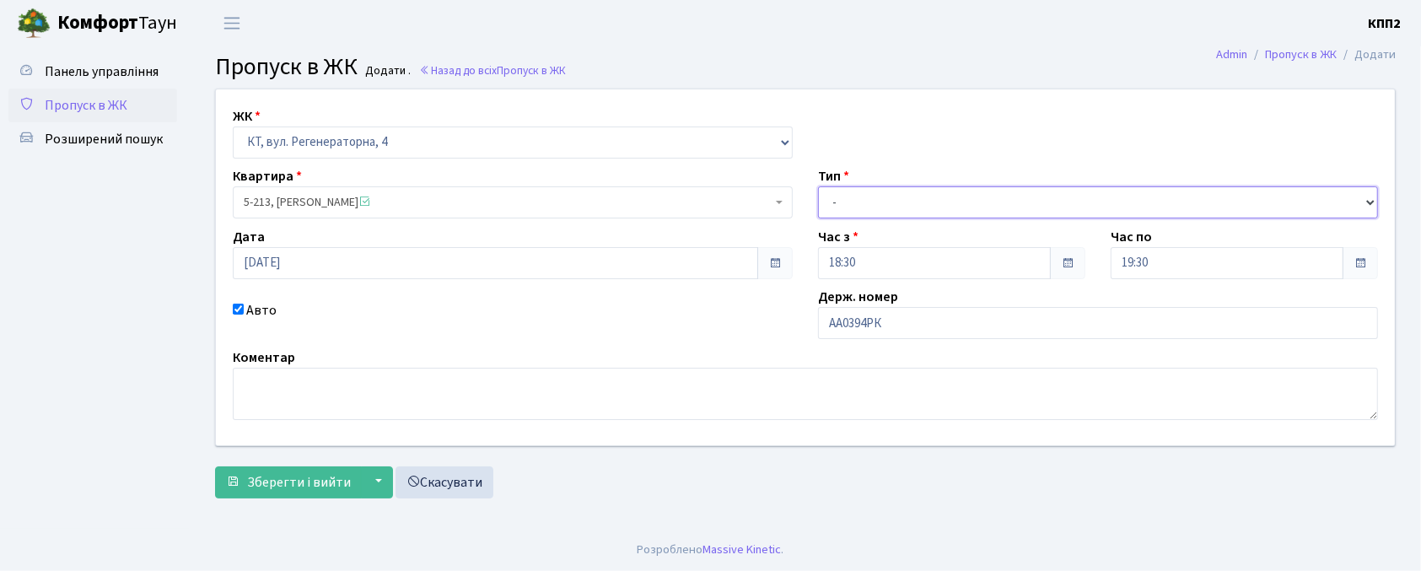
click at [885, 203] on select "- Доставка Таксі Гості Сервіс" at bounding box center [1098, 202] width 560 height 32
select select "3"
click at [818, 186] on select "- Доставка Таксі Гості Сервіс" at bounding box center [1098, 202] width 560 height 32
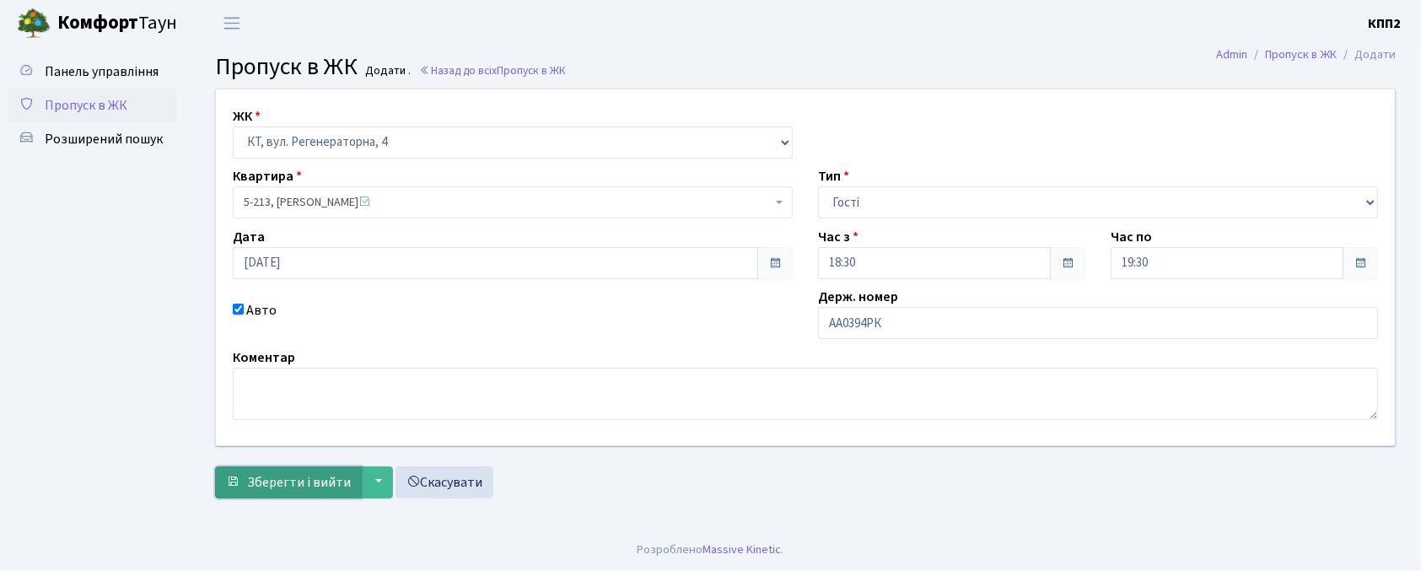
click at [254, 498] on button "Зберегти і вийти" at bounding box center [288, 482] width 147 height 32
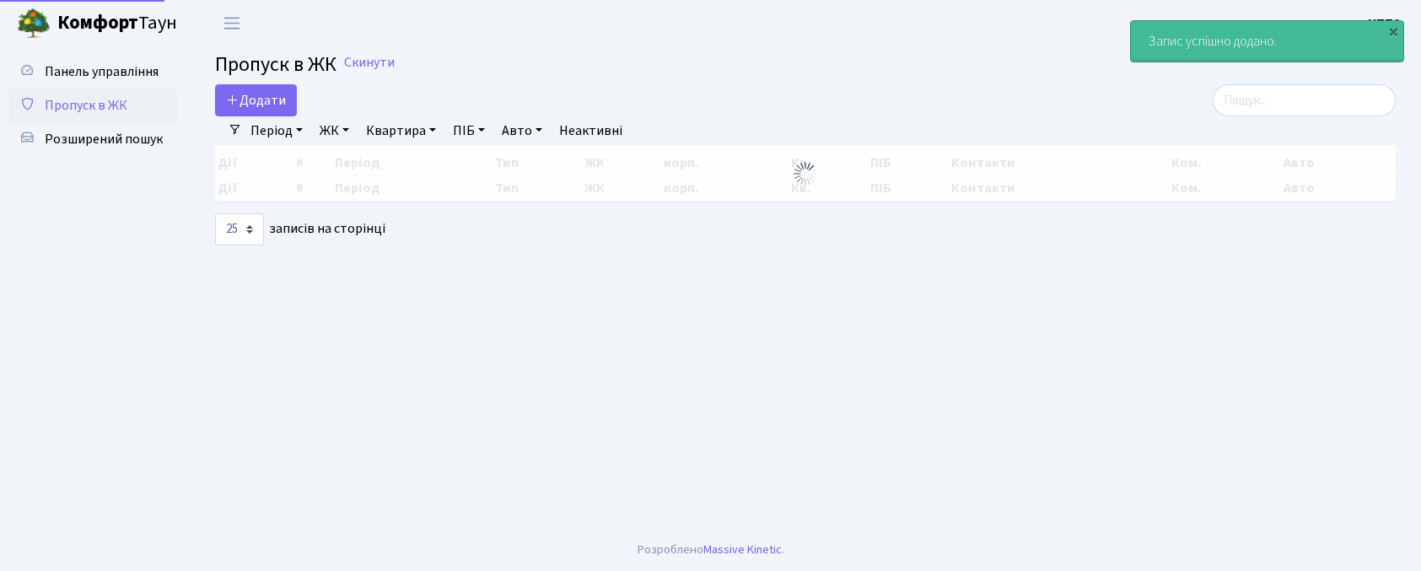
select select "25"
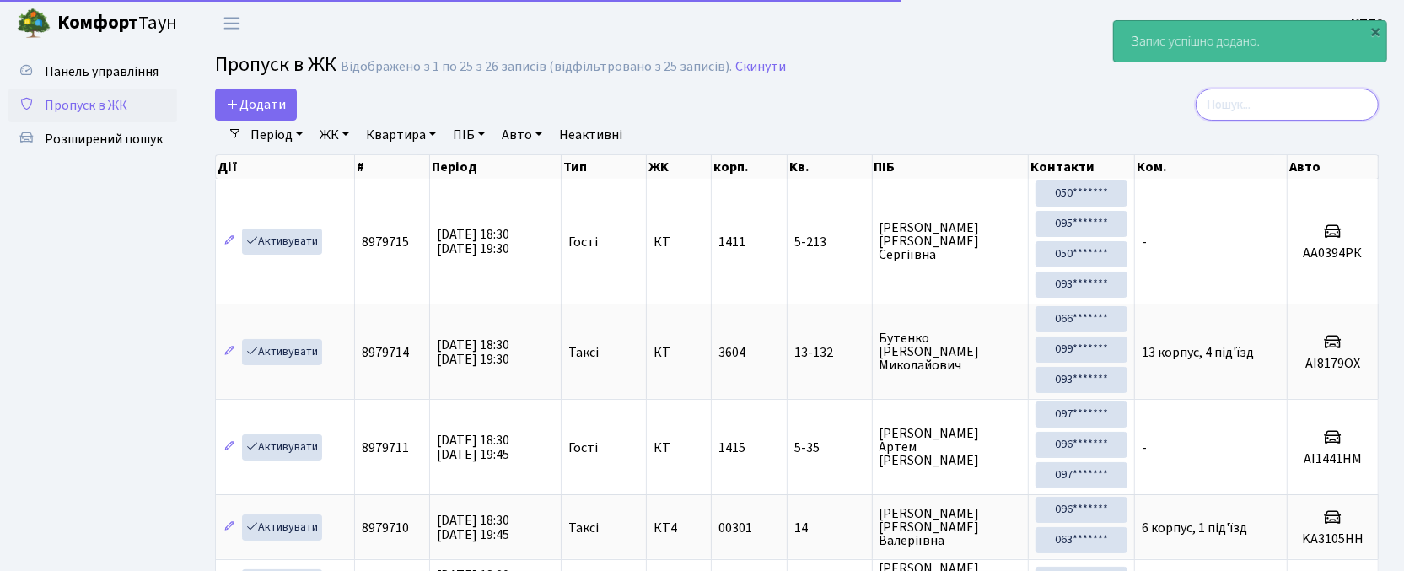
click at [1275, 105] on input "search" at bounding box center [1287, 105] width 183 height 32
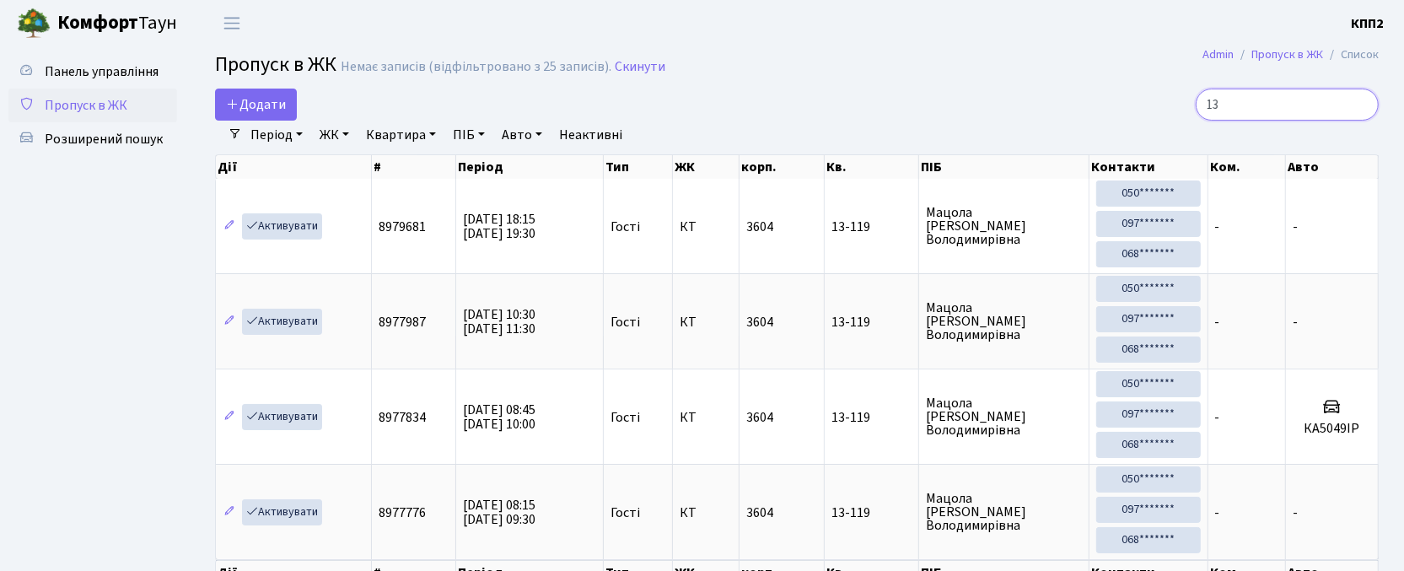
type input "1"
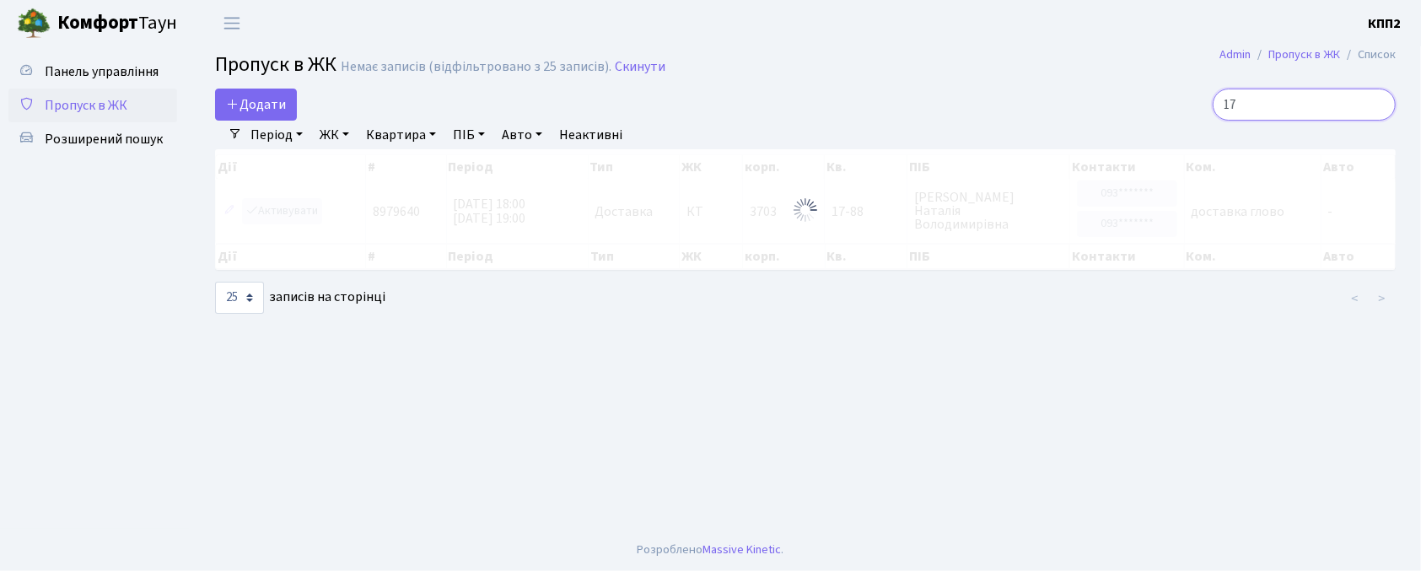
type input "1"
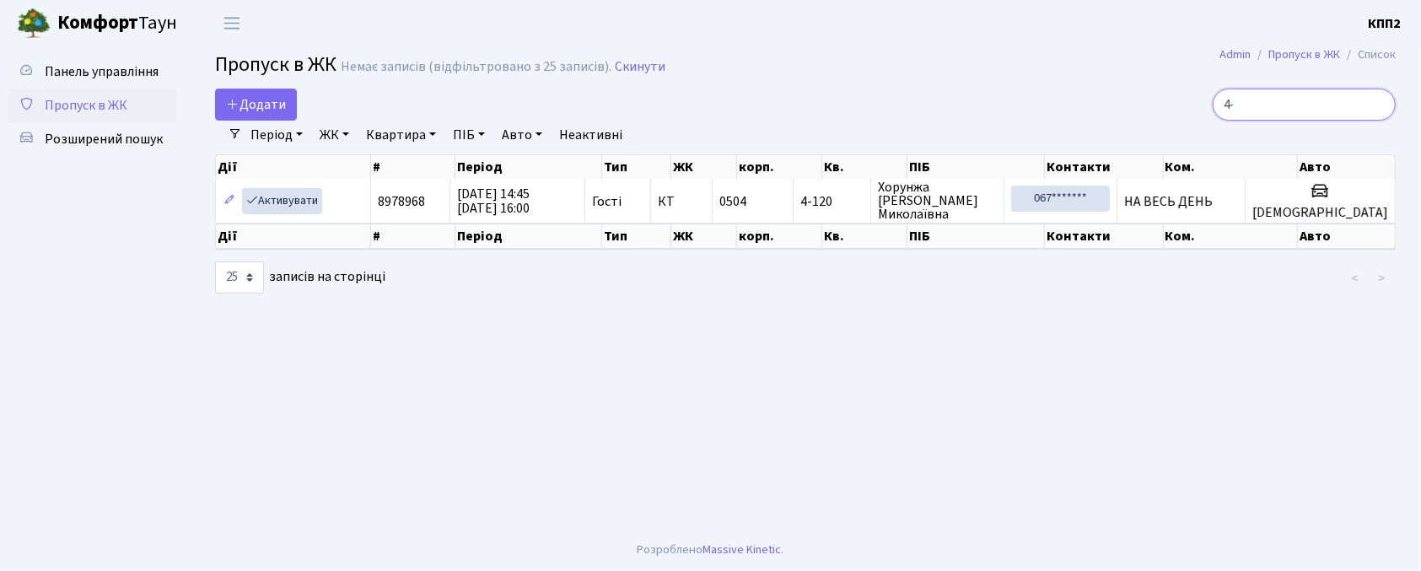
type input "4"
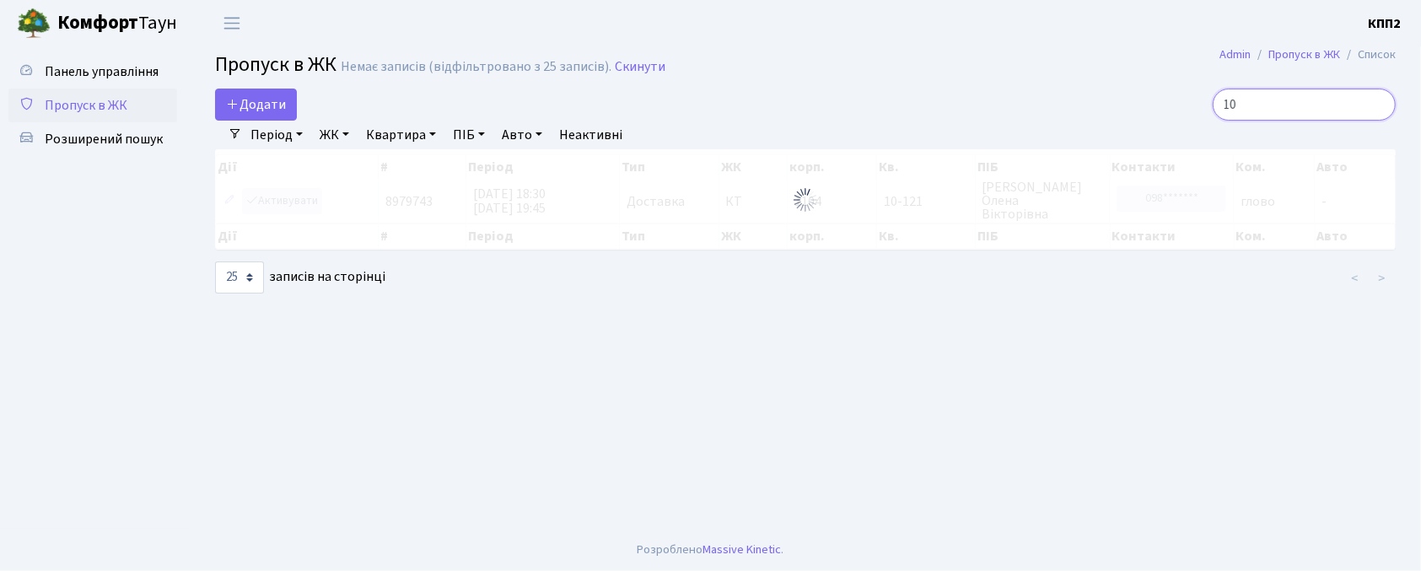
type input "1"
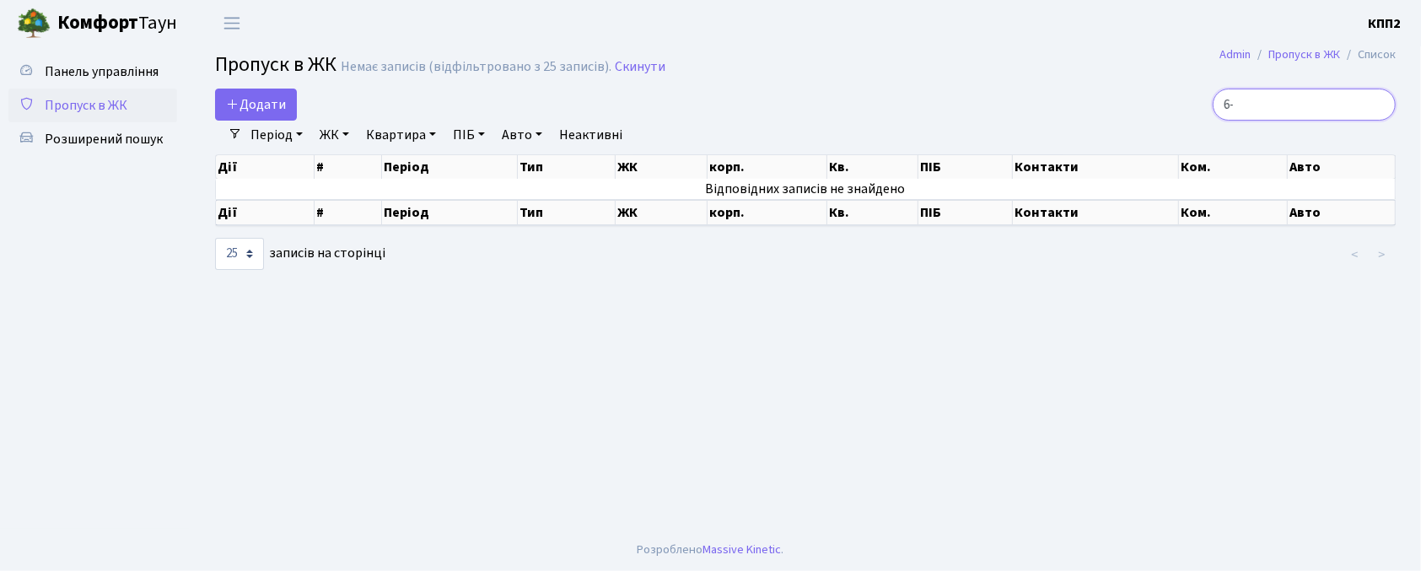
type input "6"
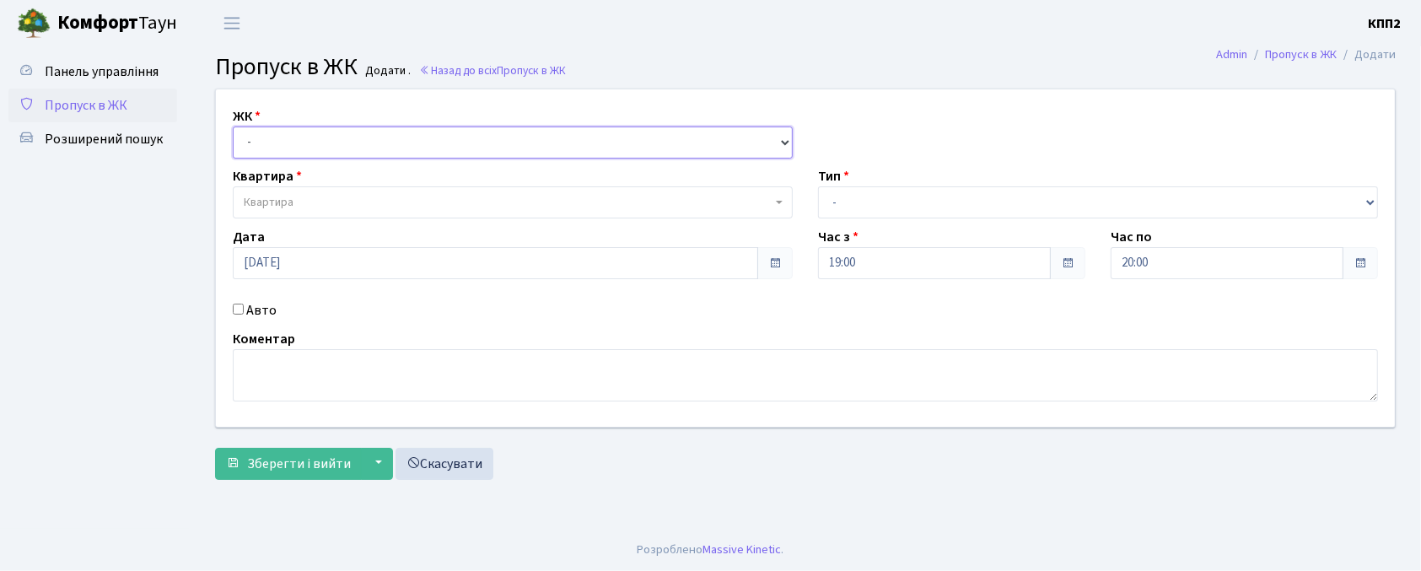
drag, startPoint x: 0, startPoint y: 0, endPoint x: 376, endPoint y: 148, distance: 404.4
click at [376, 148] on select "- КТ, вул. Регенераторна, 4 КТ2, просп. Соборності, 17 КТ3, вул. Березнева, 16 …" at bounding box center [513, 143] width 560 height 32
select select "271"
click at [233, 127] on select "- КТ, вул. Регенераторна, 4 КТ2, просп. Соборності, 17 КТ3, вул. Березнева, 16 …" at bounding box center [513, 143] width 560 height 32
select select
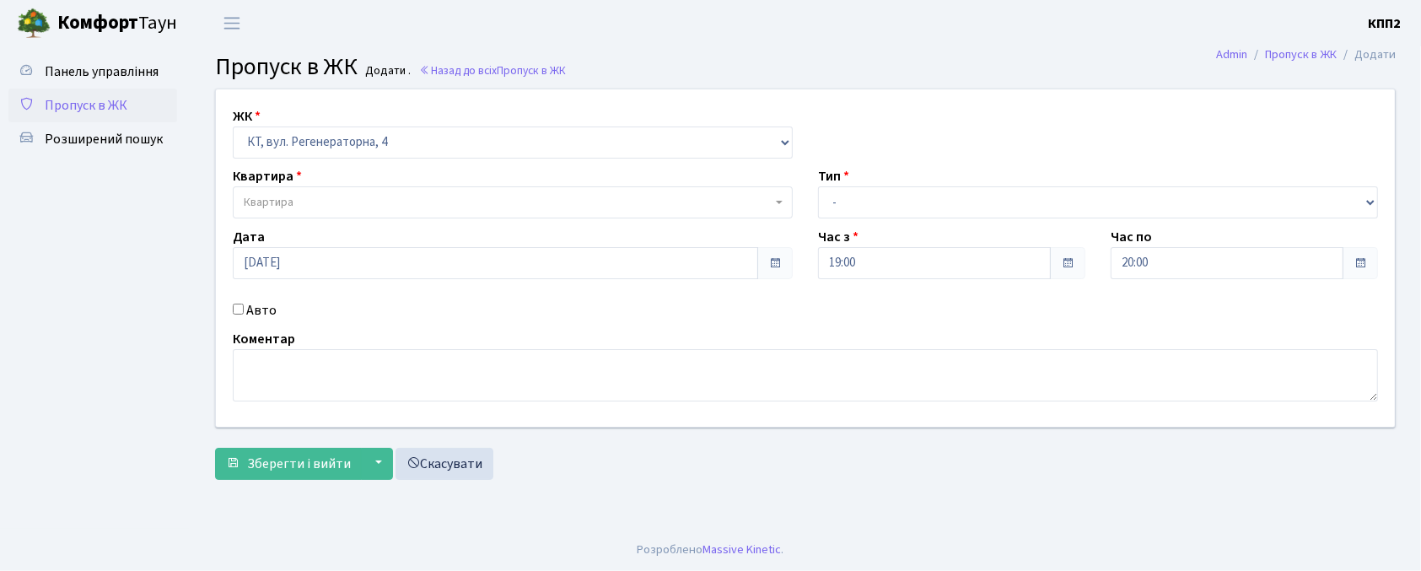
click at [407, 207] on span "Квартира" at bounding box center [508, 202] width 528 height 17
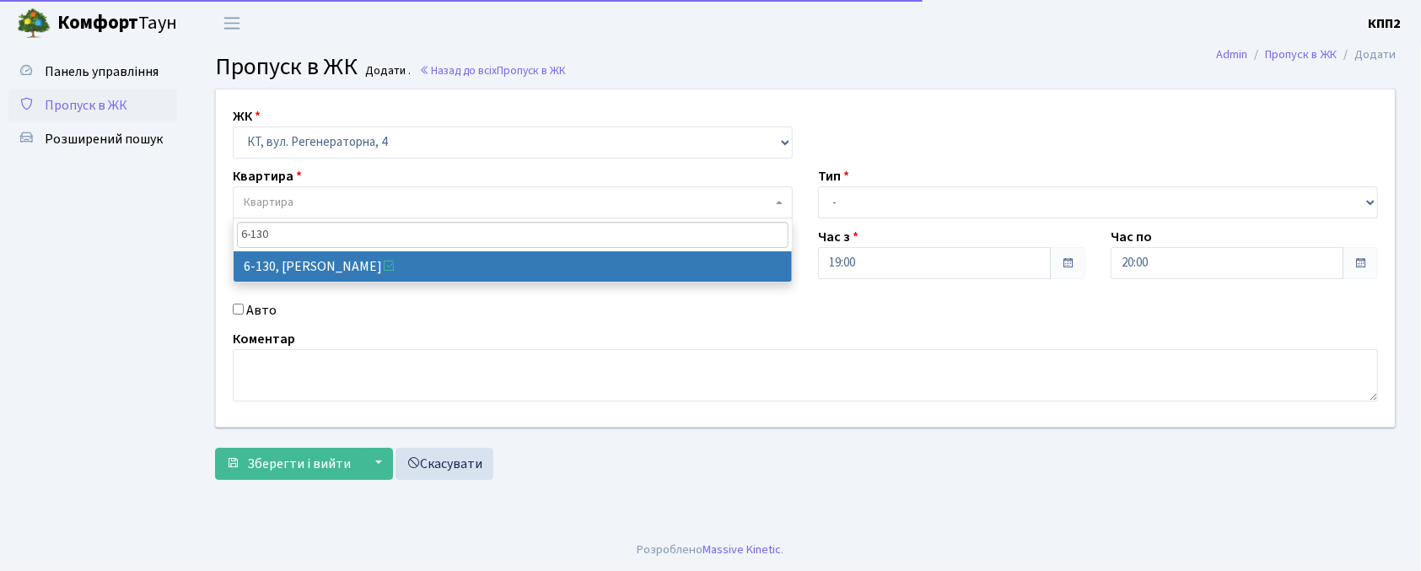
type input "6-130"
select select "5266"
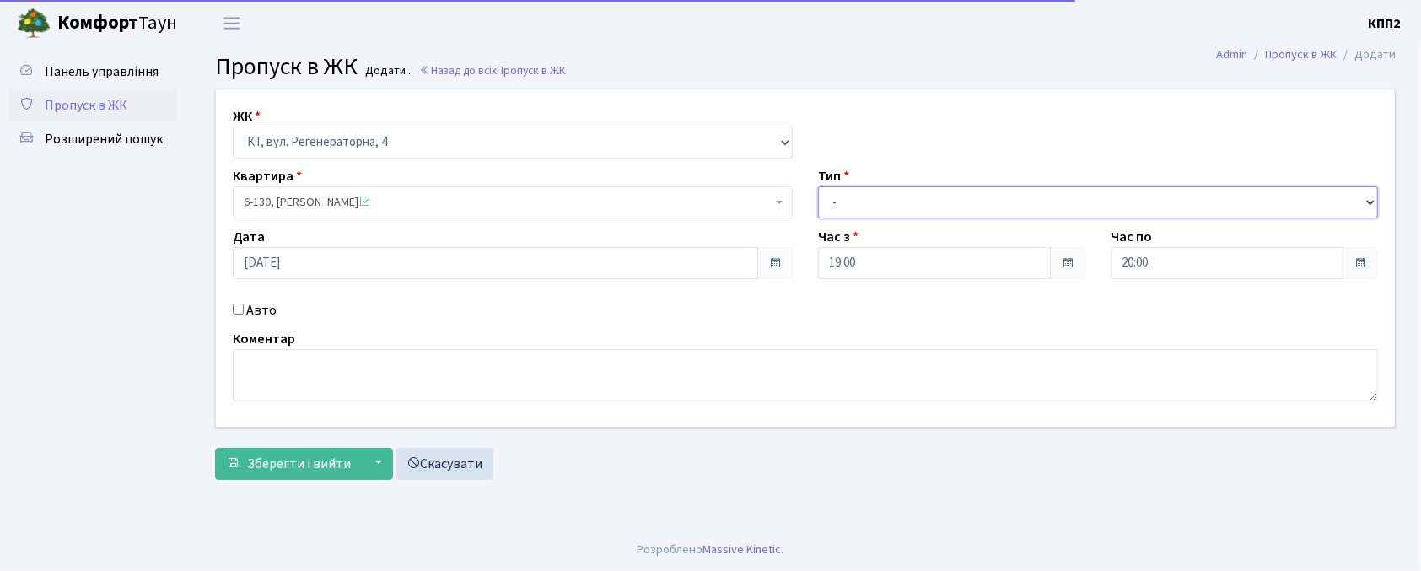
click at [872, 197] on select "- Доставка Таксі Гості Сервіс" at bounding box center [1098, 202] width 560 height 32
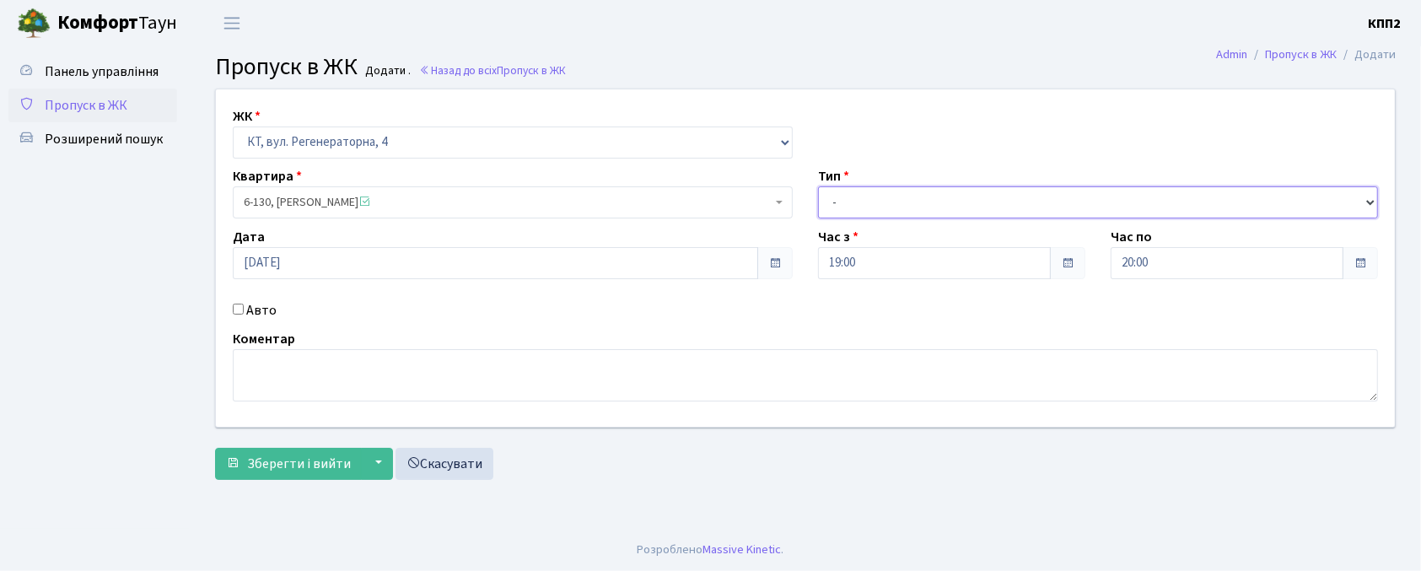
select select "1"
click at [818, 186] on select "- Доставка Таксі Гості Сервіс" at bounding box center [1098, 202] width 560 height 32
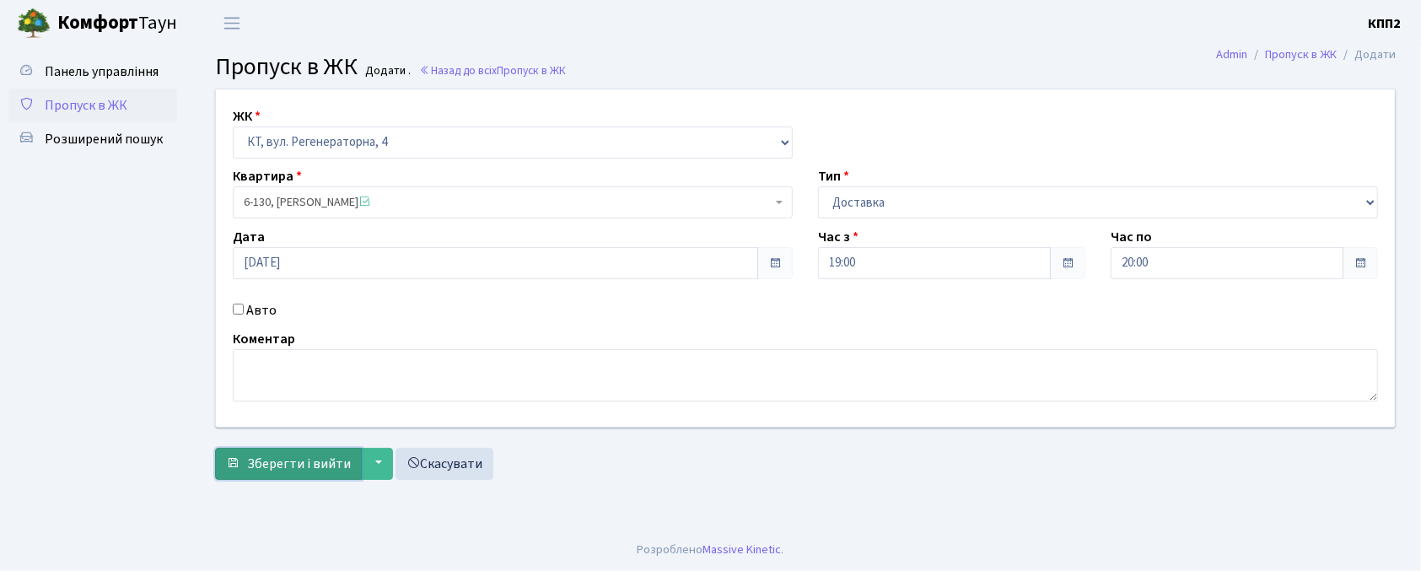
click at [270, 467] on span "Зберегти і вийти" at bounding box center [299, 464] width 104 height 19
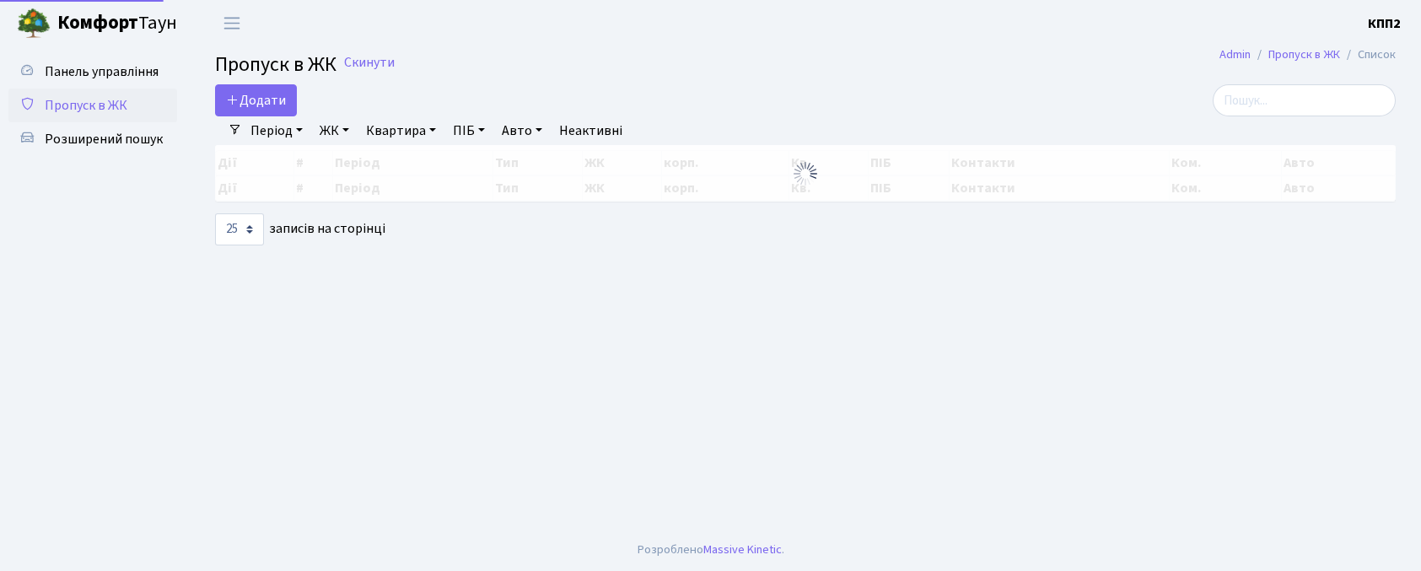
select select "25"
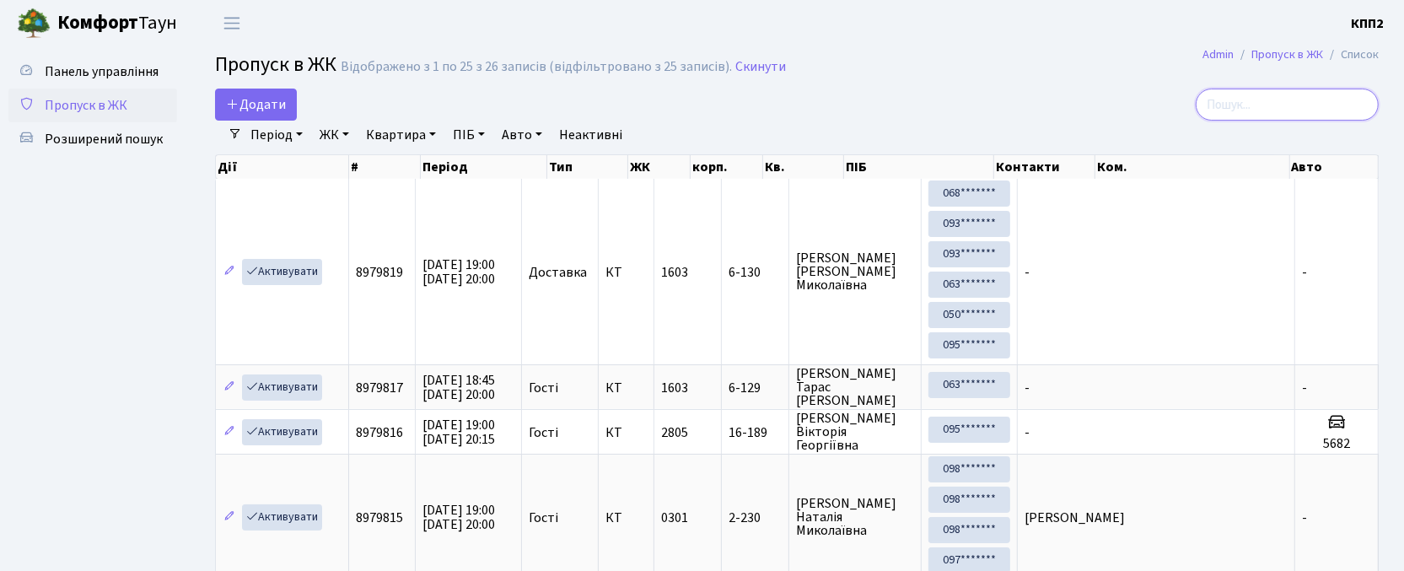
drag, startPoint x: 1286, startPoint y: 108, endPoint x: 1232, endPoint y: 82, distance: 60.0
click at [1286, 108] on input "search" at bounding box center [1287, 105] width 183 height 32
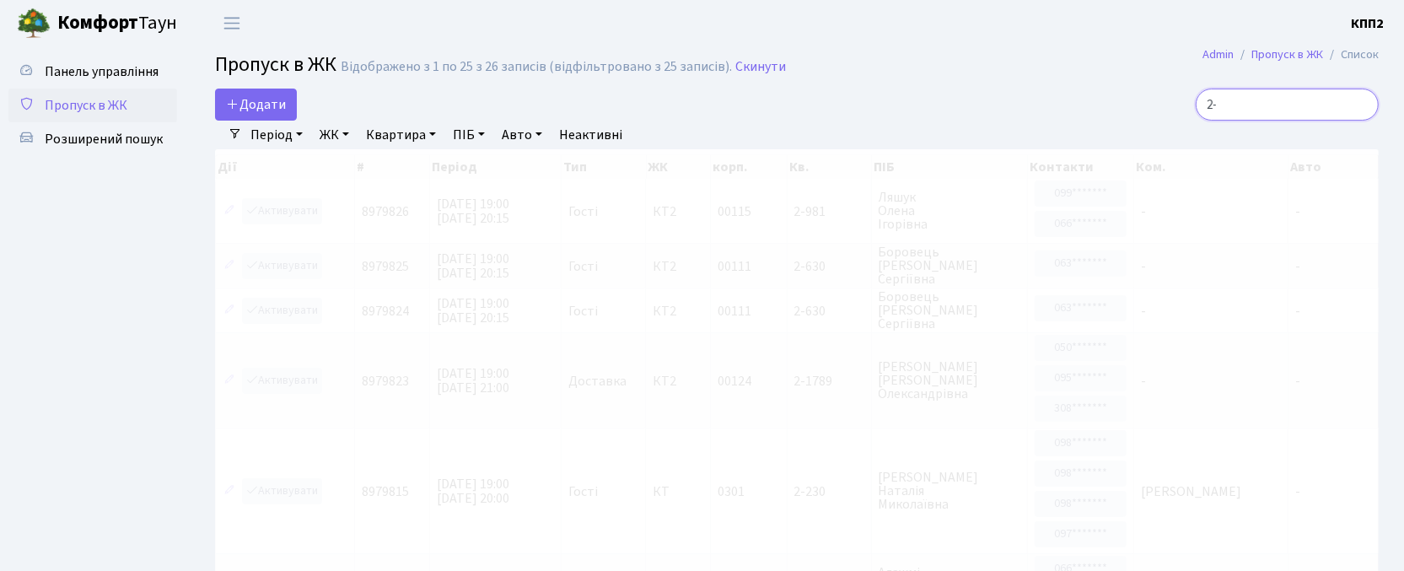
type input "2"
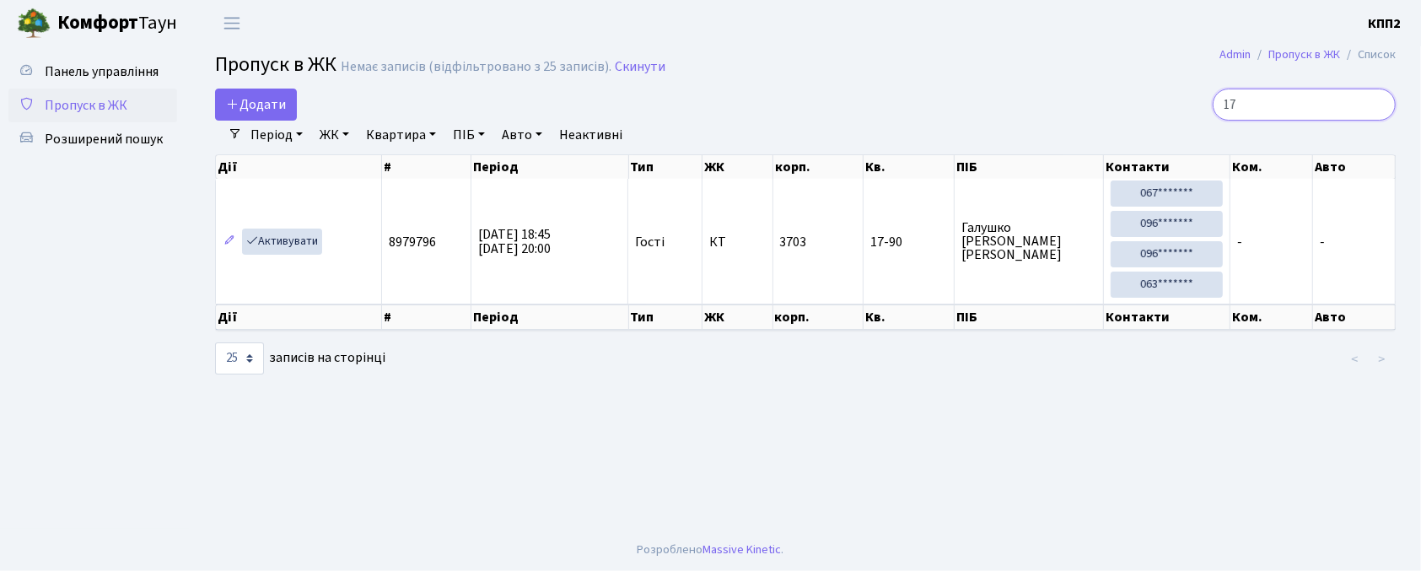
type input "1"
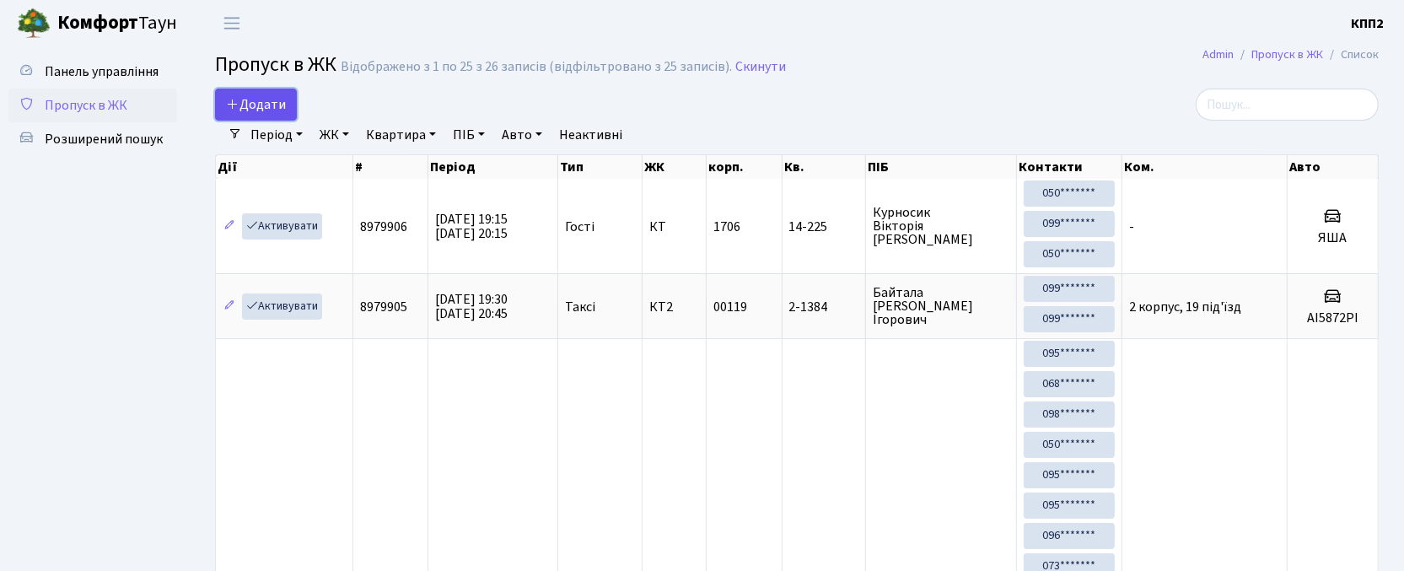
click at [256, 100] on span "Додати" at bounding box center [256, 104] width 60 height 19
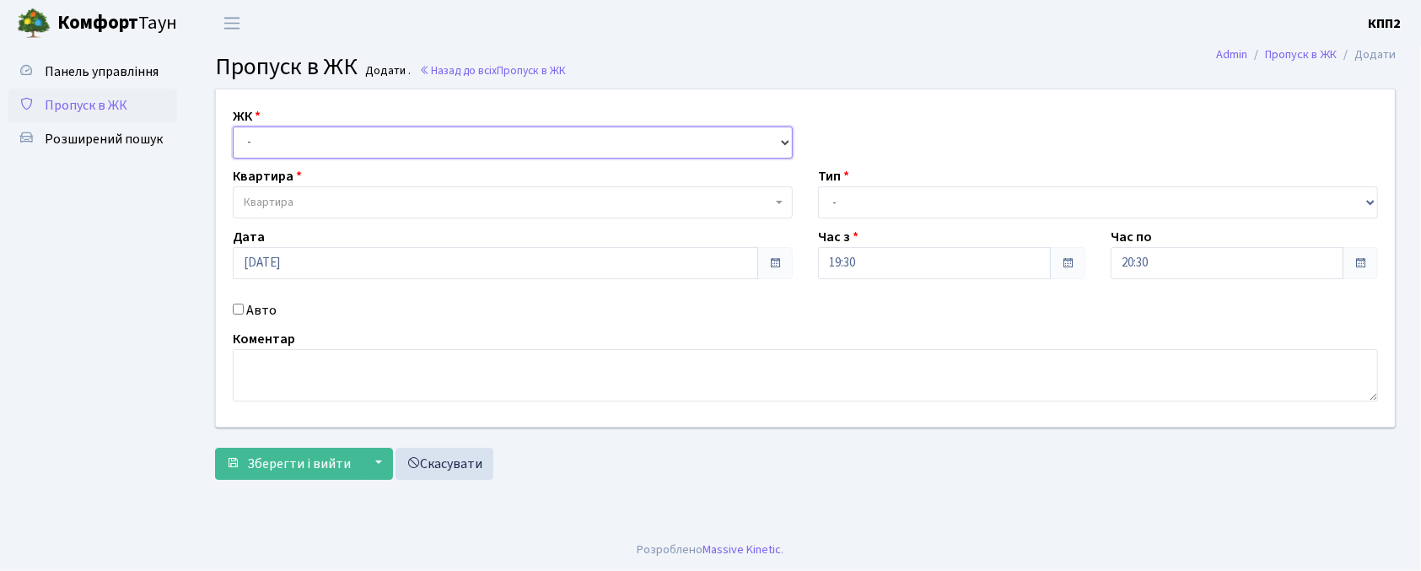
click at [346, 147] on select "- КТ, вул. Регенераторна, 4 КТ2, просп. Соборності, 17 КТ3, вул. Березнева, 16 …" at bounding box center [513, 143] width 560 height 32
click at [116, 102] on span "Пропуск в ЖК" at bounding box center [86, 105] width 83 height 19
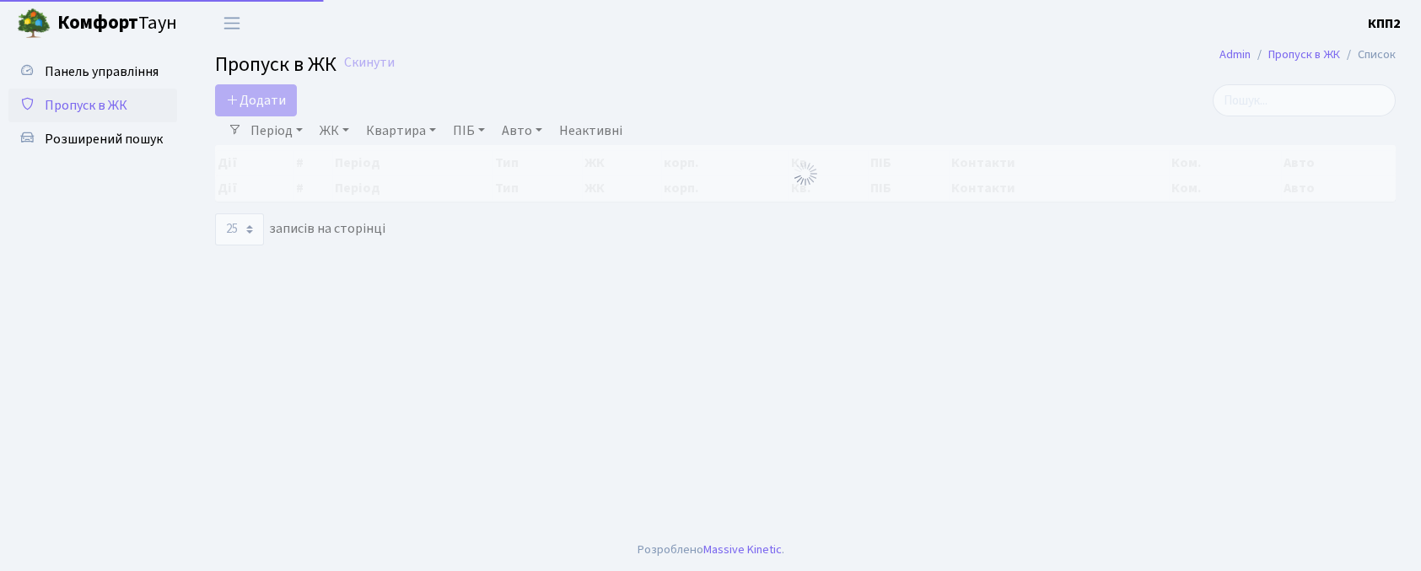
select select "25"
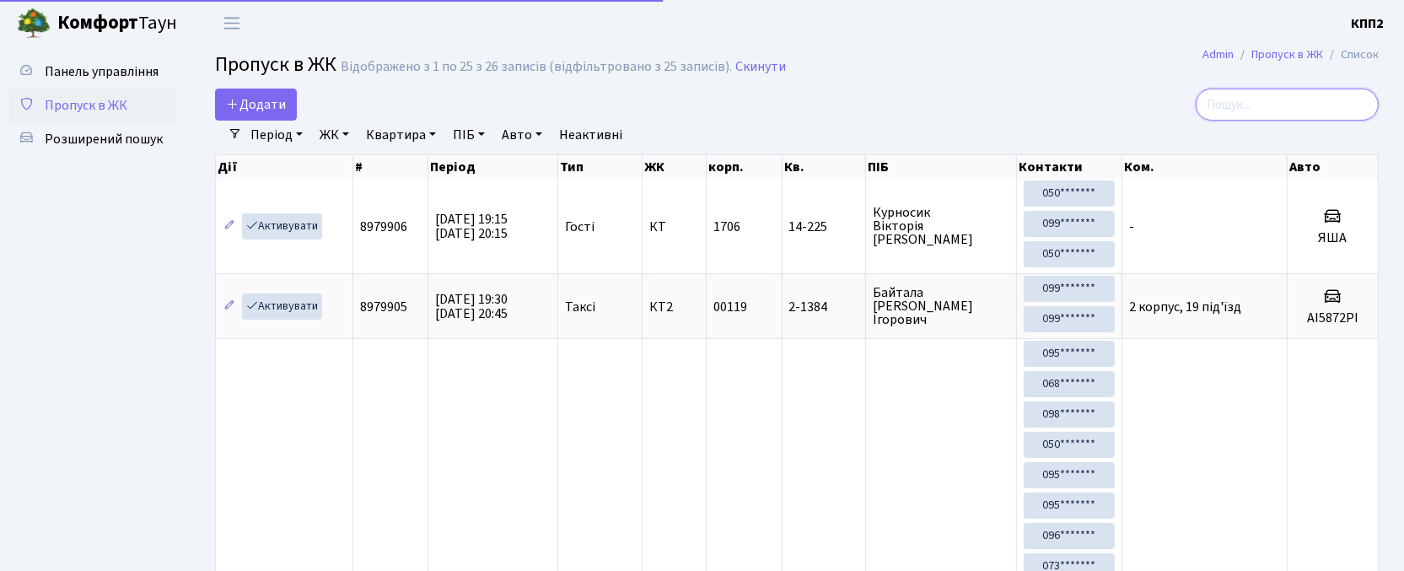
click at [1360, 102] on input "search" at bounding box center [1287, 105] width 183 height 32
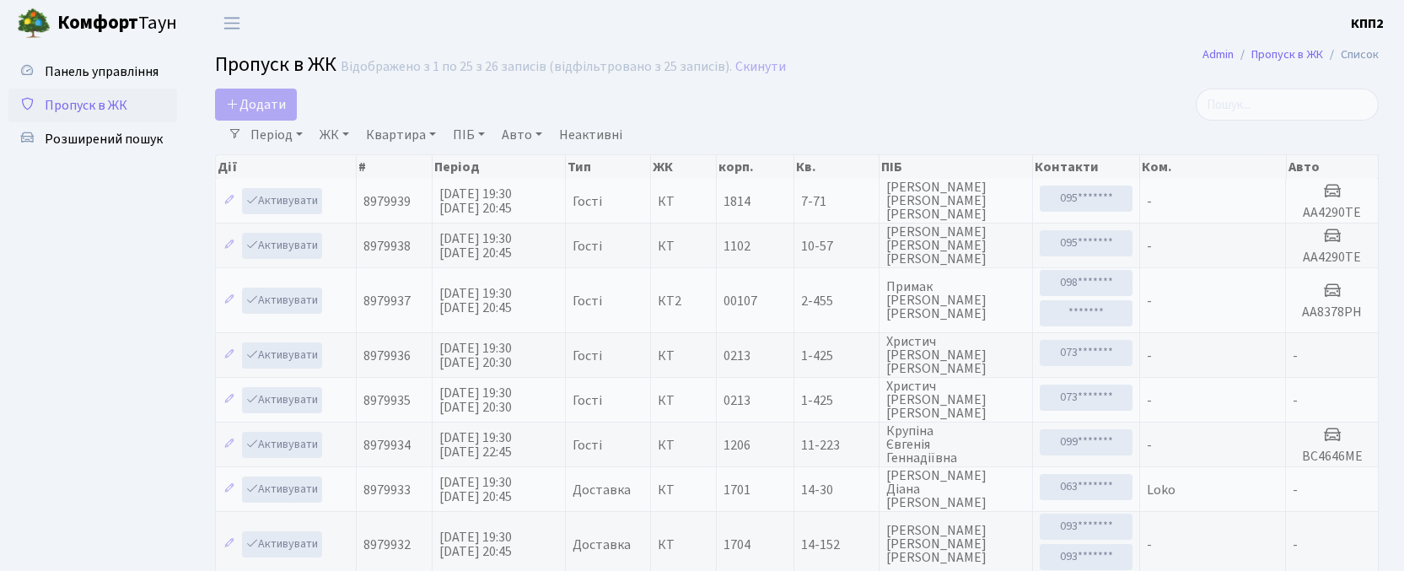
select select "25"
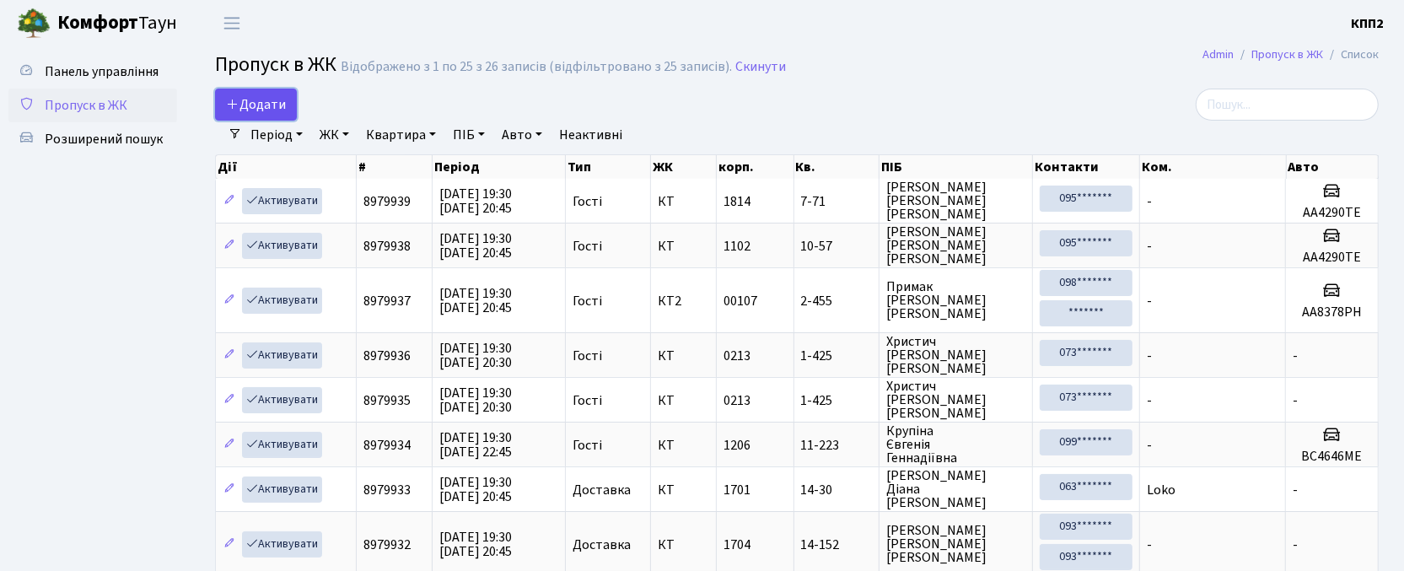
click at [240, 105] on span "Додати" at bounding box center [256, 104] width 60 height 19
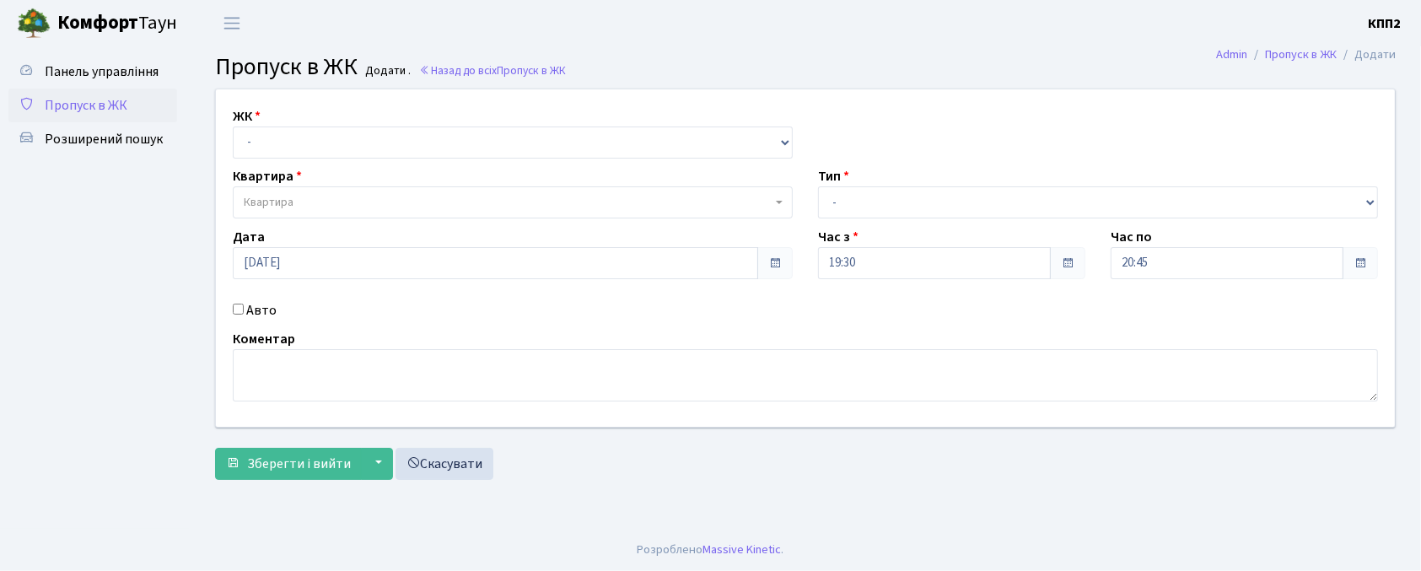
drag, startPoint x: 0, startPoint y: 0, endPoint x: 349, endPoint y: 180, distance: 393.1
click at [319, 122] on div "ЖК - КТ, вул. Регенераторна, 4 КТ2, просп. [STREET_ADDRESS] [STREET_ADDRESS] [P…" at bounding box center [512, 132] width 585 height 52
click at [349, 156] on select "- КТ, вул. Регенераторна, 4 КТ2, просп. [STREET_ADDRESS] [STREET_ADDRESS] [PERS…" at bounding box center [513, 143] width 560 height 32
select select "271"
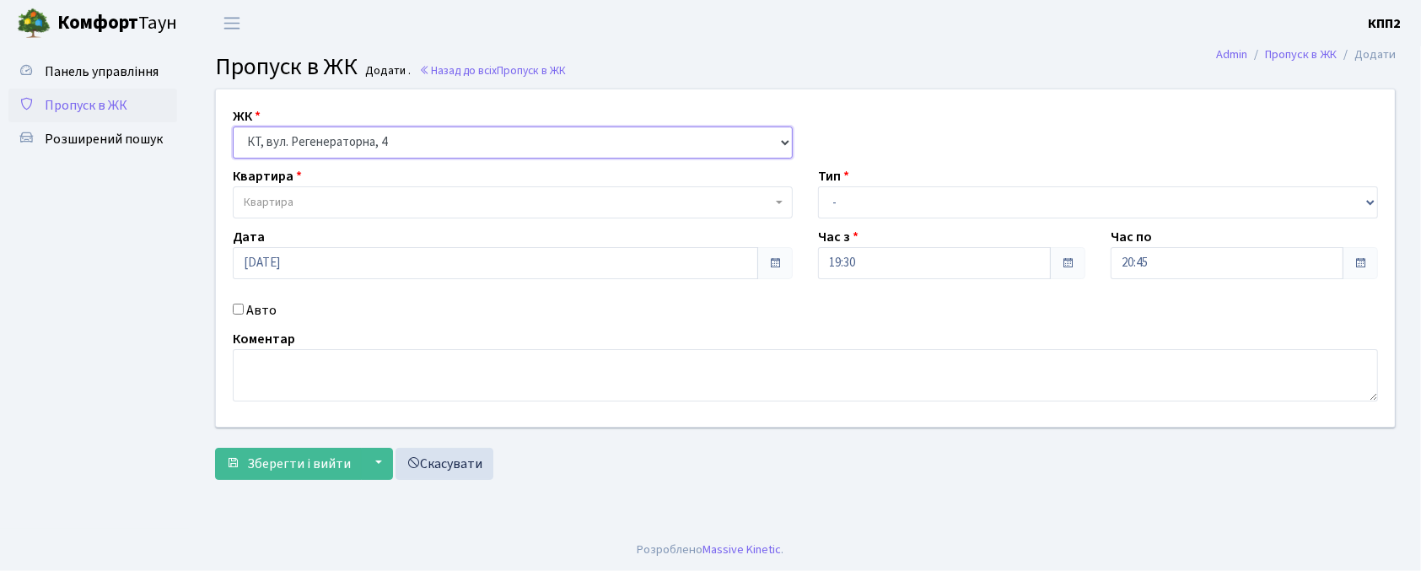
click at [233, 127] on select "- КТ, вул. Регенераторна, 4 КТ2, просп. [STREET_ADDRESS] [STREET_ADDRESS] [PERS…" at bounding box center [513, 143] width 560 height 32
select select
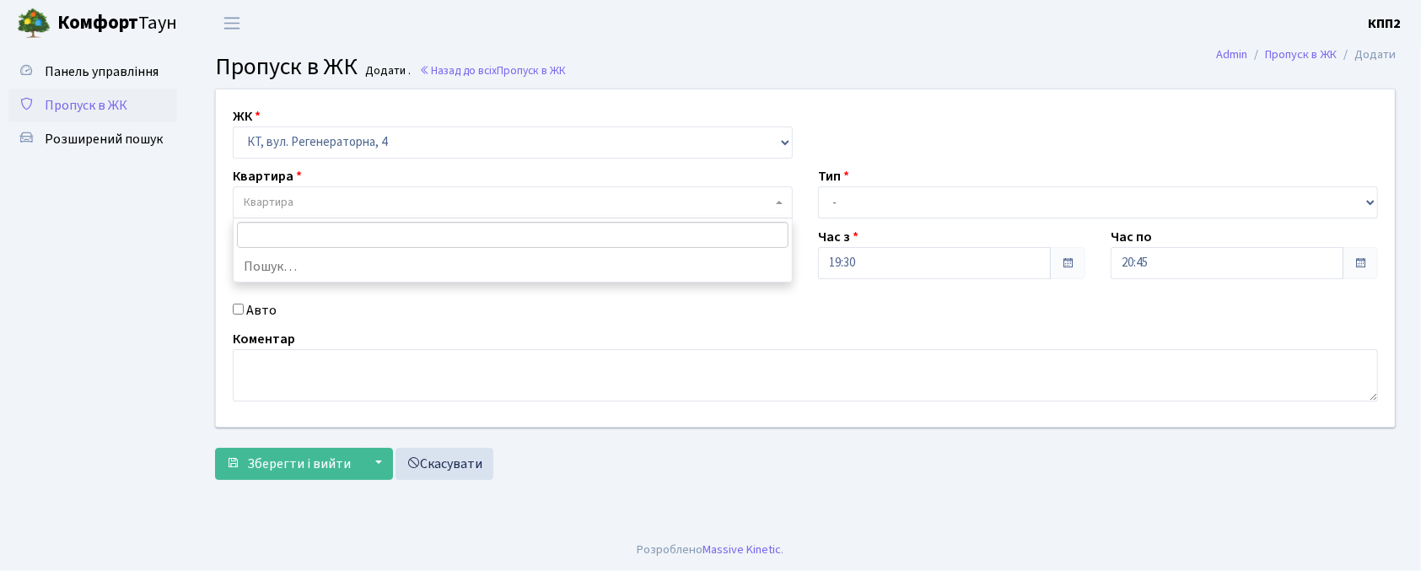
click at [295, 207] on span "Квартира" at bounding box center [508, 202] width 528 height 17
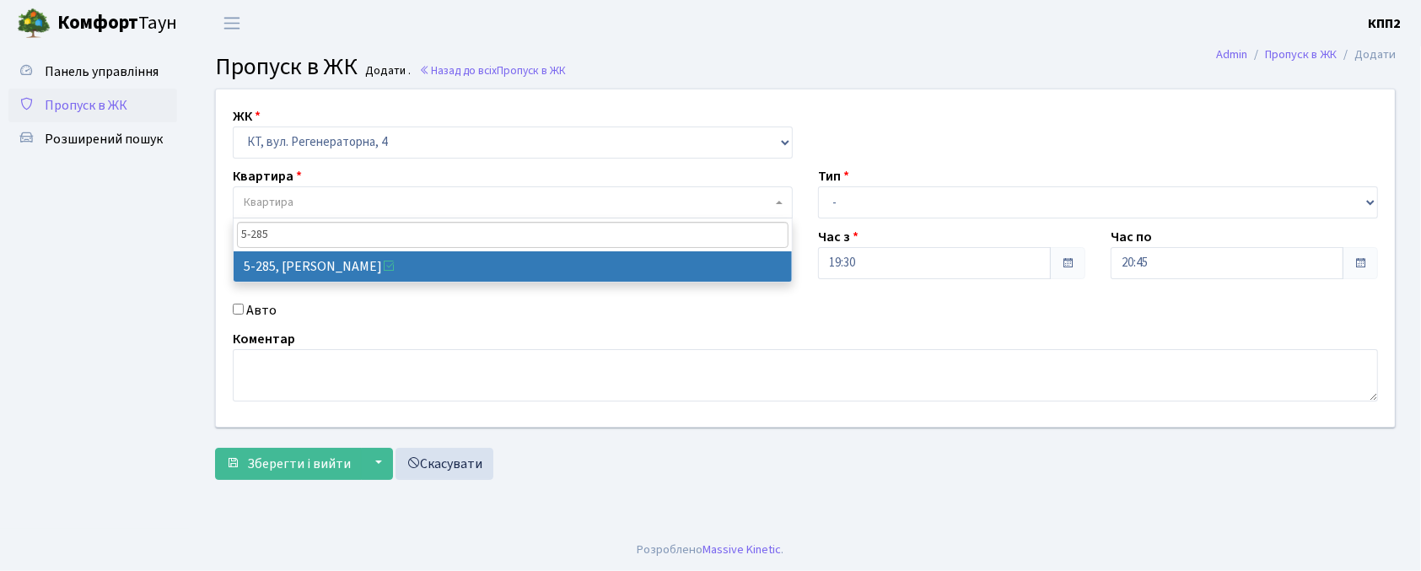
type input "5-285"
select select "2296"
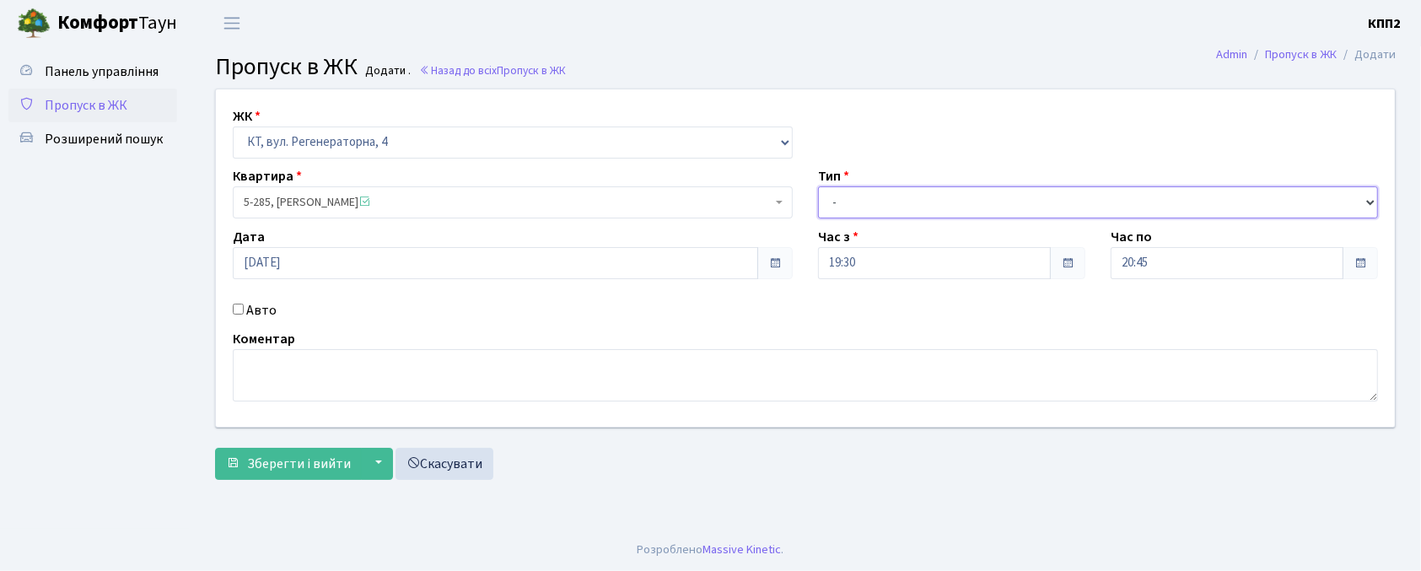
drag, startPoint x: 955, startPoint y: 209, endPoint x: 945, endPoint y: 217, distance: 12.7
click at [955, 209] on select "- Доставка Таксі Гості Сервіс" at bounding box center [1098, 202] width 560 height 32
select select "1"
click at [818, 186] on select "- Доставка Таксі Гості Сервіс" at bounding box center [1098, 202] width 560 height 32
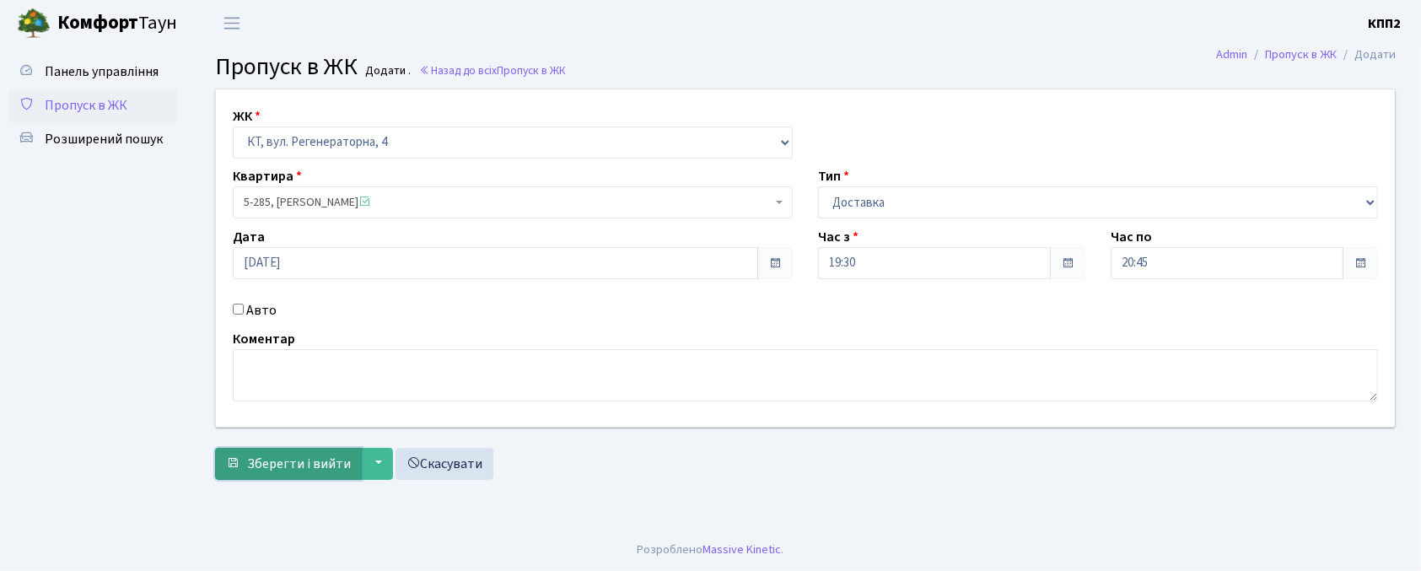
click at [251, 452] on button "Зберегти і вийти" at bounding box center [288, 464] width 147 height 32
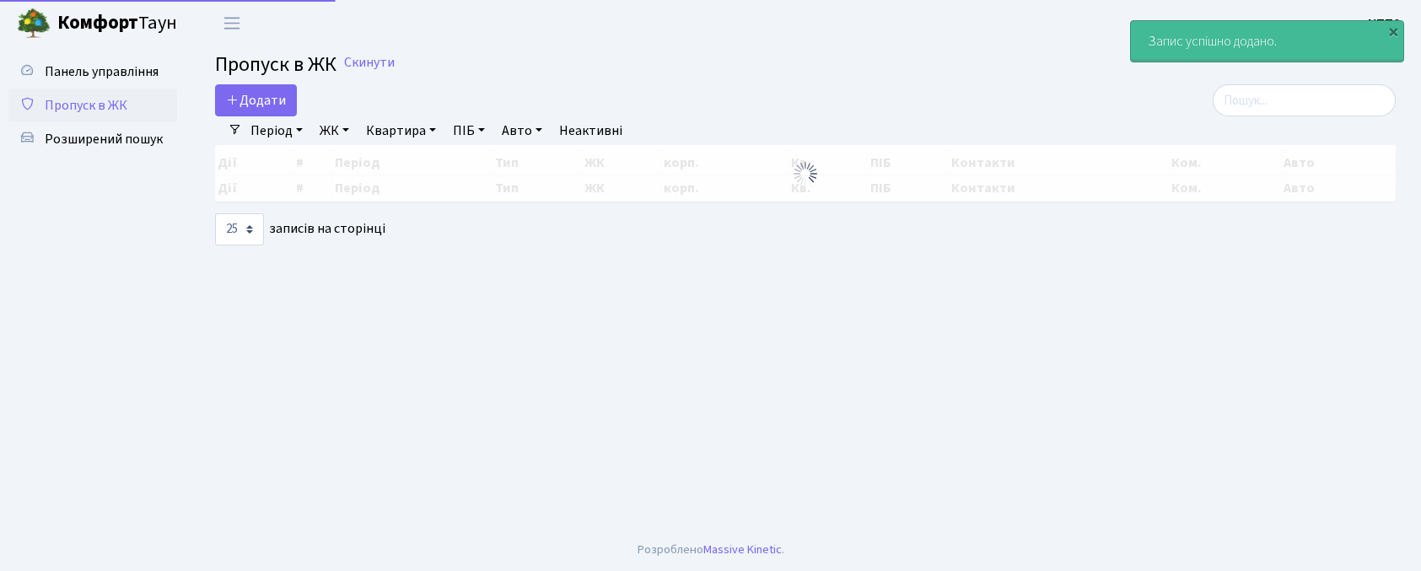
select select "25"
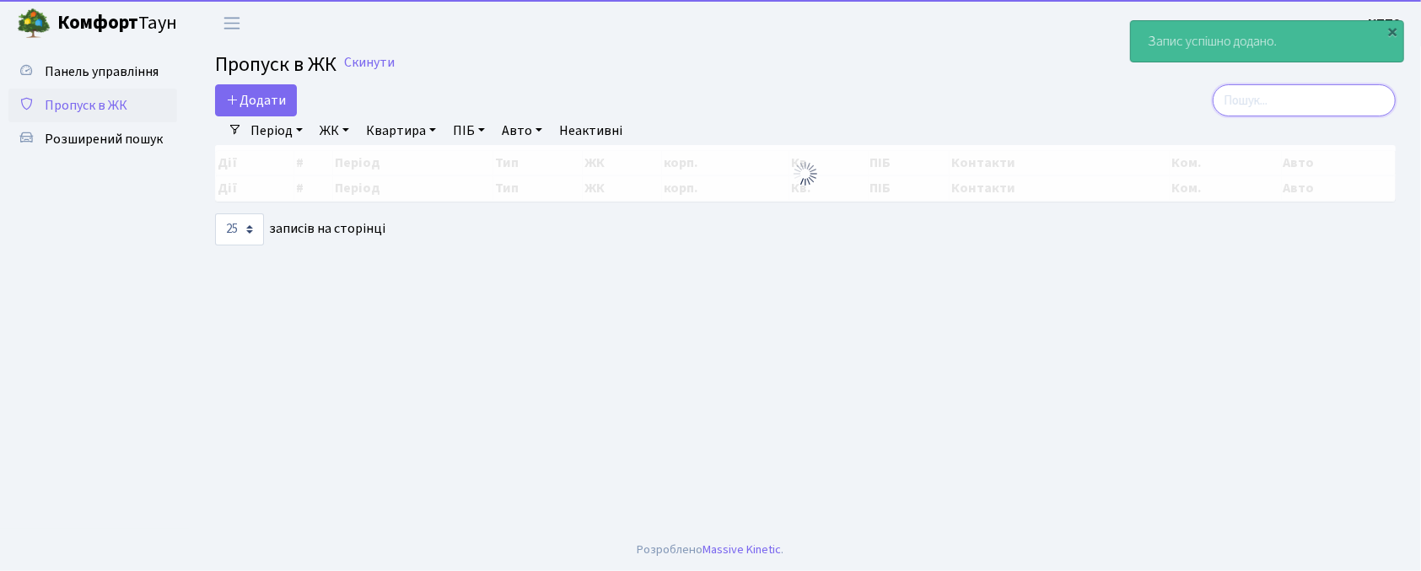
click at [1317, 89] on input "search" at bounding box center [1304, 100] width 183 height 32
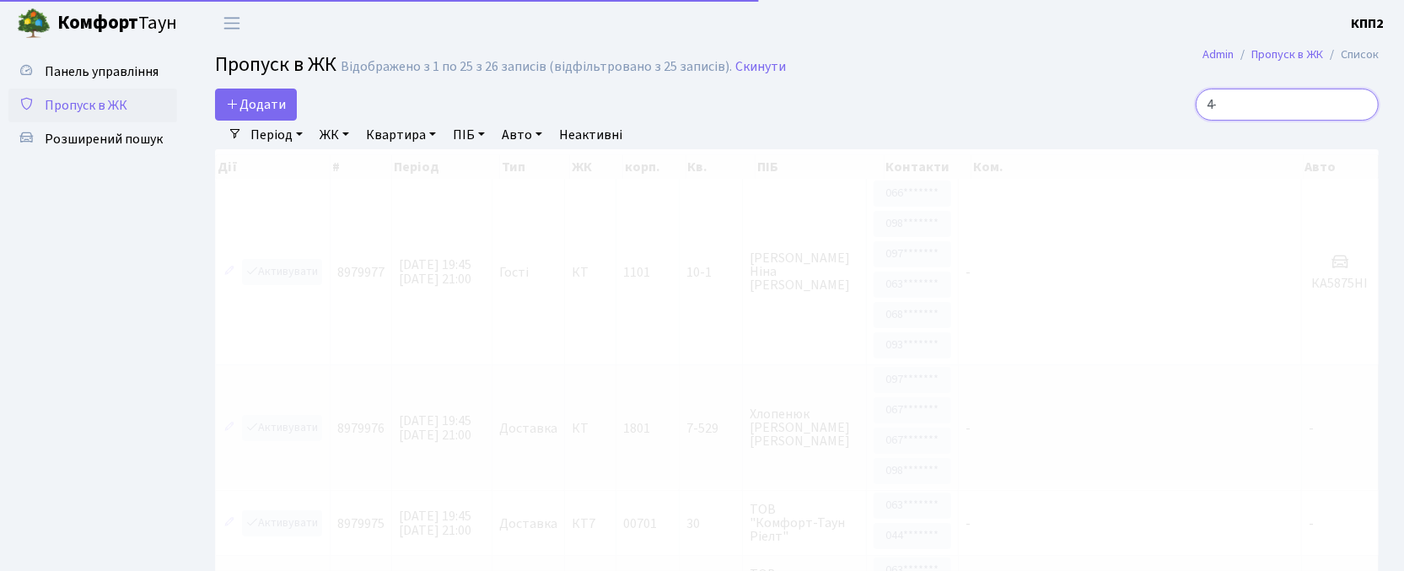
type input "4"
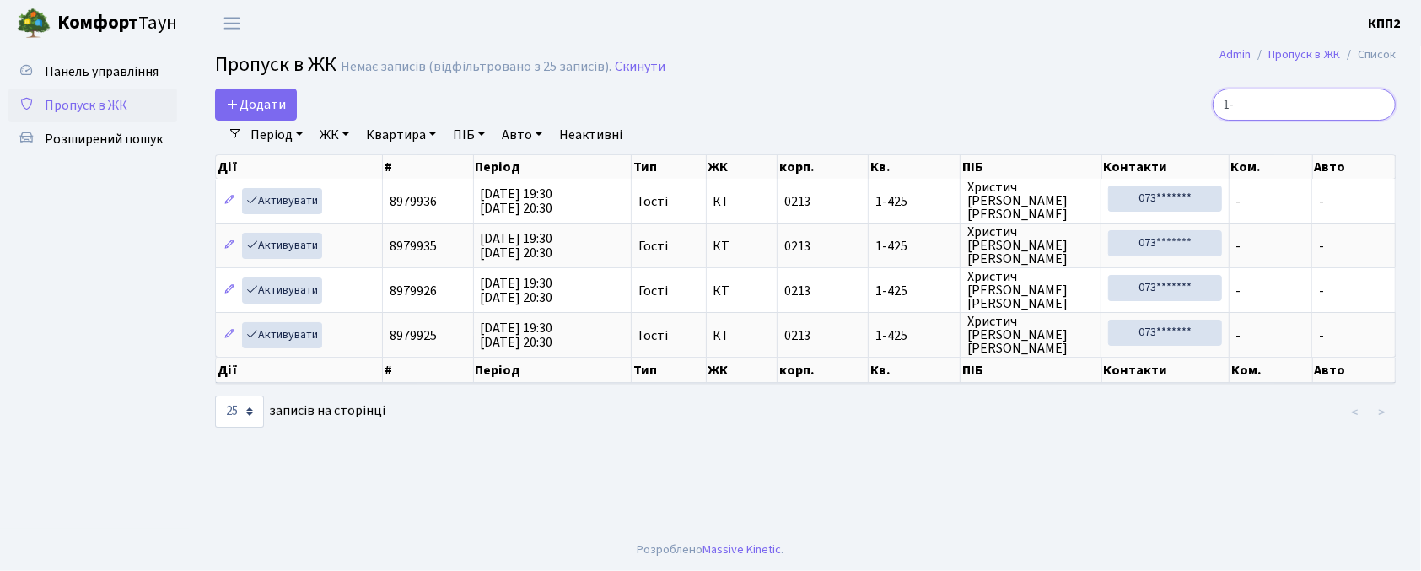
type input "1"
